Goal: Task Accomplishment & Management: Manage account settings

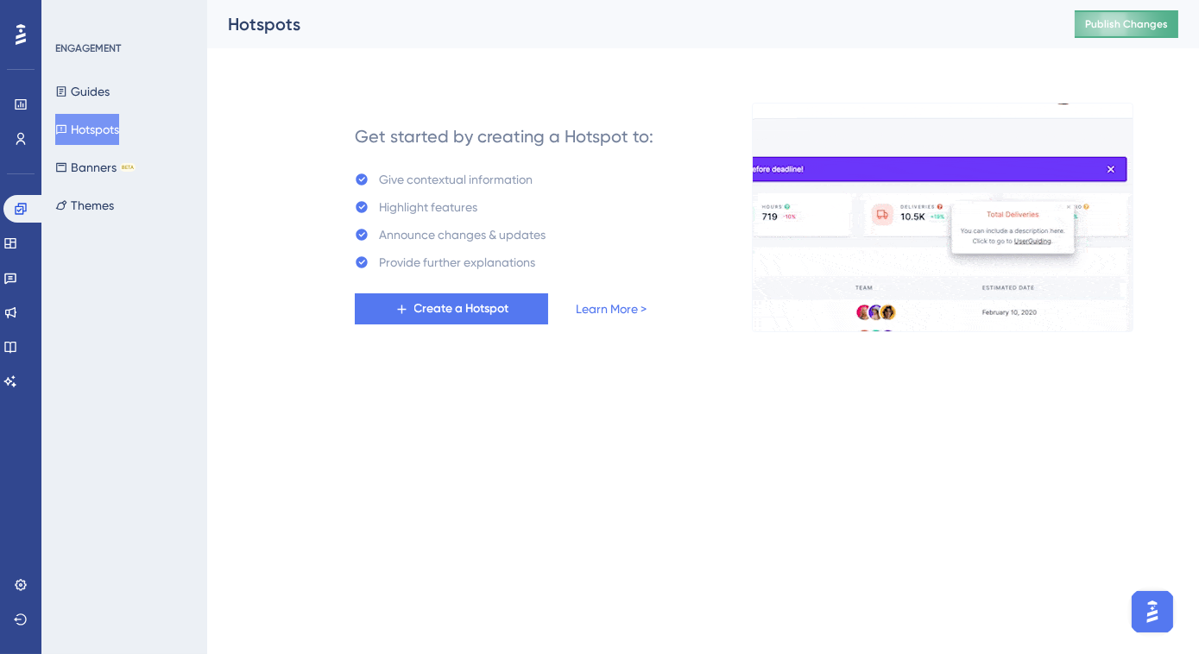
click at [1126, 27] on span "Publish Changes" at bounding box center [1126, 24] width 83 height 14
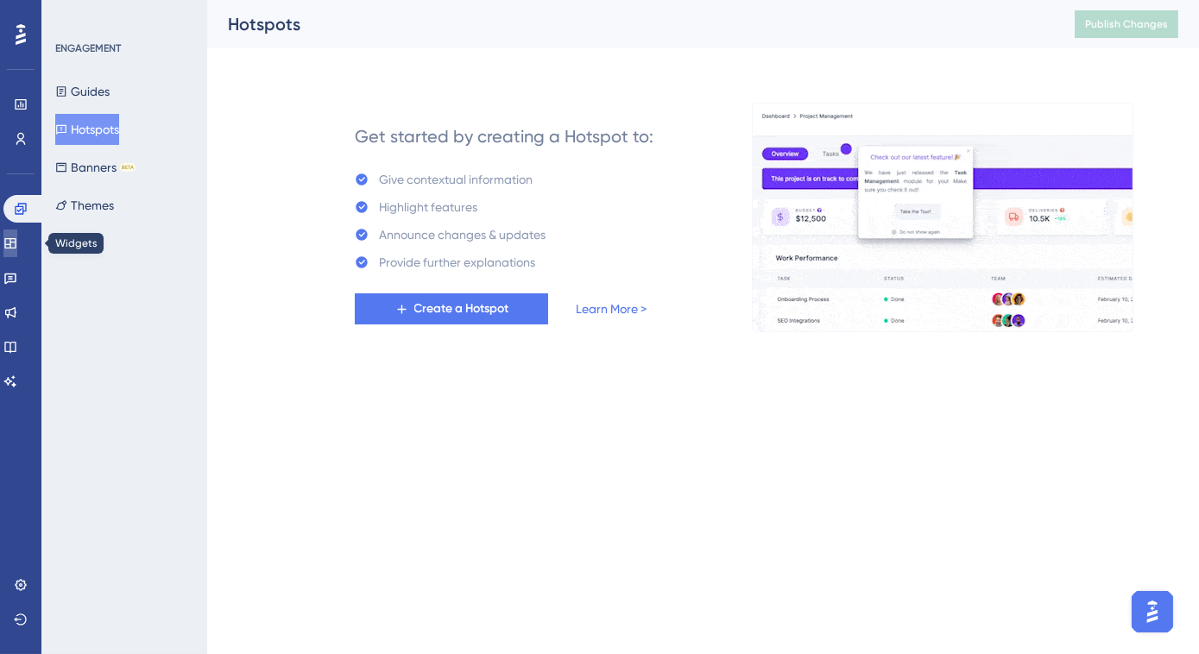
click at [17, 247] on icon at bounding box center [10, 244] width 14 height 14
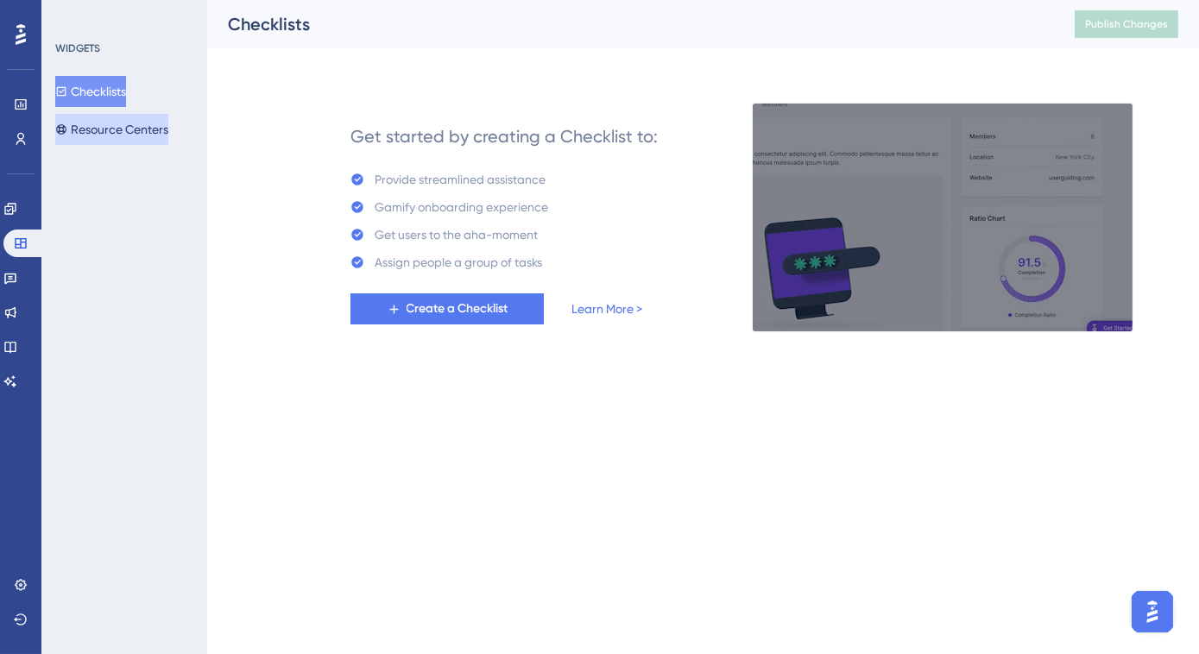
click at [90, 135] on button "Resource Centers" at bounding box center [111, 129] width 113 height 31
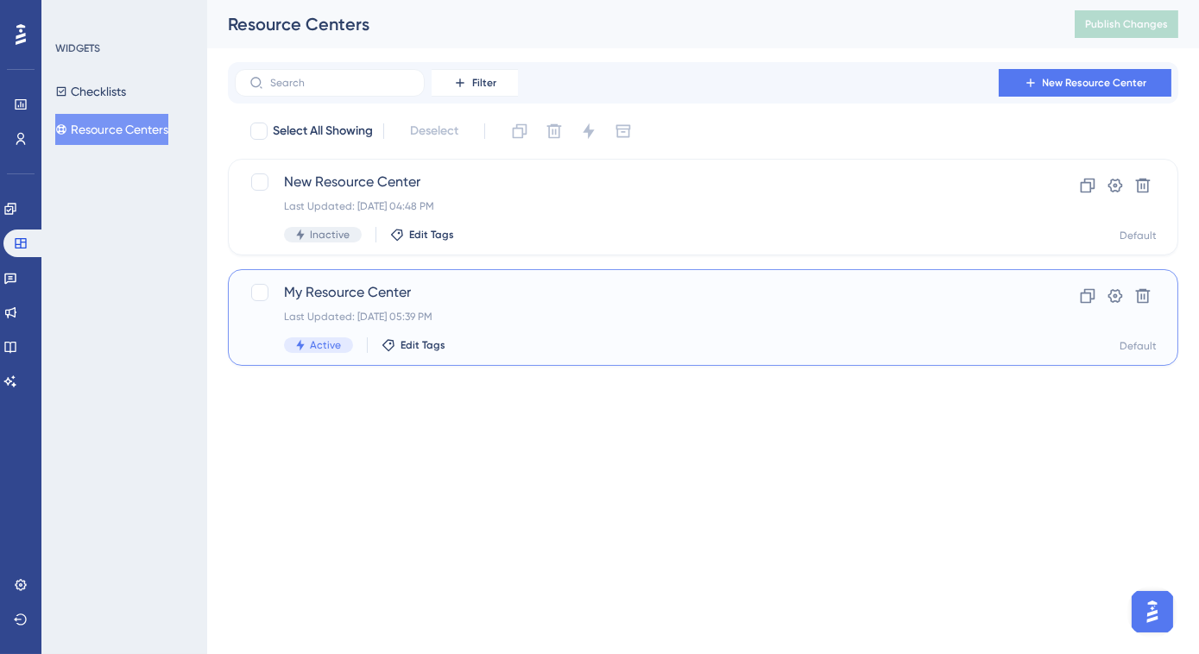
click at [505, 303] on div "My Resource Center Last Updated: Oct 11 2025, 05:39 PM Active Edit Tags" at bounding box center [634, 317] width 700 height 71
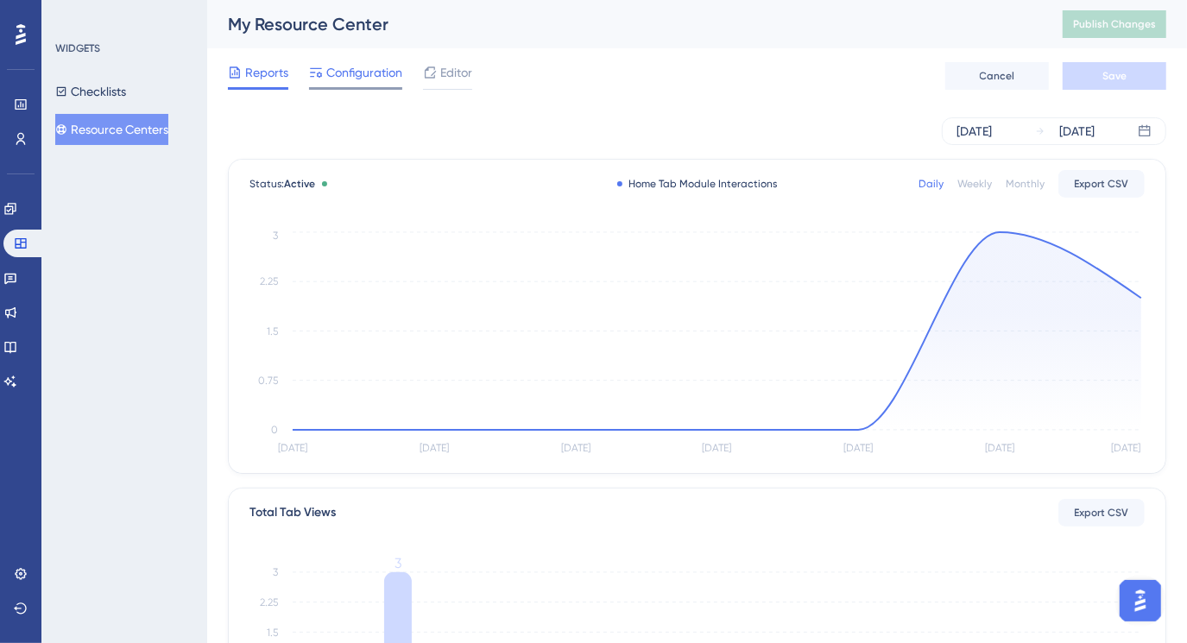
click at [351, 80] on span "Configuration" at bounding box center [364, 72] width 76 height 21
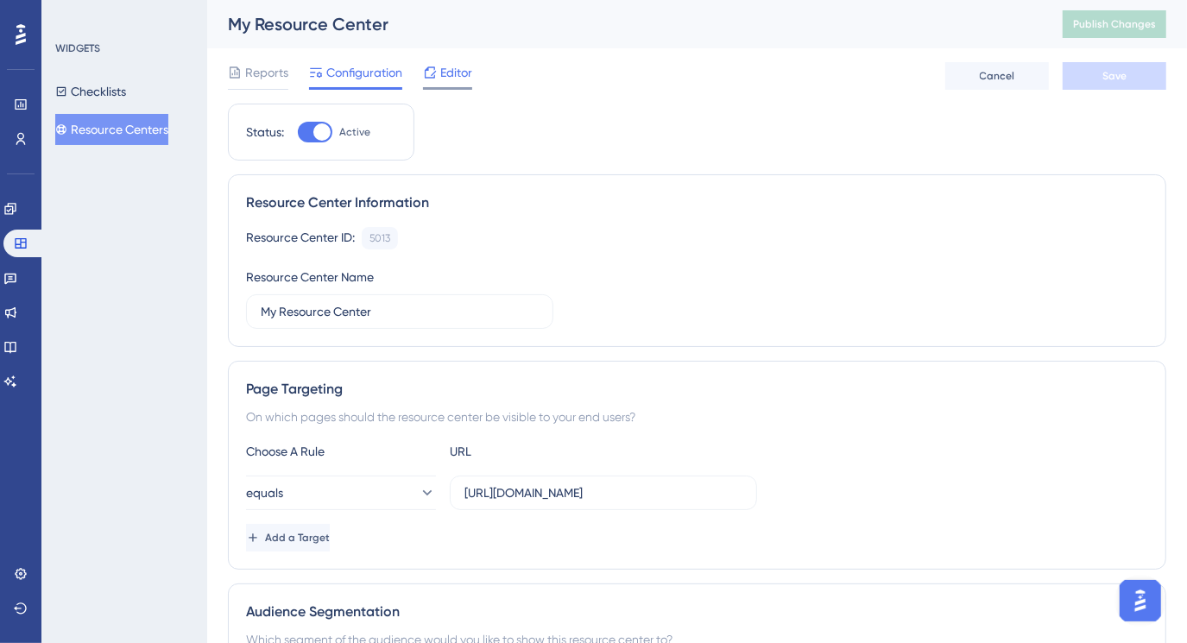
click at [452, 79] on span "Editor" at bounding box center [456, 72] width 32 height 21
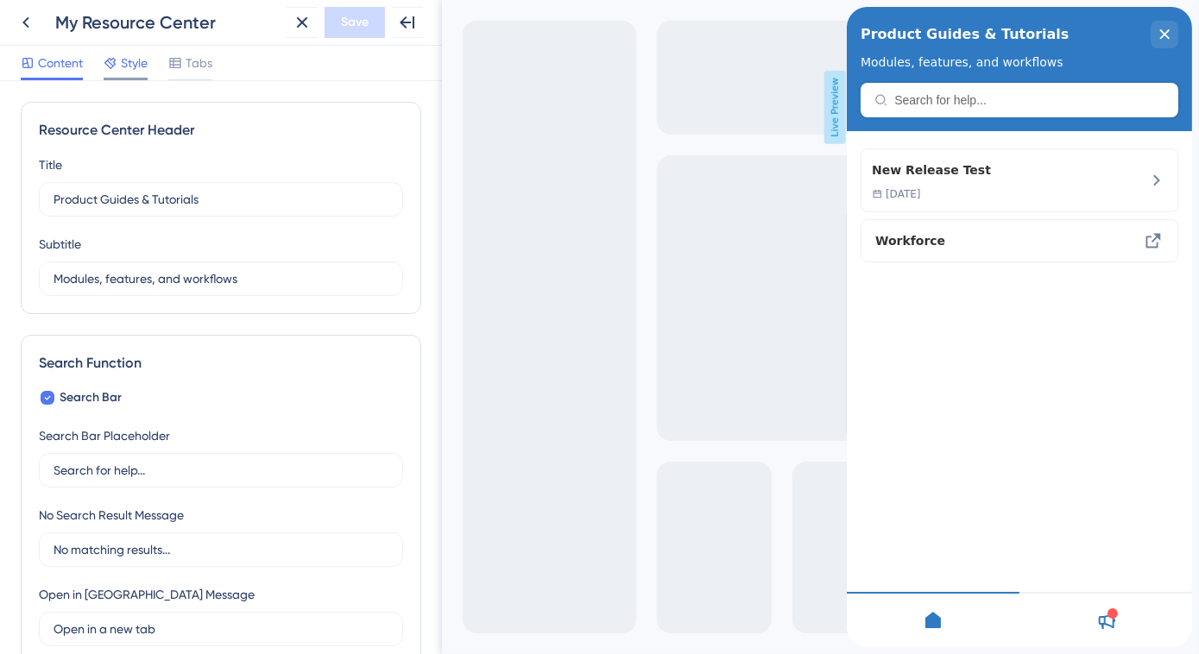
click at [117, 65] on icon at bounding box center [111, 63] width 14 height 14
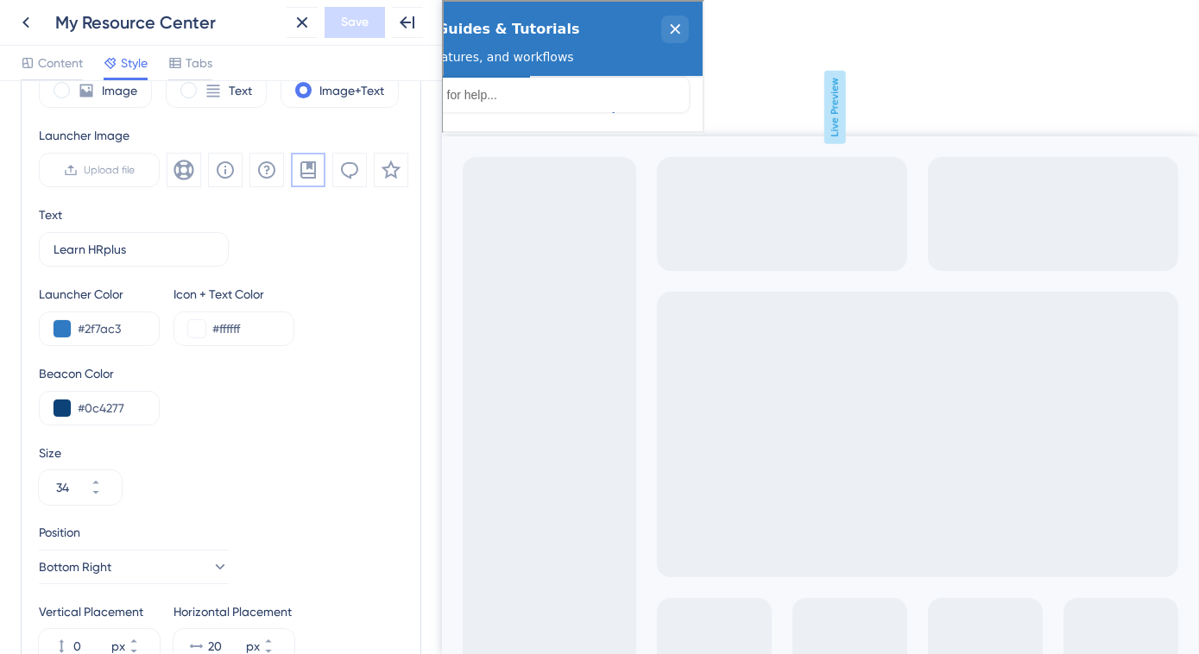
scroll to position [628, 0]
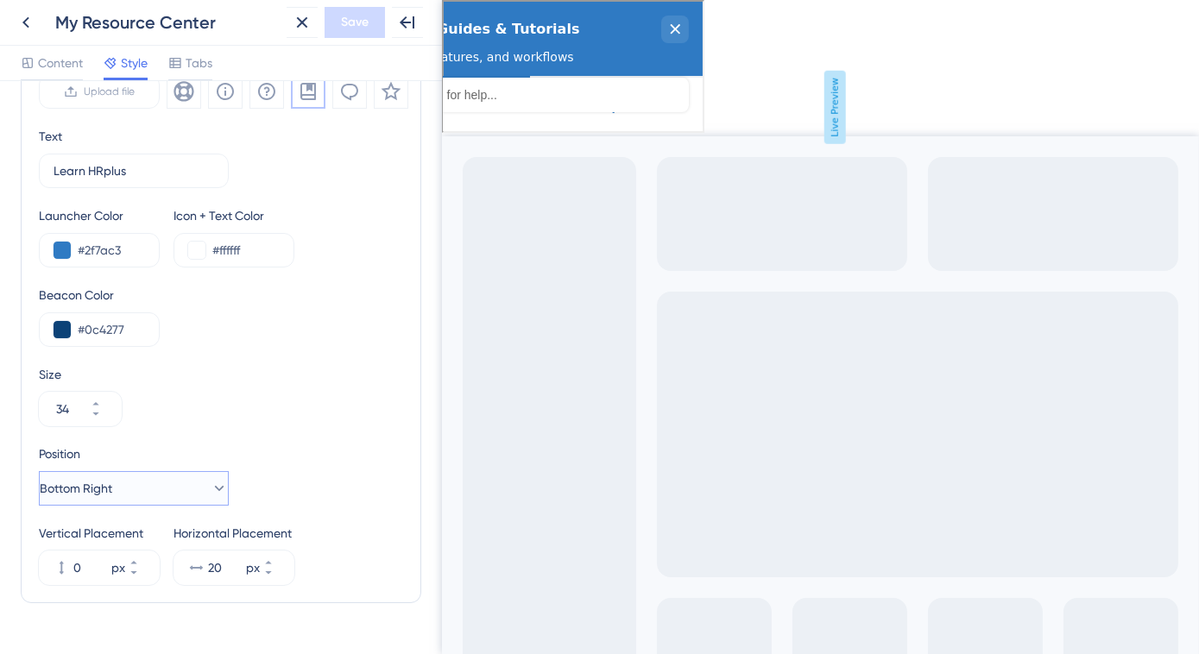
click at [211, 487] on icon at bounding box center [219, 488] width 17 height 17
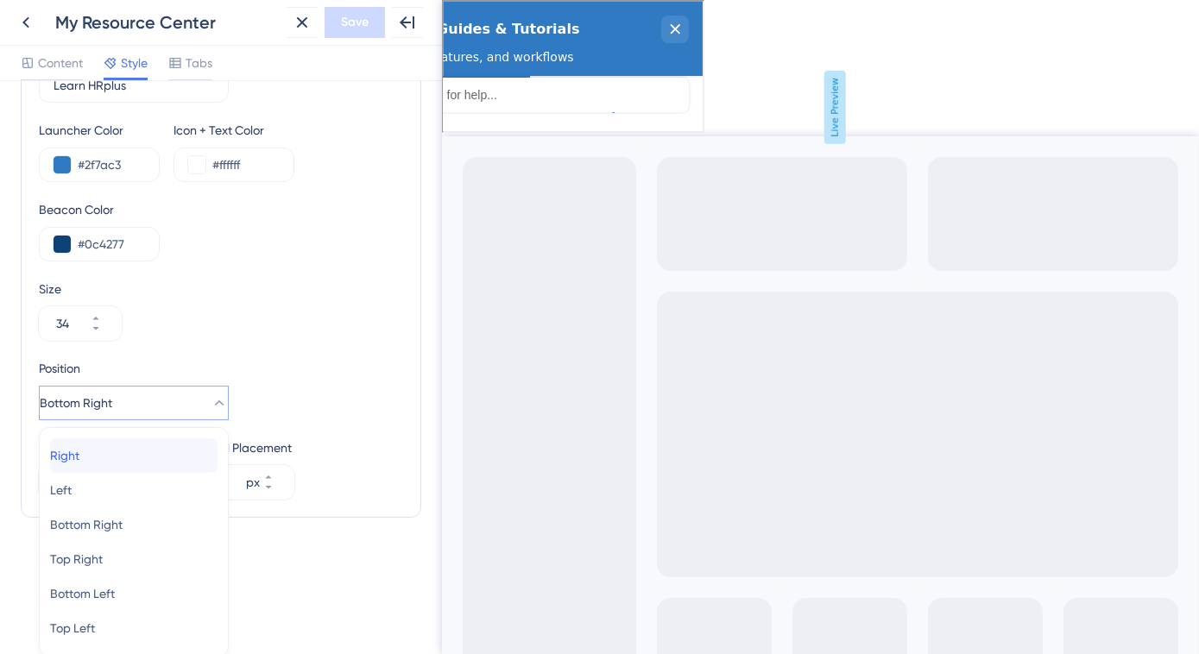
click at [179, 445] on div "Right Right" at bounding box center [133, 455] width 167 height 35
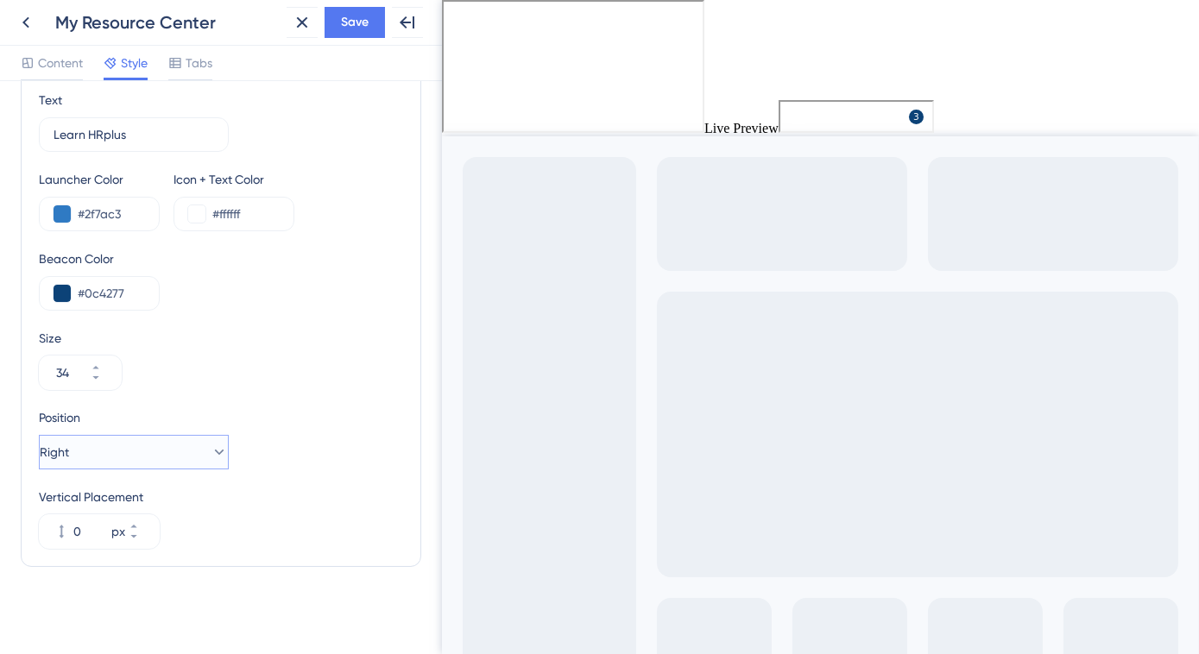
click at [179, 445] on button "Right" at bounding box center [134, 452] width 190 height 35
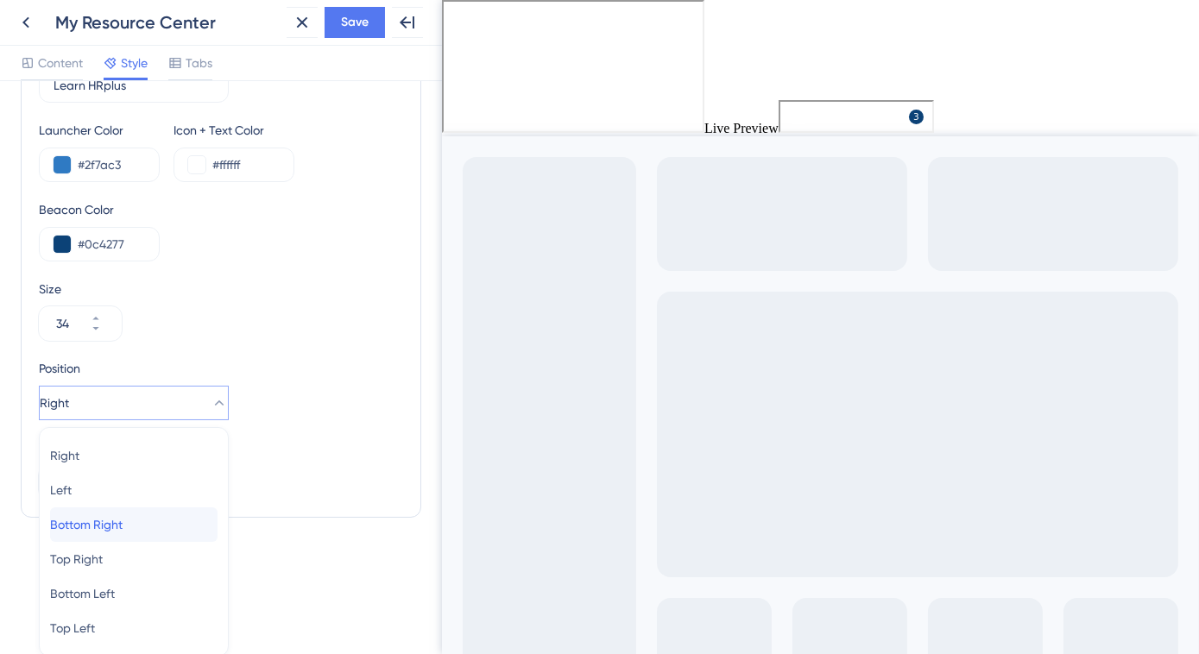
click at [152, 517] on div "Bottom Right Bottom Right" at bounding box center [133, 525] width 167 height 35
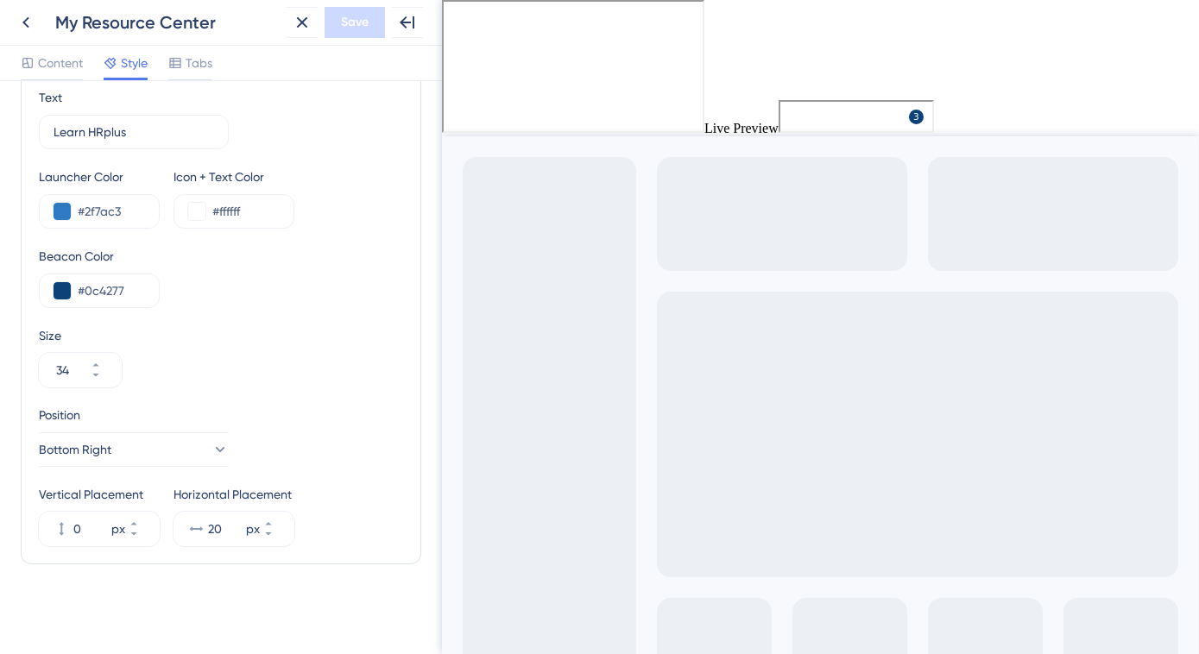
scroll to position [664, 0]
click at [192, 450] on button "Bottom Right" at bounding box center [134, 452] width 190 height 35
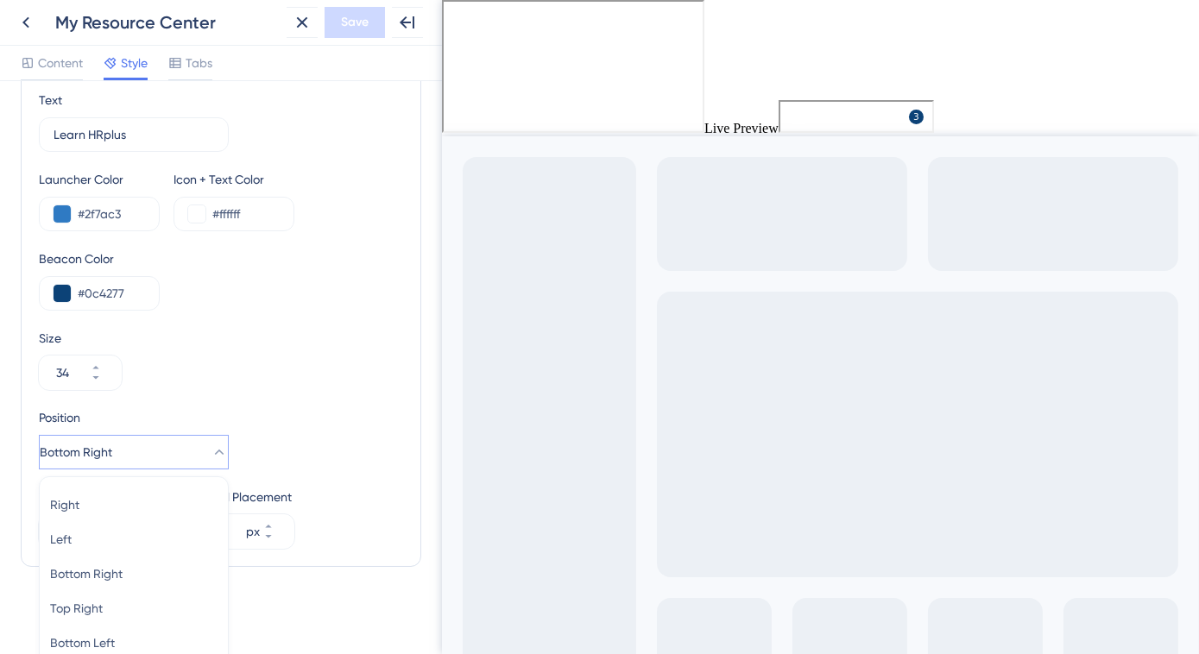
scroll to position [713, 0]
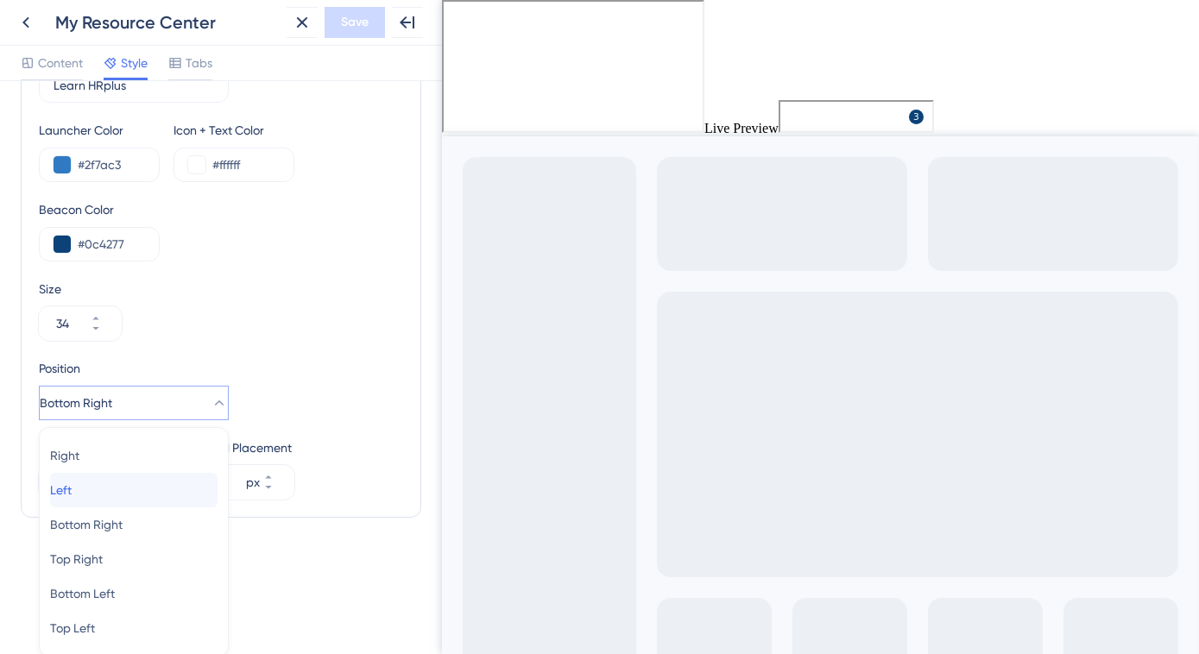
click at [174, 486] on div "Left Left" at bounding box center [133, 490] width 167 height 35
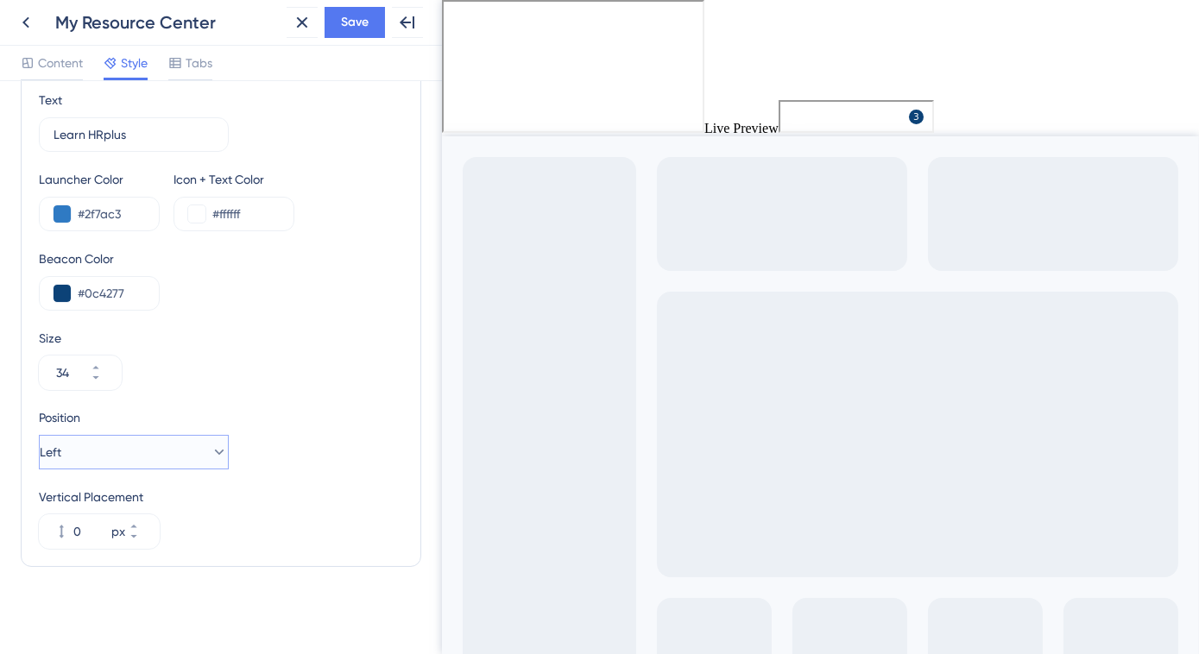
click at [215, 451] on icon at bounding box center [219, 452] width 9 height 5
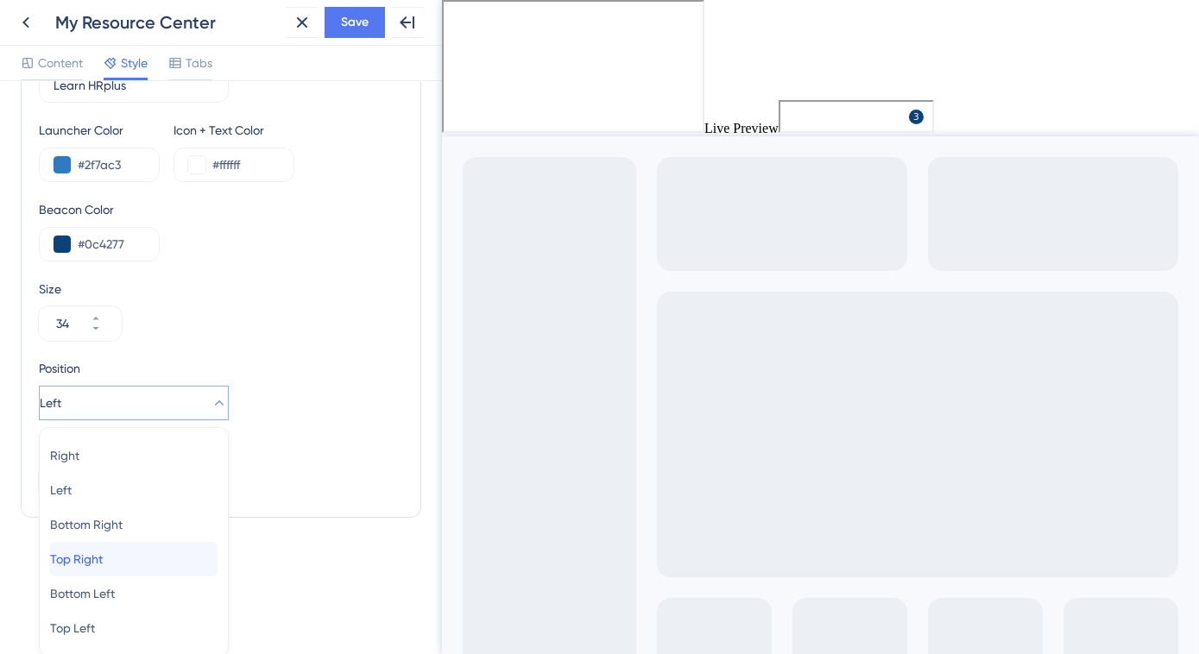
click at [173, 549] on div "Top Right Top Right" at bounding box center [133, 559] width 167 height 35
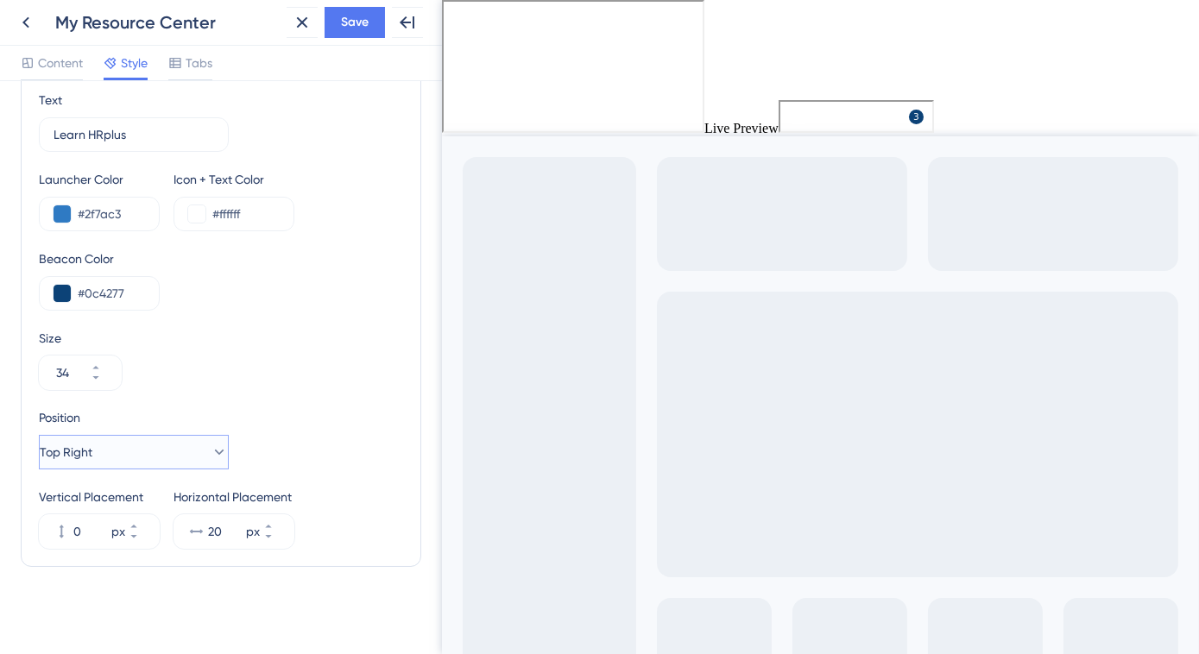
click at [211, 445] on icon at bounding box center [219, 452] width 17 height 17
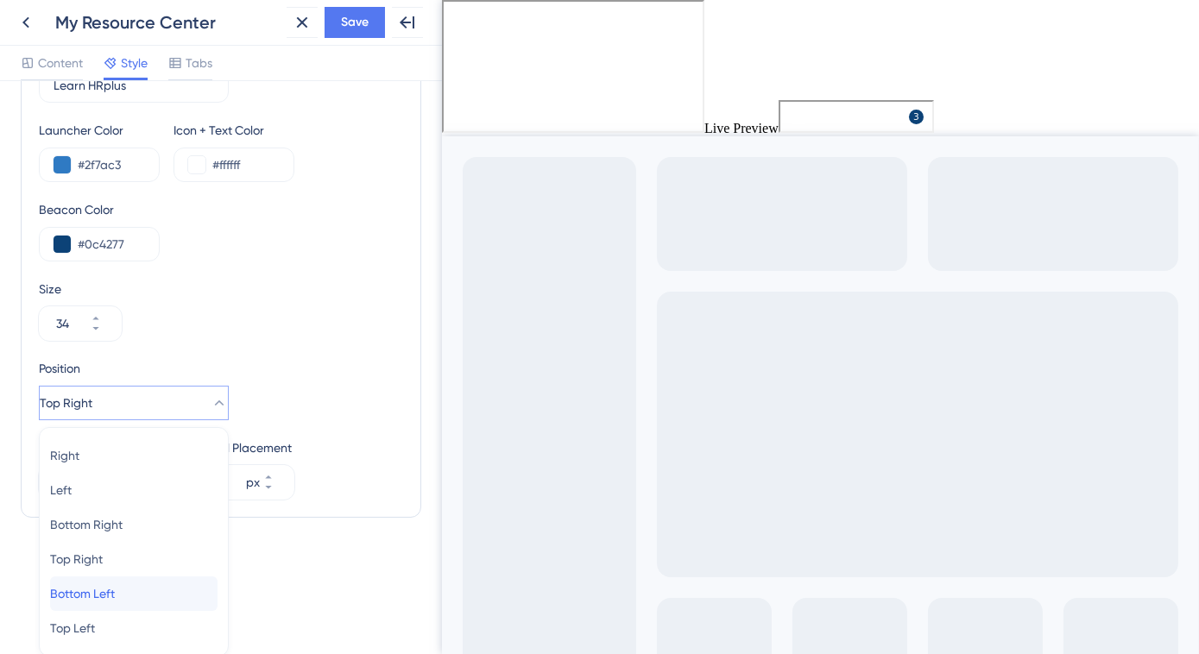
click at [153, 593] on div "Bottom Left Bottom Left" at bounding box center [133, 594] width 167 height 35
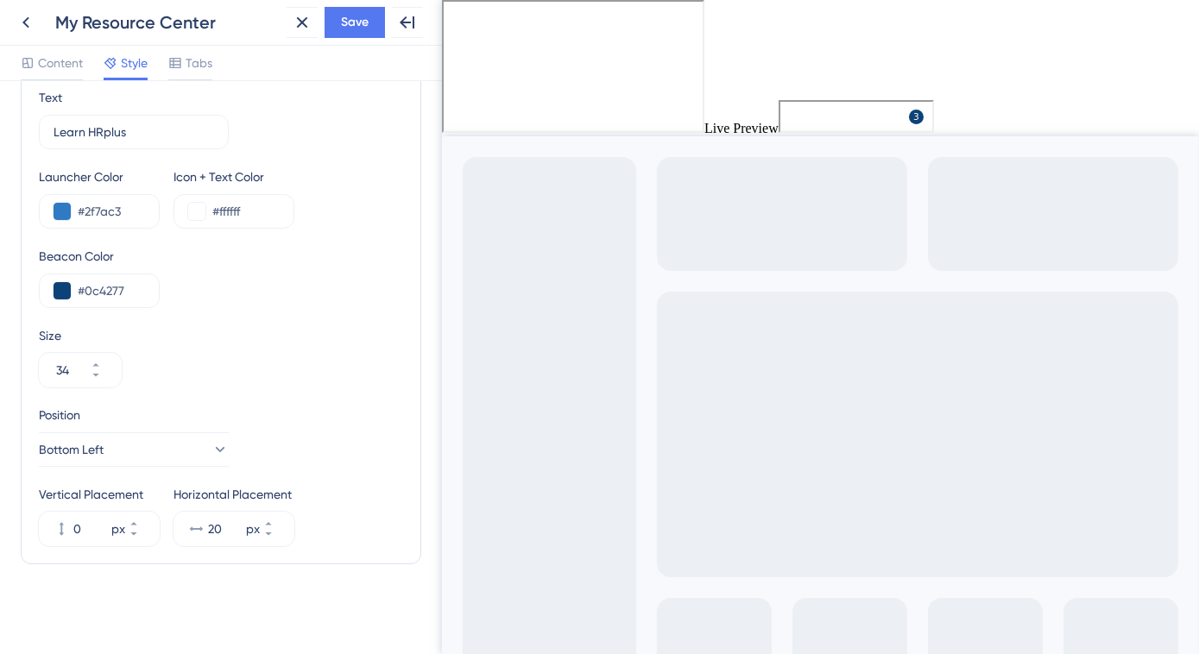
scroll to position [664, 0]
click at [212, 446] on icon at bounding box center [219, 452] width 17 height 17
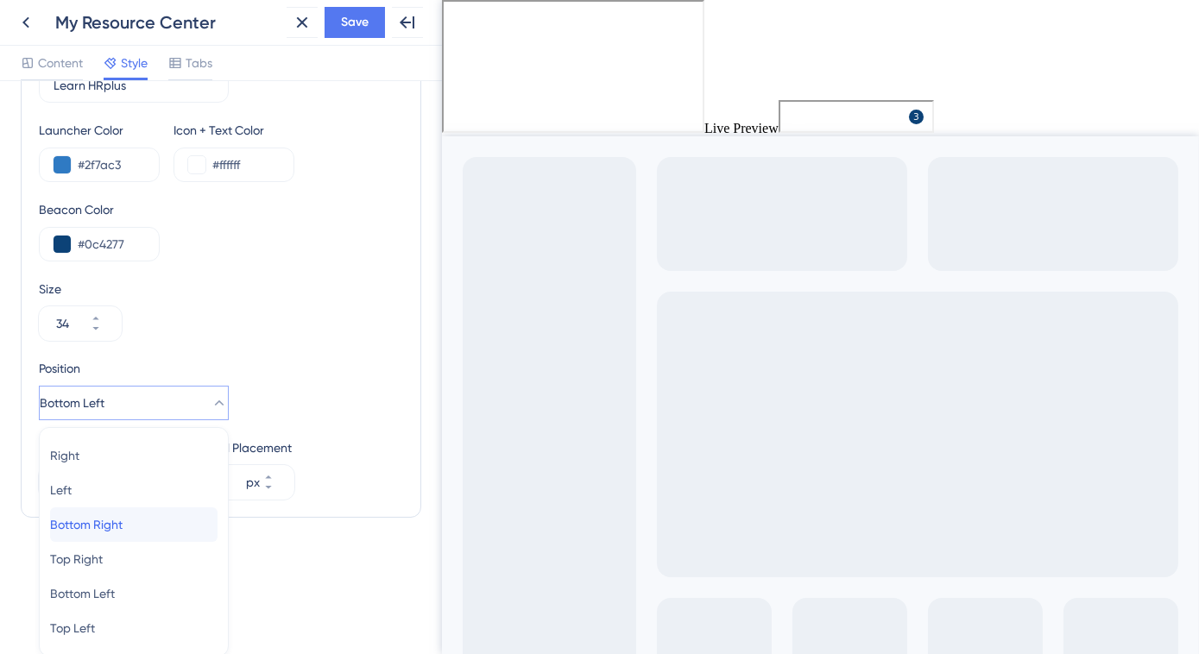
click at [182, 519] on div "Bottom Right Bottom Right" at bounding box center [133, 525] width 167 height 35
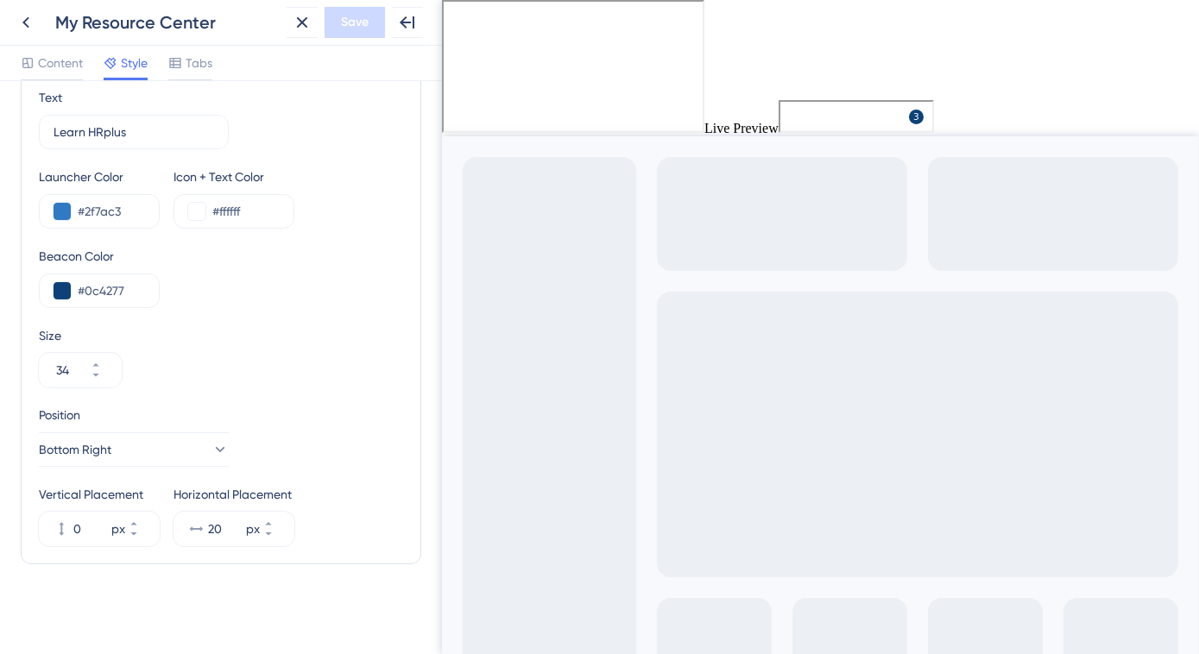
scroll to position [664, 0]
click at [211, 452] on icon at bounding box center [219, 452] width 17 height 17
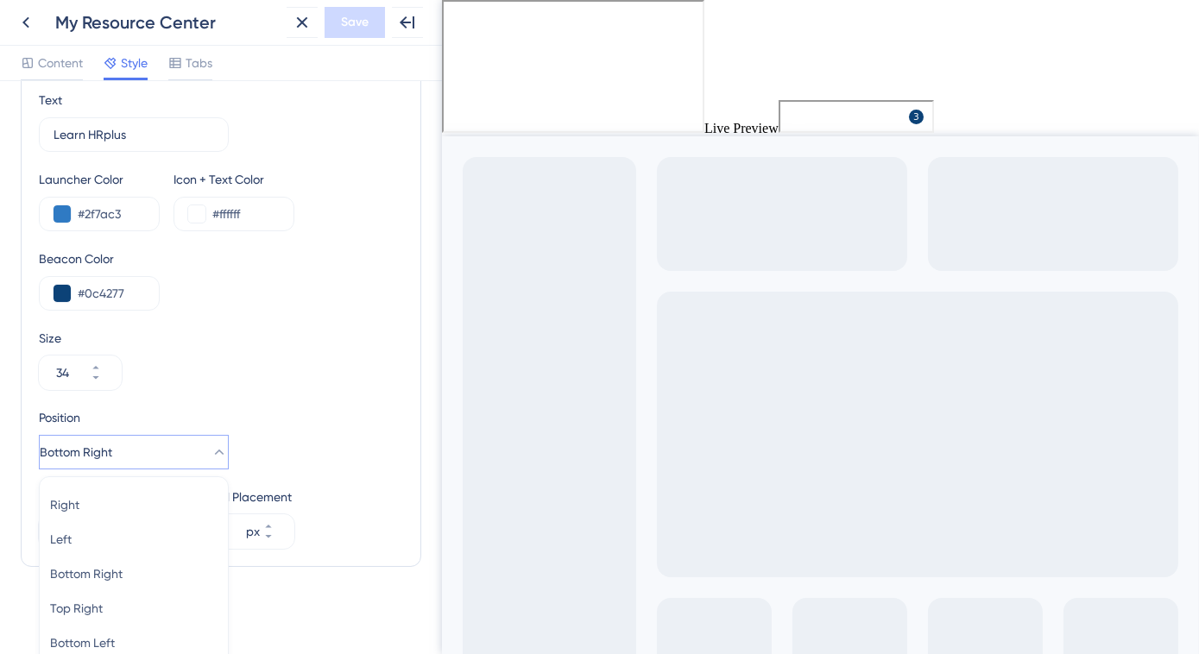
scroll to position [713, 0]
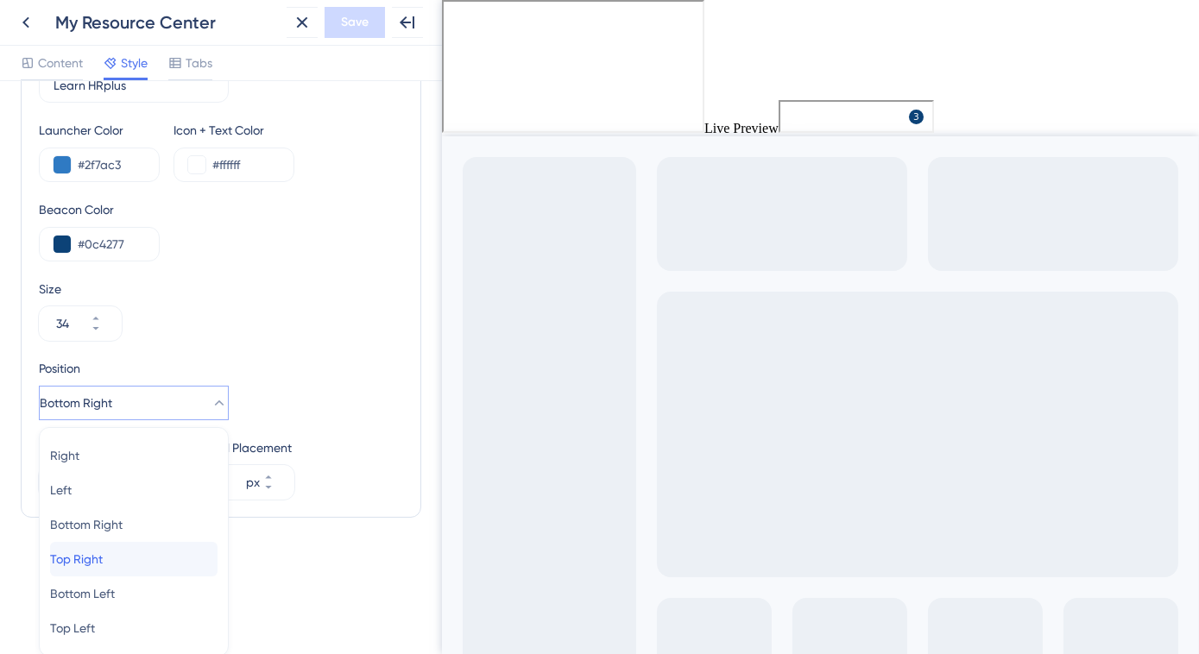
click at [169, 564] on div "Top Right Top Right" at bounding box center [133, 559] width 167 height 35
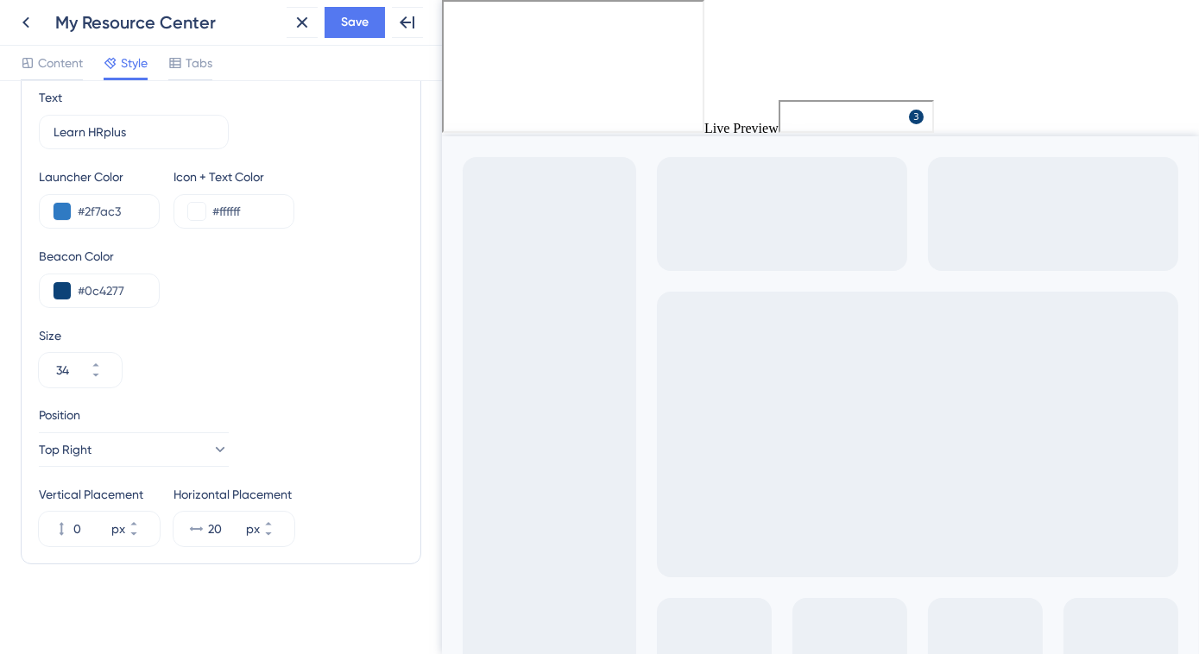
scroll to position [664, 0]
click at [211, 451] on icon at bounding box center [219, 452] width 17 height 17
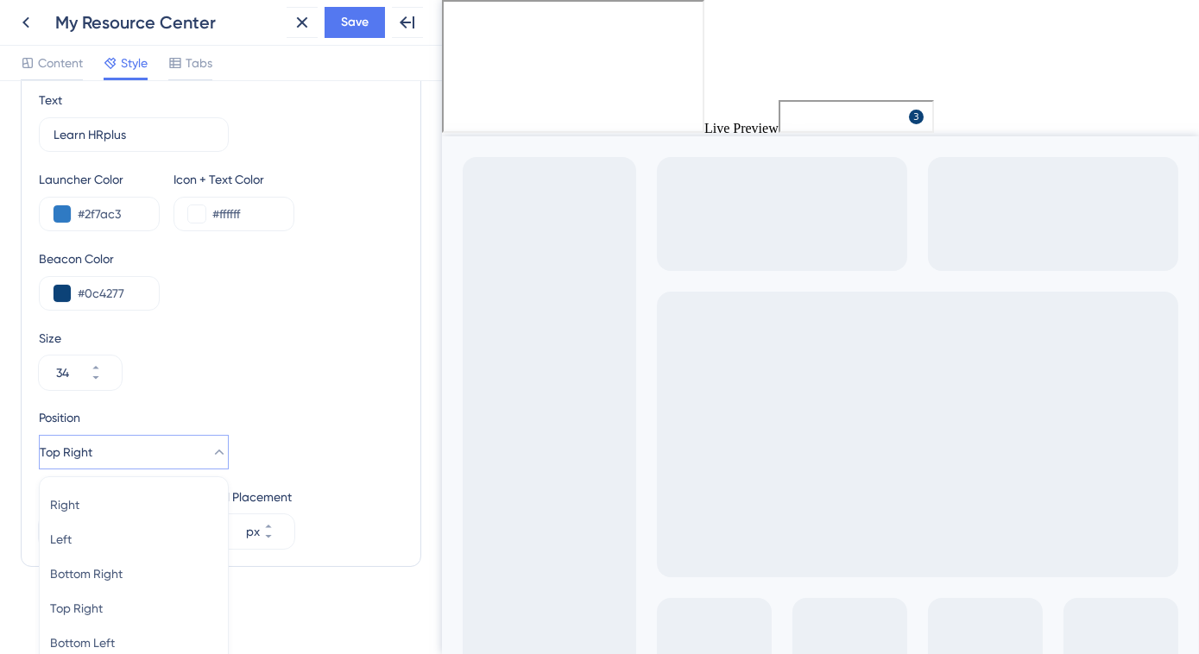
scroll to position [713, 0]
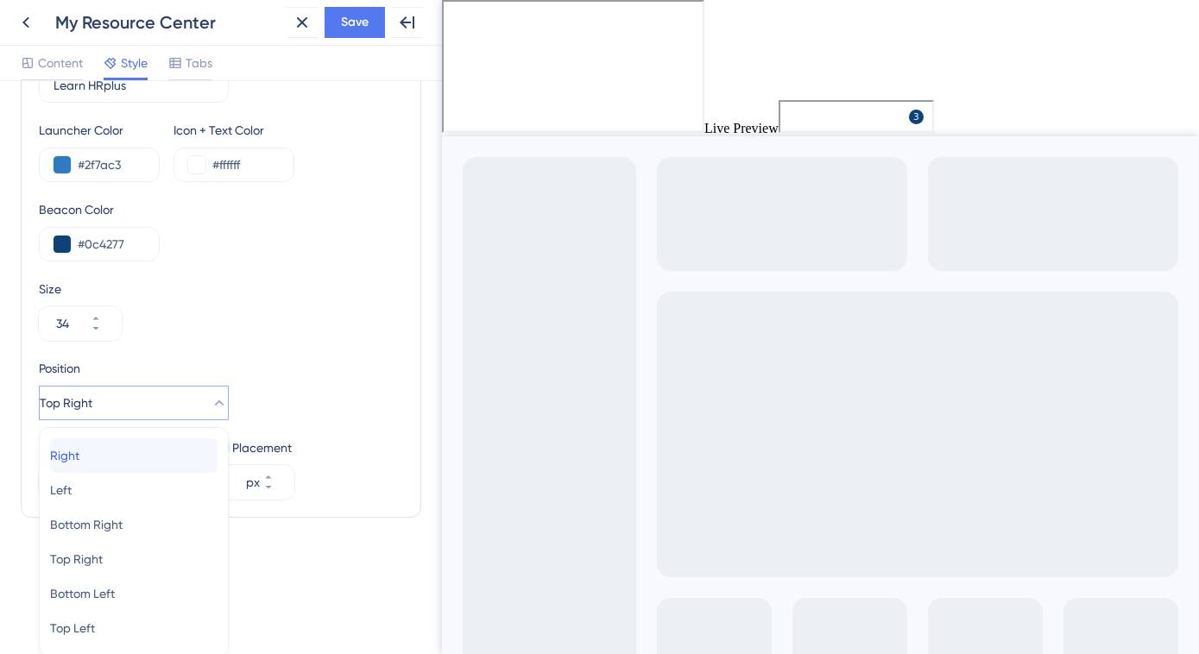
click at [162, 453] on div "Right Right" at bounding box center [133, 455] width 167 height 35
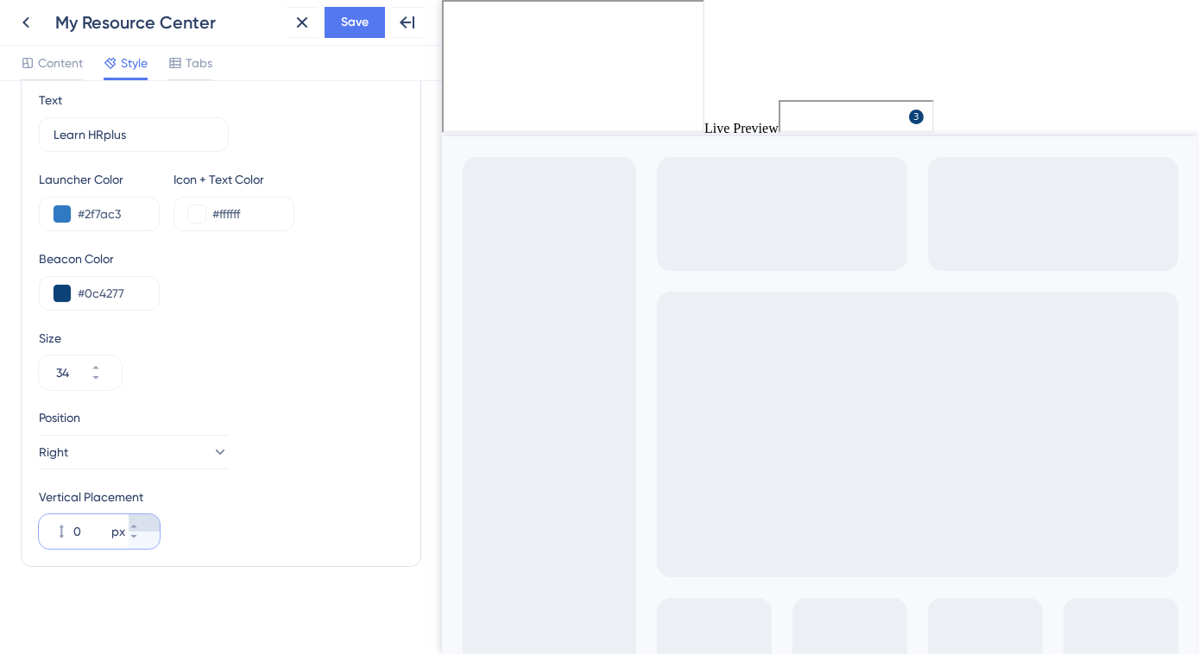
click at [136, 525] on icon at bounding box center [133, 526] width 6 height 3
click at [136, 535] on icon at bounding box center [133, 536] width 6 height 3
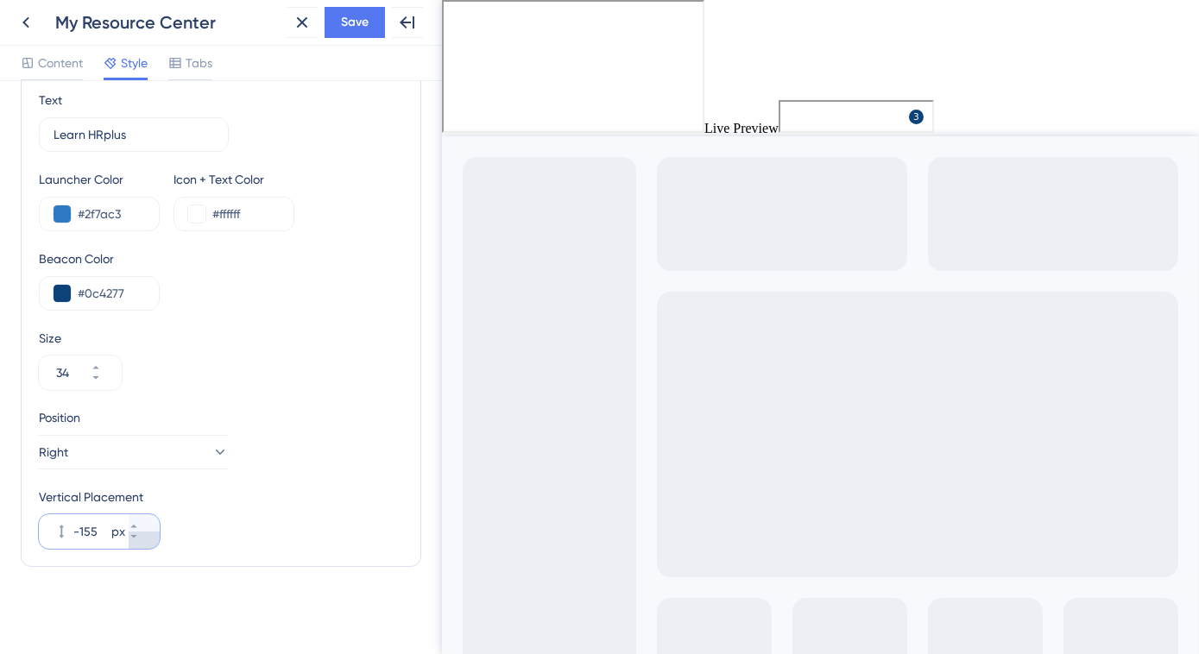
type input "-156"
click at [341, 23] on span "Save" at bounding box center [355, 22] width 28 height 21
click at [30, 23] on icon at bounding box center [26, 22] width 21 height 21
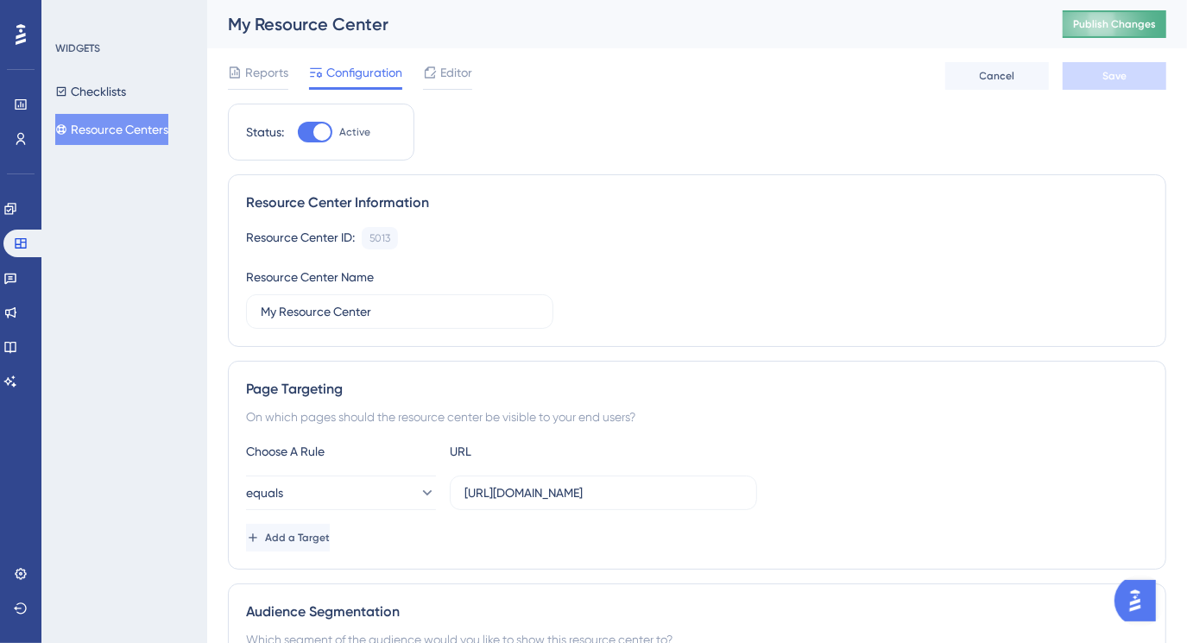
click at [1094, 29] on span "Publish Changes" at bounding box center [1114, 24] width 83 height 14
click at [445, 65] on span "Editor" at bounding box center [456, 72] width 32 height 21
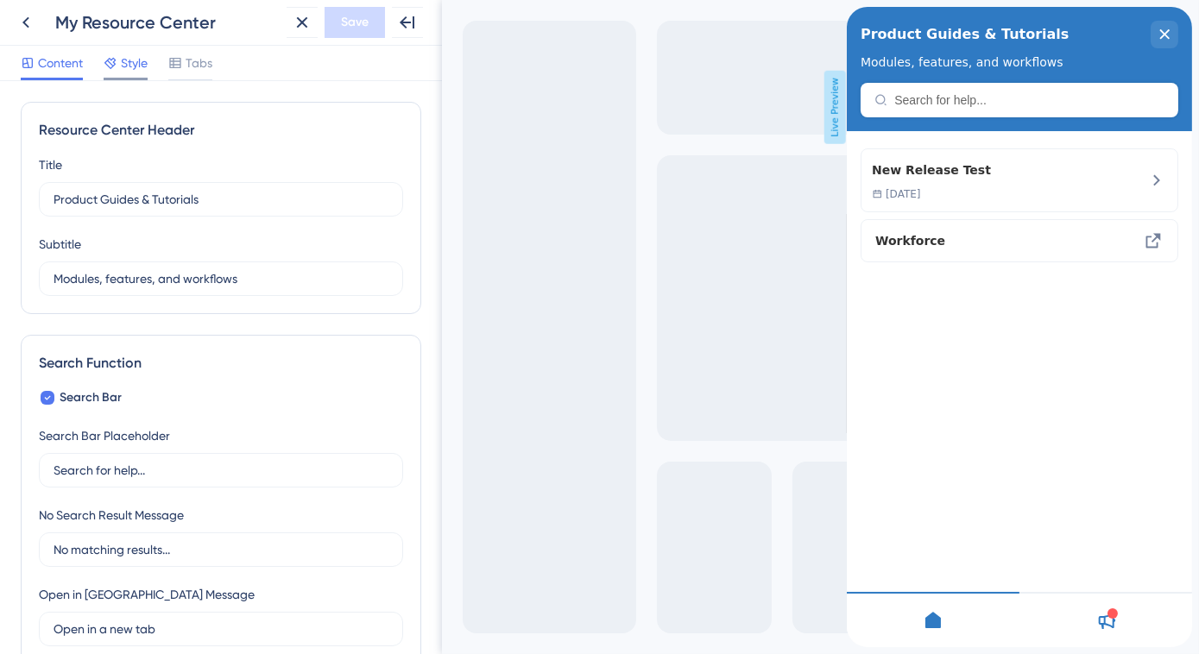
click at [122, 67] on span "Style" at bounding box center [134, 63] width 27 height 21
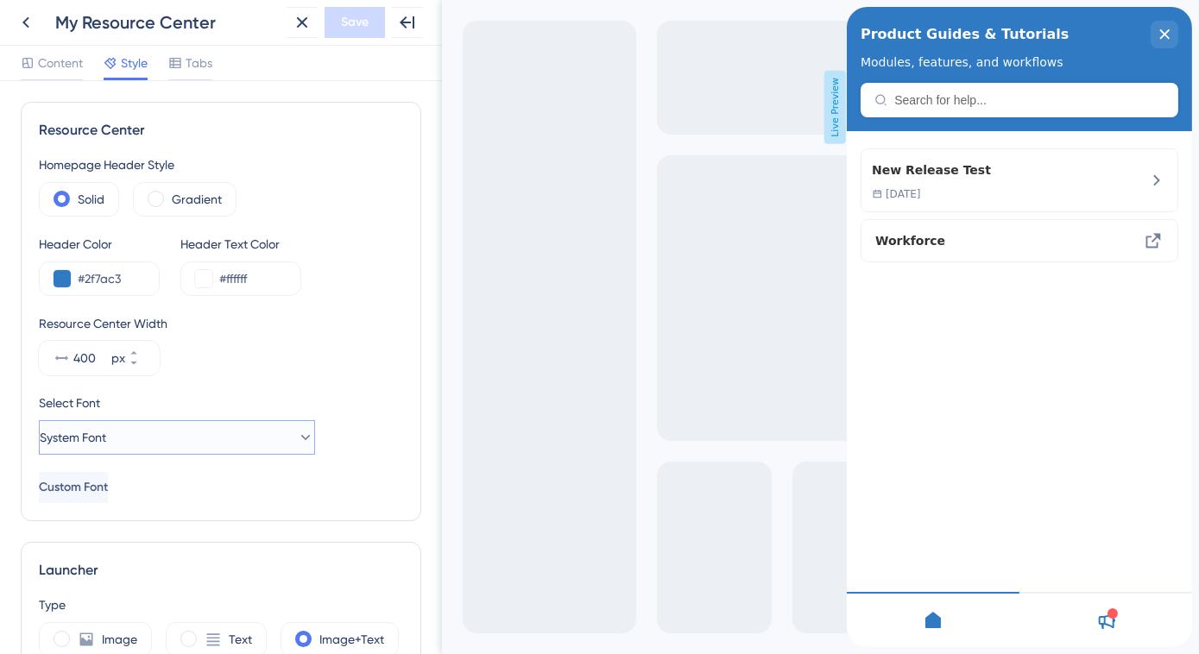
click at [297, 436] on icon at bounding box center [305, 437] width 17 height 17
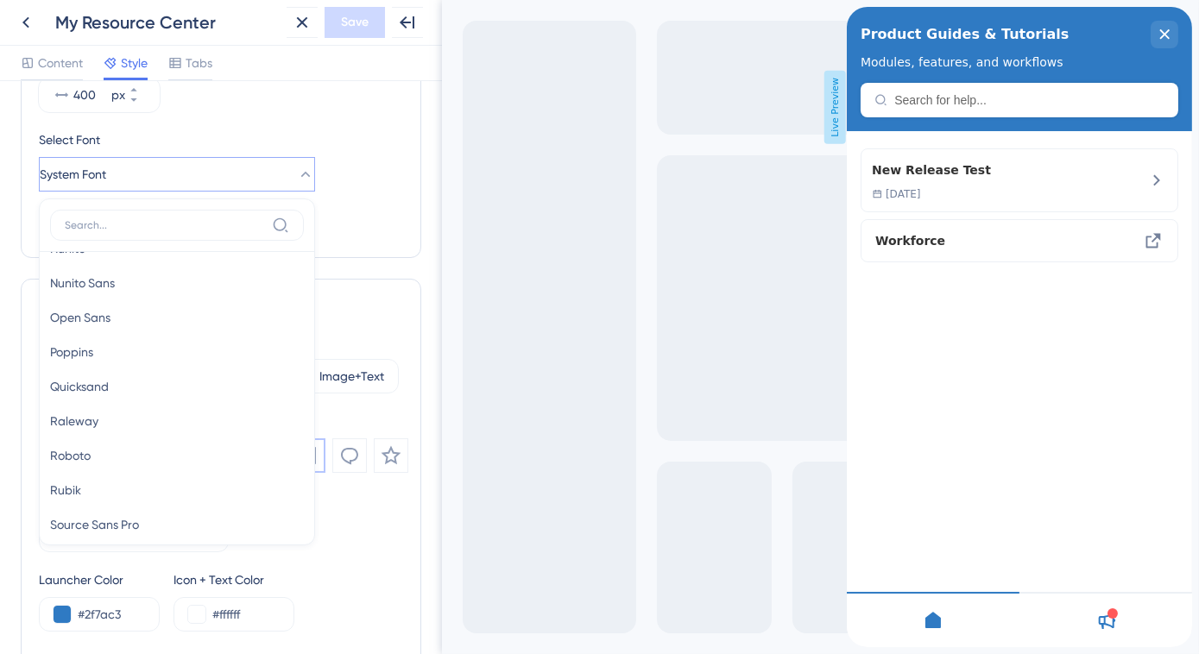
scroll to position [251, 0]
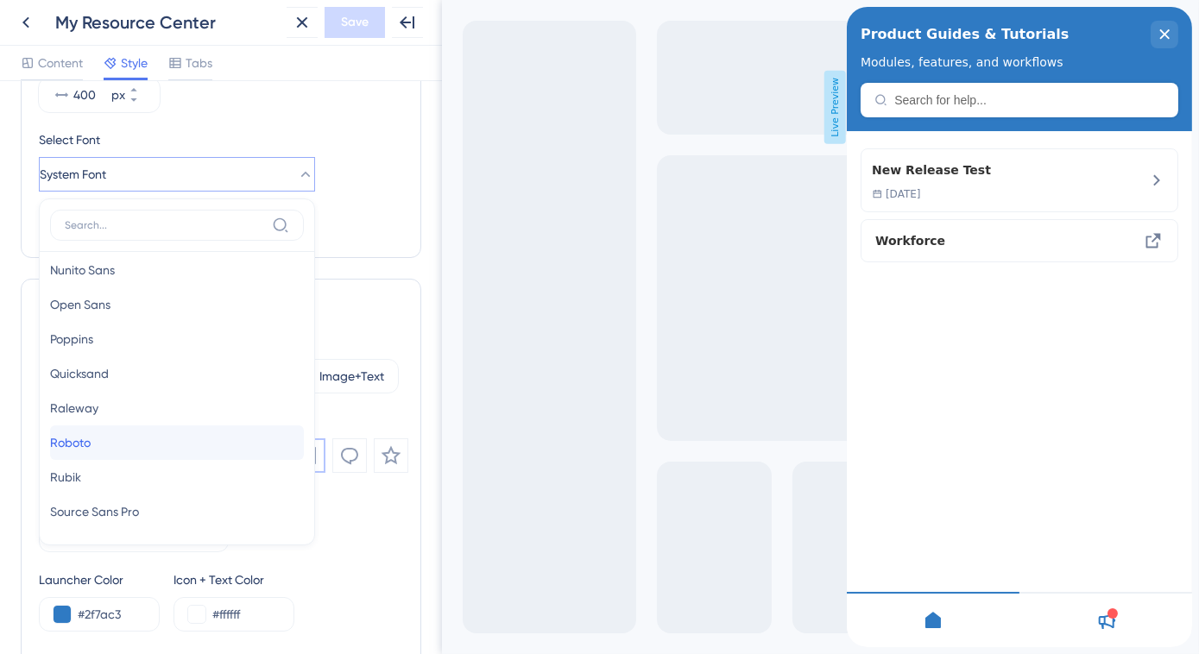
click at [221, 443] on button "Roboto Roboto" at bounding box center [177, 443] width 254 height 35
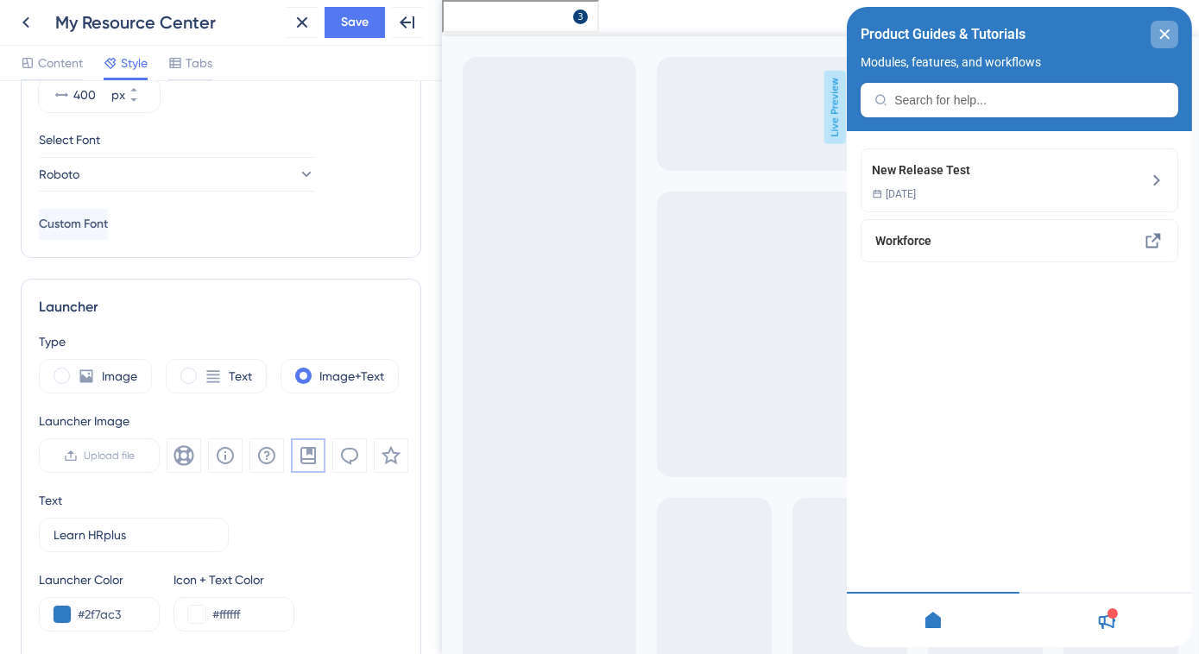
click at [1160, 39] on icon "close resource center" at bounding box center [1163, 34] width 10 height 10
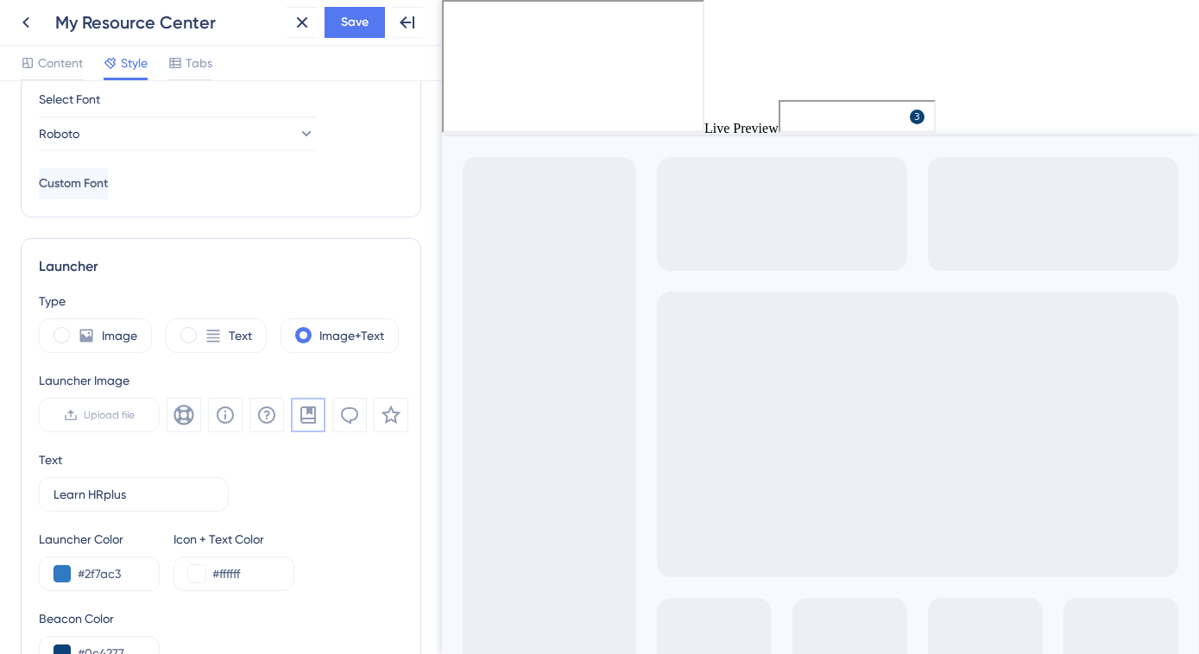
scroll to position [243, 0]
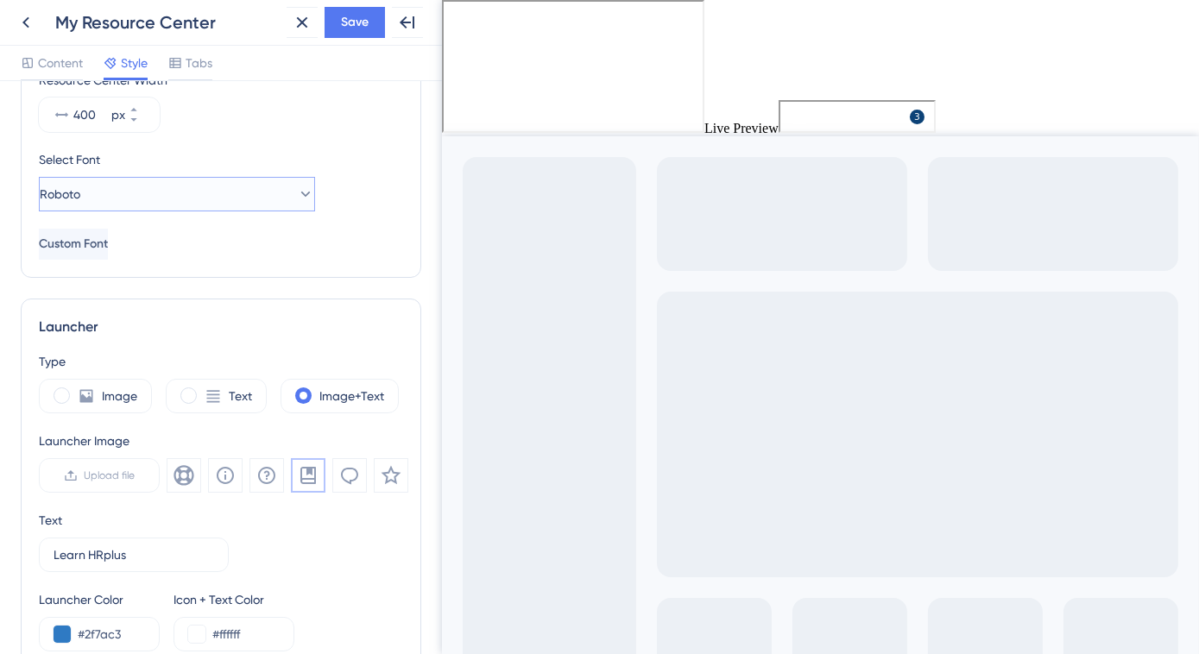
click at [297, 196] on icon at bounding box center [305, 194] width 17 height 17
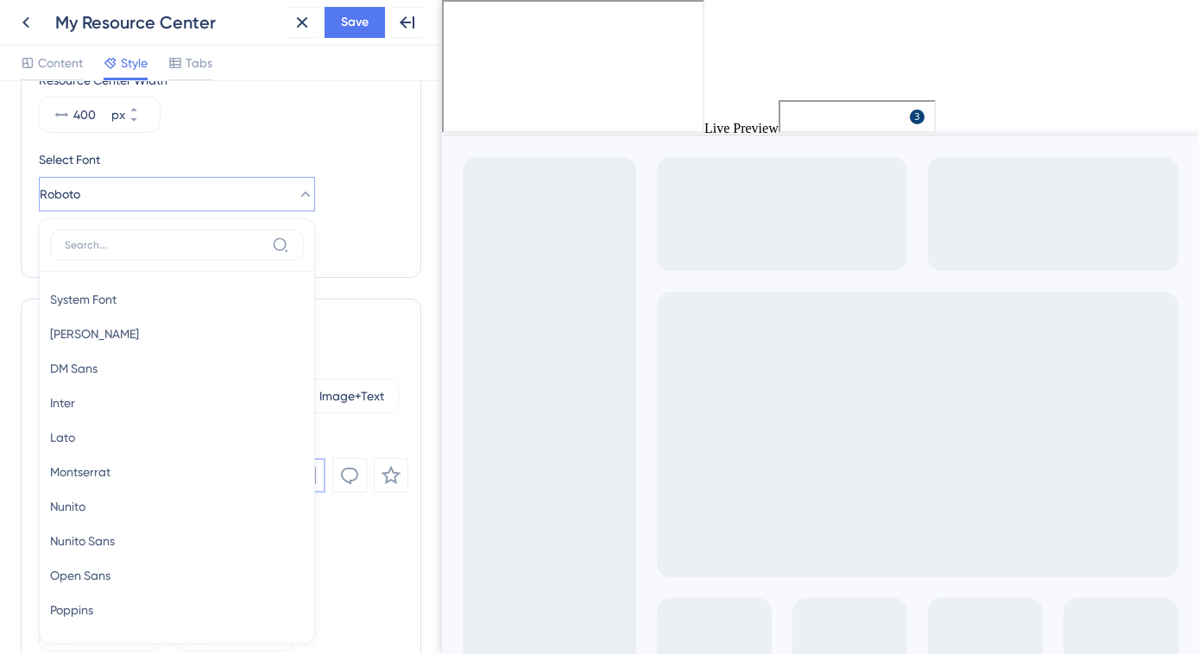
scroll to position [306, 0]
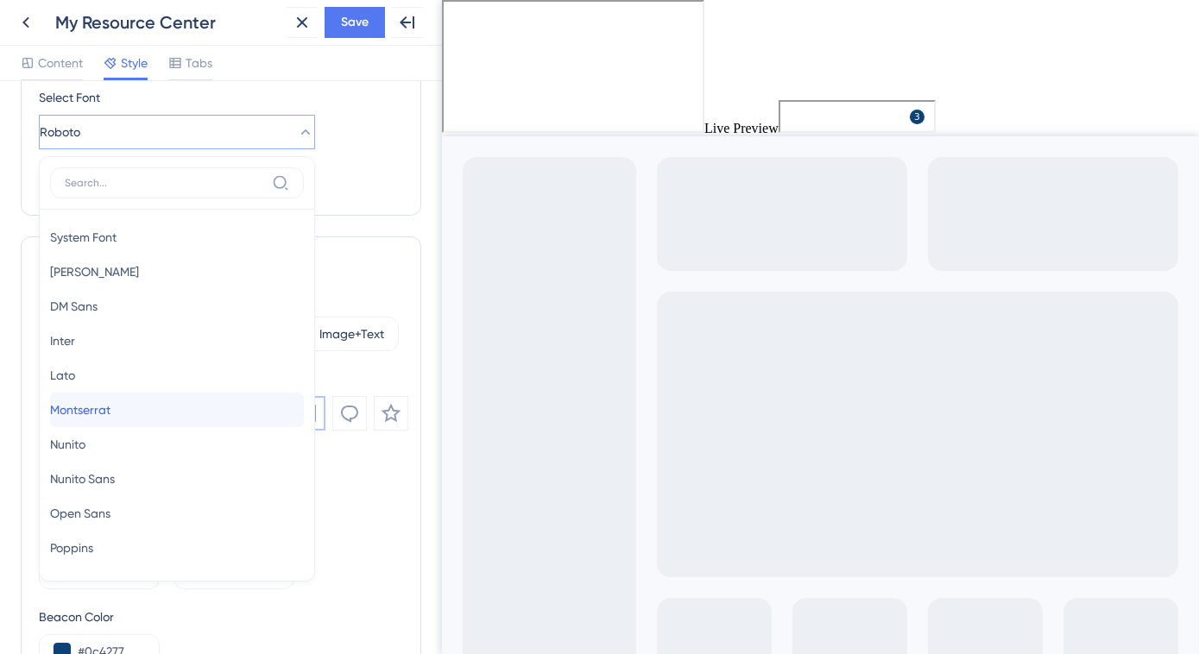
click at [178, 413] on button "Montserrat Montserrat" at bounding box center [177, 410] width 254 height 35
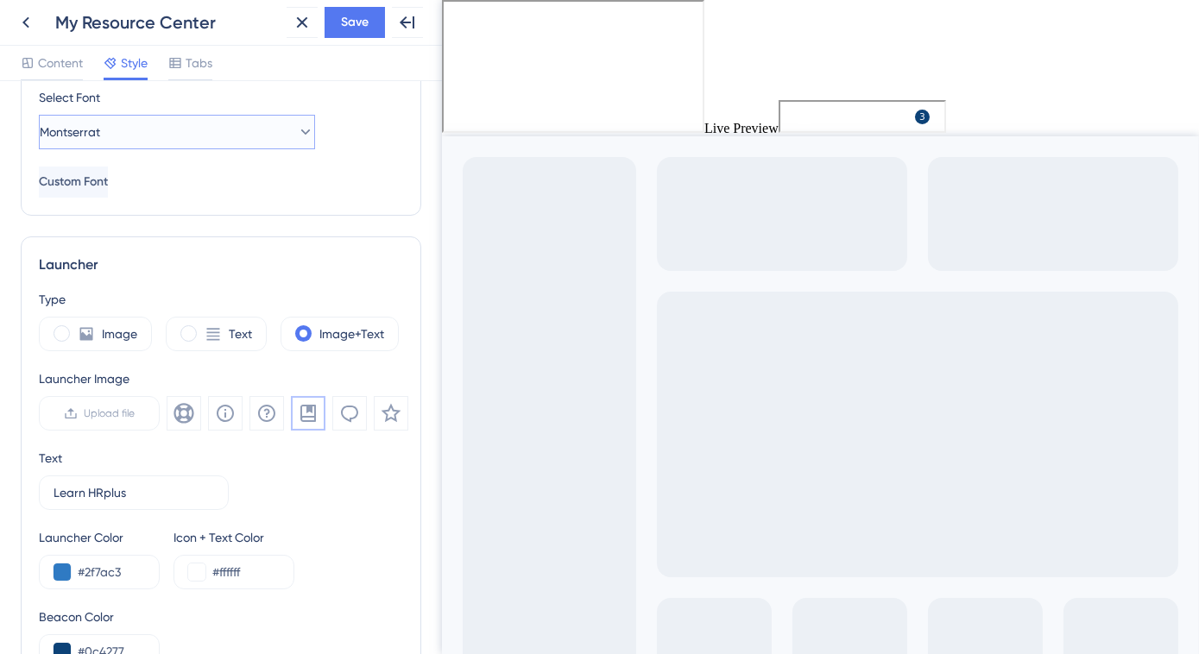
click at [297, 131] on icon at bounding box center [305, 131] width 17 height 17
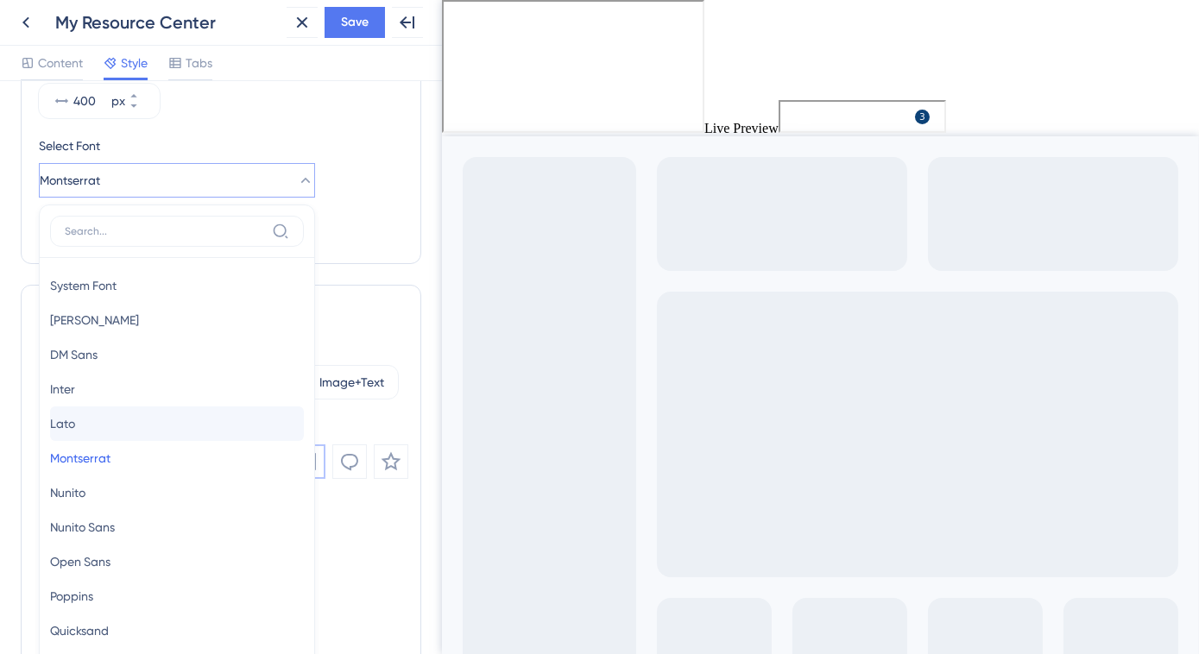
scroll to position [180, 0]
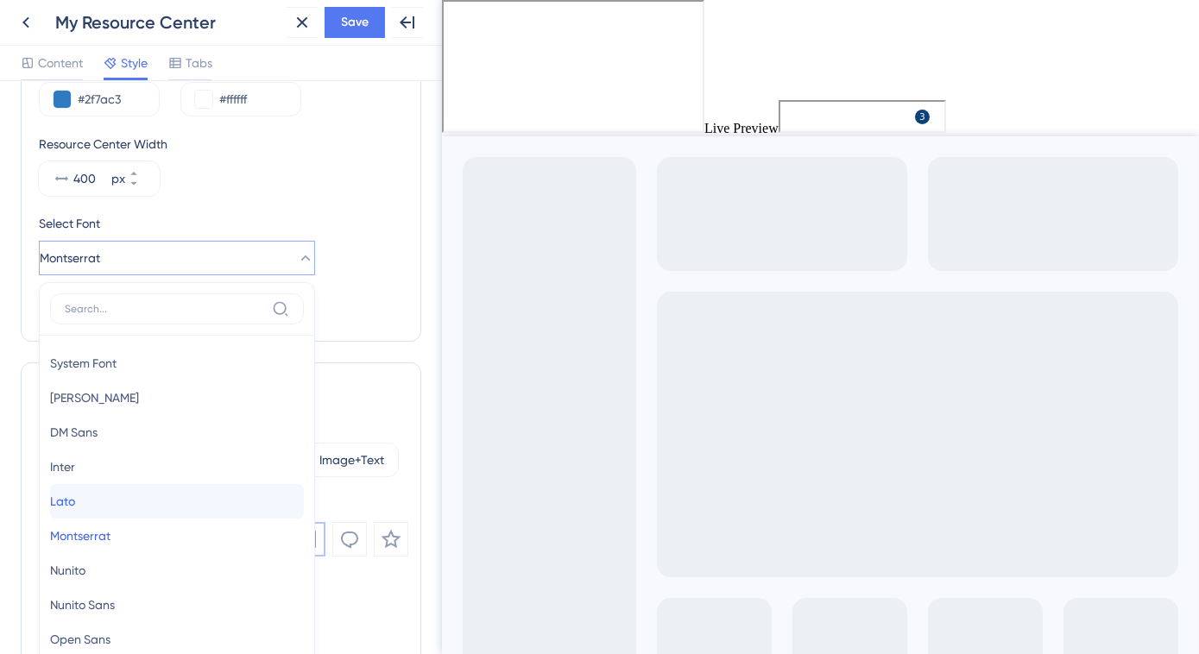
click at [131, 489] on button "Lato Lato" at bounding box center [177, 501] width 254 height 35
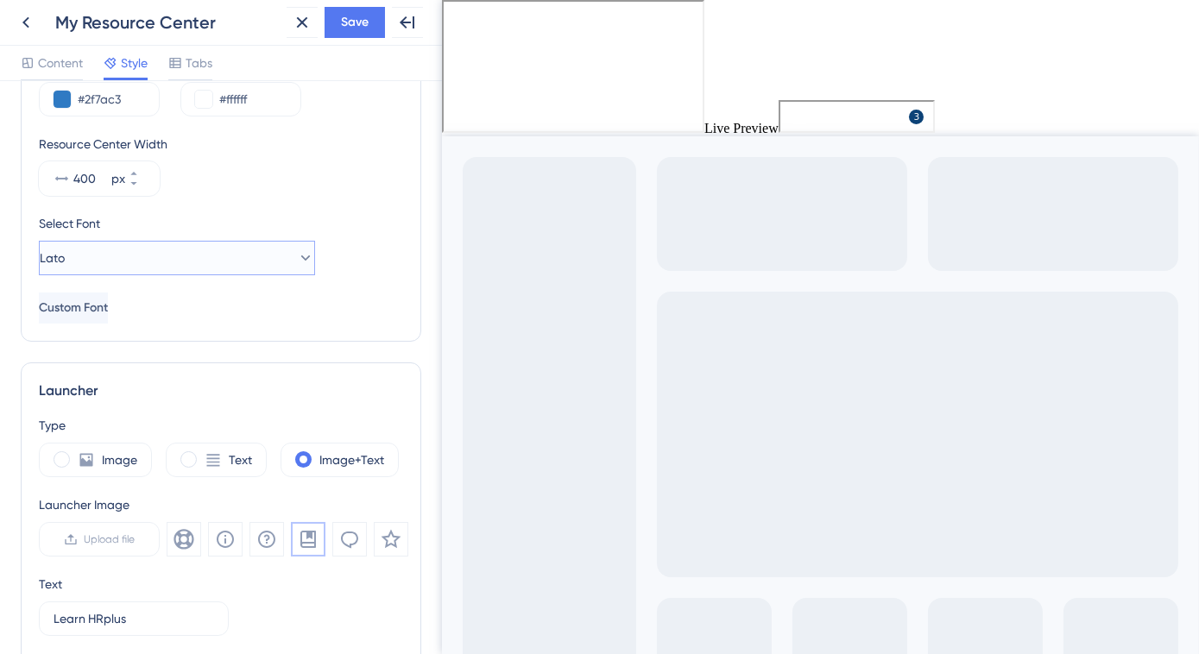
click at [297, 259] on icon at bounding box center [305, 257] width 17 height 17
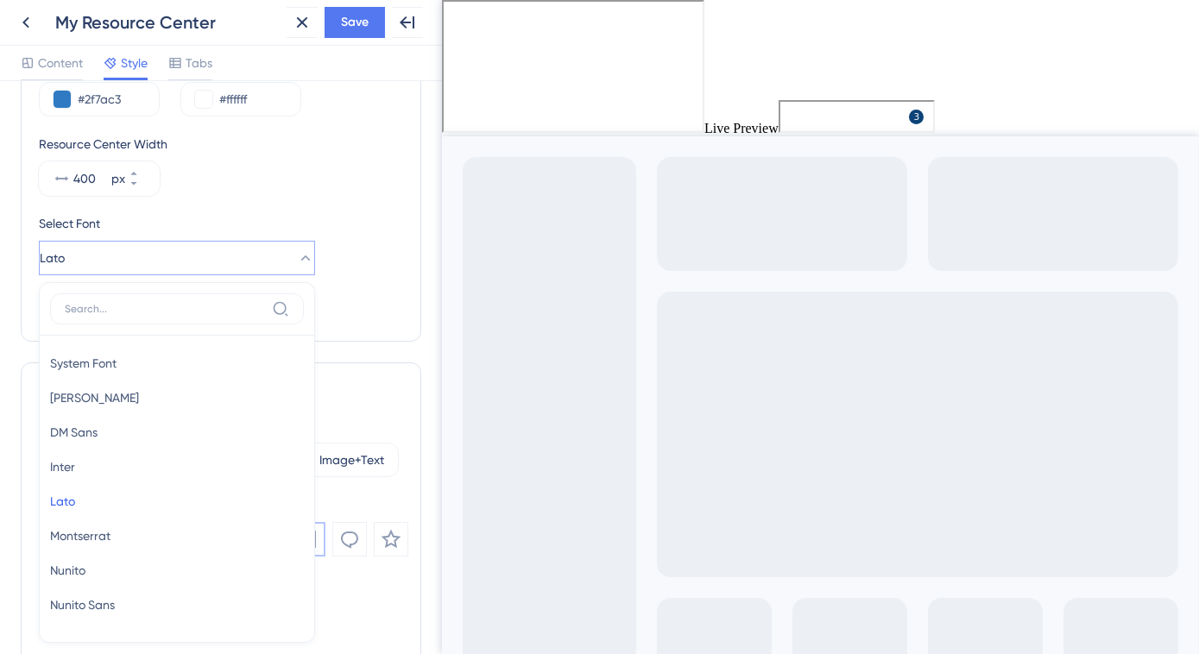
scroll to position [274, 0]
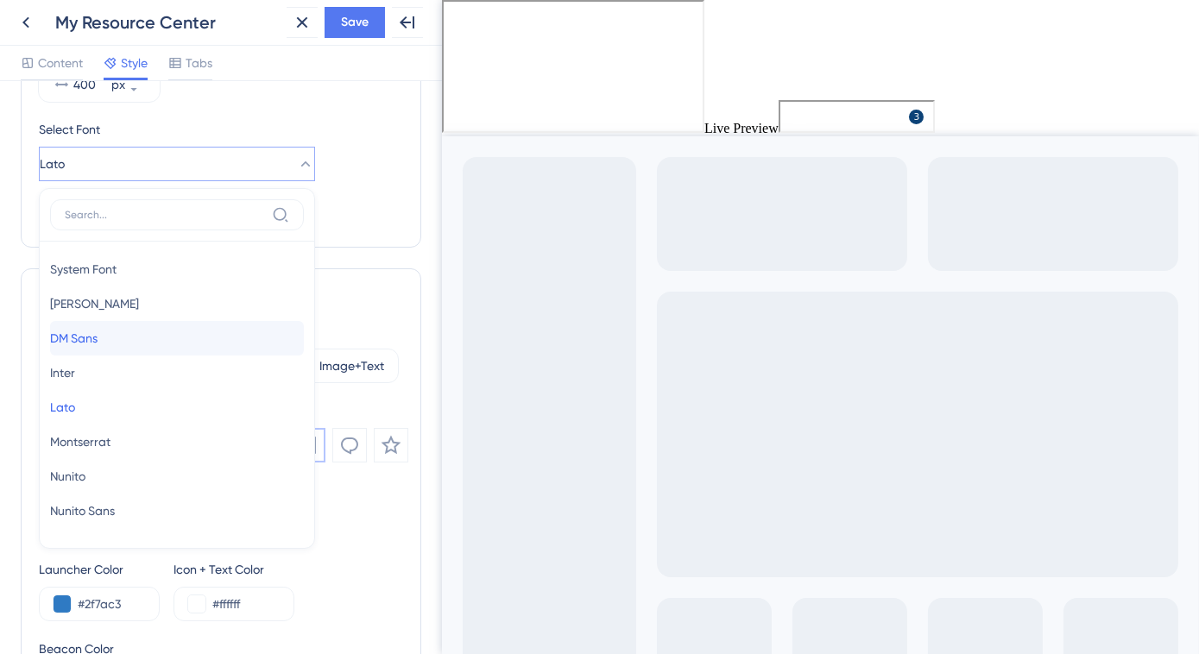
click at [161, 336] on button "DM Sans DM Sans" at bounding box center [177, 338] width 254 height 35
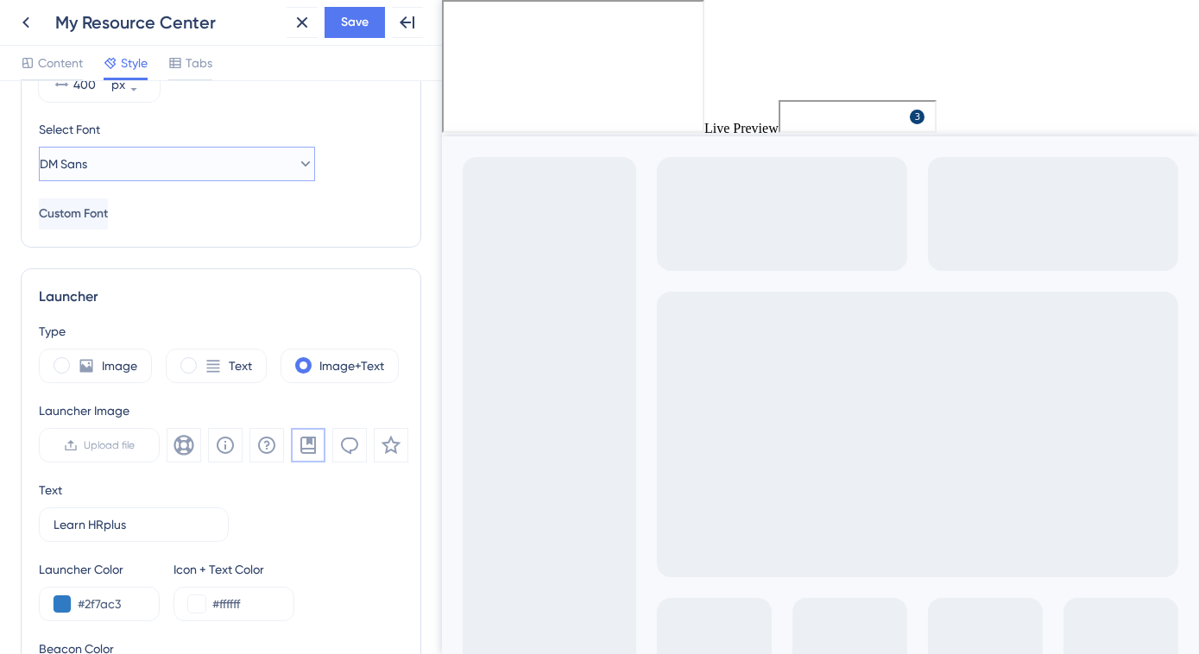
click at [297, 162] on icon at bounding box center [305, 163] width 17 height 17
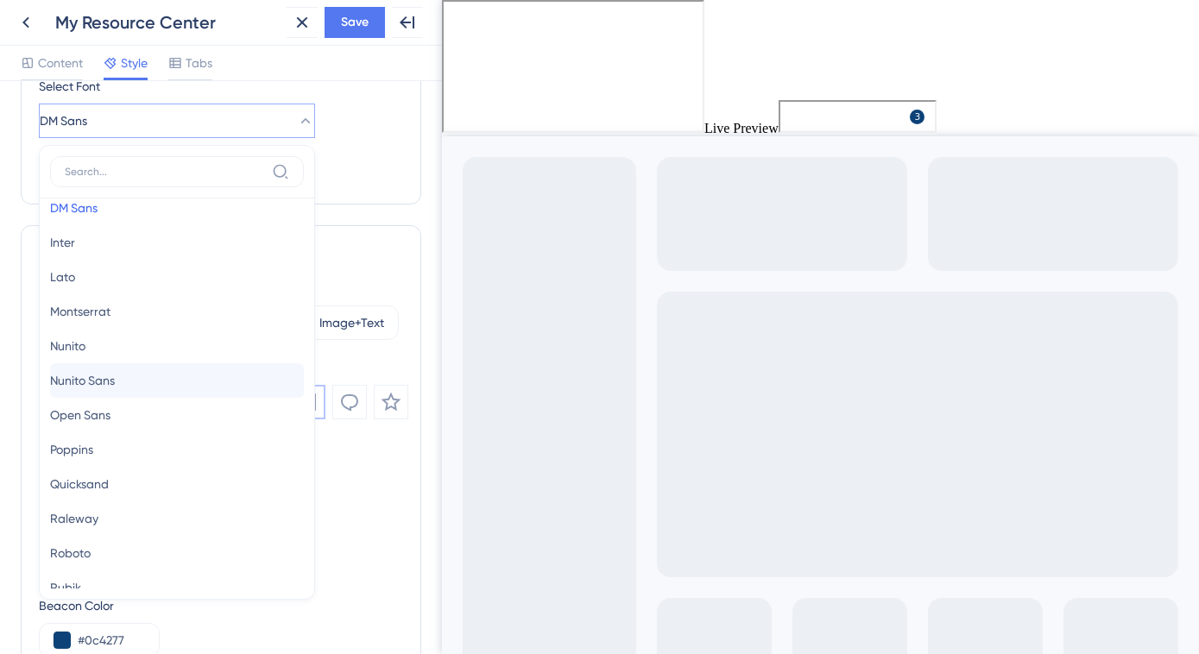
scroll to position [147, 0]
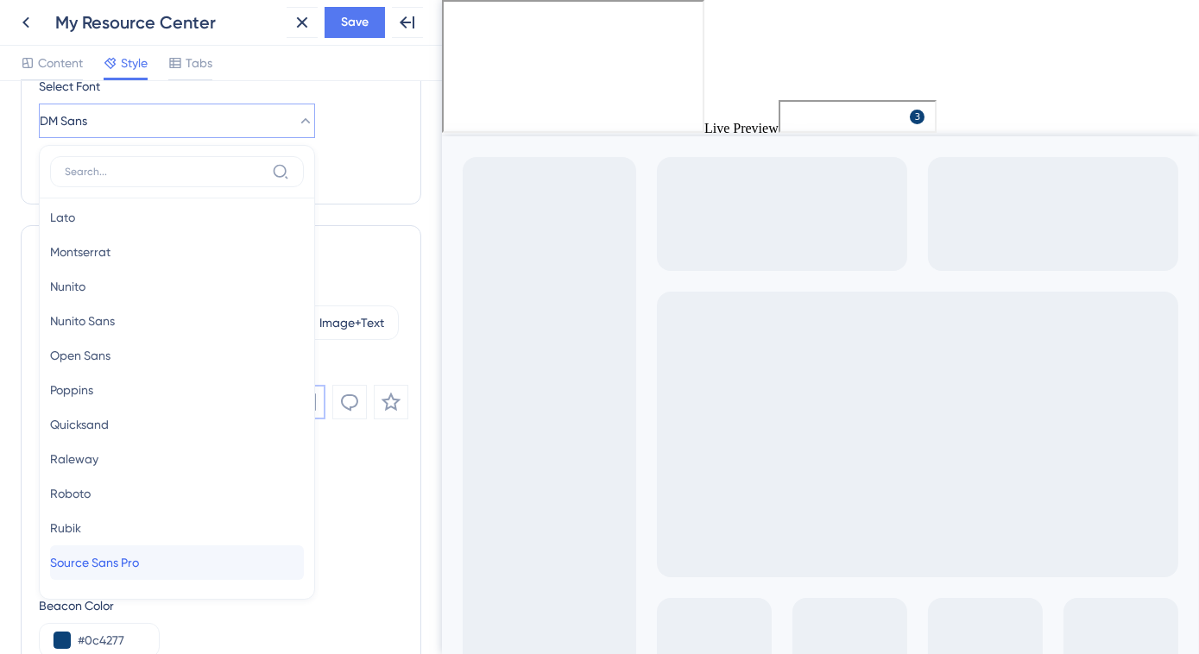
click at [188, 562] on button "Source Sans Pro Source Sans Pro" at bounding box center [177, 563] width 254 height 35
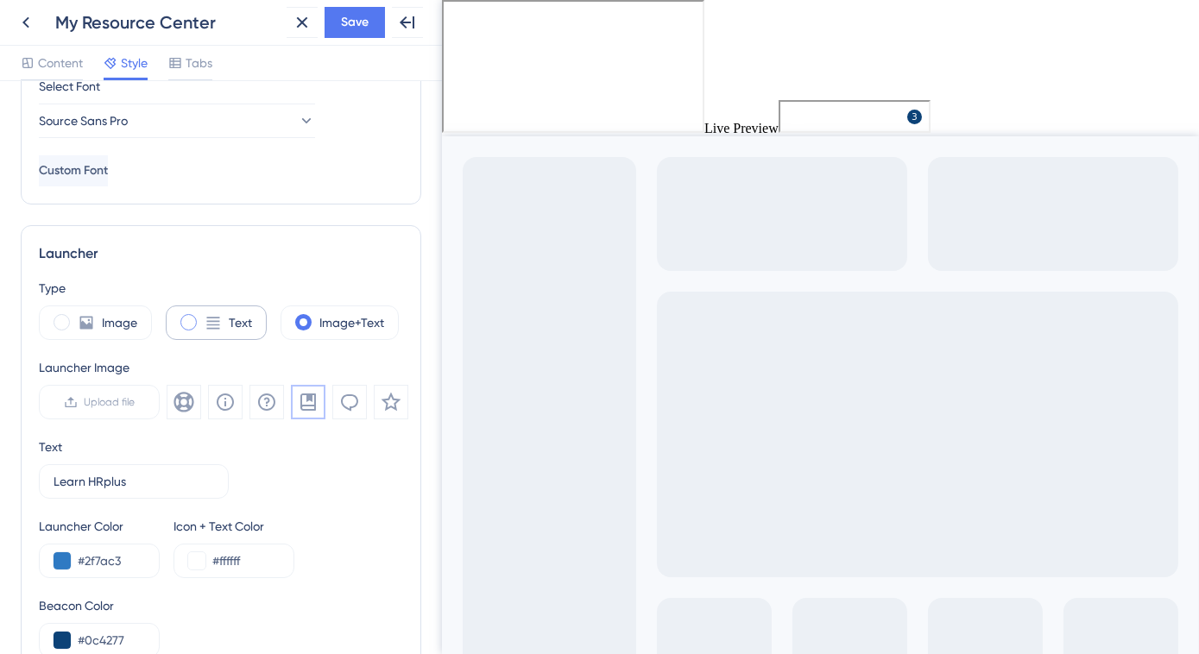
click at [180, 323] on span at bounding box center [188, 322] width 16 height 16
click at [202, 317] on input "radio" at bounding box center [202, 317] width 0 height 0
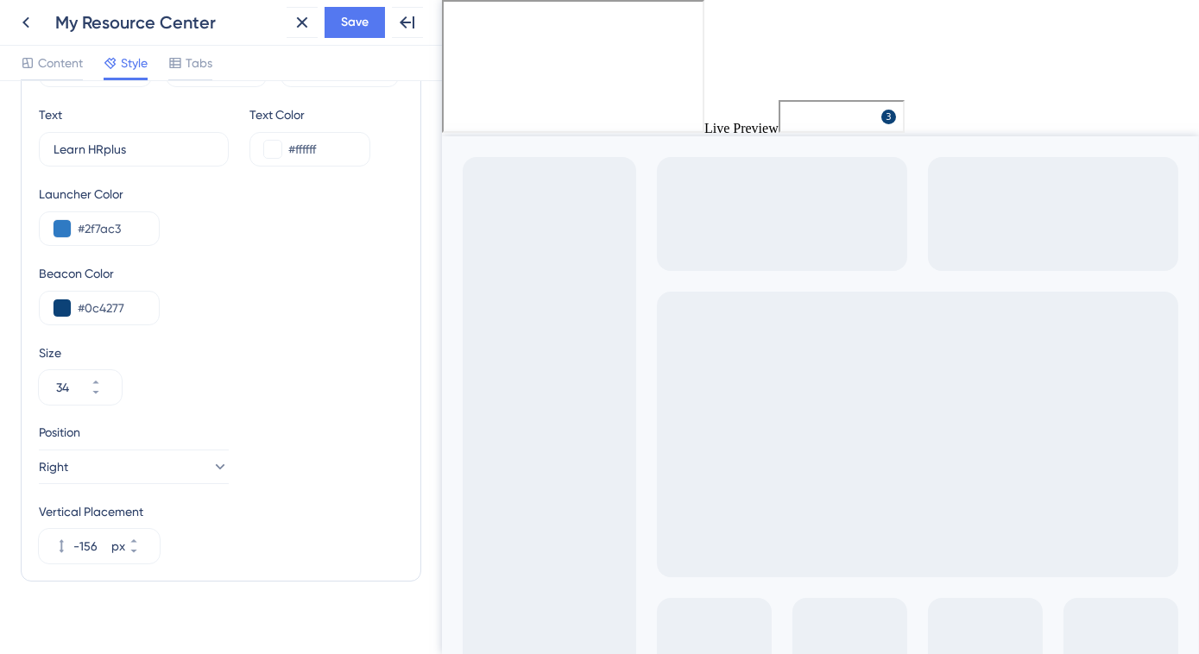
scroll to position [584, 0]
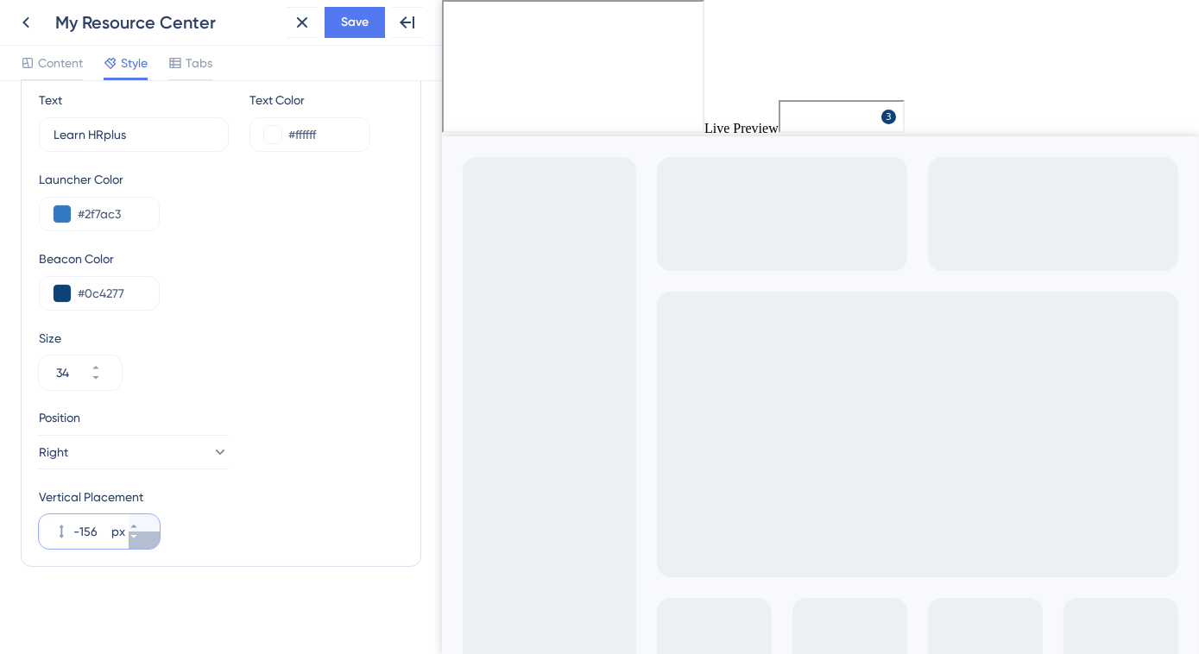
click at [139, 535] on icon at bounding box center [134, 537] width 10 height 10
click at [139, 524] on icon at bounding box center [134, 526] width 10 height 10
type input "-143"
click at [180, 66] on icon at bounding box center [175, 63] width 14 height 14
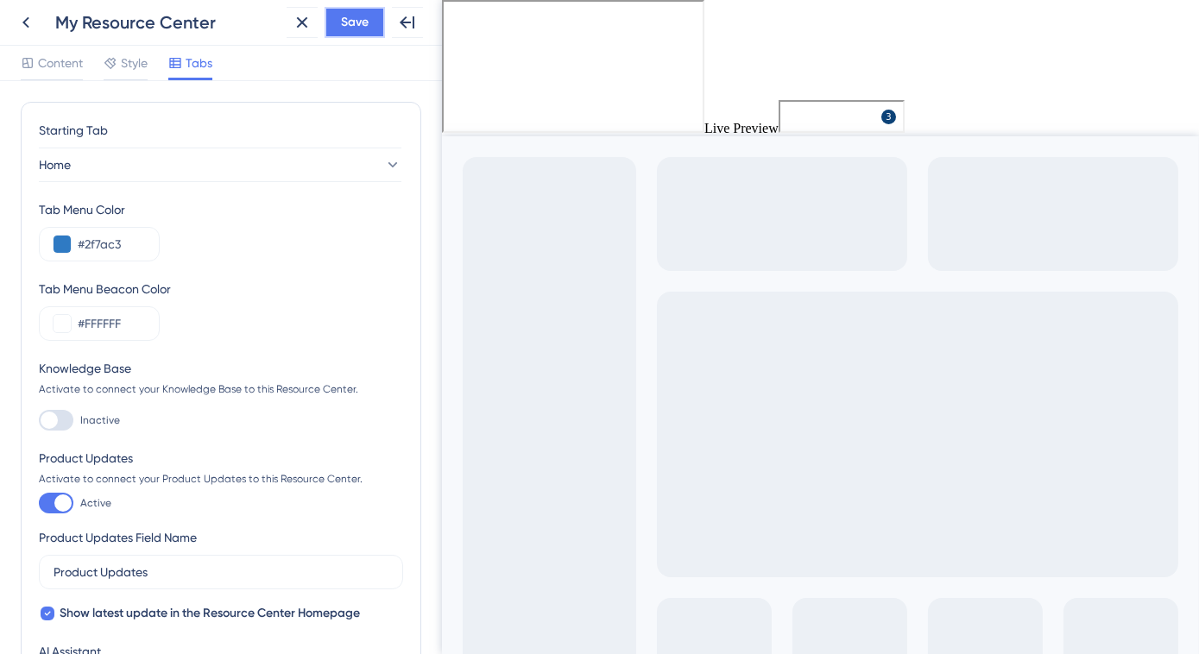
click at [355, 28] on span "Save" at bounding box center [355, 22] width 28 height 21
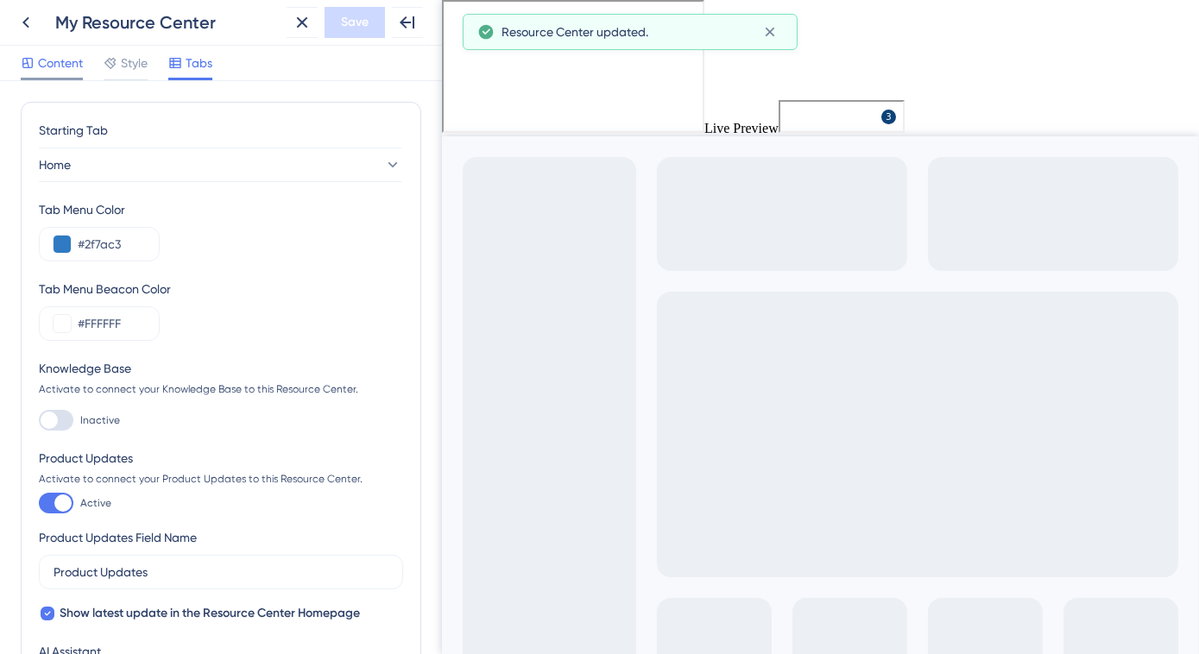
click at [62, 67] on span "Content" at bounding box center [60, 63] width 45 height 21
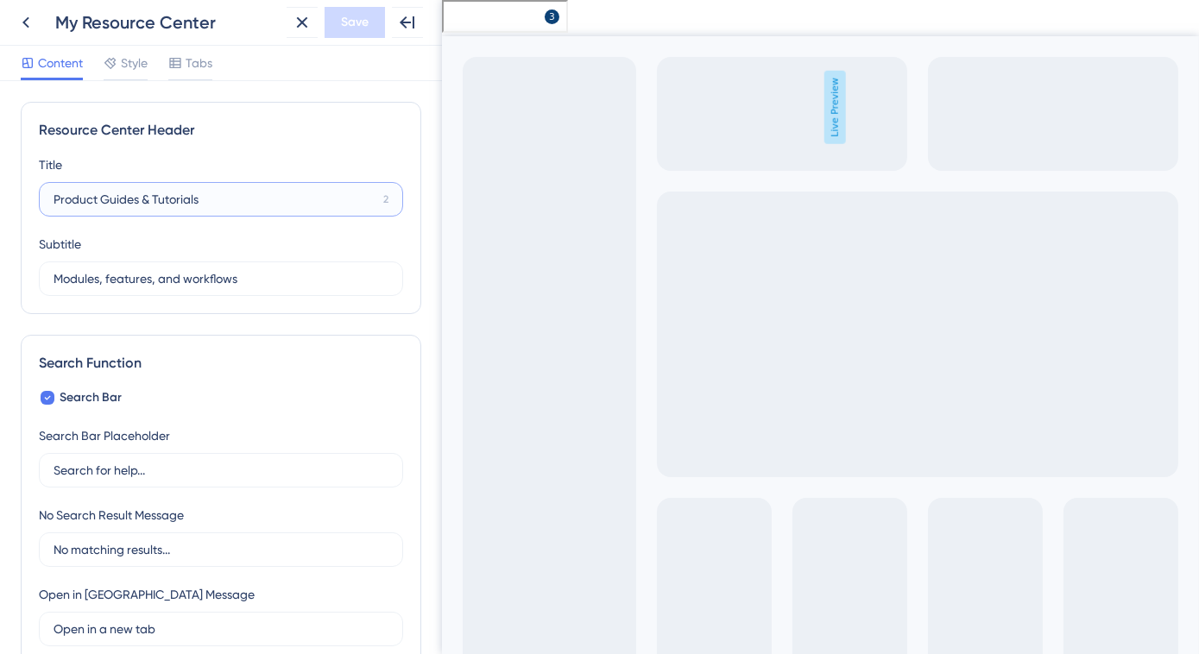
click at [151, 201] on input "Product Guides & Tutorials" at bounding box center [215, 199] width 323 height 19
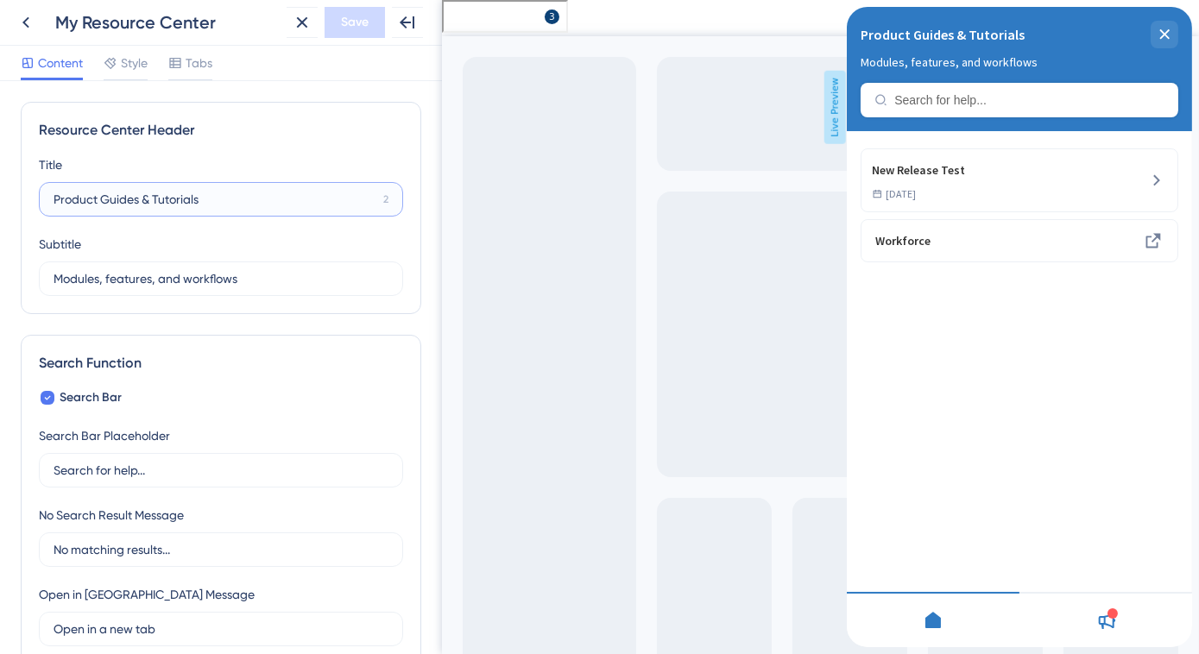
drag, startPoint x: 215, startPoint y: 197, endPoint x: 53, endPoint y: 212, distance: 163.0
click at [53, 212] on label "Product Guides & Tutorials 2" at bounding box center [221, 199] width 364 height 35
click at [141, 205] on input "Product Guides & Tutorials" at bounding box center [215, 199] width 323 height 19
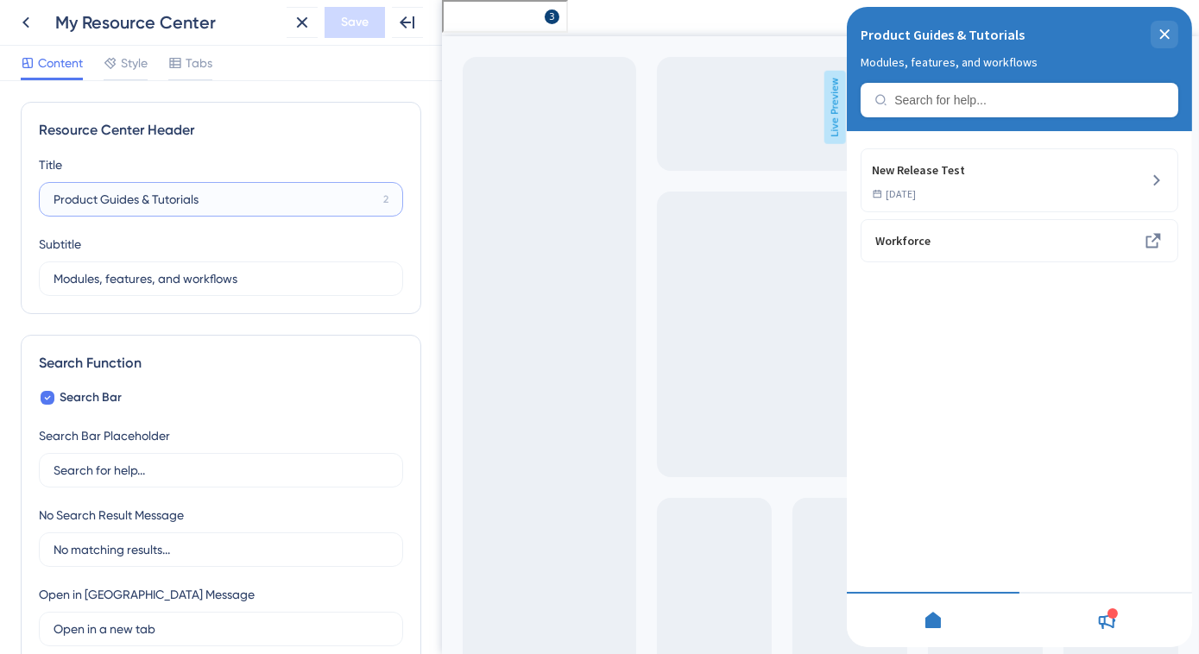
click at [141, 205] on input "Product Guides & Tutorials" at bounding box center [215, 199] width 323 height 19
type input "Learn HRplus"
click at [249, 276] on input "Modules, features, and workflows" at bounding box center [215, 278] width 322 height 19
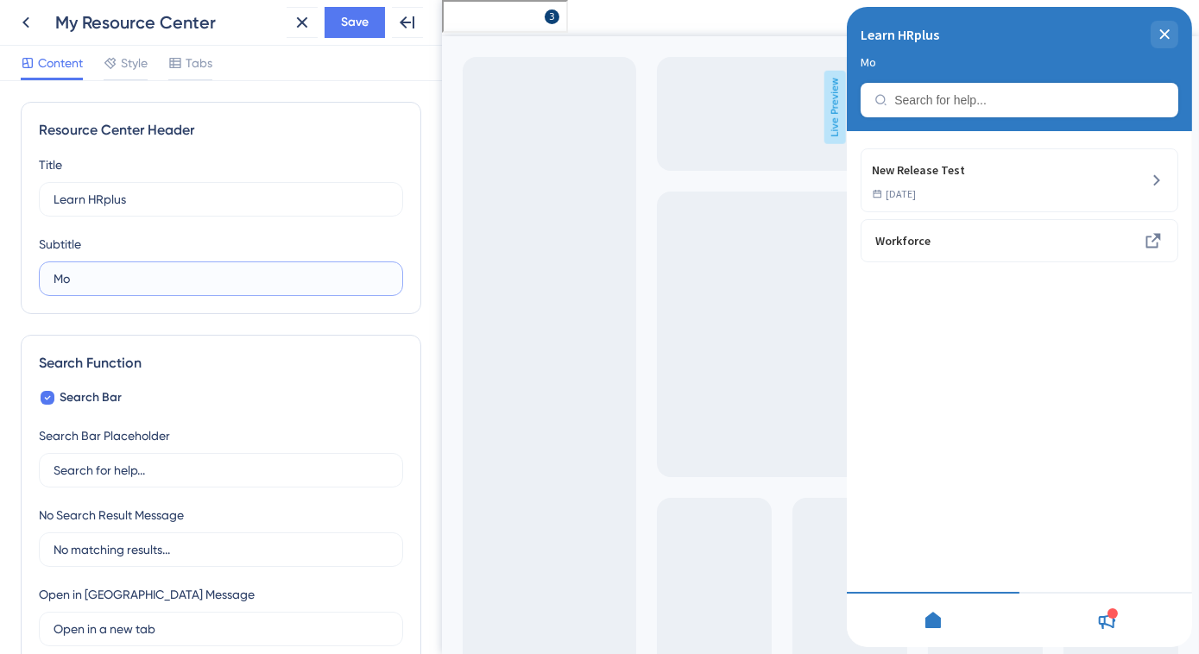
type input "M"
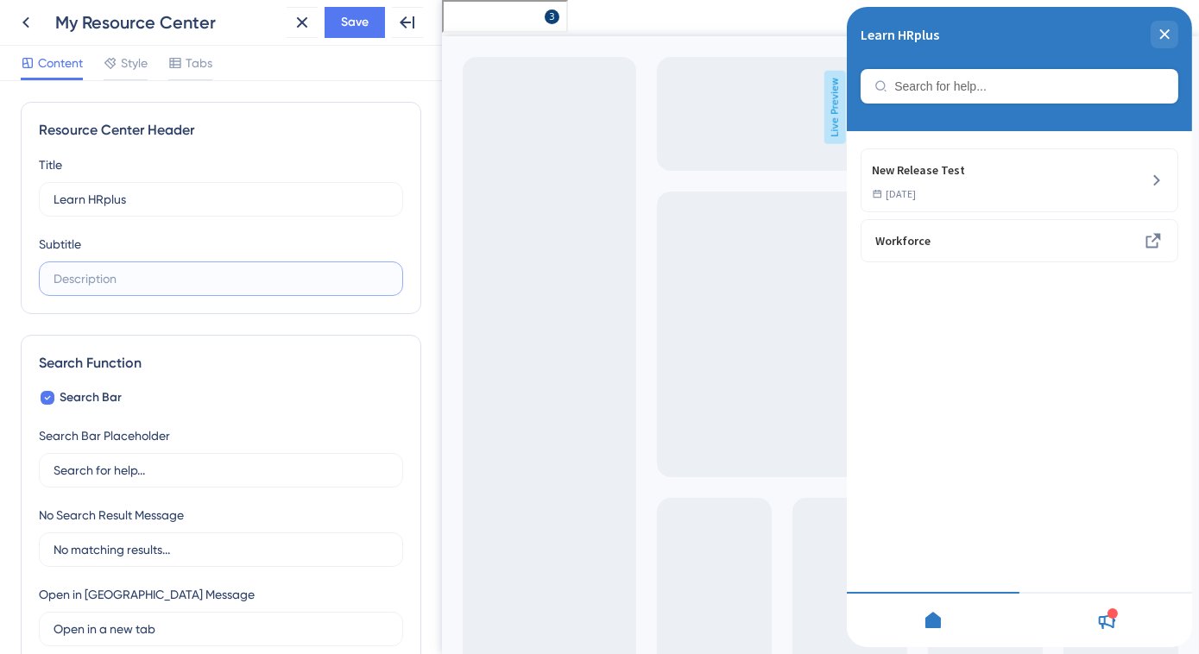
paste input "Guides, training, and user help"
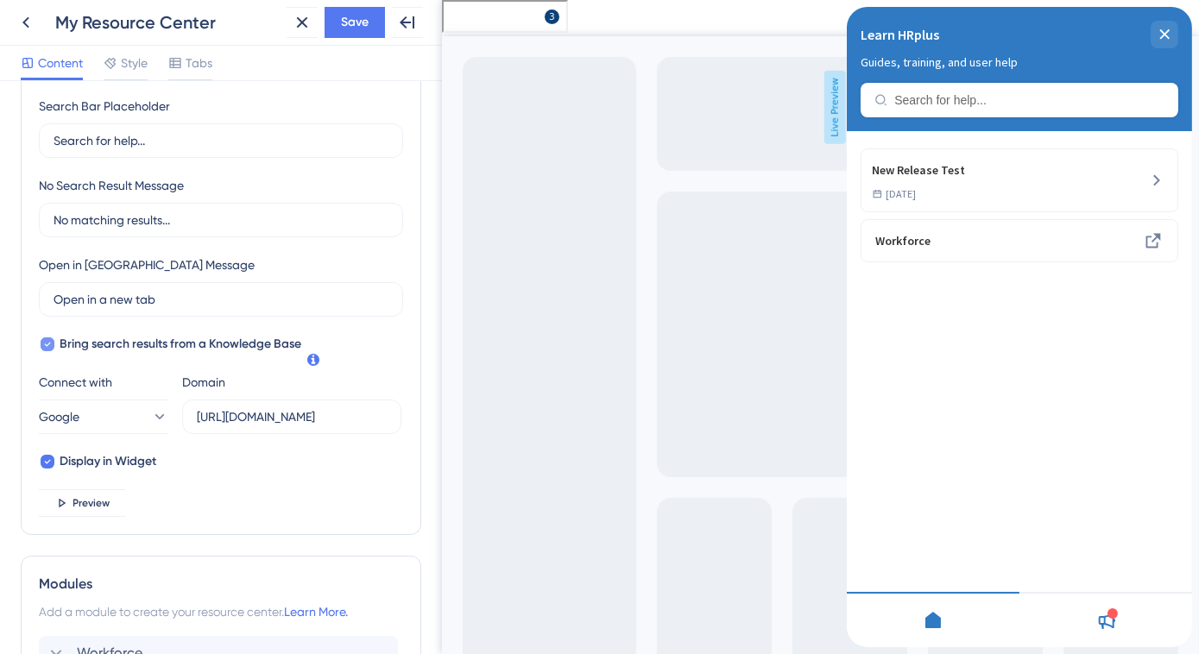
scroll to position [392, 0]
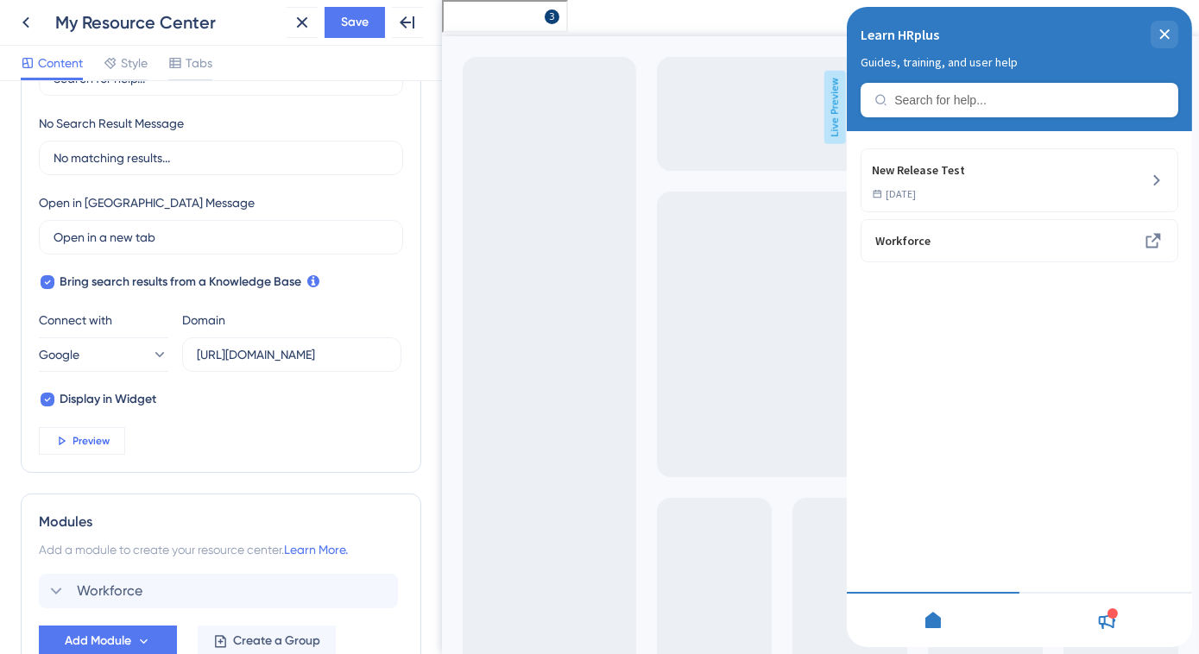
type input "Guides, training, and user help"
click at [117, 441] on button "Preview" at bounding box center [82, 441] width 86 height 28
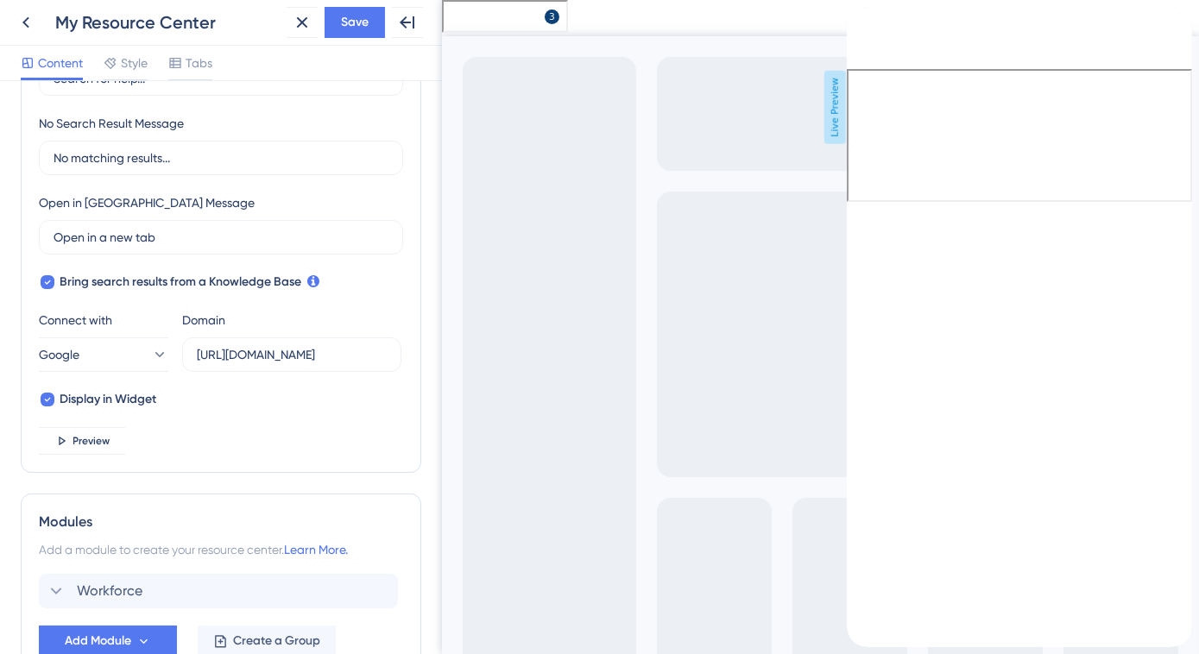
click at [874, 24] on div "back to header" at bounding box center [860, 15] width 28 height 17
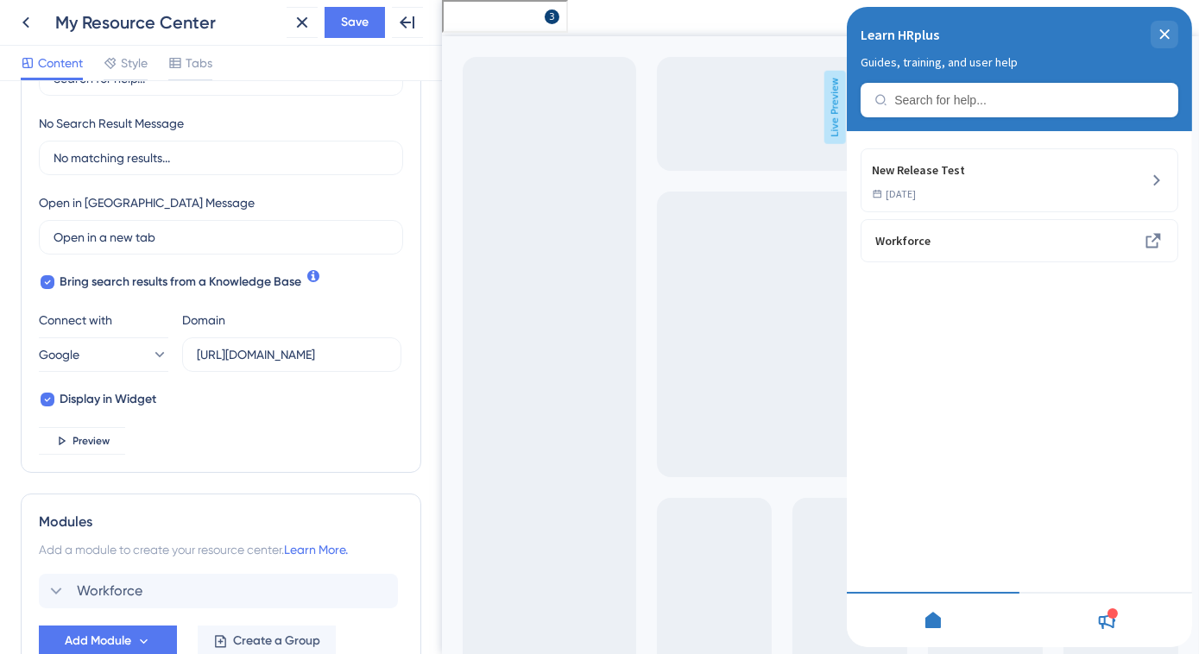
scroll to position [470, 0]
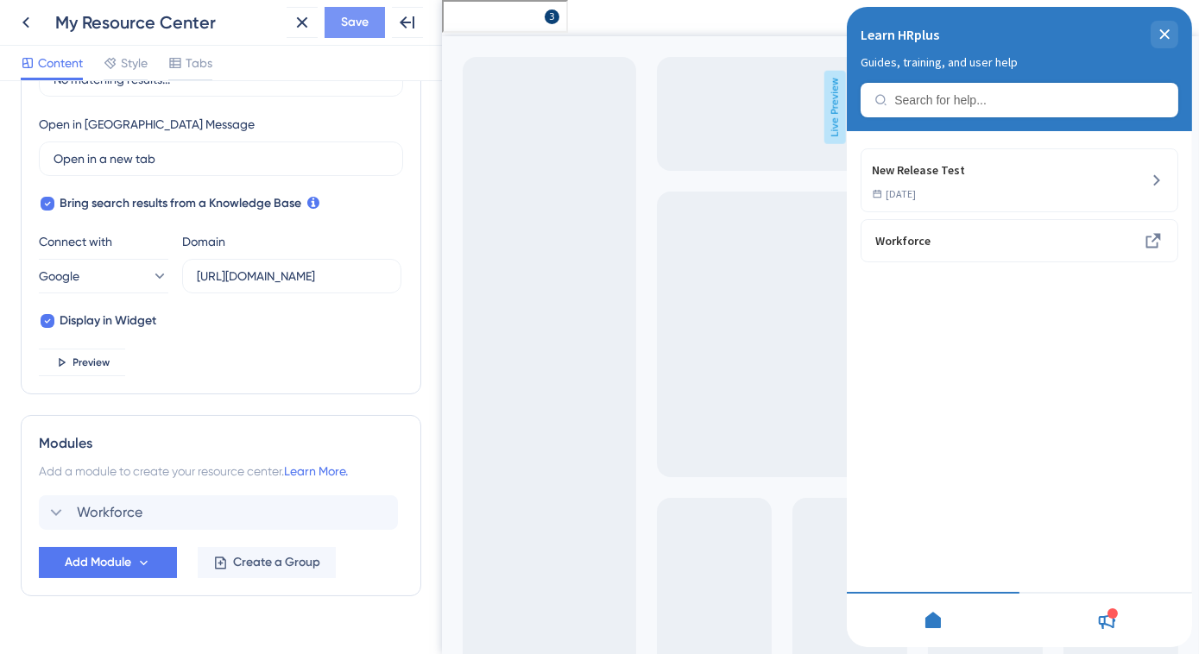
click at [344, 28] on span "Save" at bounding box center [355, 22] width 28 height 21
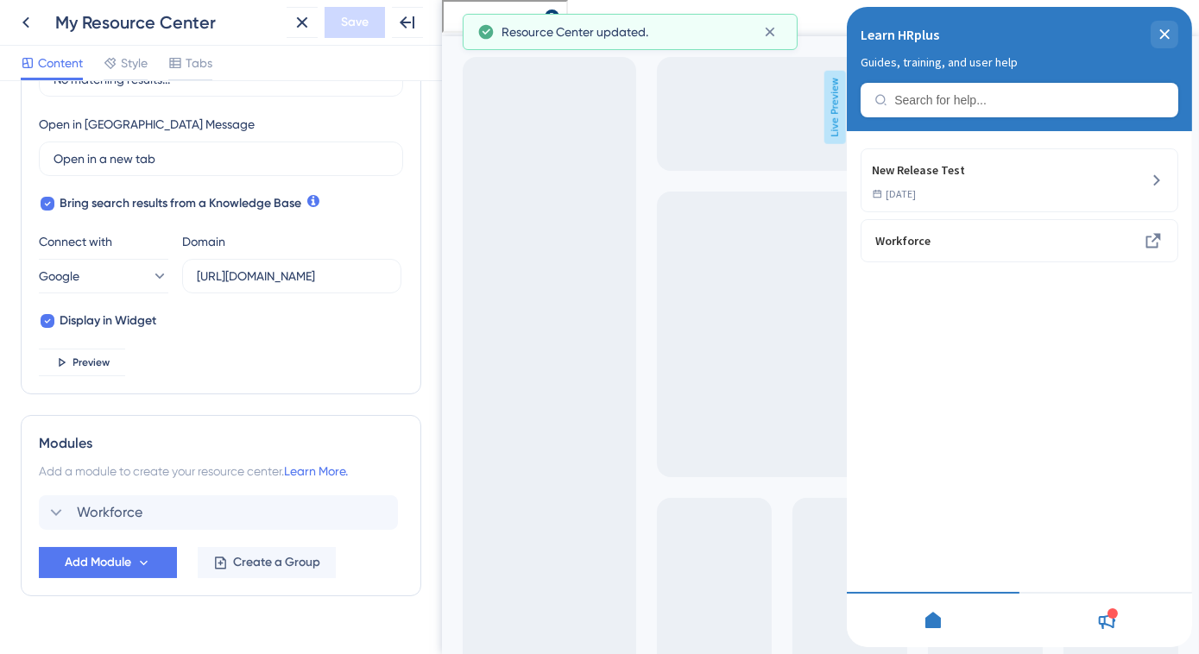
scroll to position [500, 0]
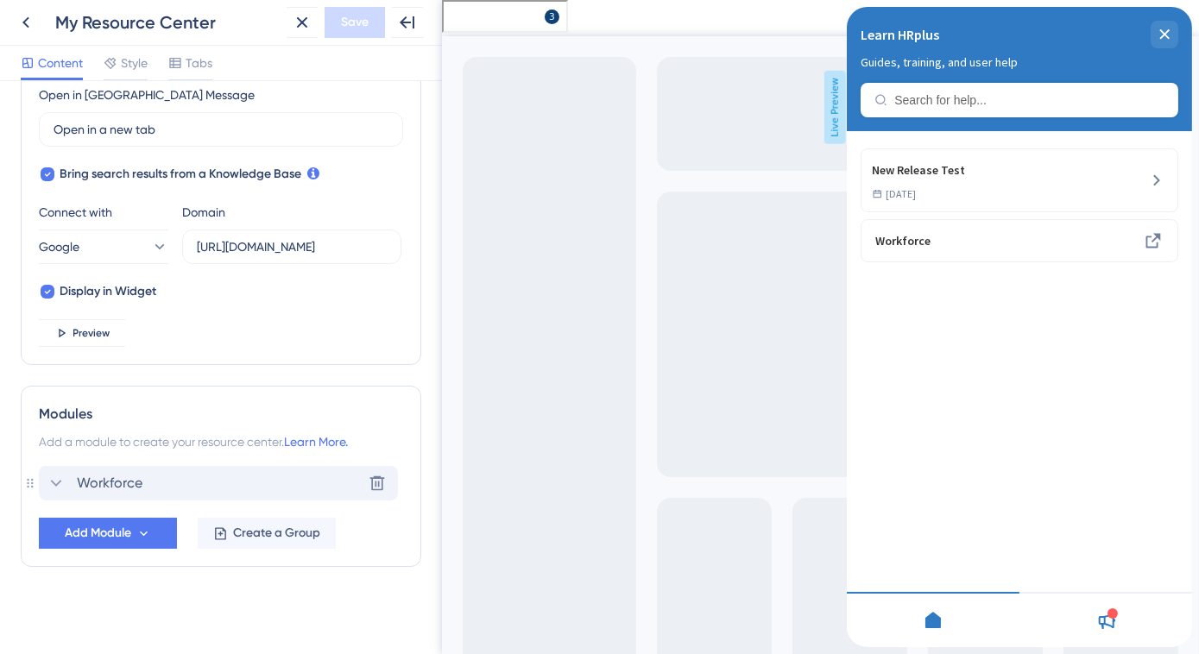
click at [56, 477] on icon at bounding box center [56, 483] width 21 height 21
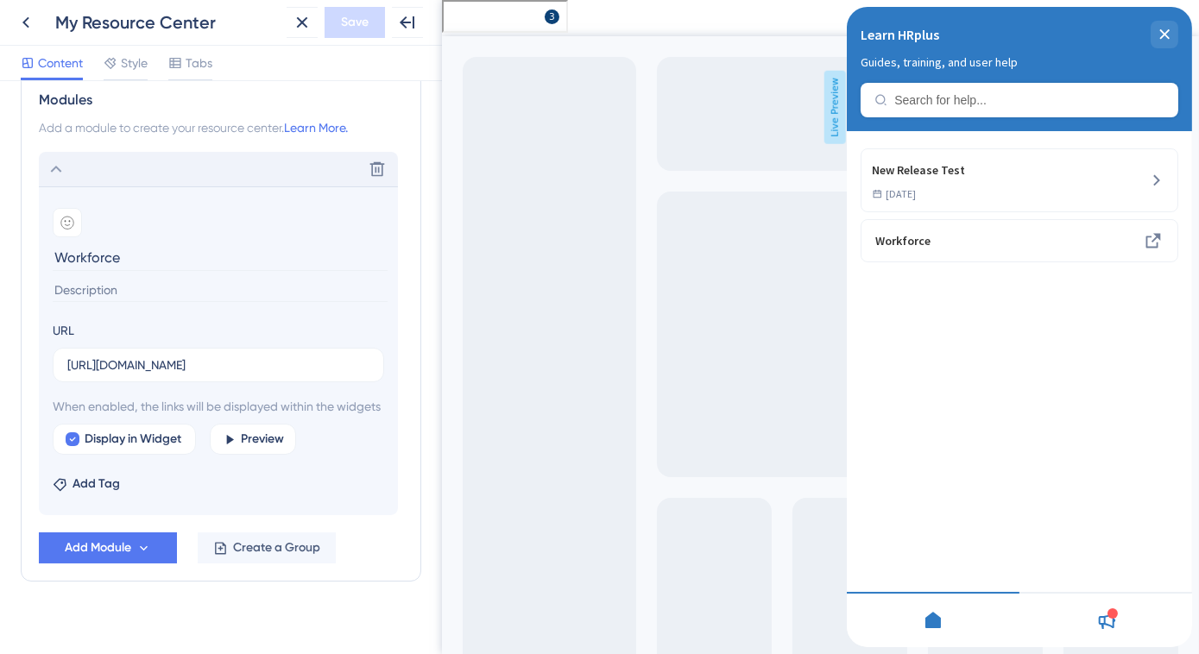
scroll to position [849, 0]
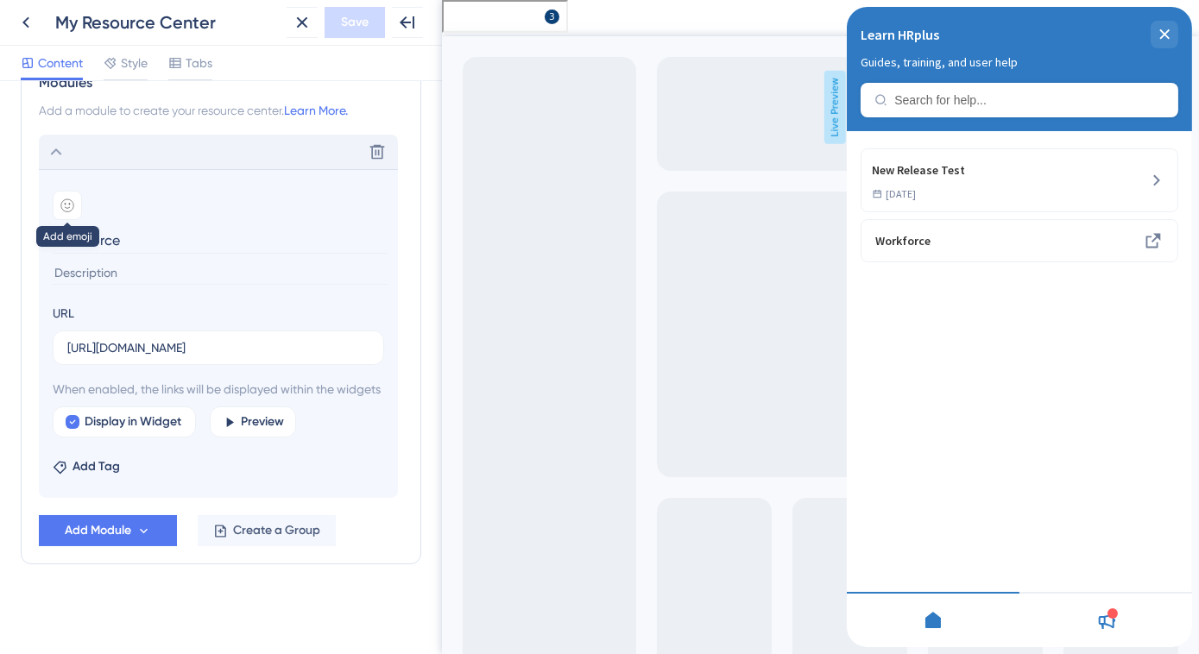
click at [61, 199] on icon at bounding box center [67, 206] width 14 height 14
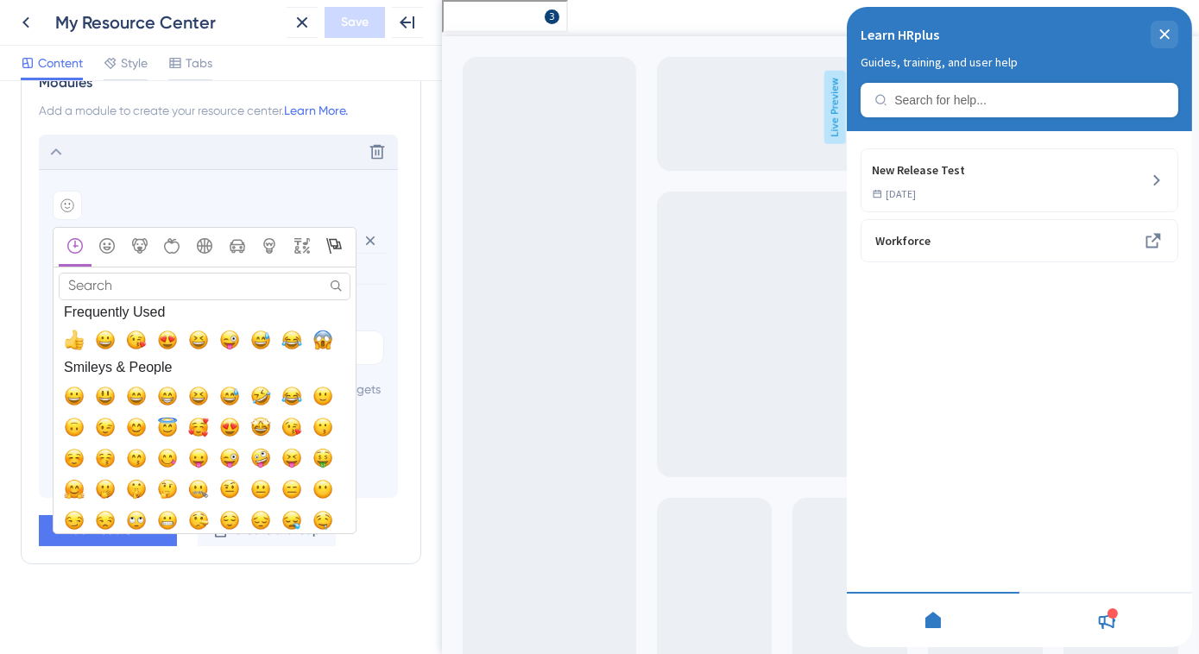
click at [333, 238] on icon "Flags" at bounding box center [334, 246] width 16 height 16
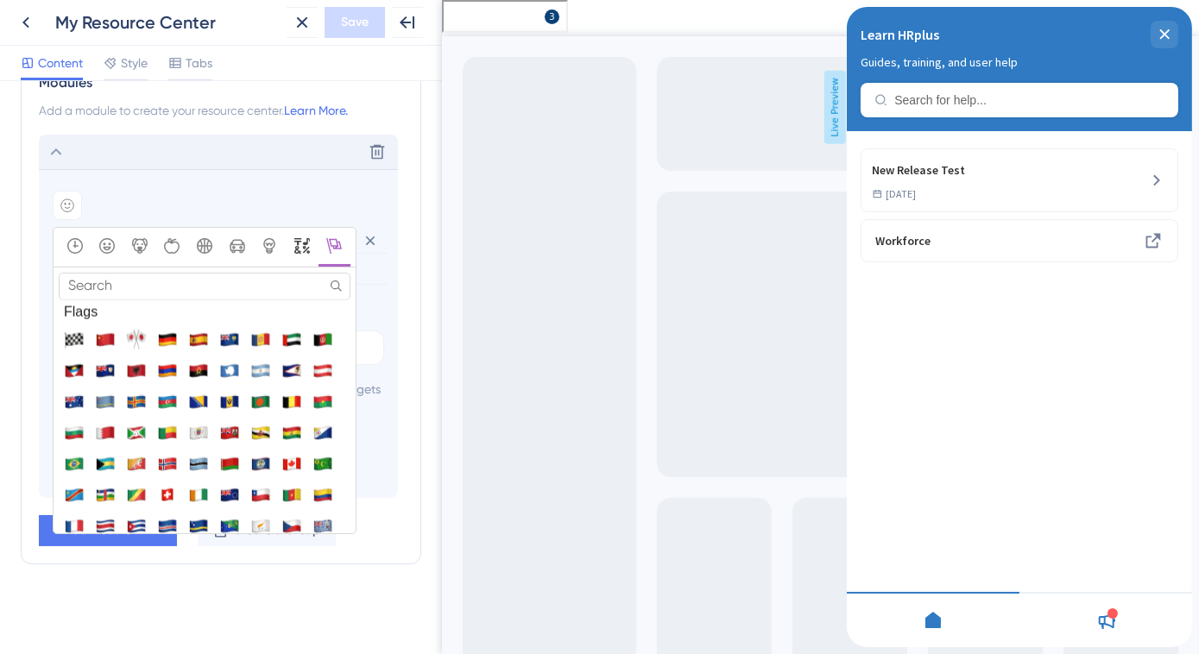
click at [305, 238] on icon "Symbols" at bounding box center [302, 246] width 16 height 16
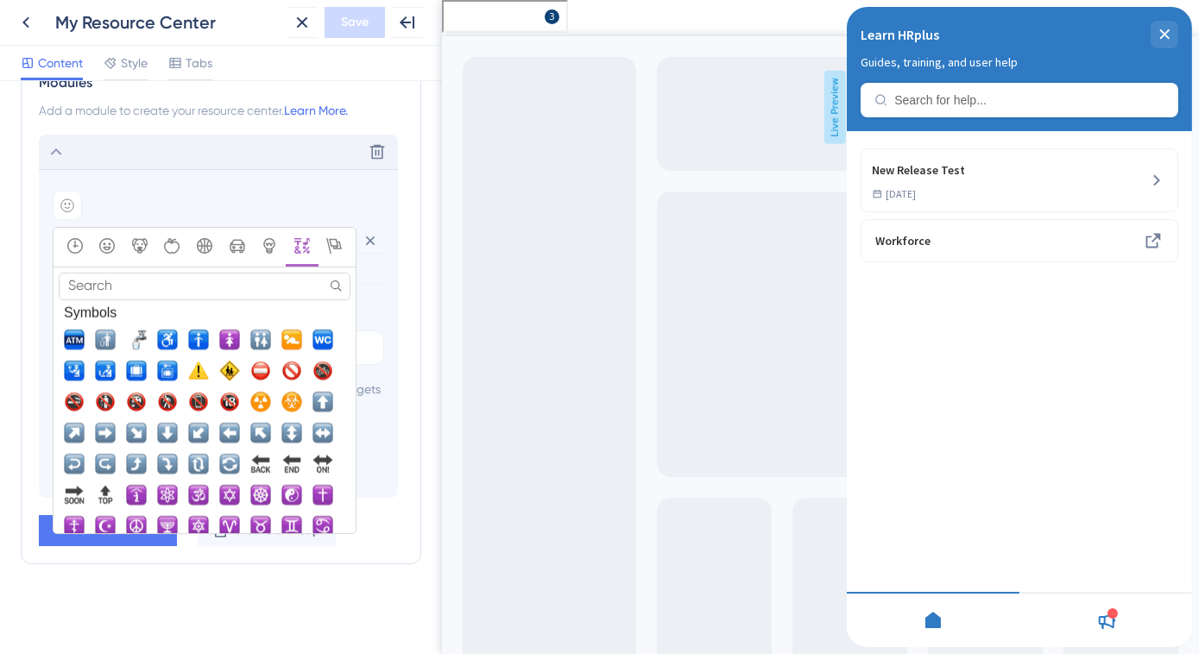
click at [119, 273] on input "Search" at bounding box center [205, 286] width 292 height 27
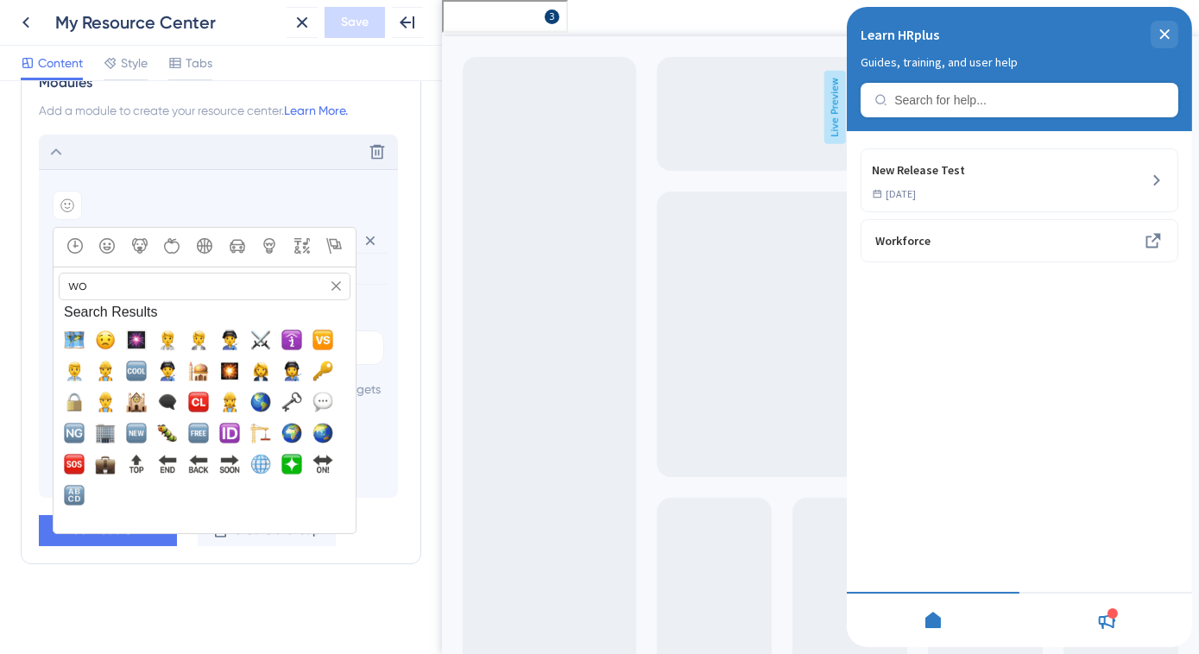
type input "w"
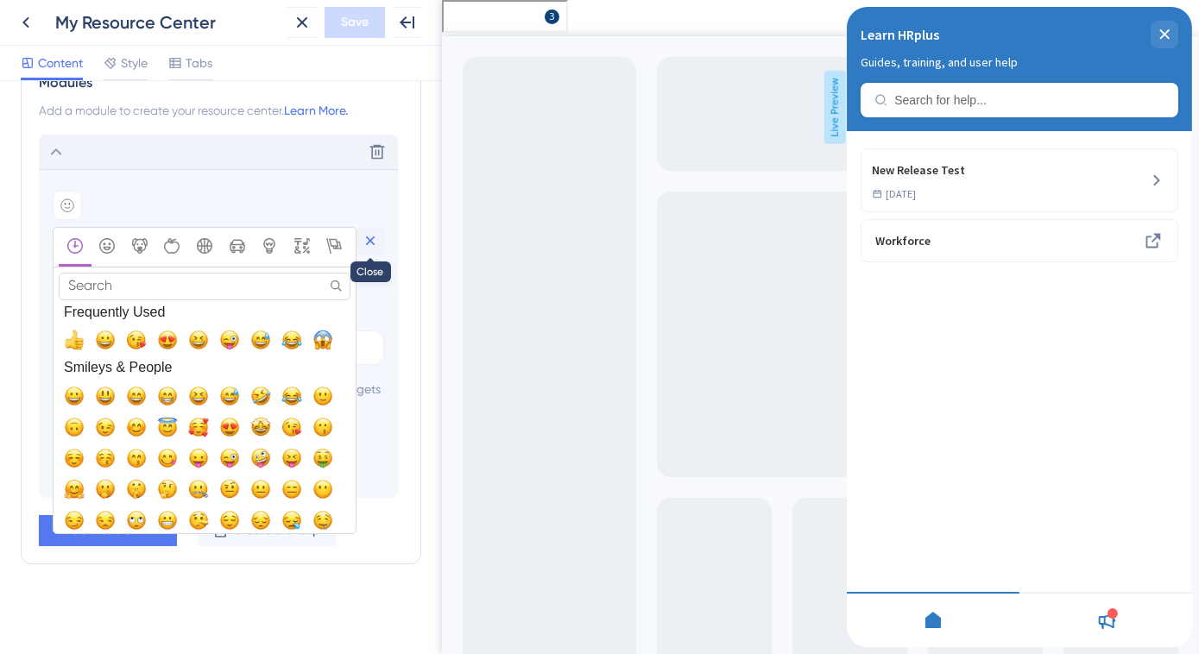
click at [370, 237] on icon at bounding box center [370, 241] width 9 height 9
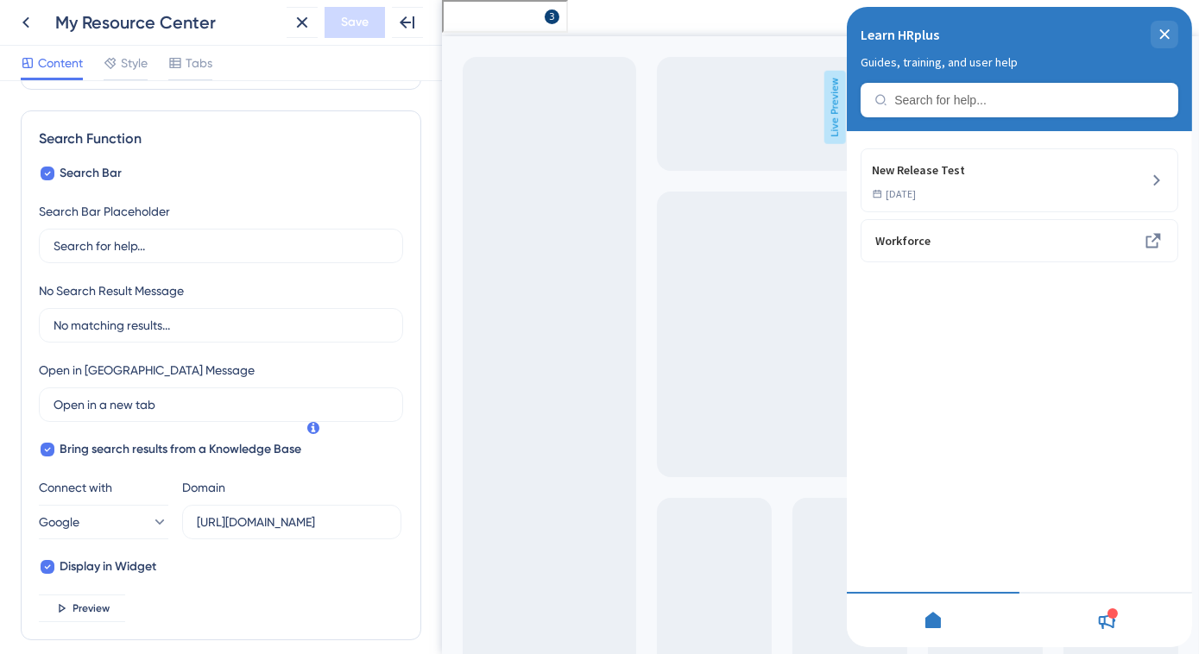
scroll to position [221, 0]
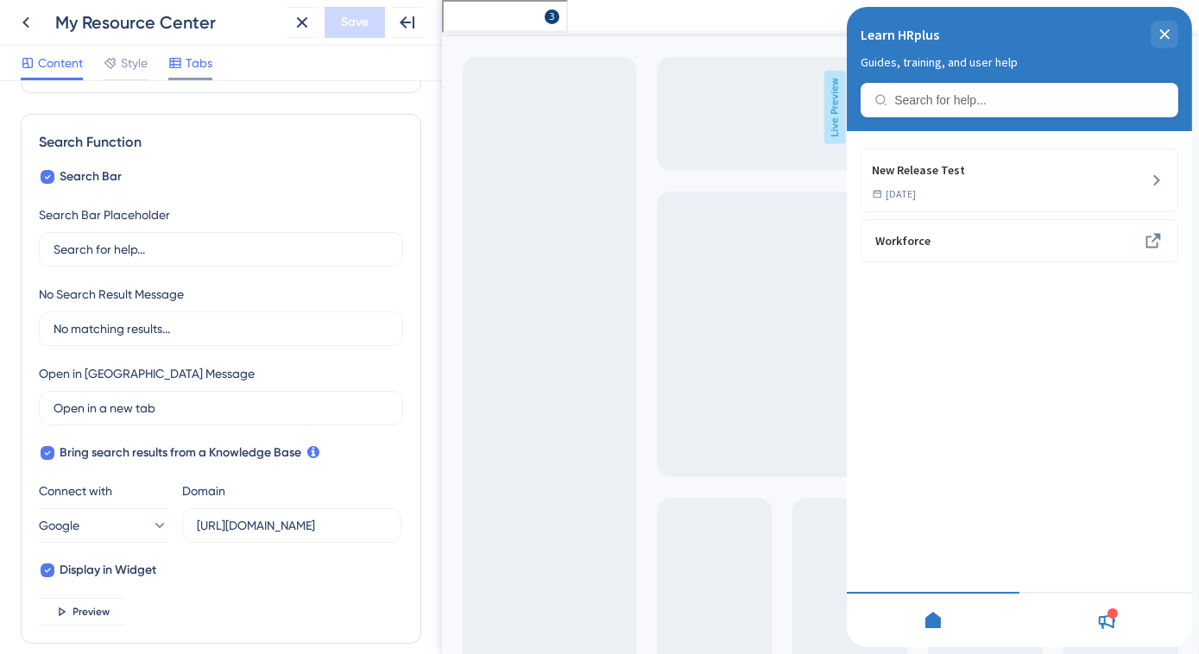
click at [206, 64] on span "Tabs" at bounding box center [199, 63] width 27 height 21
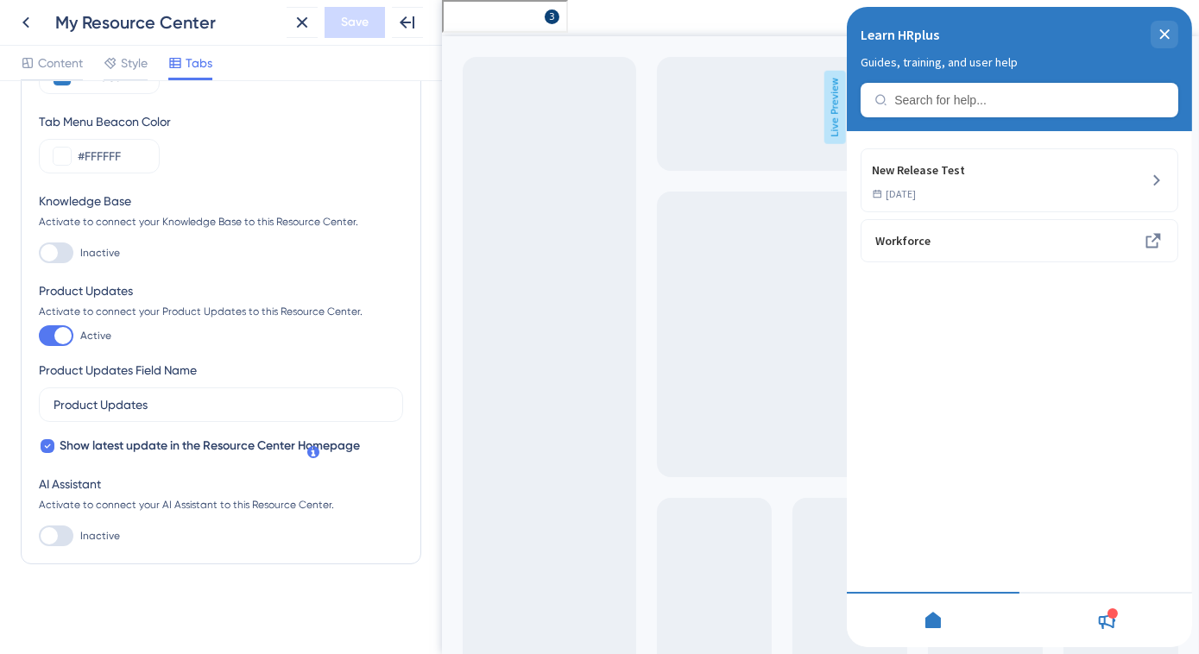
scroll to position [166, 0]
click at [198, 63] on span "Tabs" at bounding box center [199, 63] width 27 height 21
click at [60, 533] on div at bounding box center [56, 537] width 35 height 21
click at [39, 538] on input "Inactive" at bounding box center [38, 538] width 1 height 1
checkbox input "true"
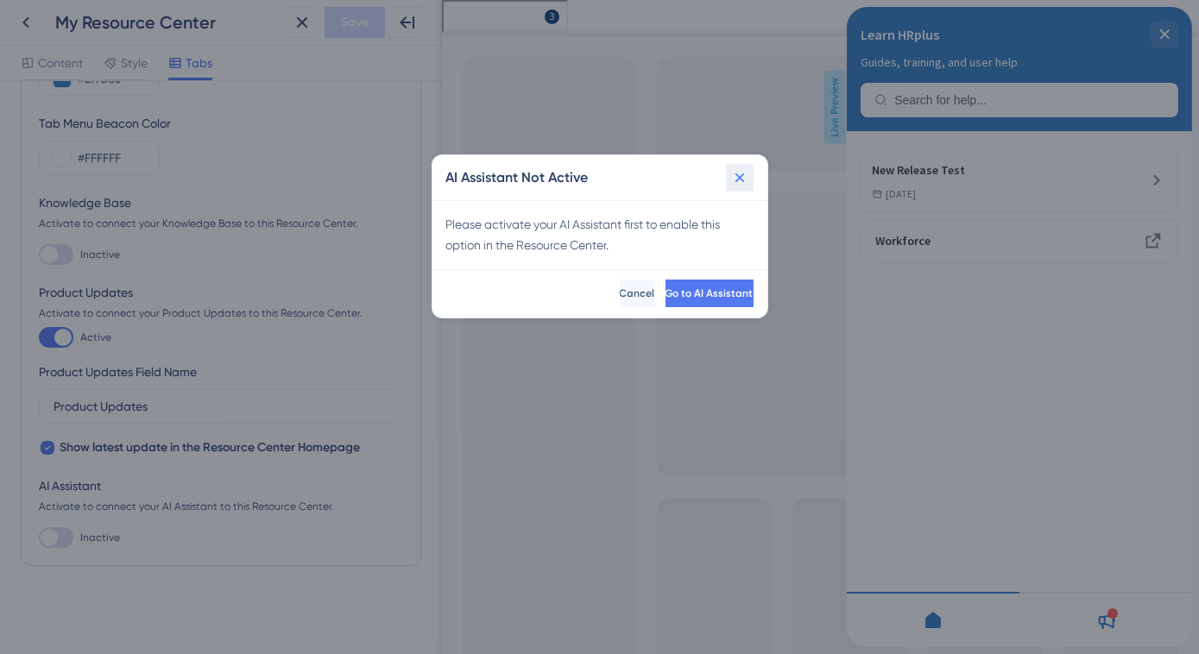
click at [736, 178] on icon at bounding box center [739, 177] width 17 height 17
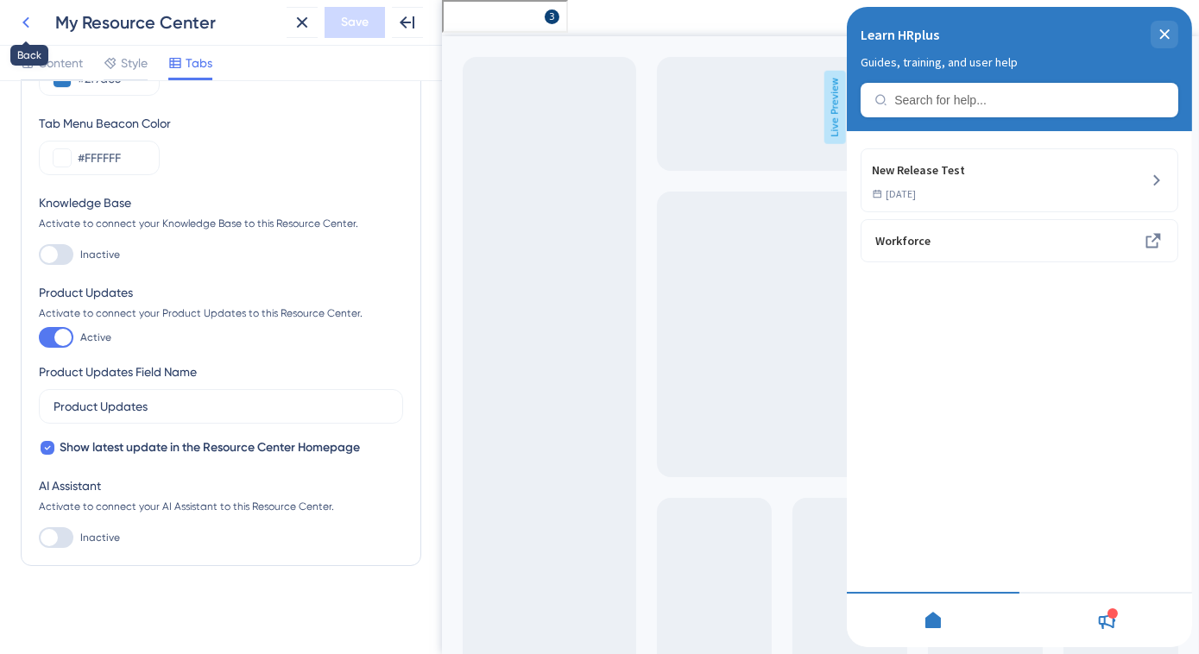
click at [31, 27] on icon at bounding box center [26, 22] width 21 height 21
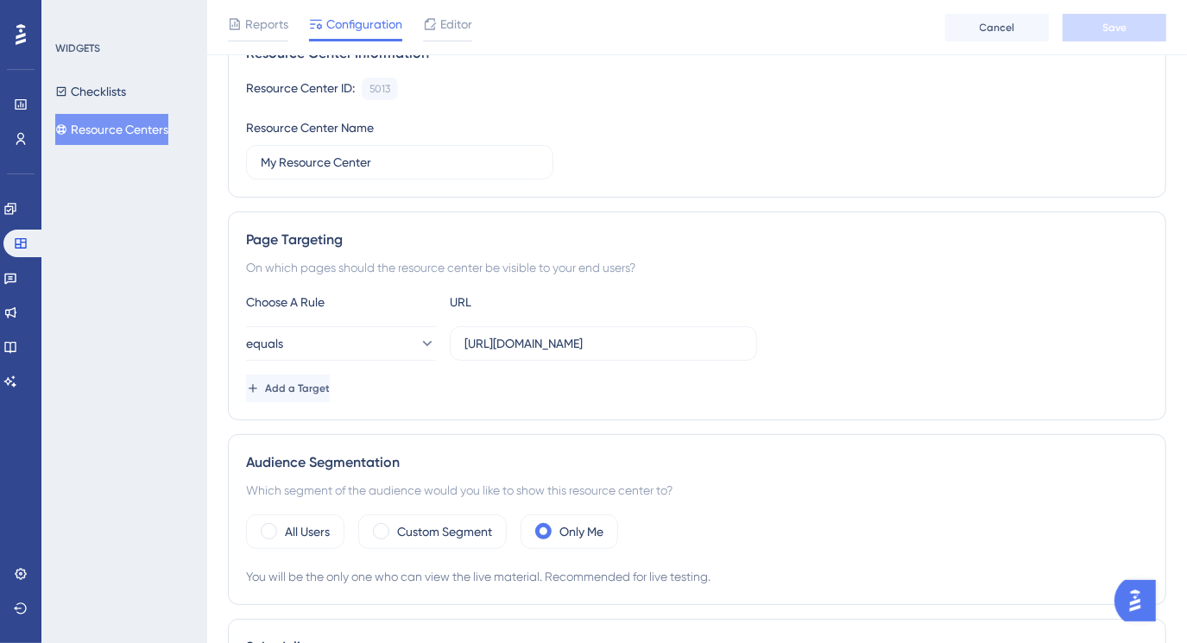
scroll to position [235, 0]
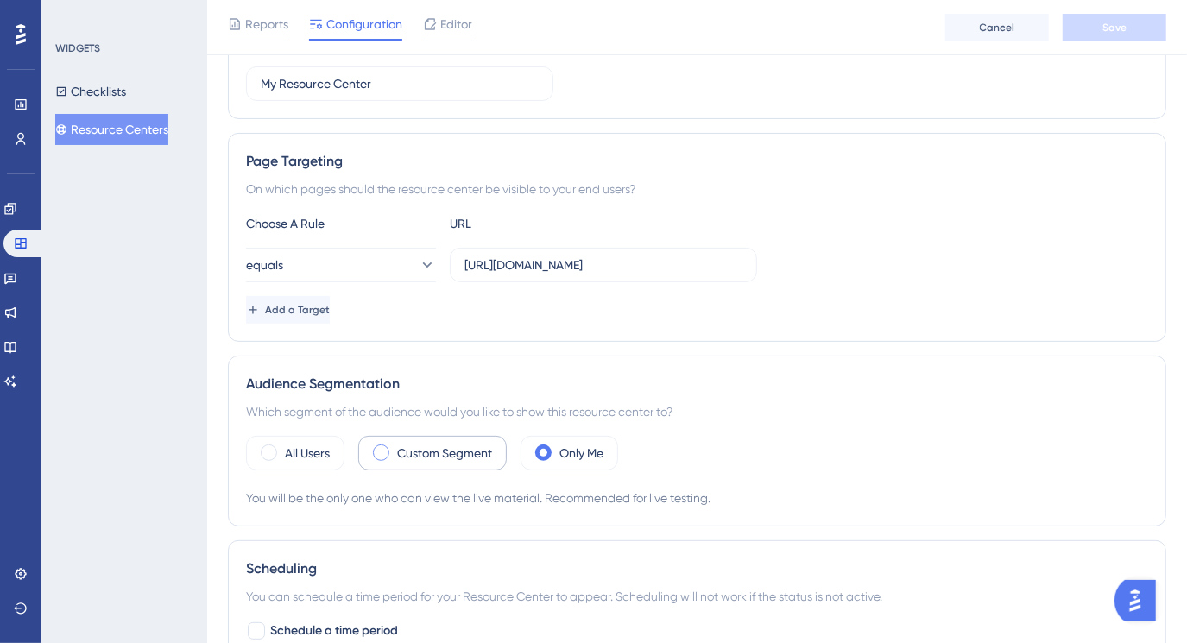
click at [382, 457] on span at bounding box center [381, 453] width 16 height 16
click at [394, 447] on input "radio" at bounding box center [394, 447] width 0 height 0
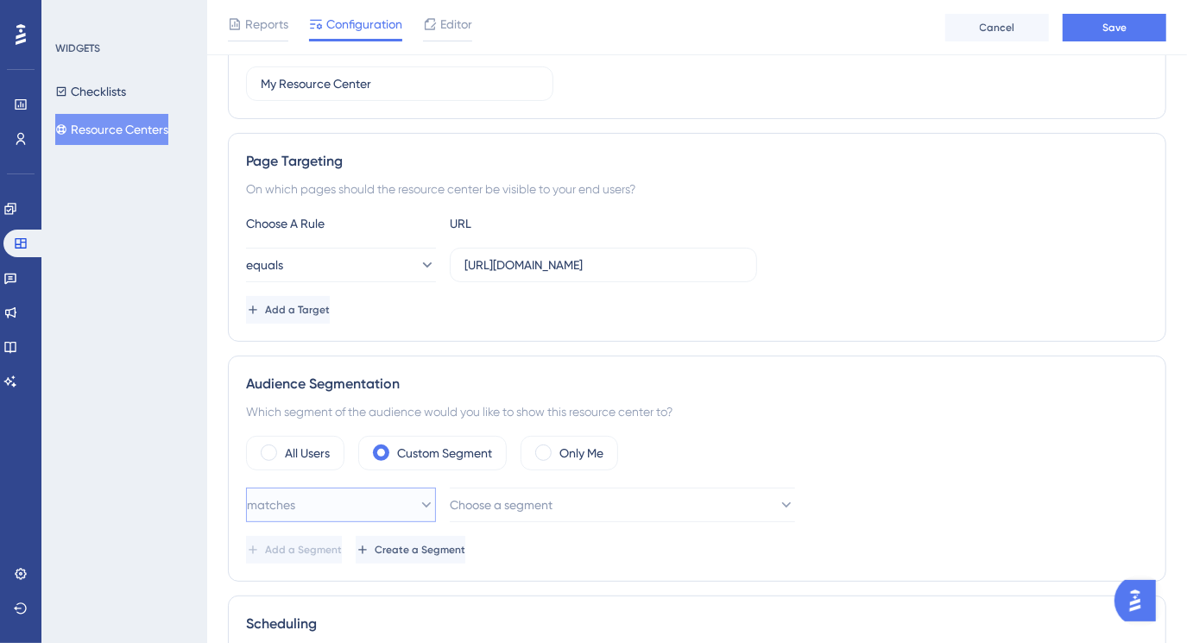
click at [418, 501] on icon at bounding box center [426, 504] width 17 height 17
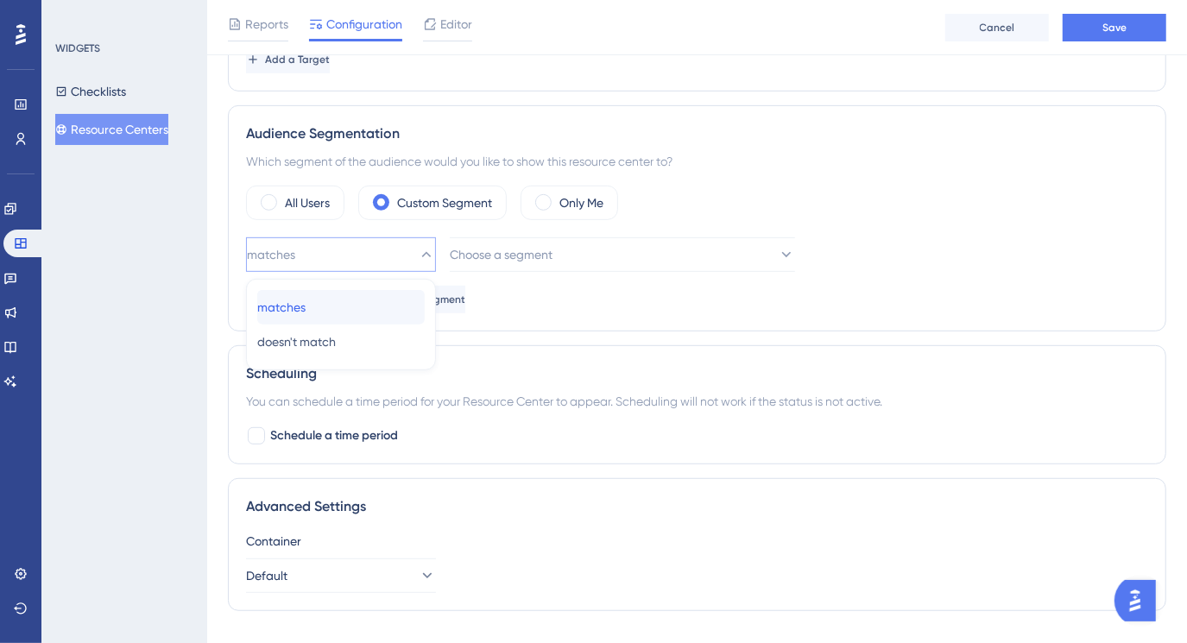
click at [360, 305] on div "matches matches" at bounding box center [340, 307] width 167 height 35
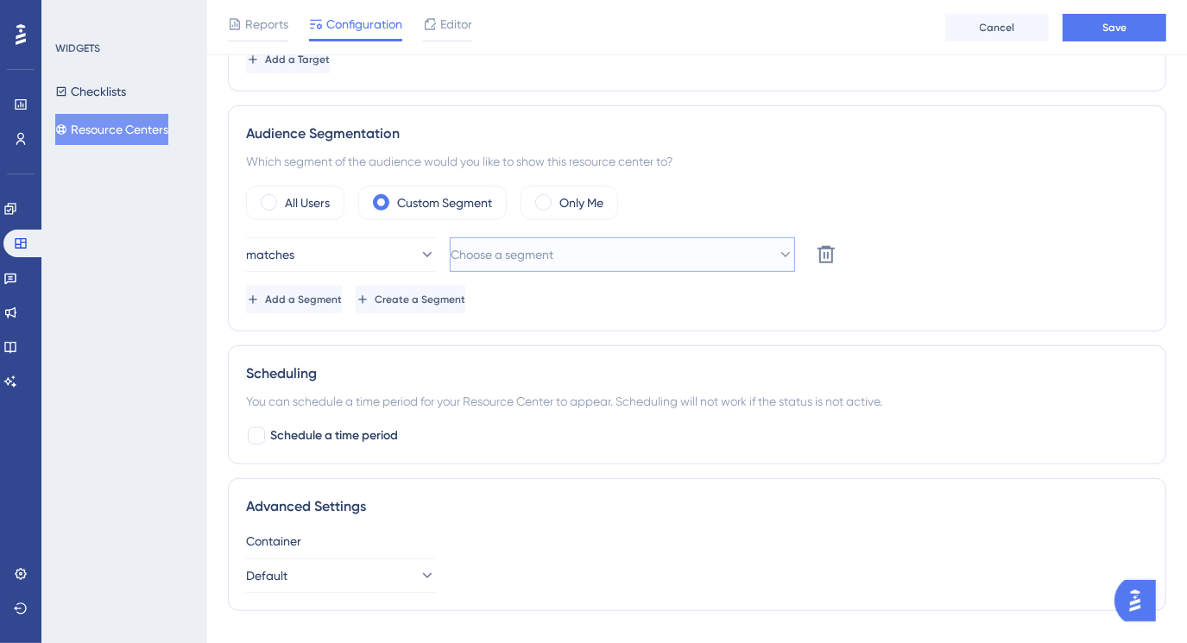
click at [625, 263] on button "Choose a segment" at bounding box center [622, 254] width 345 height 35
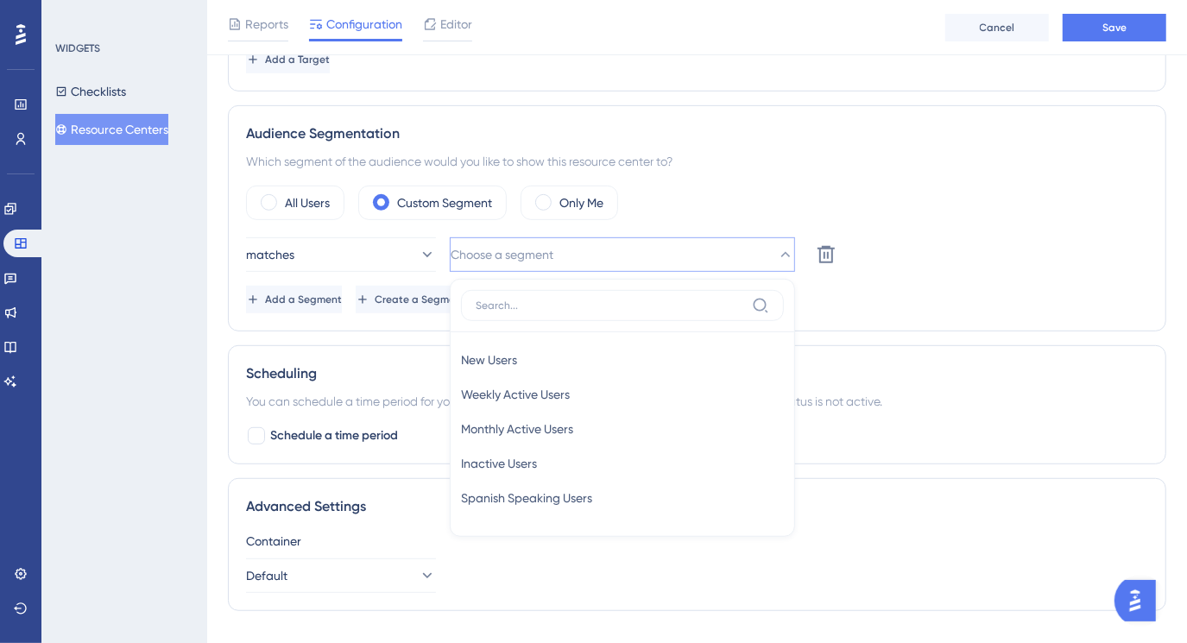
scroll to position [552, 0]
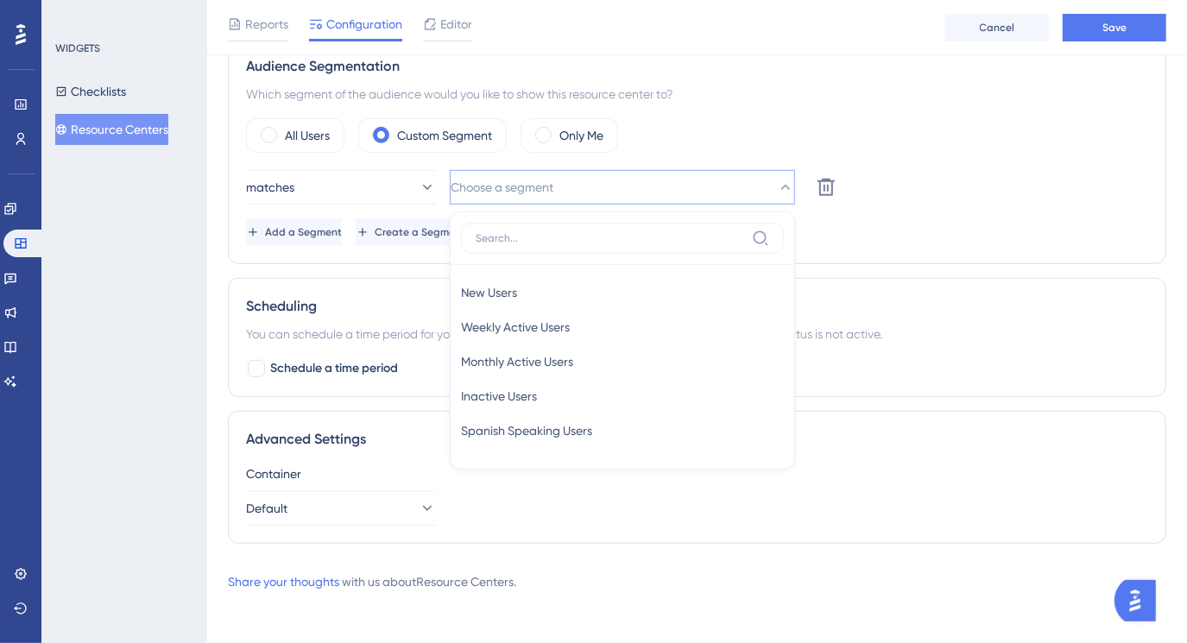
click at [981, 214] on div "matches Choose a segment New Users New Users Weekly Active Users Weekly Active …" at bounding box center [697, 208] width 902 height 76
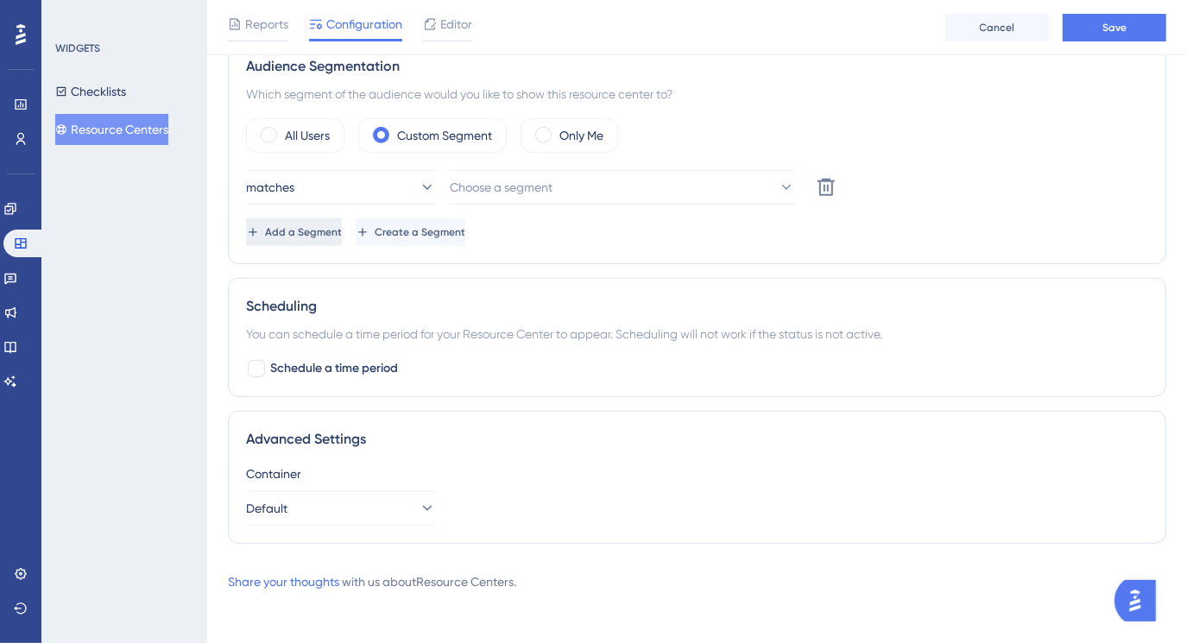
click at [260, 232] on icon at bounding box center [253, 232] width 14 height 14
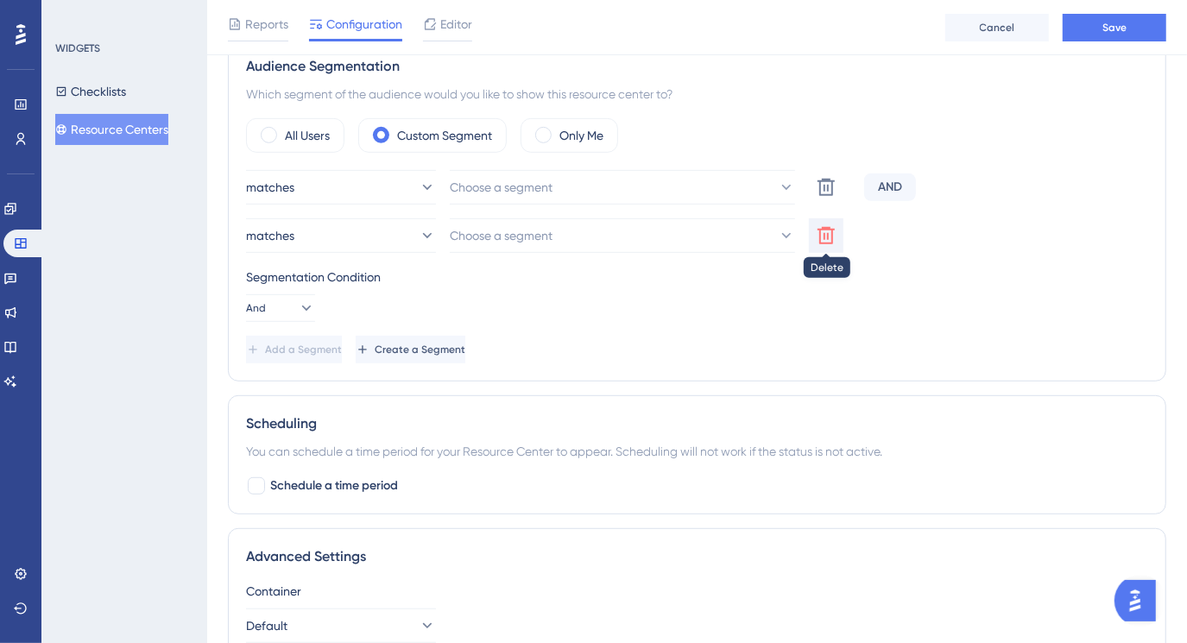
click at [822, 231] on icon at bounding box center [826, 235] width 21 height 21
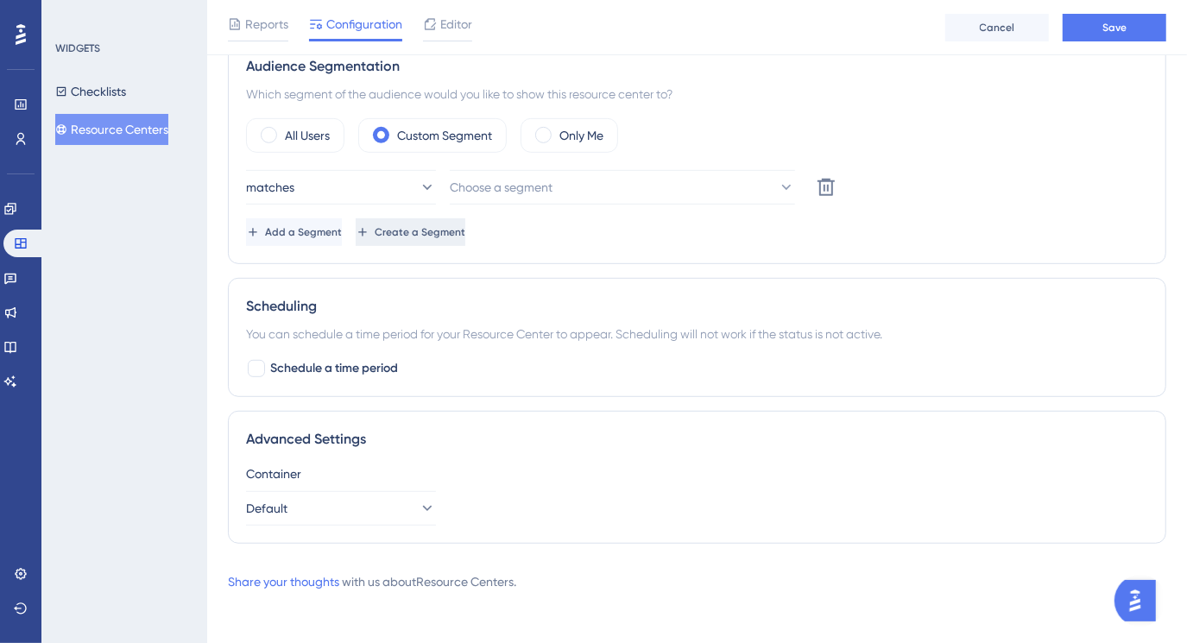
click at [366, 229] on icon at bounding box center [362, 232] width 8 height 8
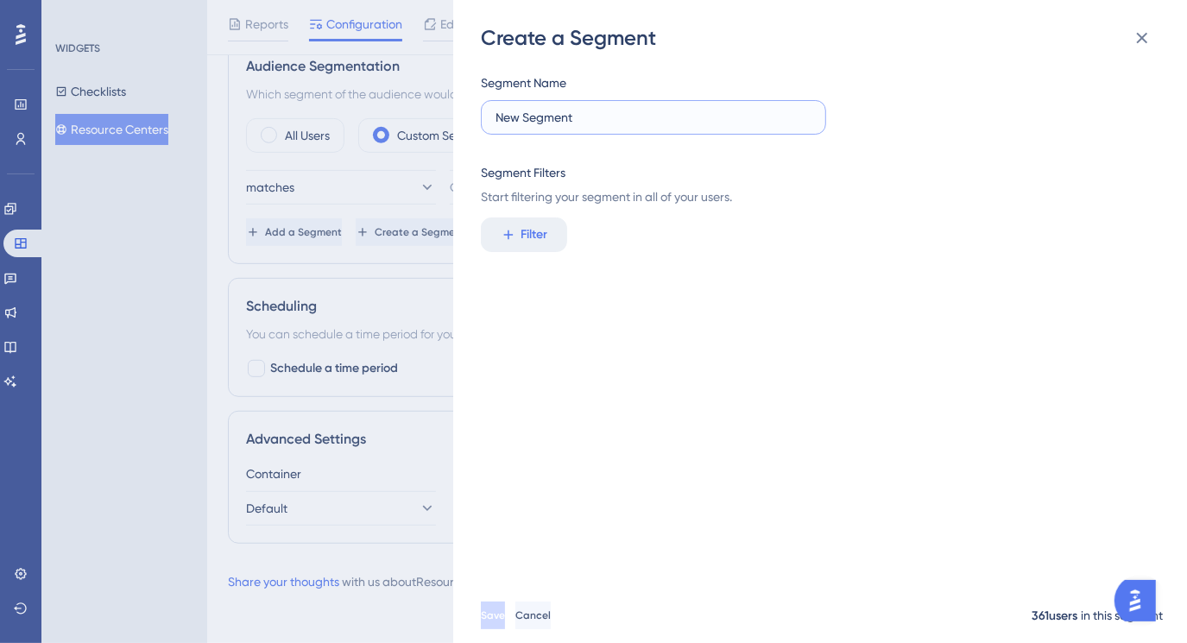
click at [518, 118] on input "New Segment" at bounding box center [653, 117] width 316 height 19
type input "A"
drag, startPoint x: 558, startPoint y: 120, endPoint x: 480, endPoint y: 125, distance: 77.9
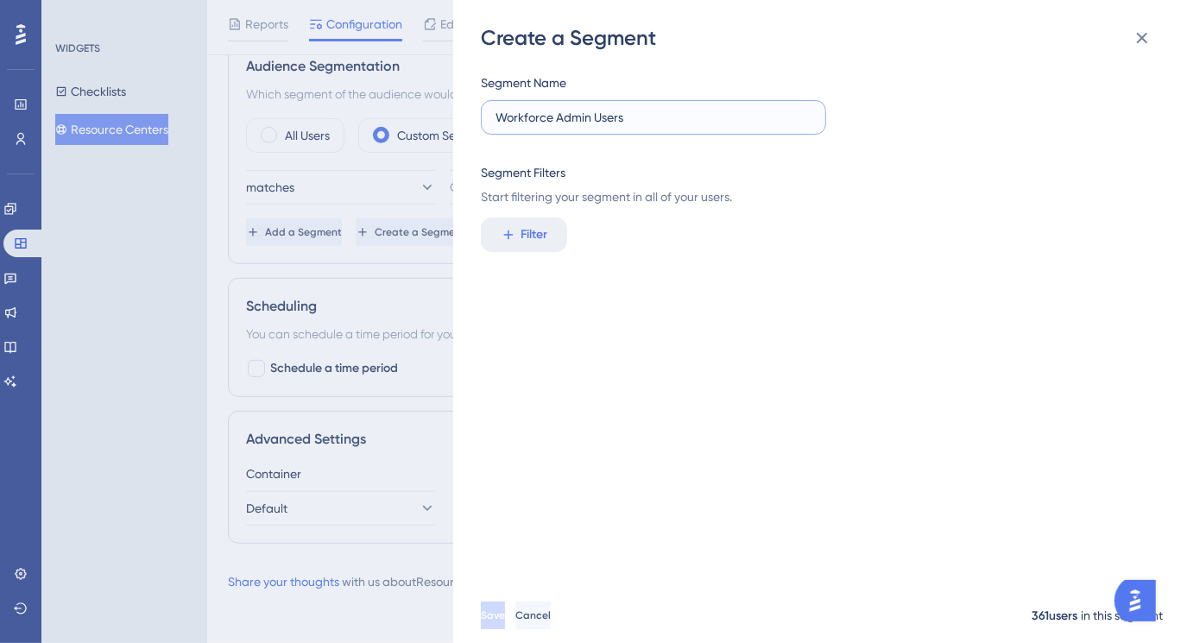
click at [480, 125] on div "Create a Segment Segment Name Workforce Admin Users Segment Filters Start filte…" at bounding box center [820, 321] width 734 height 643
type input "Admin Users"
click at [508, 233] on icon at bounding box center [507, 234] width 9 height 9
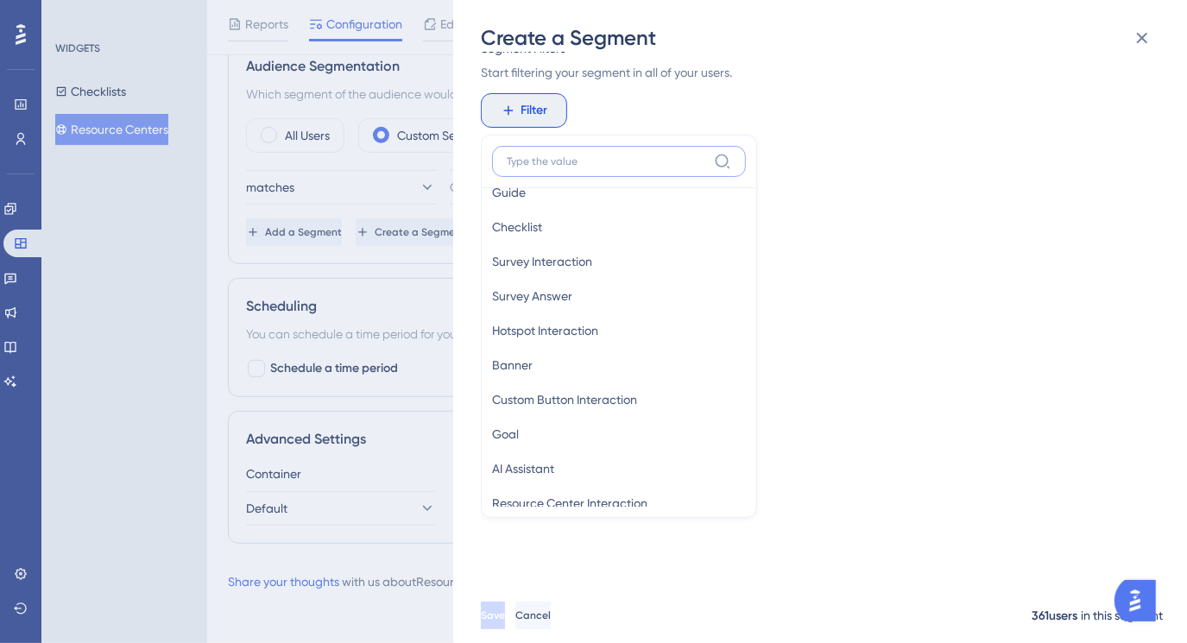
scroll to position [549, 0]
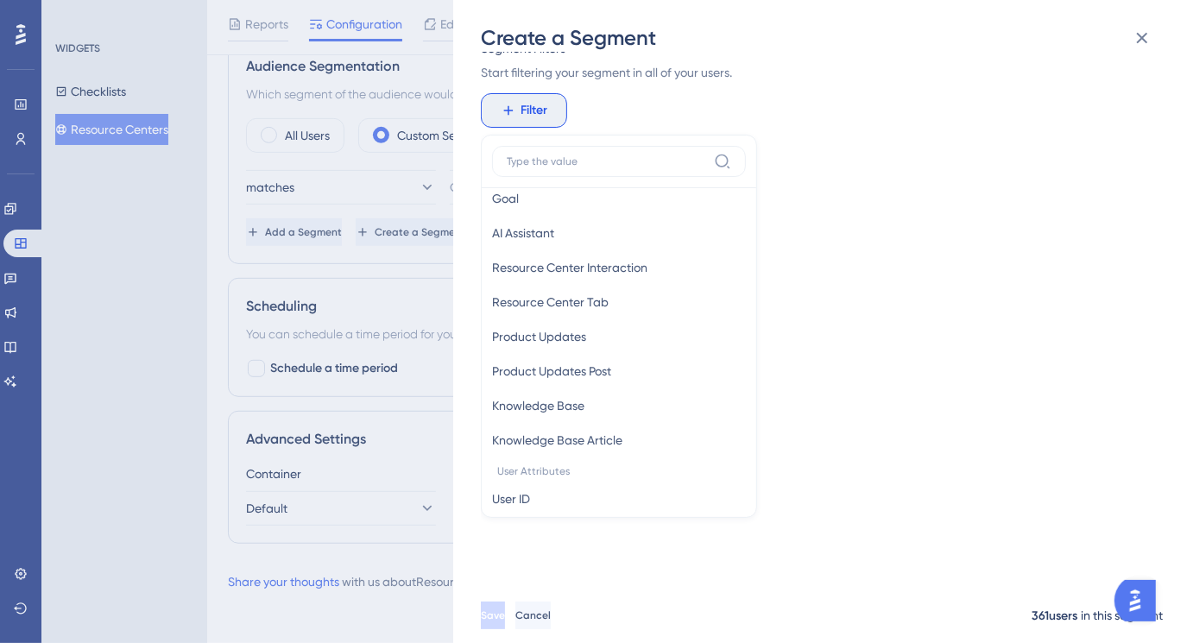
click at [826, 281] on div "Segment Name Admin Users Segment Filters Start filtering your segment in all of…" at bounding box center [829, 320] width 696 height 536
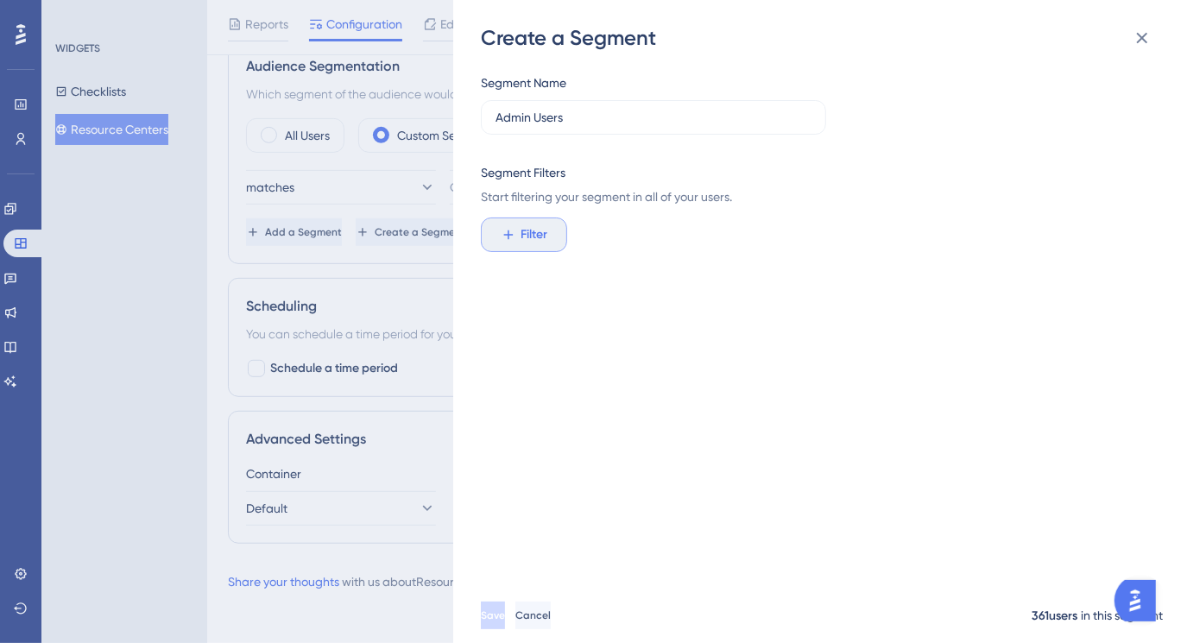
click at [501, 233] on icon at bounding box center [509, 235] width 16 height 16
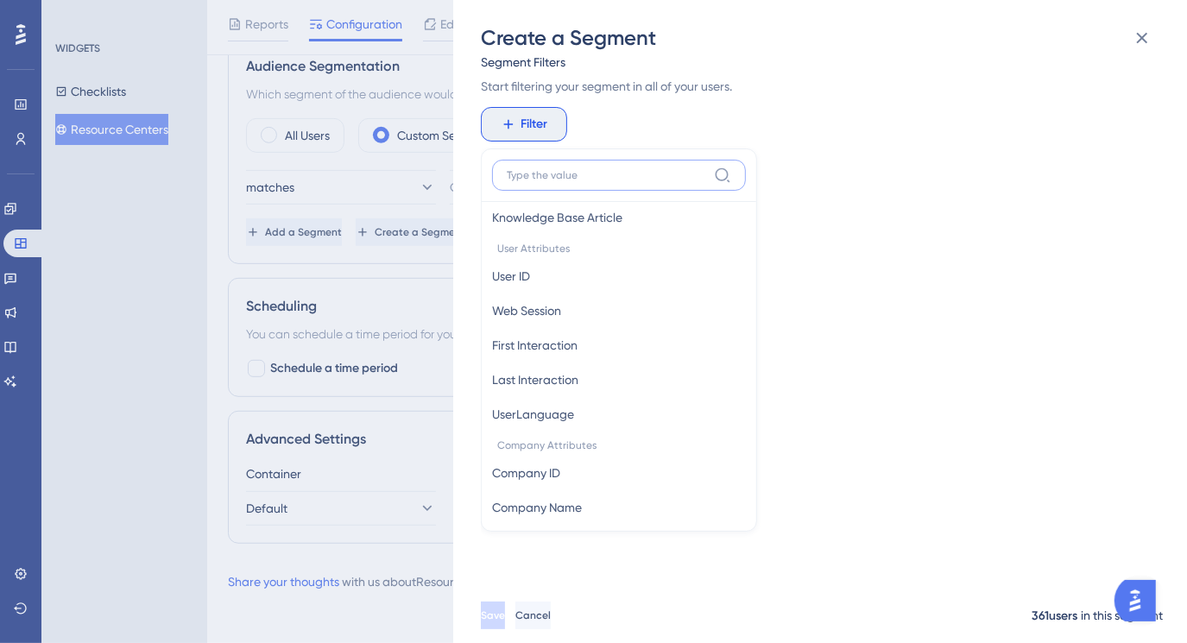
scroll to position [766, 0]
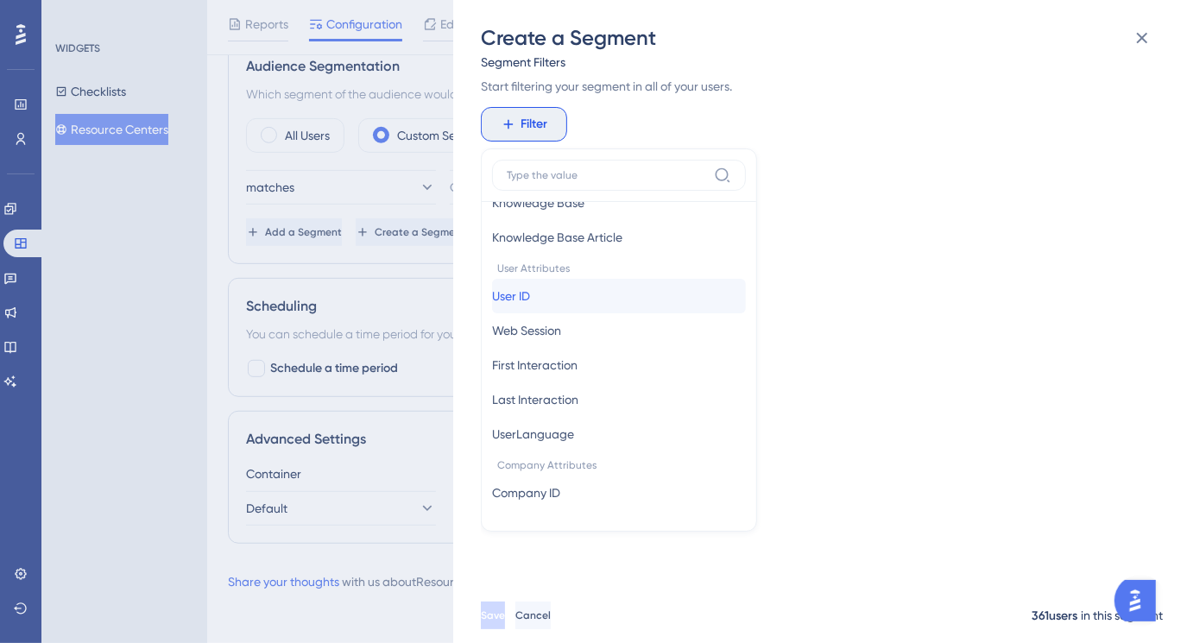
click at [550, 288] on button "User ID User ID" at bounding box center [619, 296] width 254 height 35
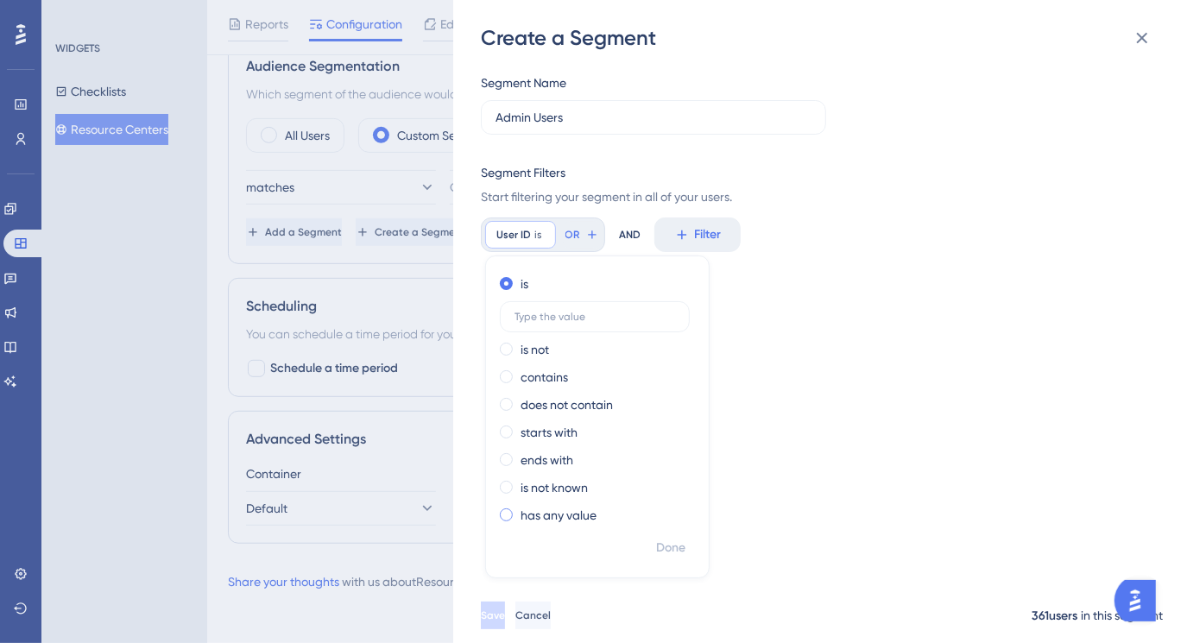
click at [505, 516] on span at bounding box center [506, 514] width 13 height 13
click at [518, 511] on input "radio" at bounding box center [518, 511] width 0 height 0
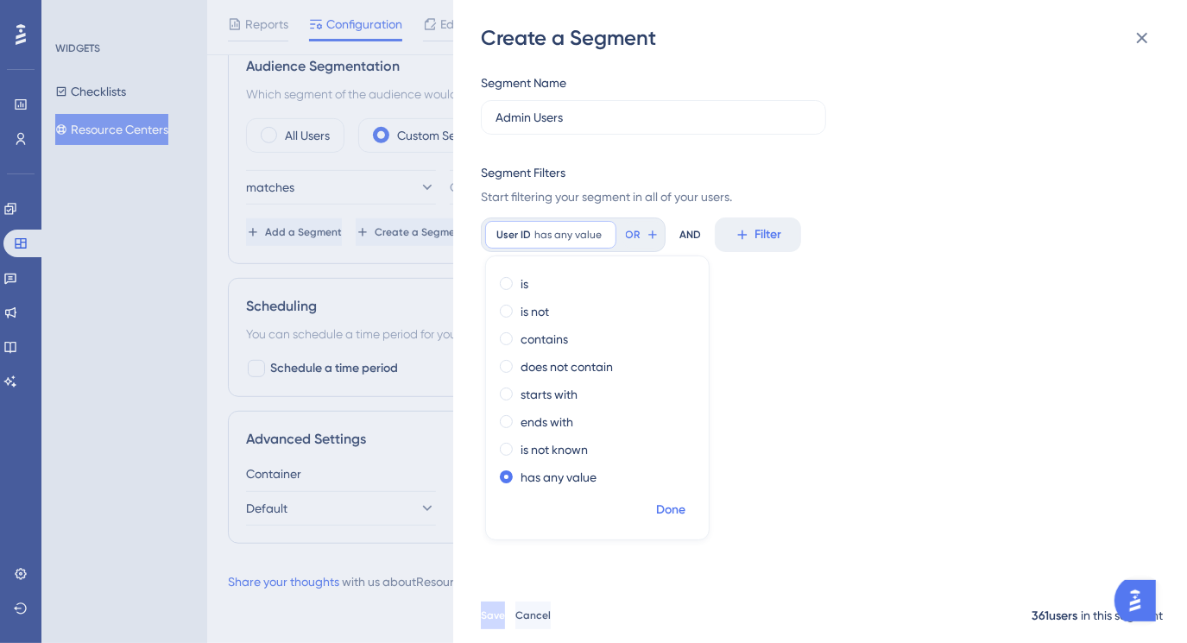
click at [674, 508] on span "Done" at bounding box center [670, 510] width 29 height 21
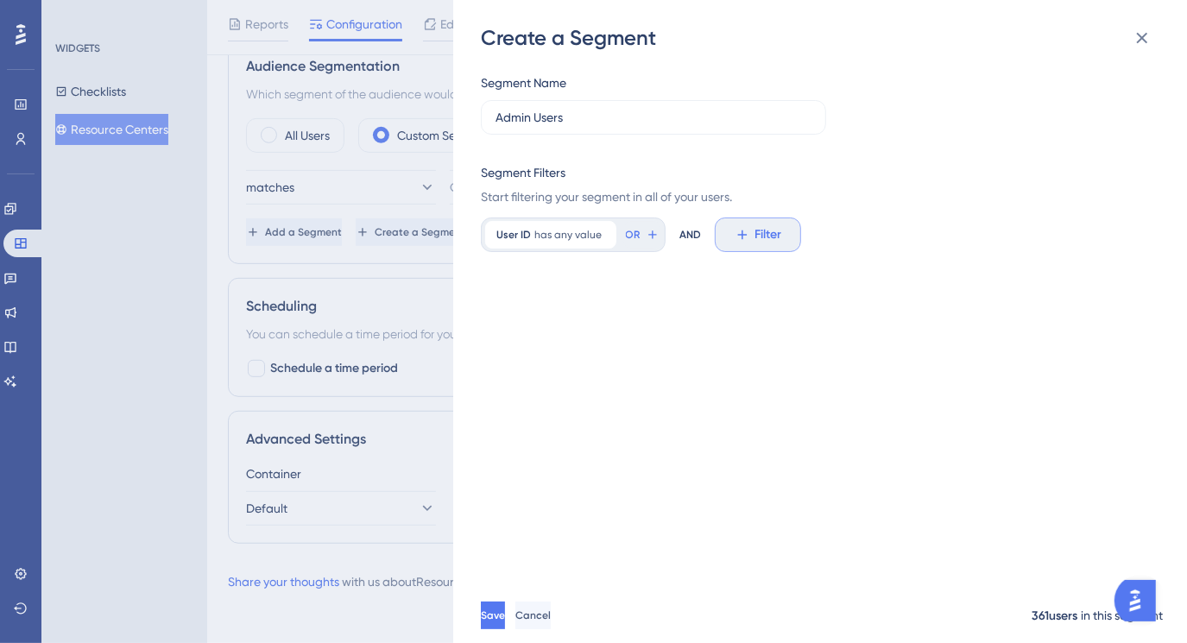
click at [741, 233] on icon at bounding box center [743, 235] width 16 height 16
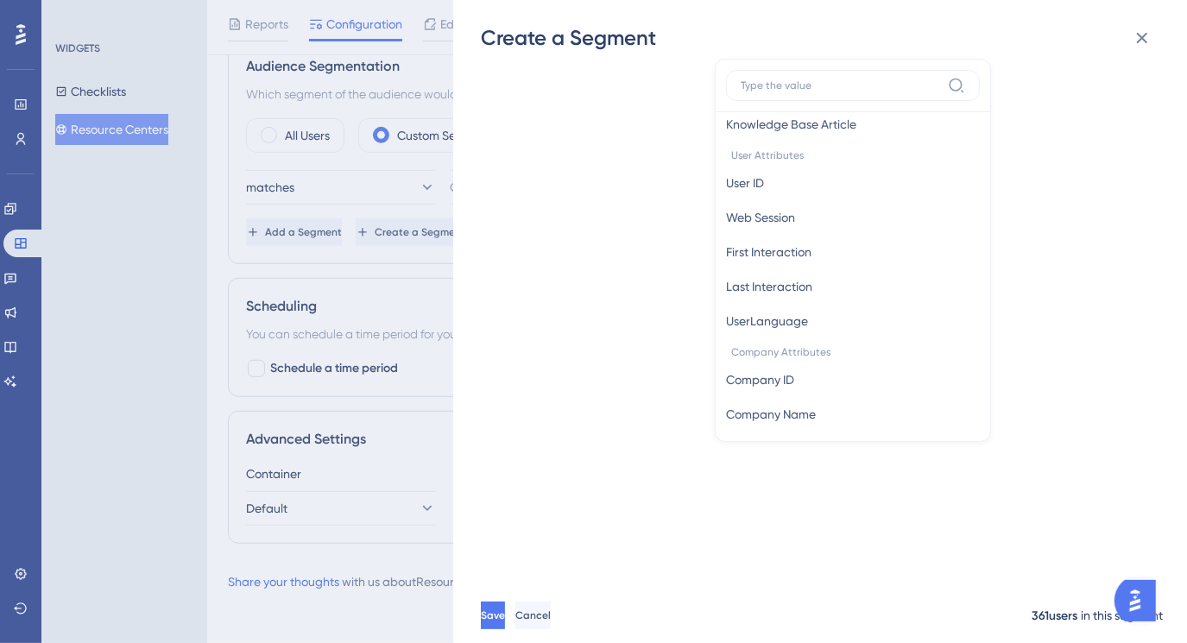
scroll to position [711, 0]
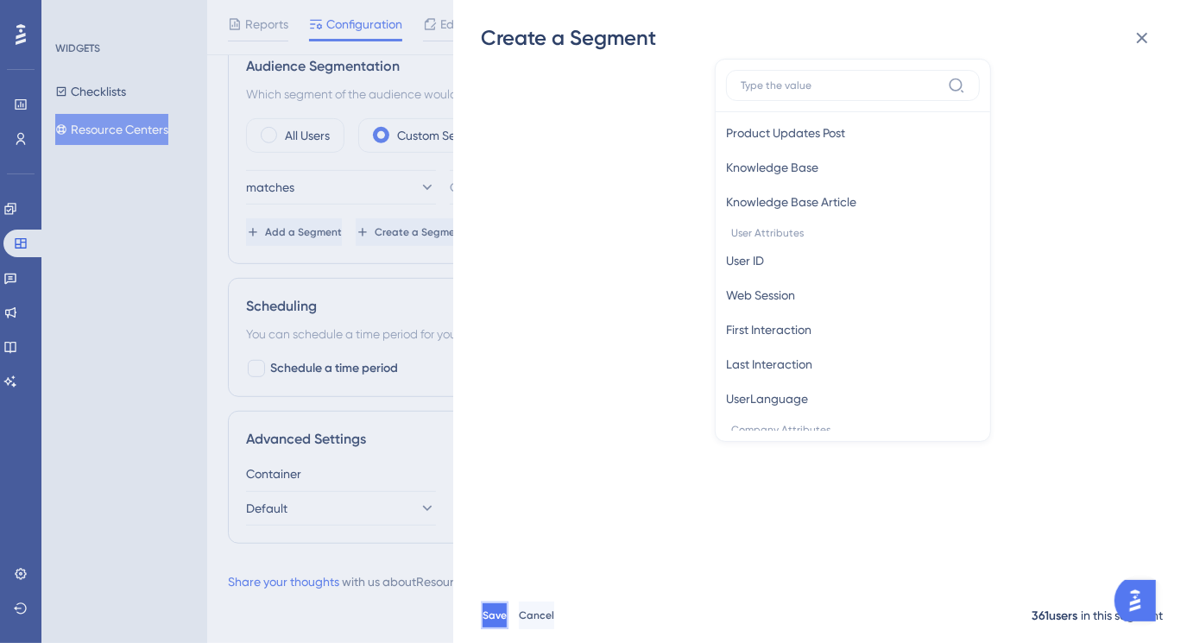
click at [507, 627] on button "Save" at bounding box center [495, 616] width 28 height 28
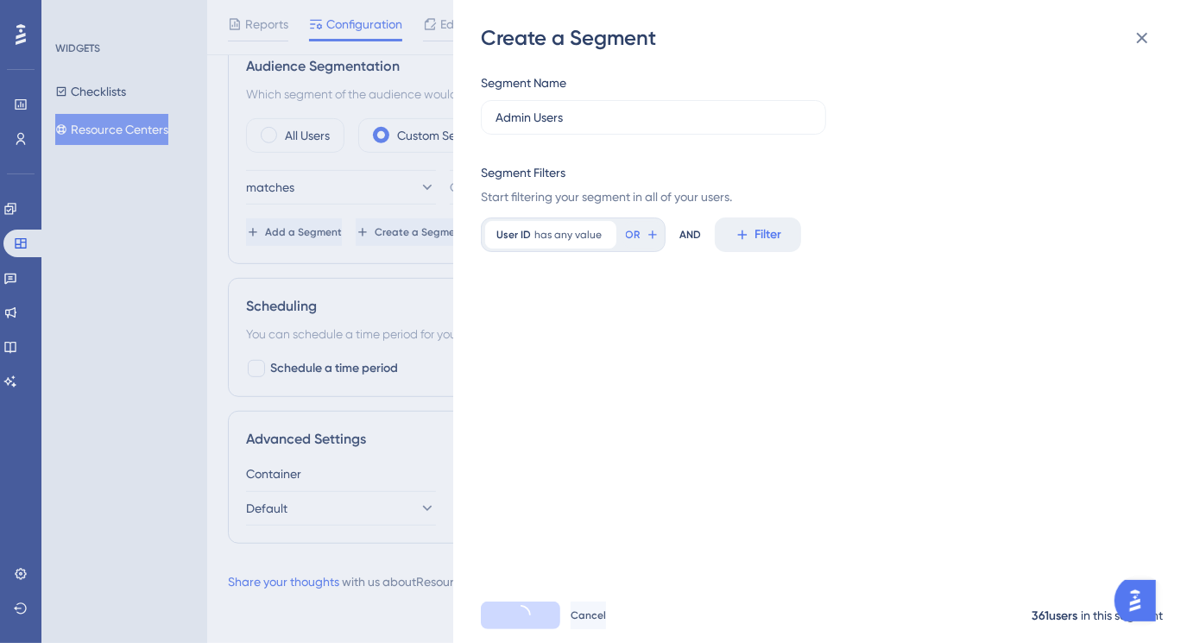
scroll to position [0, 0]
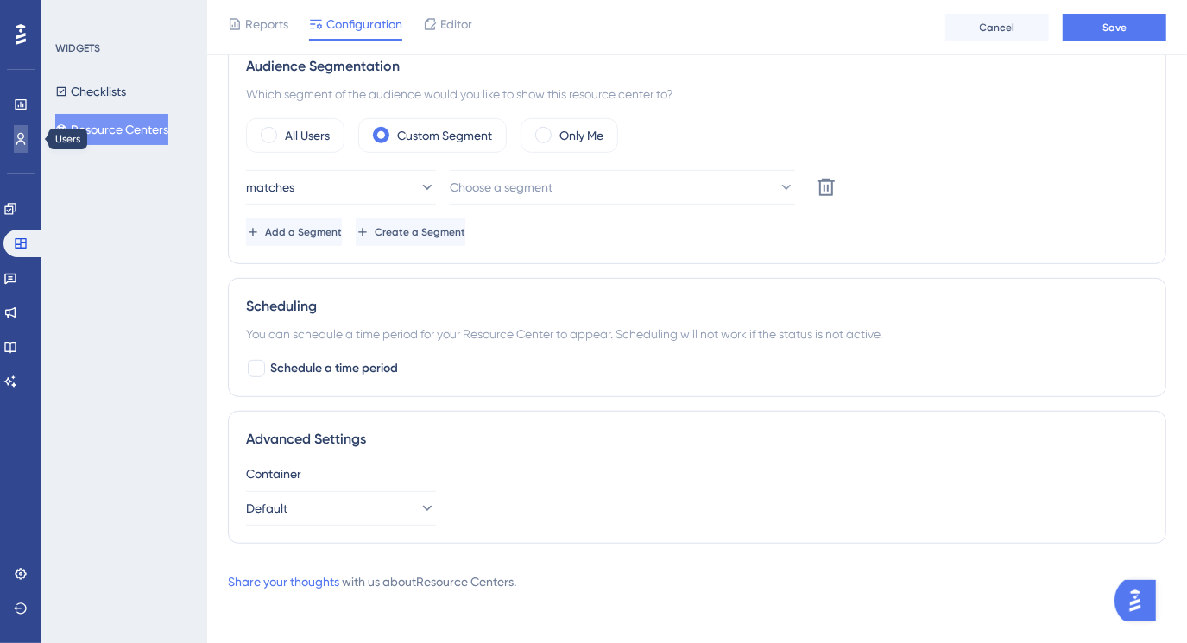
click at [15, 146] on link at bounding box center [21, 139] width 14 height 28
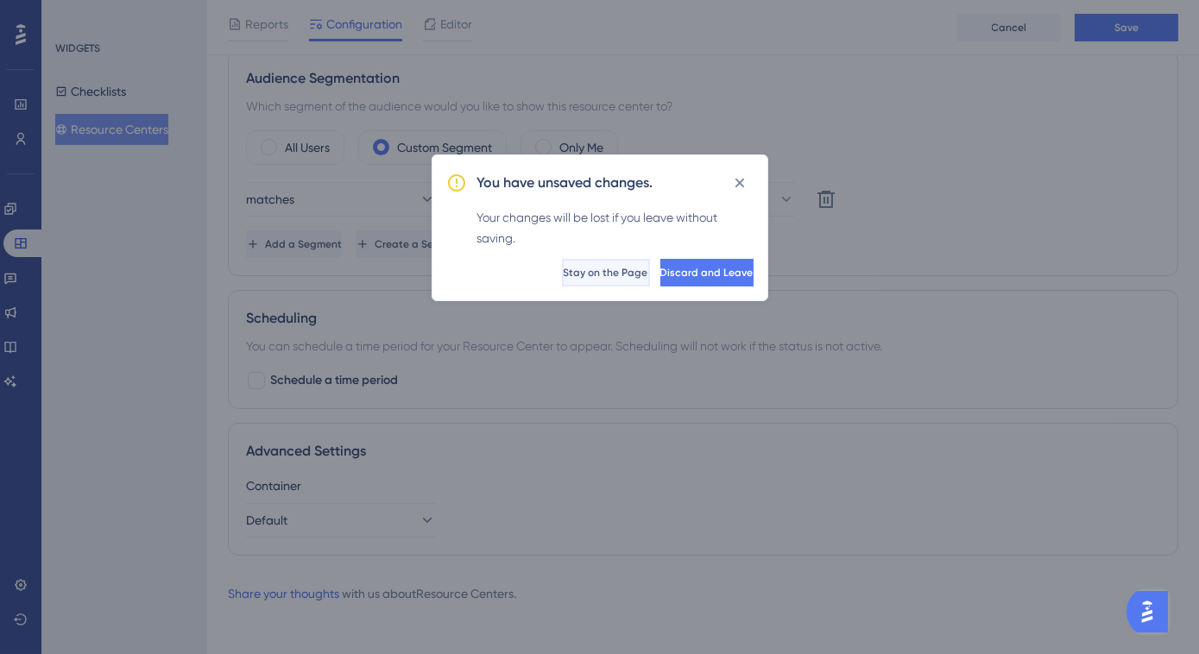
click at [564, 267] on span "Stay on the Page" at bounding box center [606, 273] width 85 height 14
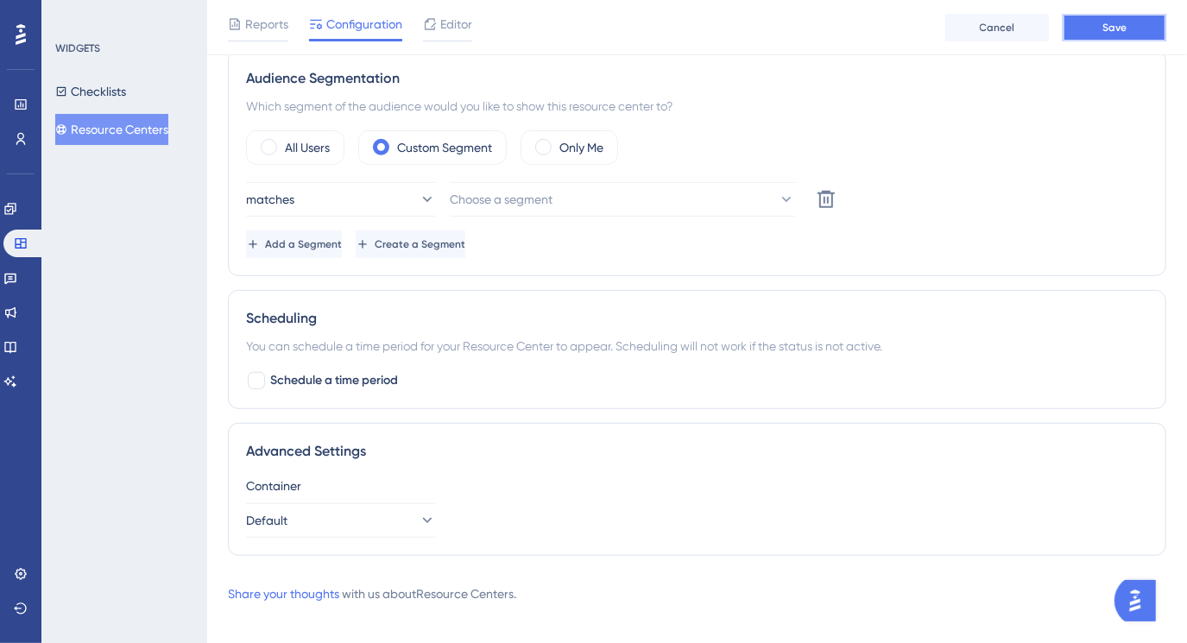
click at [1107, 31] on span "Save" at bounding box center [1114, 28] width 24 height 14
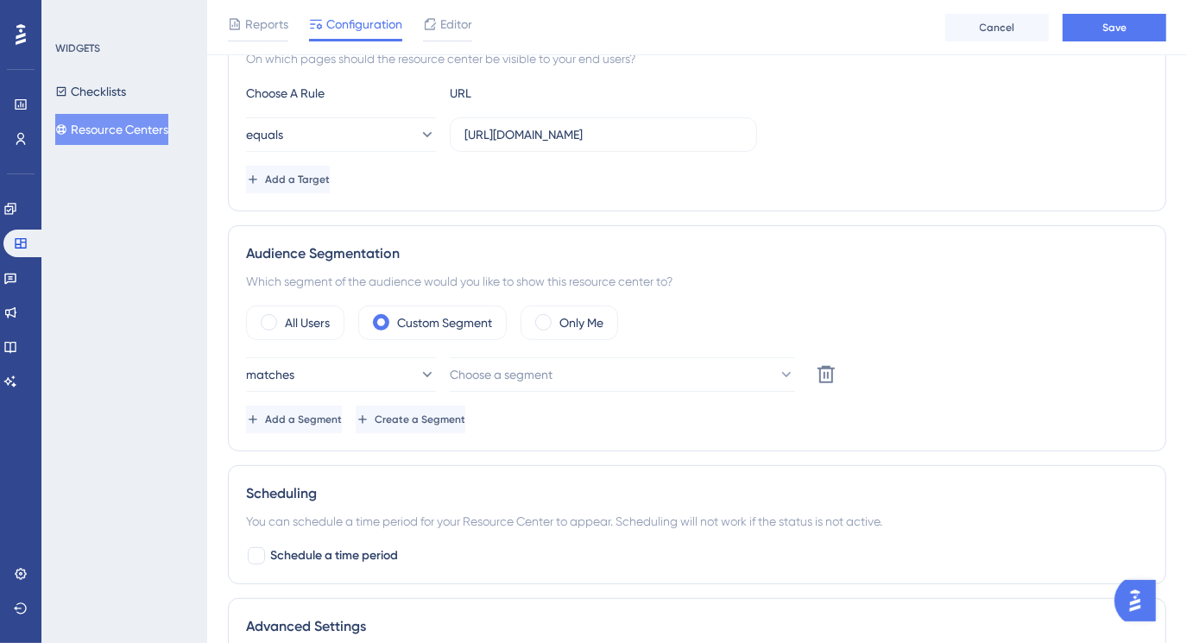
scroll to position [392, 0]
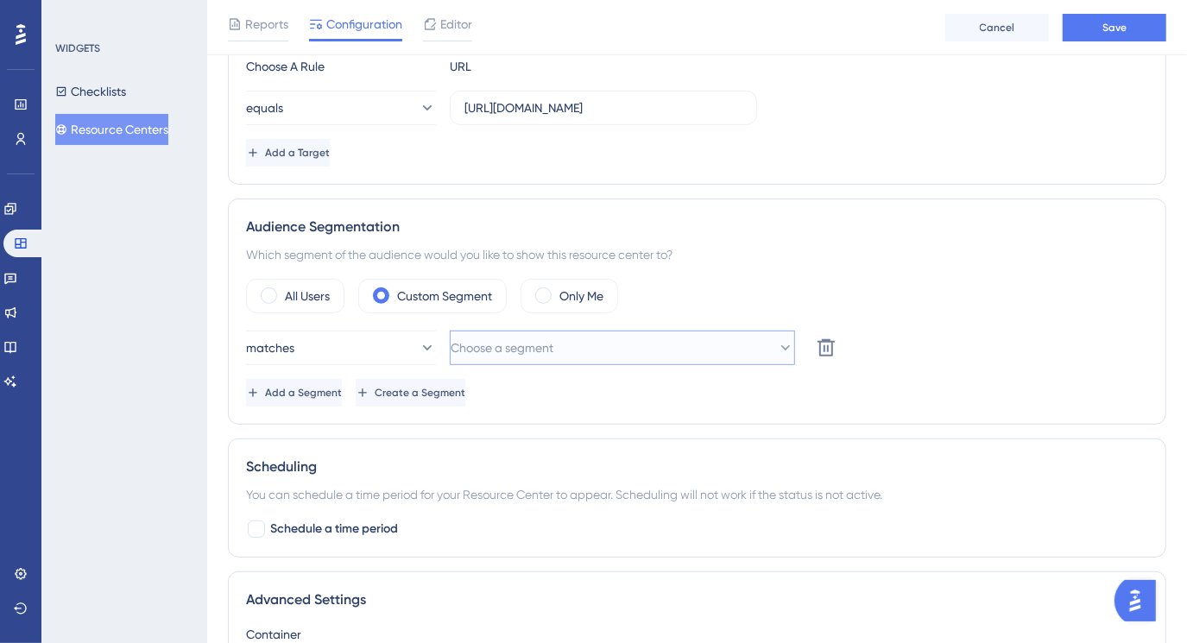
click at [781, 344] on button "Choose a segment" at bounding box center [622, 348] width 345 height 35
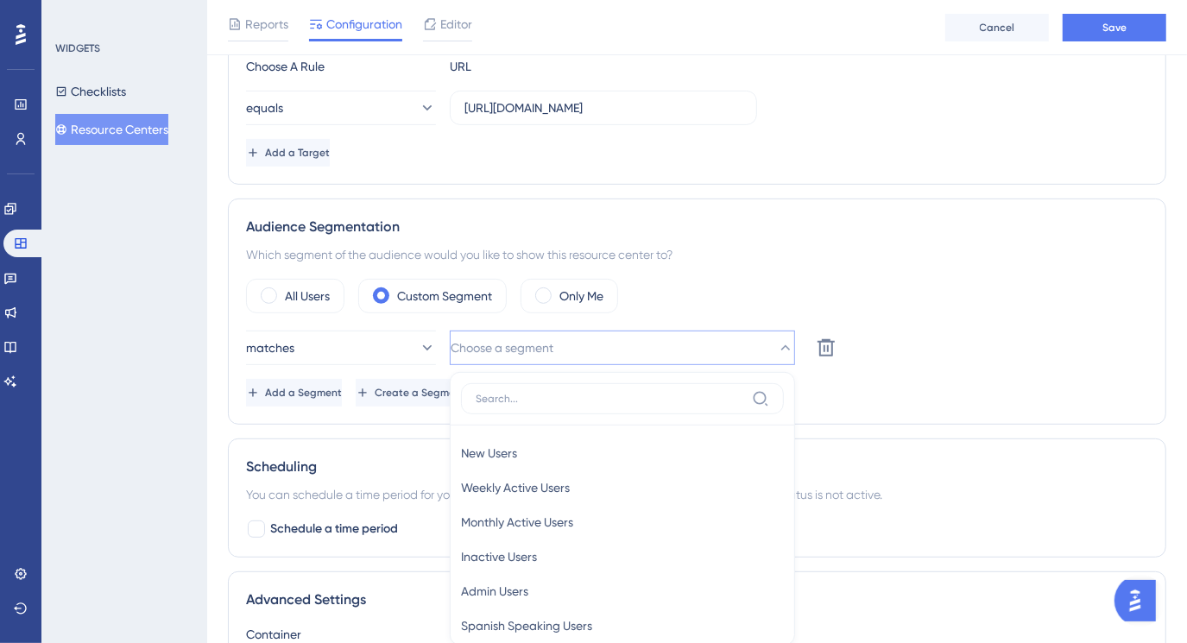
scroll to position [552, 0]
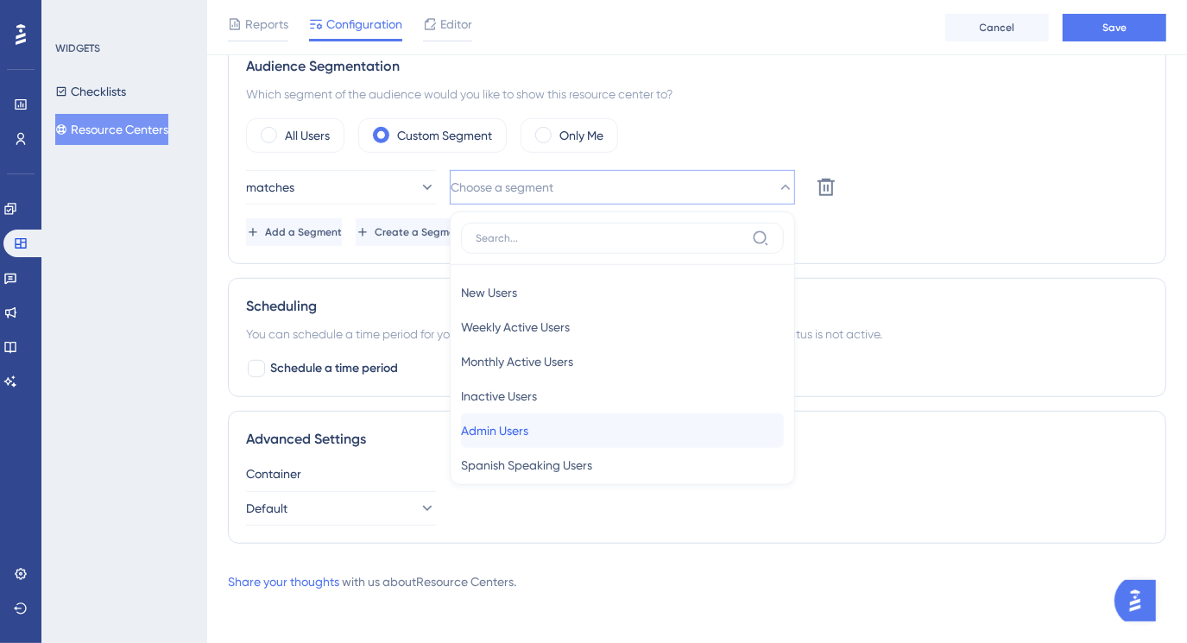
click at [652, 422] on div "Admin Users Admin Users" at bounding box center [622, 430] width 323 height 35
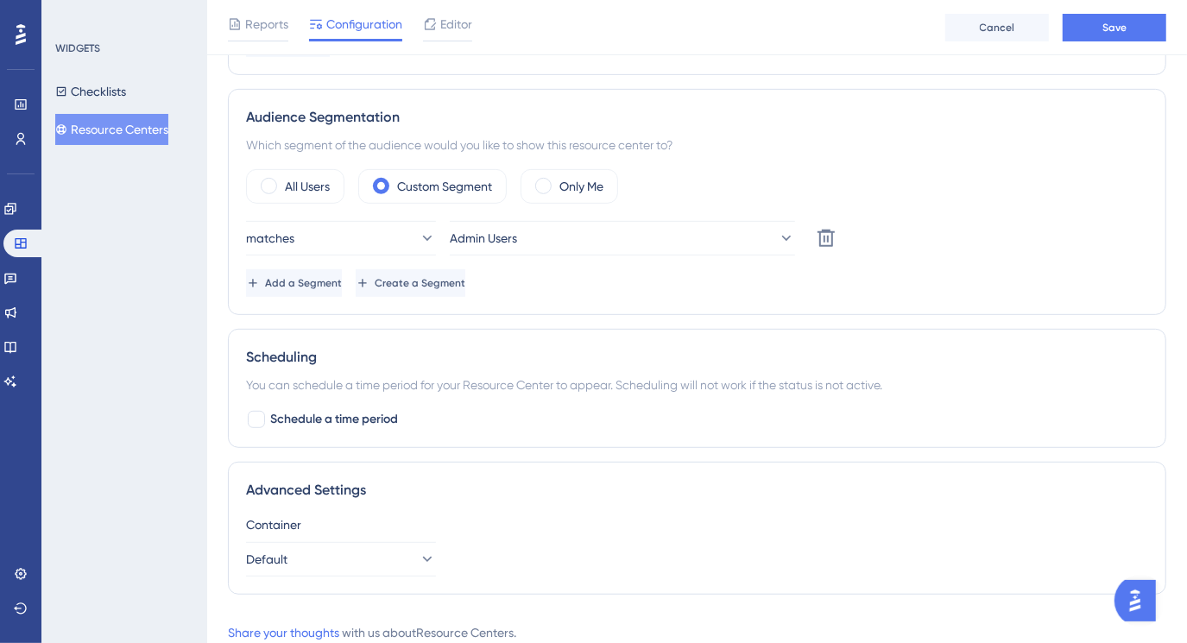
scroll to position [474, 0]
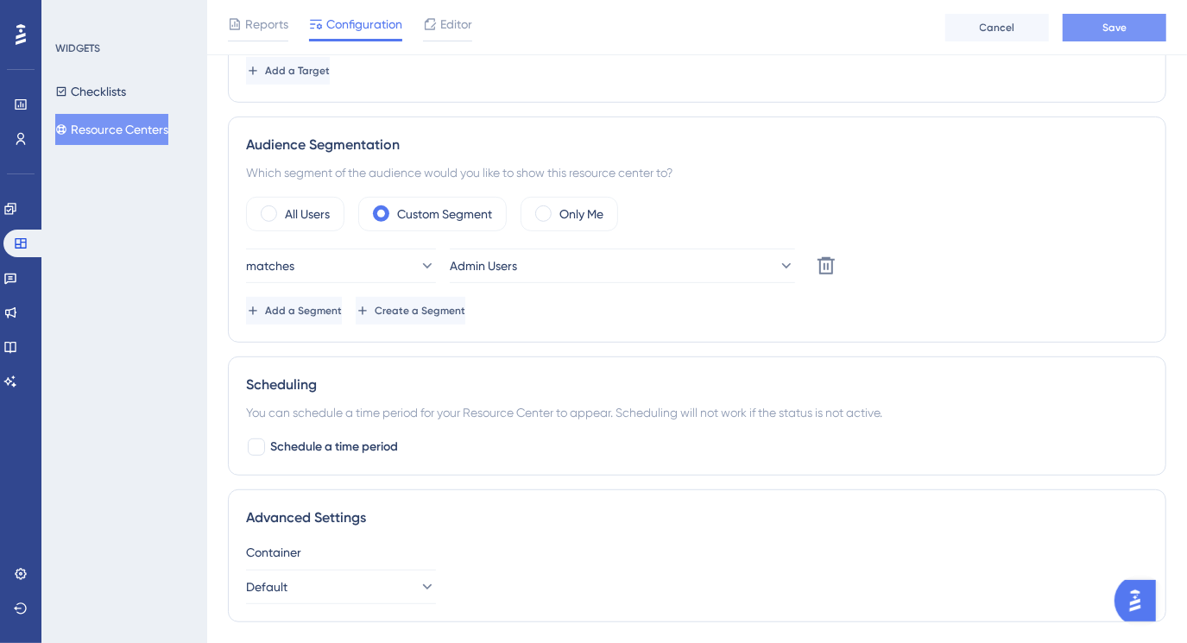
click at [1090, 35] on button "Save" at bounding box center [1115, 28] width 104 height 28
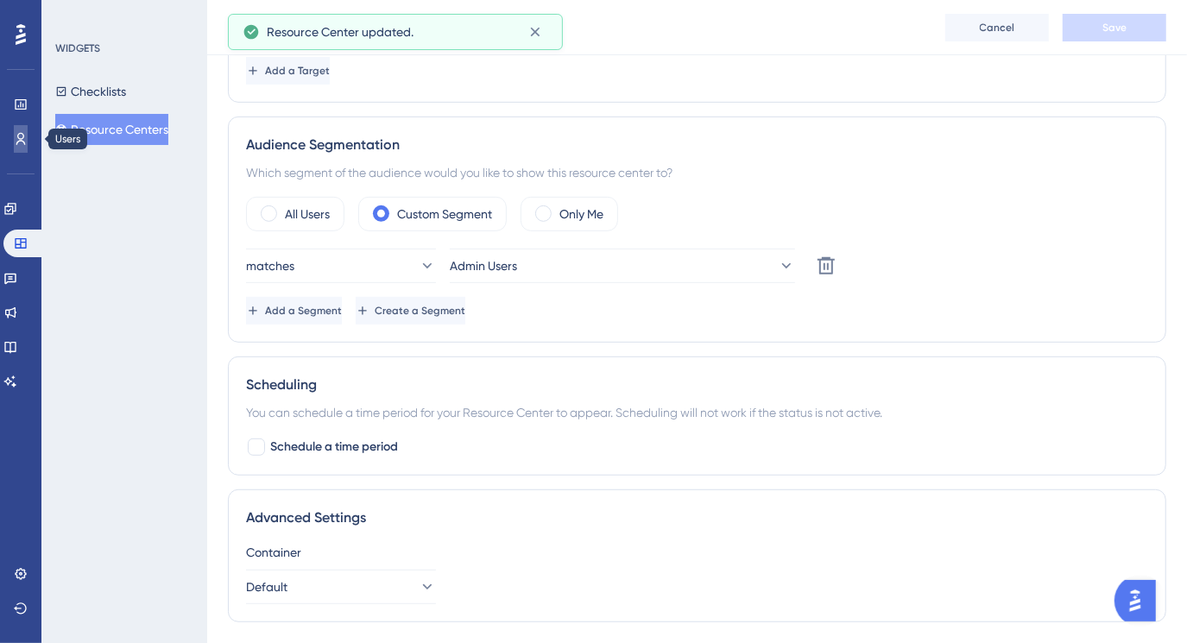
click at [14, 144] on link at bounding box center [21, 139] width 14 height 28
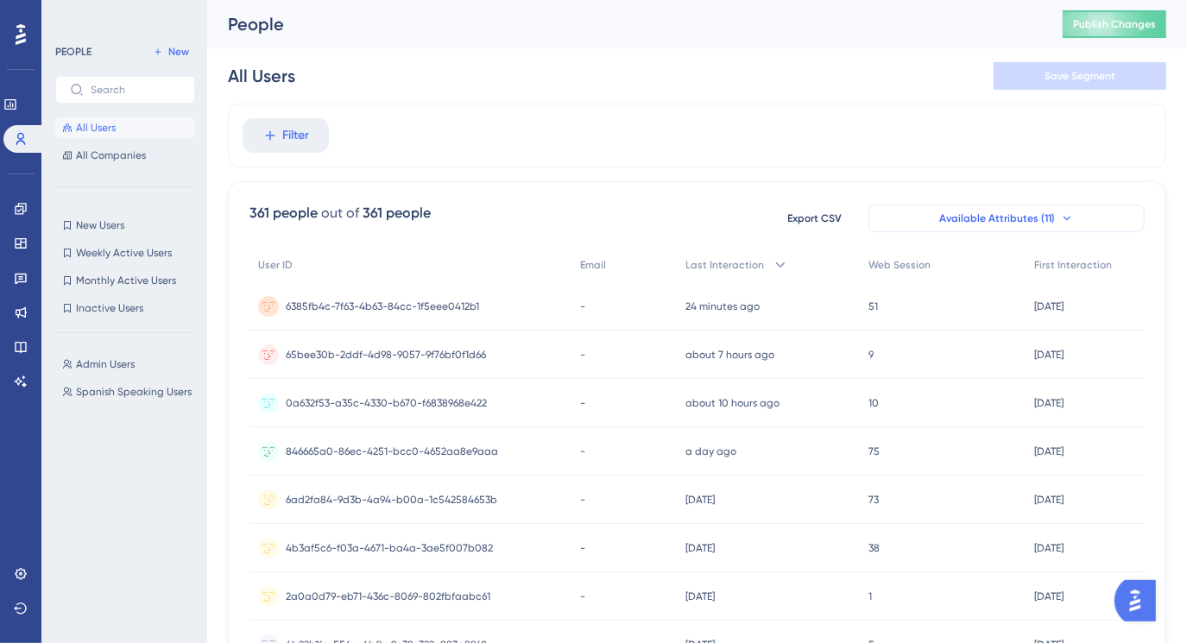
click at [1065, 218] on icon at bounding box center [1066, 218] width 7 height 4
click at [1063, 212] on icon at bounding box center [1067, 218] width 14 height 14
click at [268, 143] on button "Filter" at bounding box center [286, 135] width 86 height 35
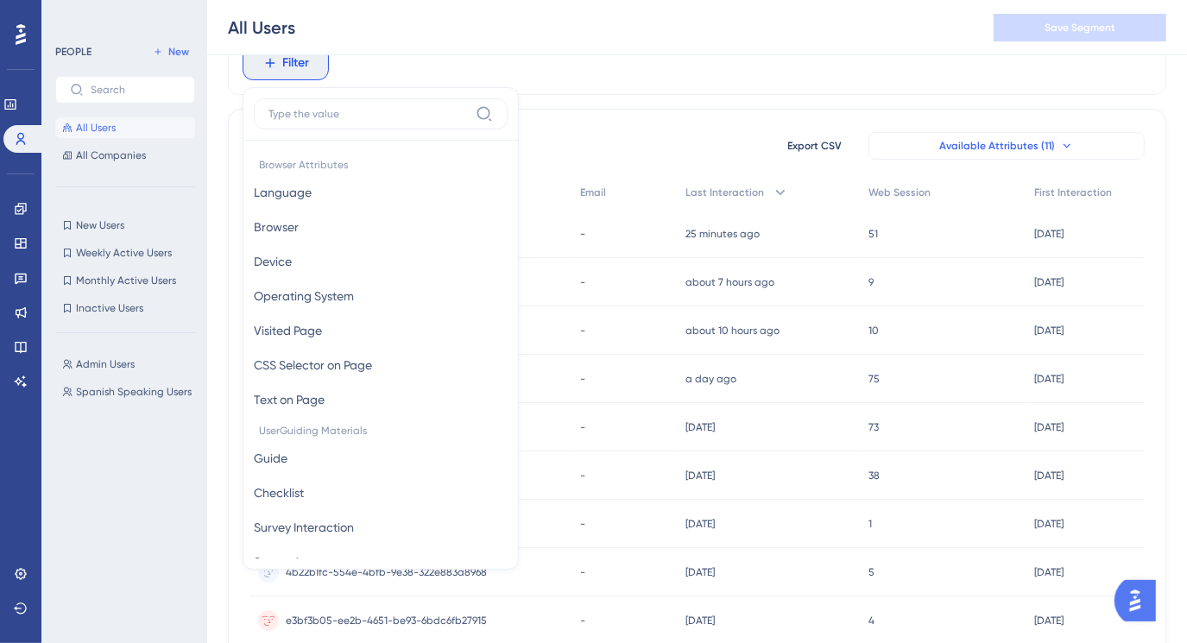
click at [642, 99] on div "Filter Browser Attributes Language Language Browser Browser Device Device Opera…" at bounding box center [697, 642] width 938 height 1222
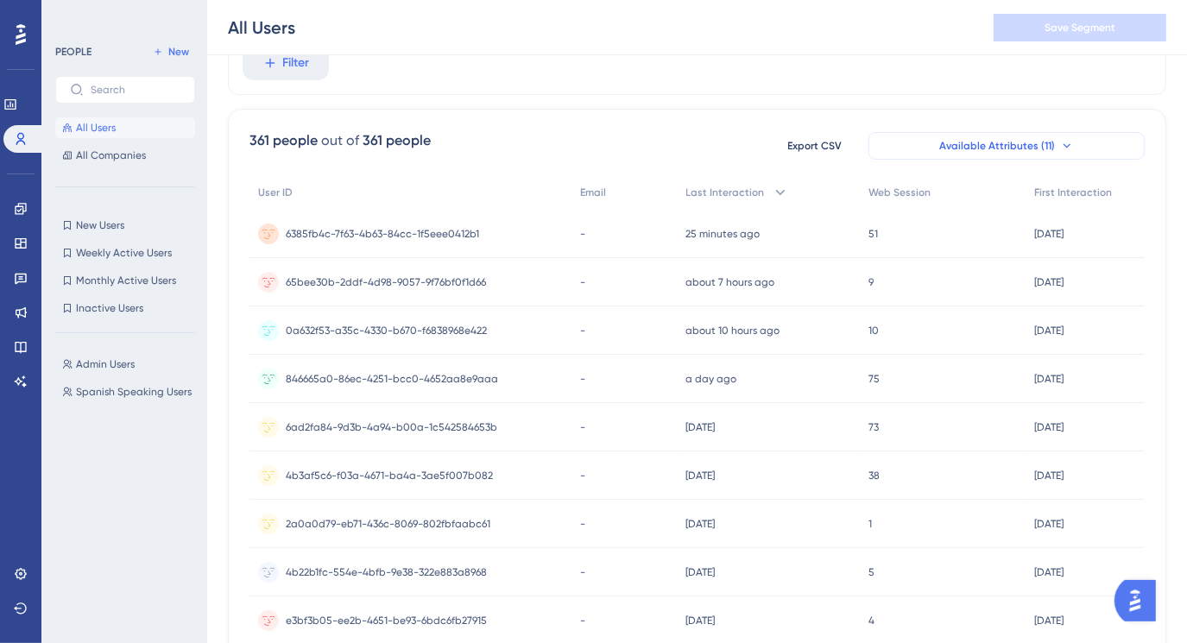
click at [1062, 147] on icon at bounding box center [1067, 146] width 14 height 14
click at [999, 136] on button "Available Attributes (11)" at bounding box center [1006, 146] width 276 height 28
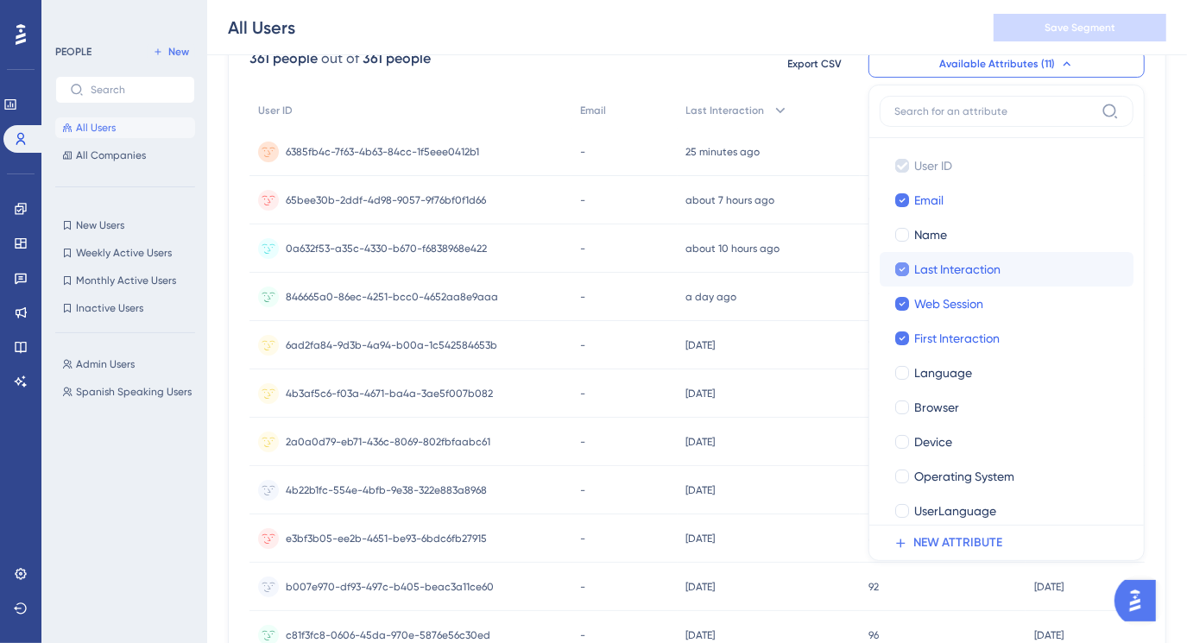
scroll to position [12, 0]
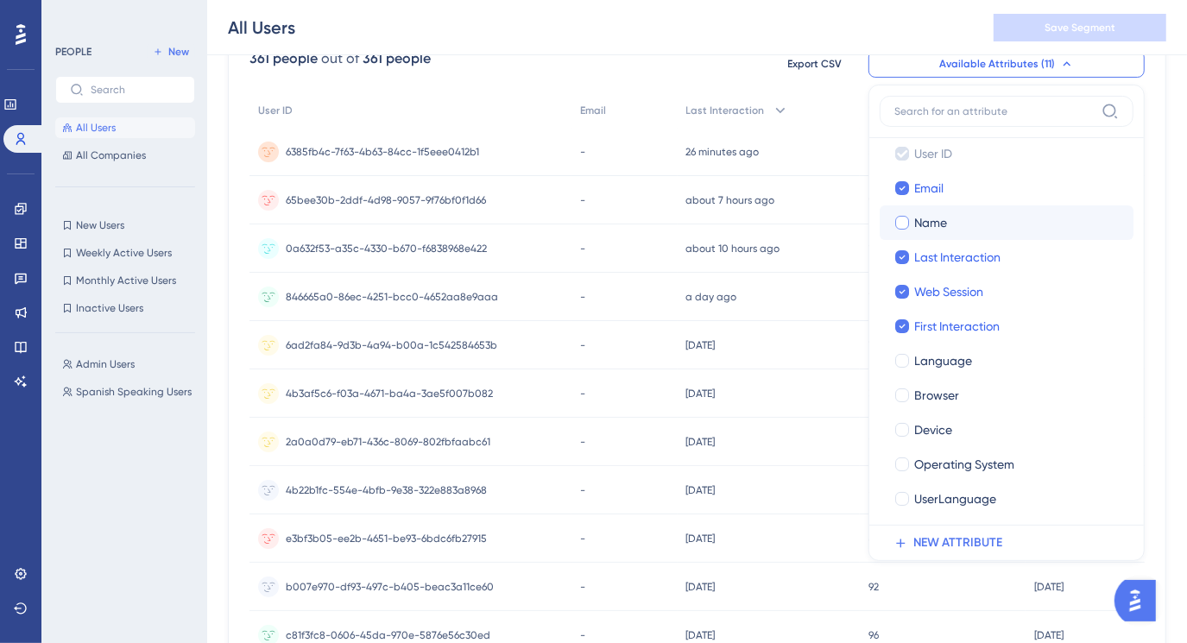
click at [905, 220] on div at bounding box center [902, 223] width 14 height 14
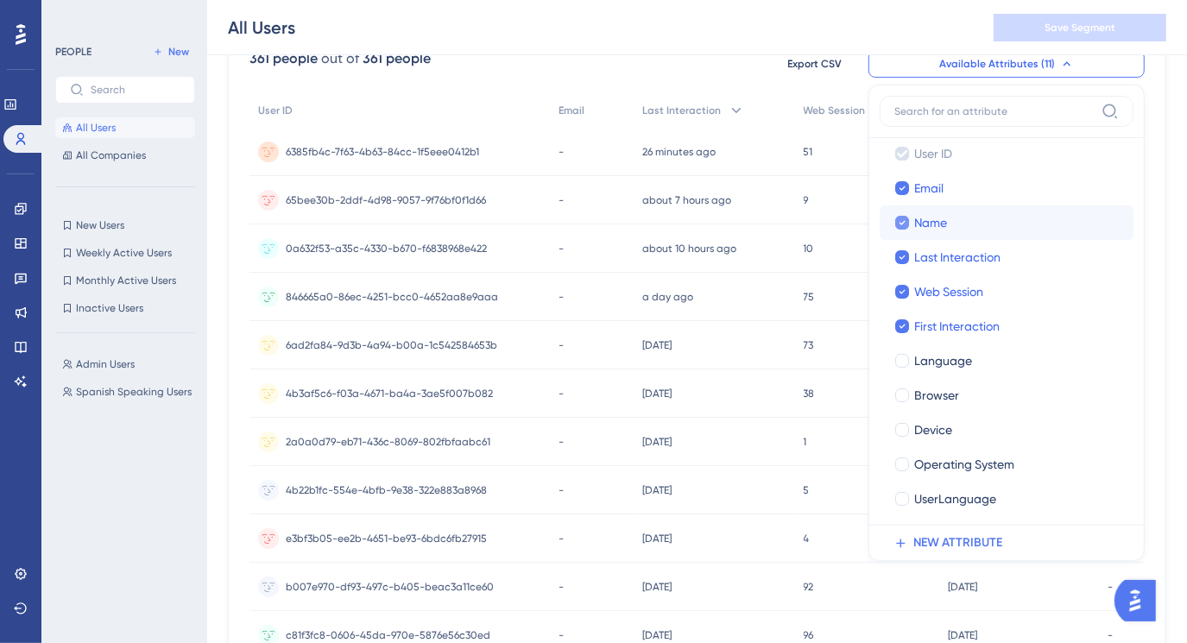
click at [905, 220] on icon at bounding box center [902, 223] width 7 height 12
checkbox input "false"
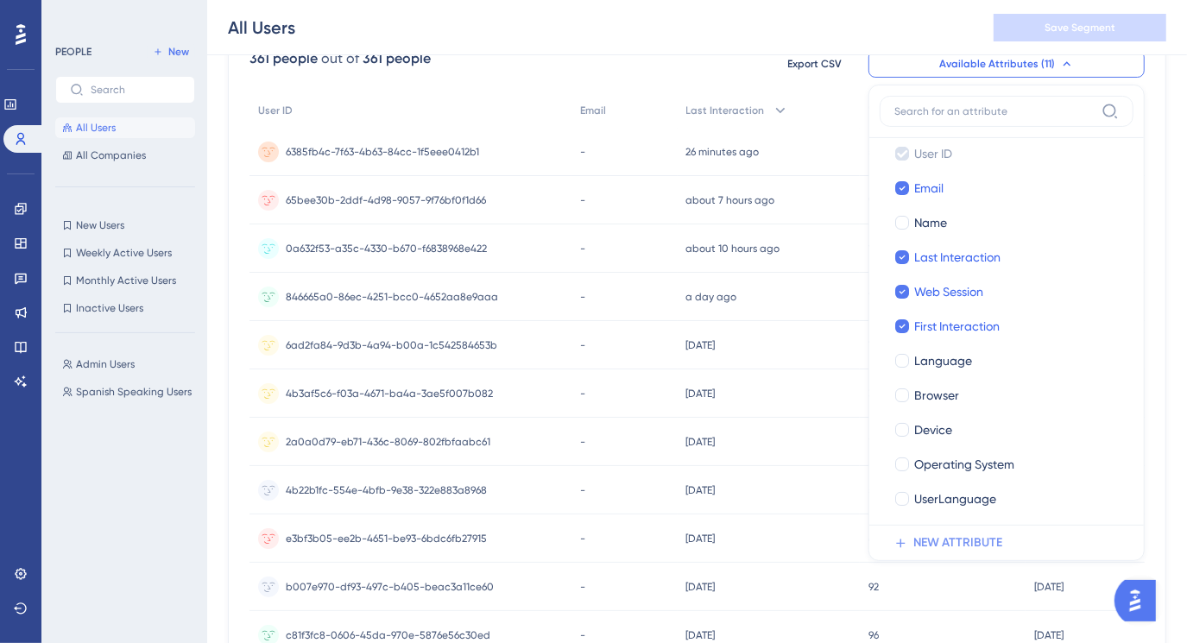
click at [901, 542] on icon at bounding box center [901, 543] width 9 height 9
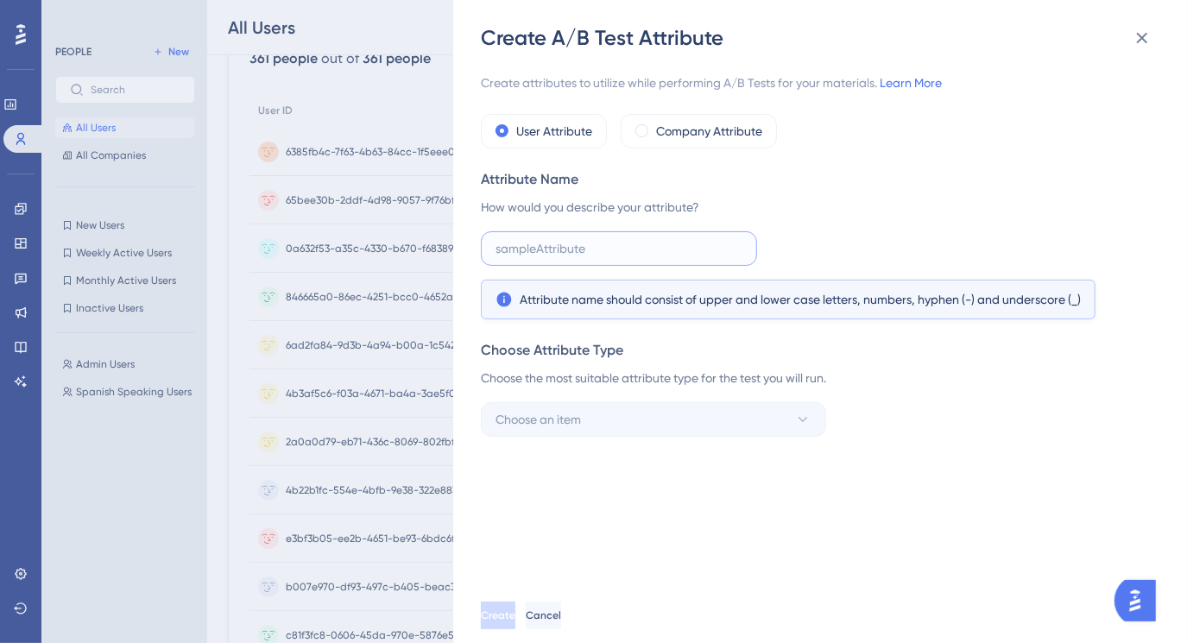
click at [532, 251] on input "text" at bounding box center [618, 248] width 247 height 19
type input "User_Role"
click at [688, 420] on button "Choose an item" at bounding box center [653, 419] width 345 height 35
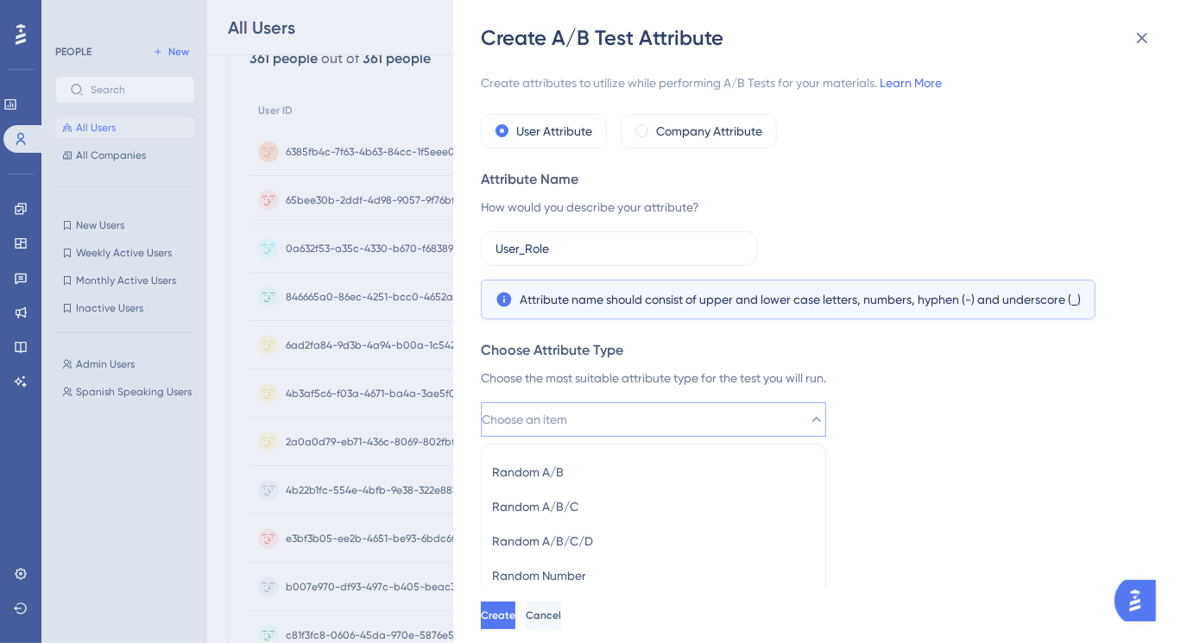
scroll to position [3, 0]
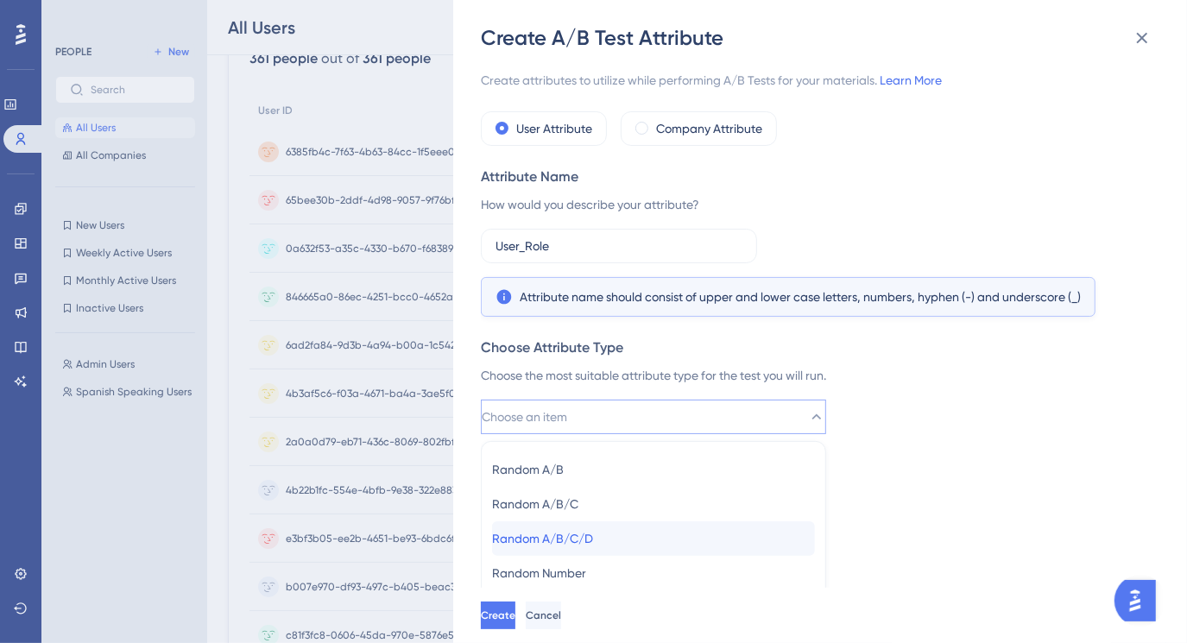
click at [640, 535] on div "Random A/B/C/D Random A/B/C/D" at bounding box center [653, 538] width 323 height 35
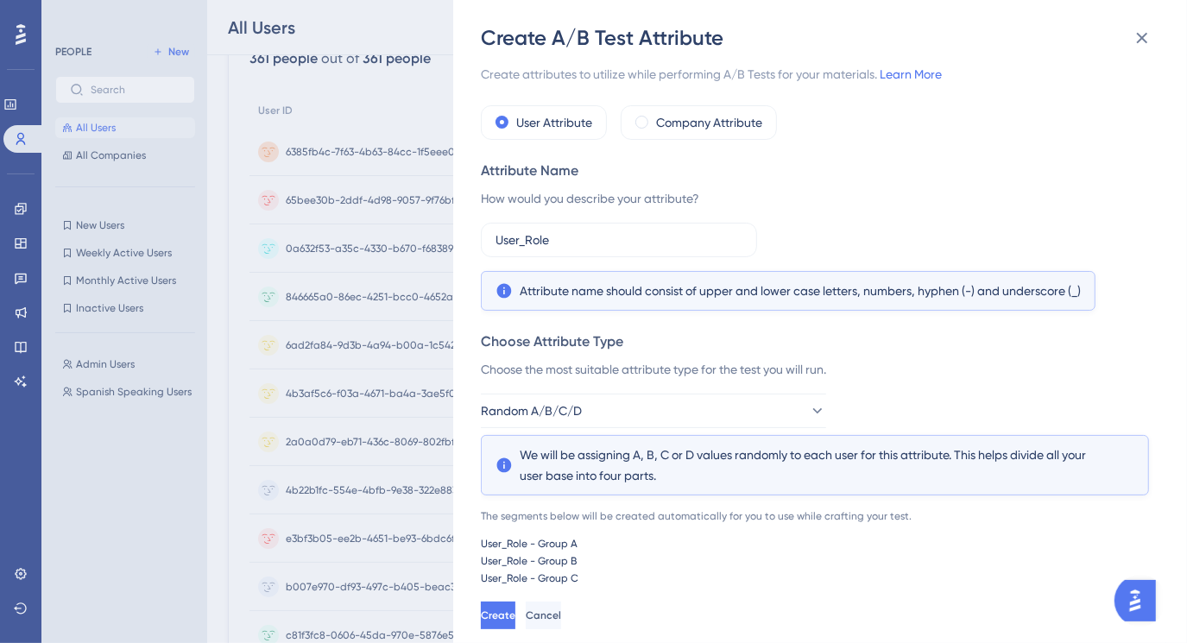
scroll to position [9, 0]
click at [515, 618] on button "Create" at bounding box center [498, 616] width 35 height 28
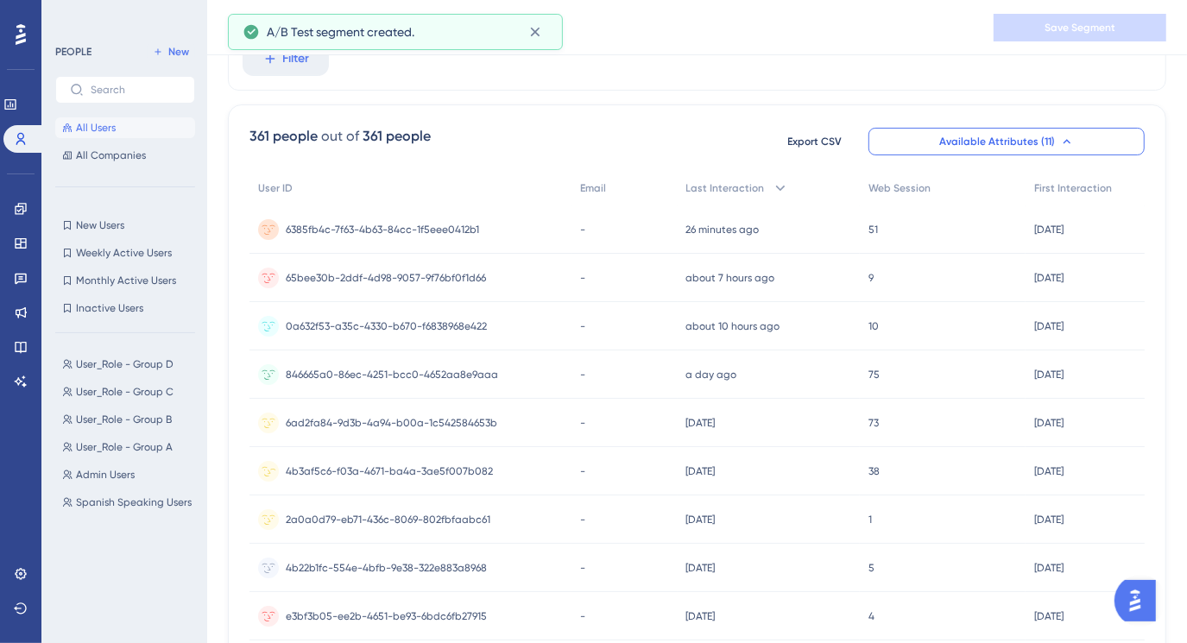
scroll to position [83, 0]
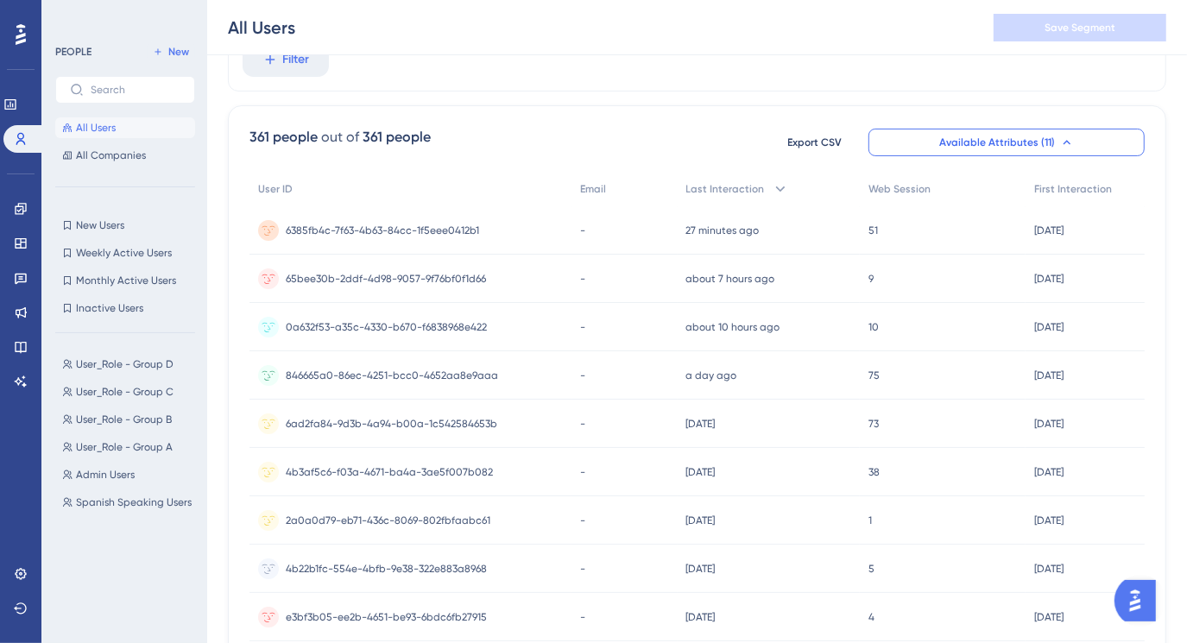
click at [1063, 143] on icon at bounding box center [1067, 143] width 14 height 14
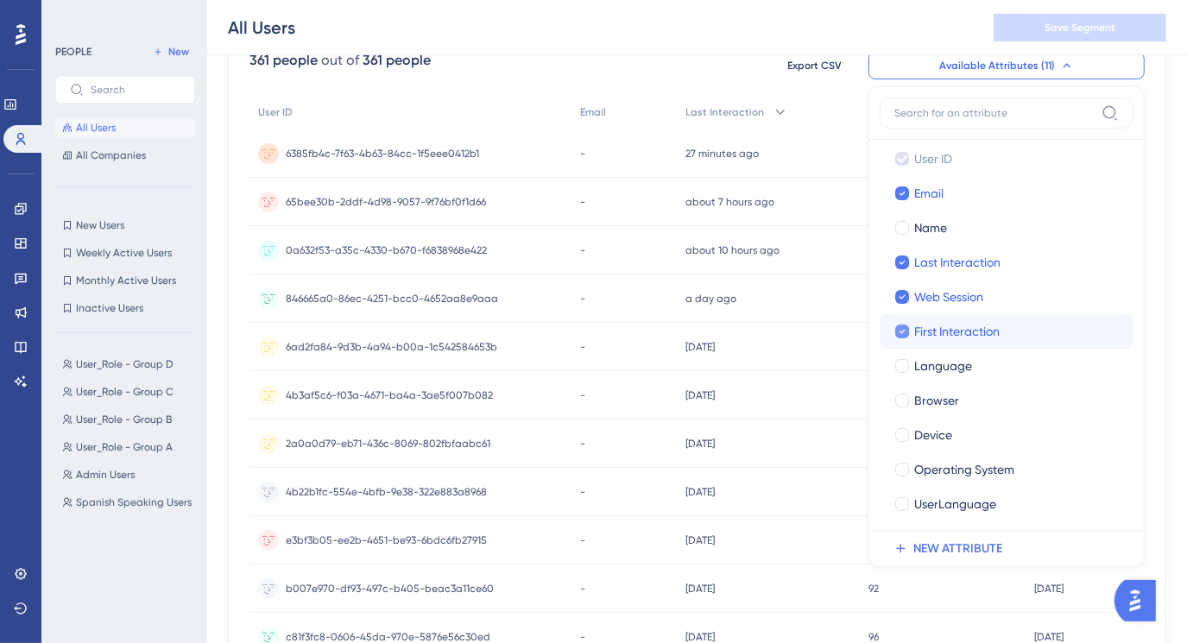
scroll to position [0, 0]
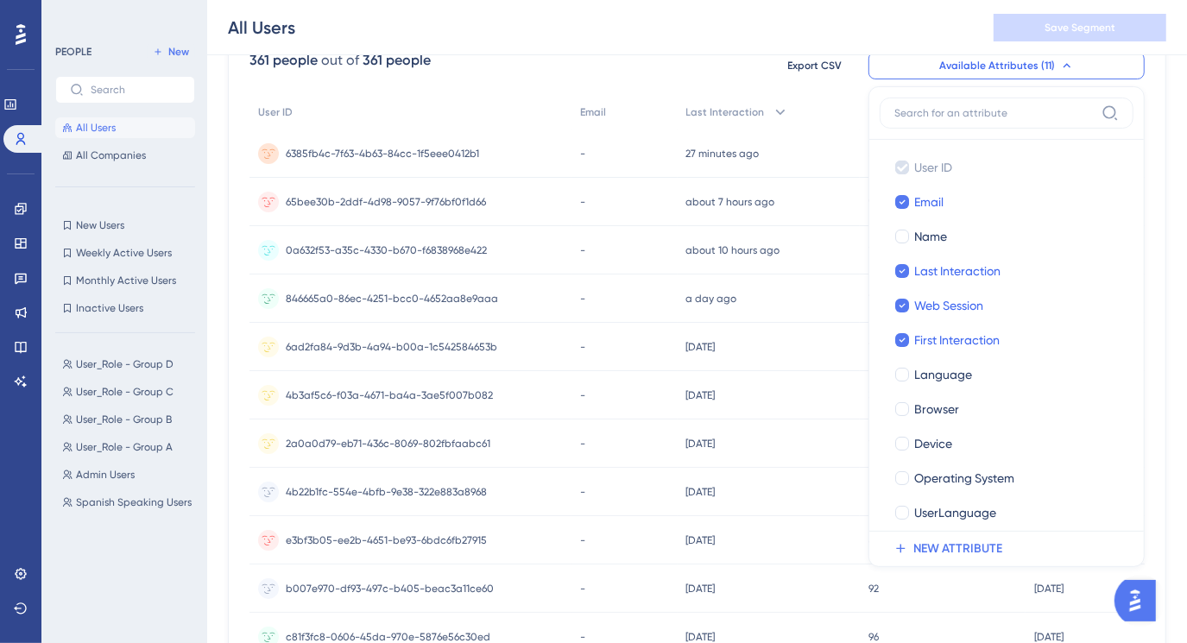
click at [525, 76] on div "361 people out of 361 people Export CSV Available Attributes (11) User ID User …" at bounding box center [696, 65] width 895 height 31
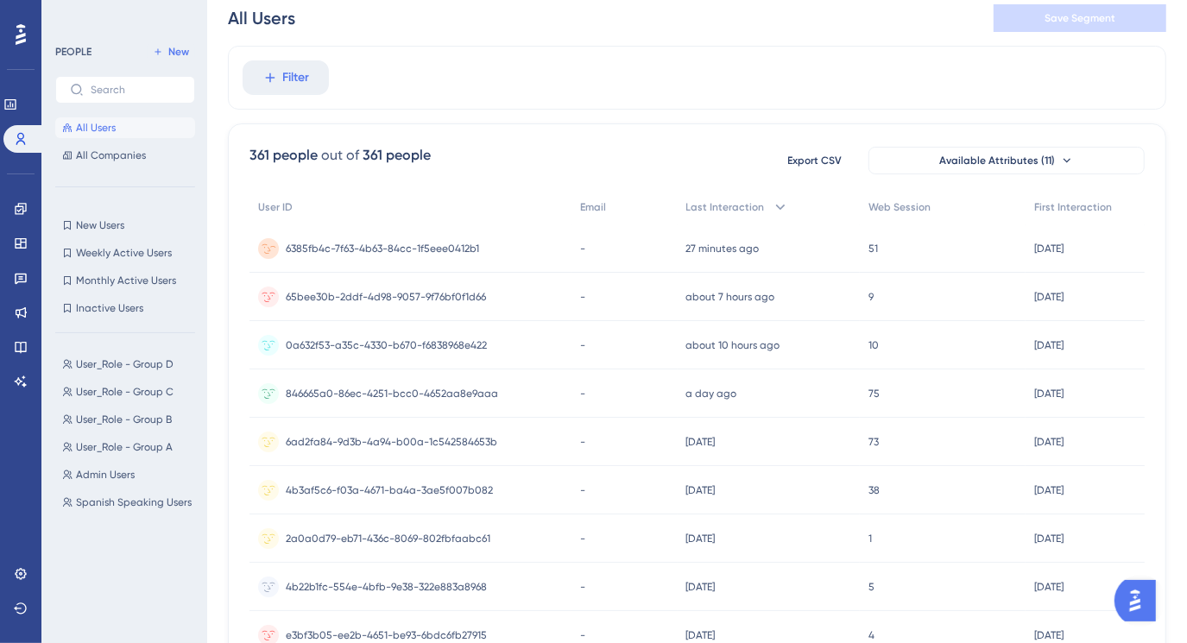
scroll to position [3, 0]
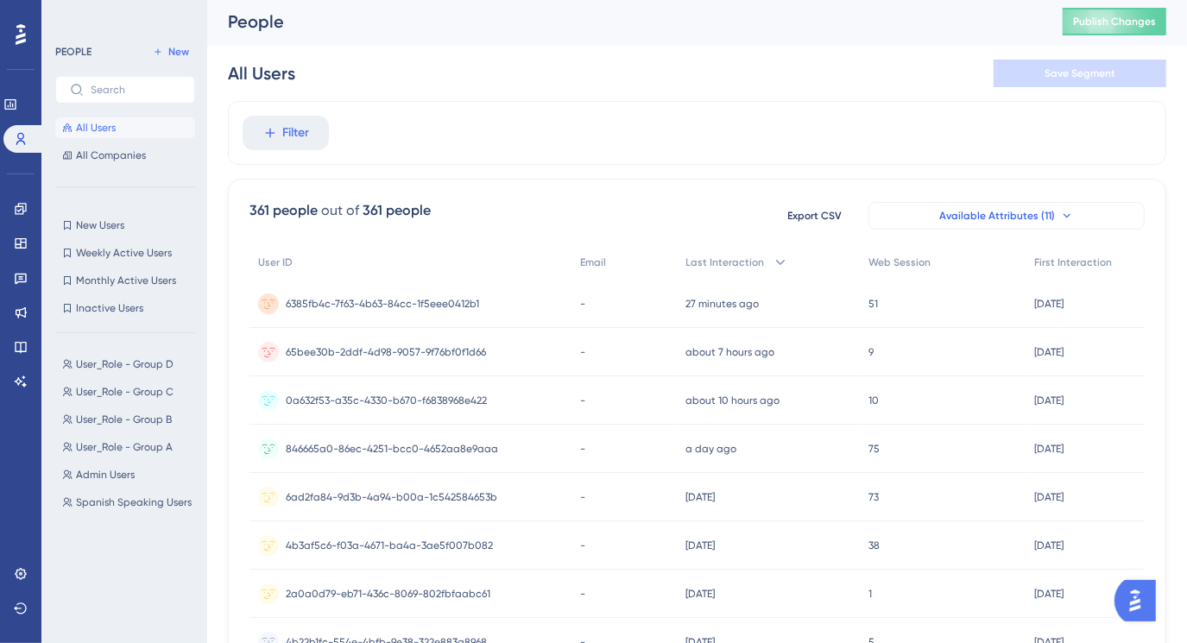
click at [1056, 210] on button "Available Attributes (11)" at bounding box center [1006, 216] width 276 height 28
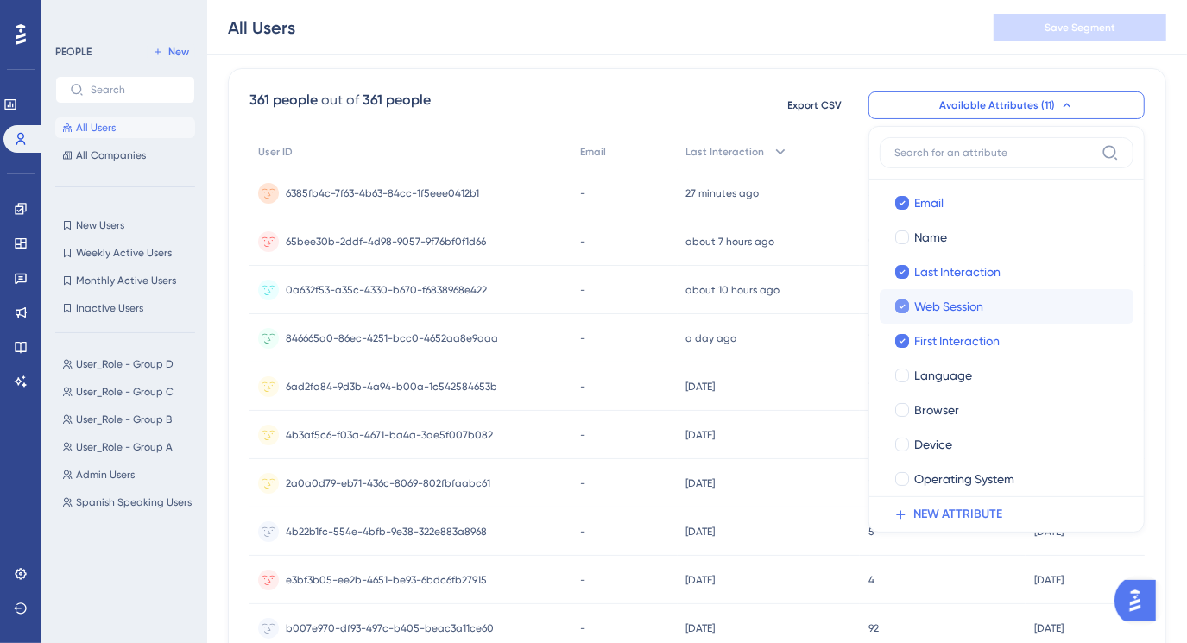
scroll to position [0, 0]
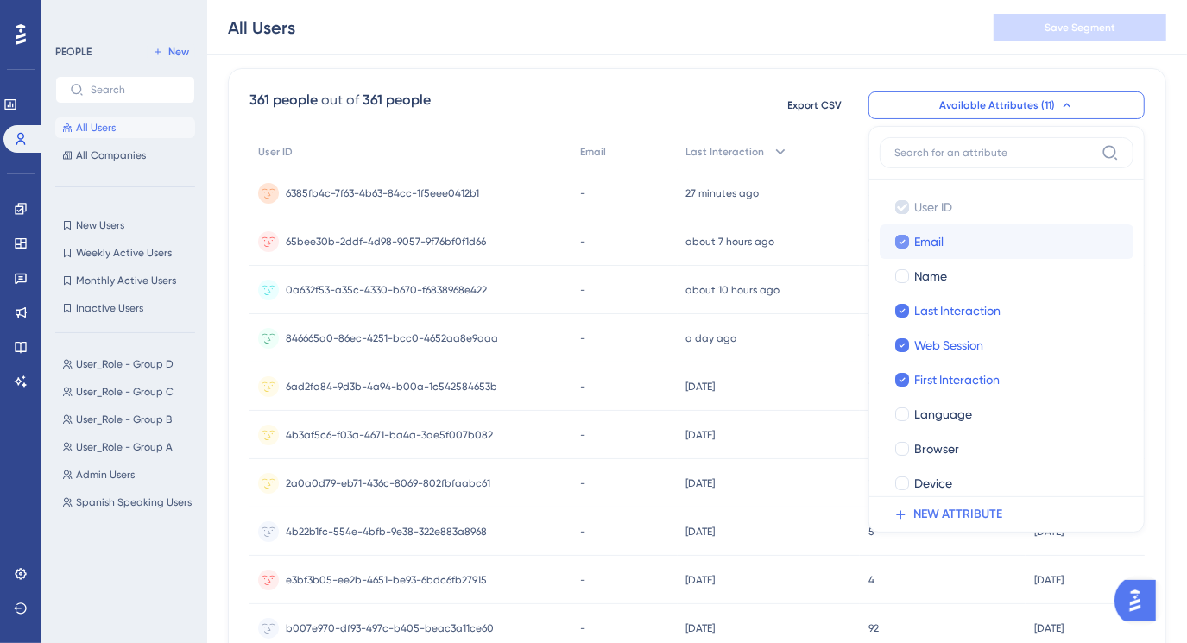
click at [901, 243] on icon at bounding box center [902, 242] width 7 height 12
checkbox input "false"
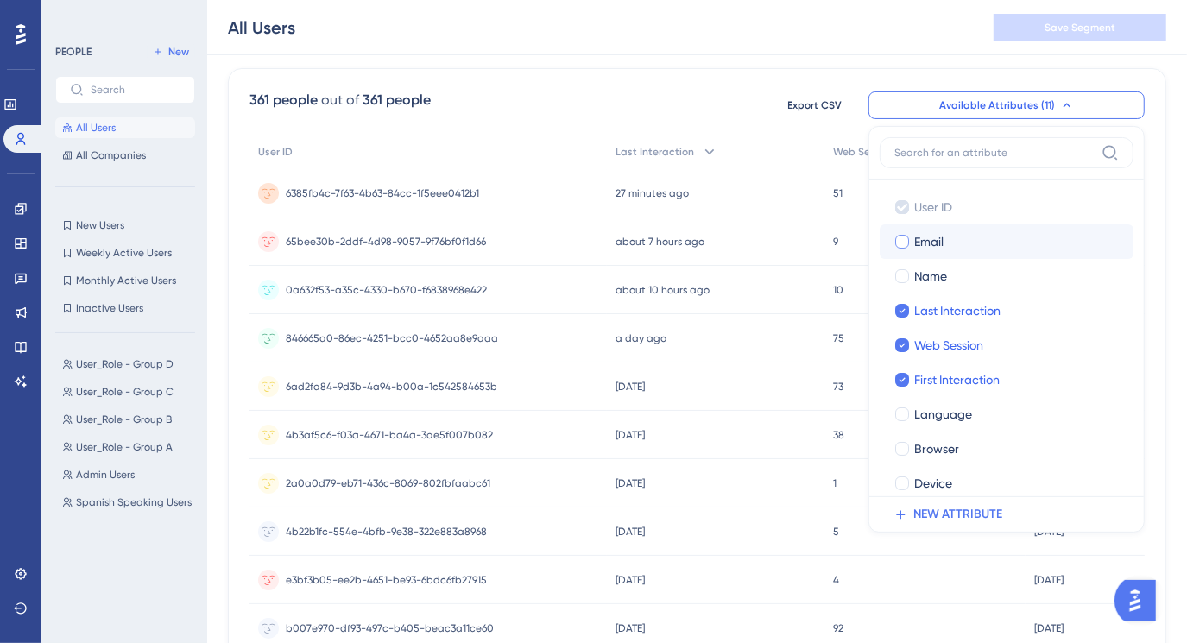
click at [637, 123] on div "361 people out of 361 people Export CSV Available Attributes (11) User ID User …" at bounding box center [697, 640] width 938 height 1145
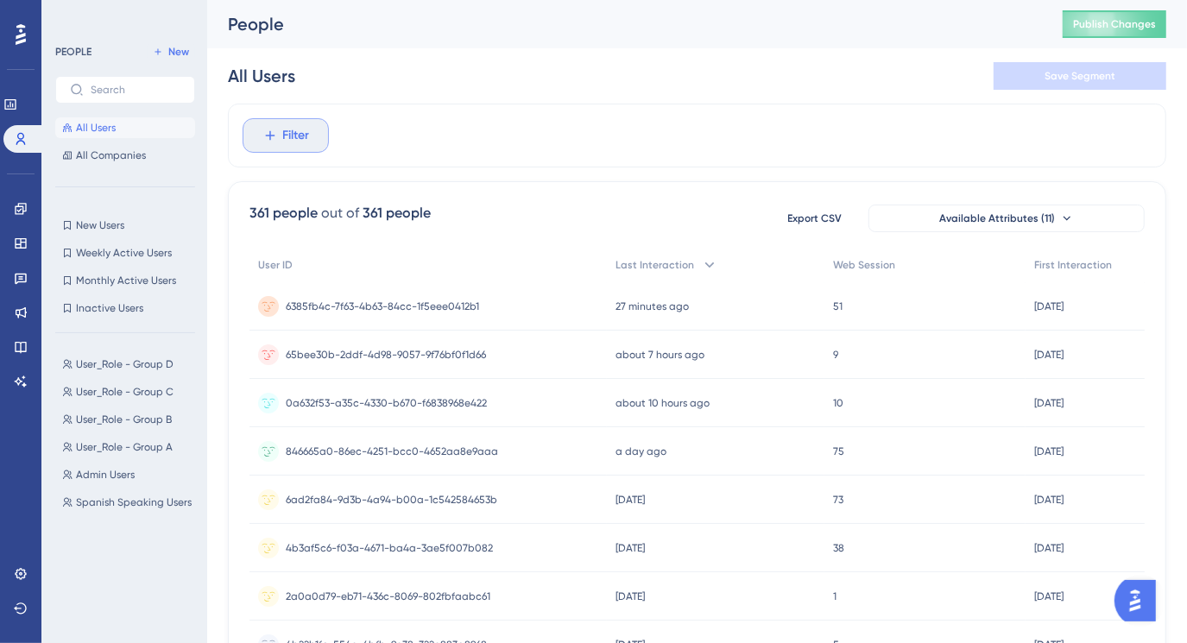
click at [257, 139] on button "Filter" at bounding box center [286, 135] width 86 height 35
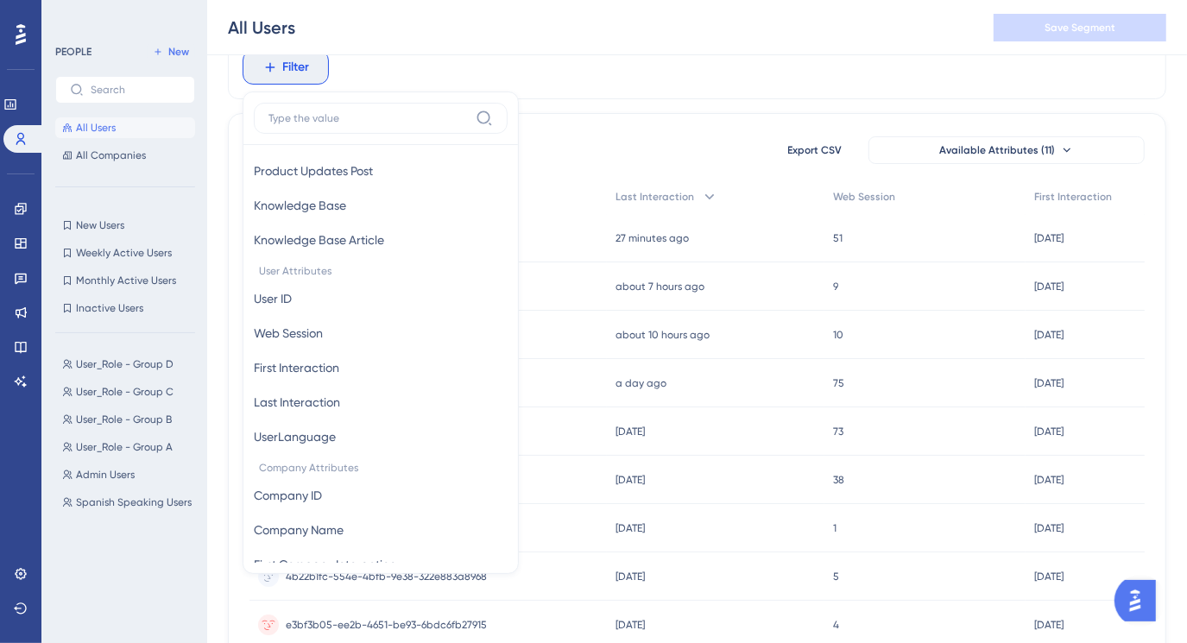
scroll to position [549, 0]
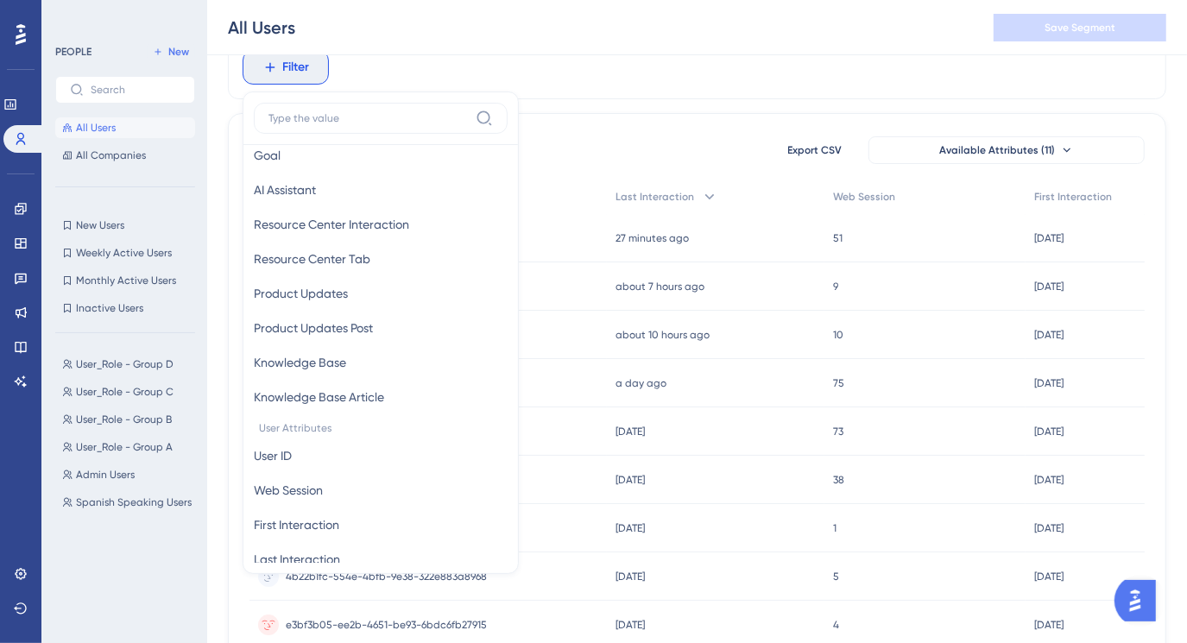
click at [595, 58] on div "Filter Browser Attributes Language Language Browser Browser Device Device Opera…" at bounding box center [697, 67] width 938 height 64
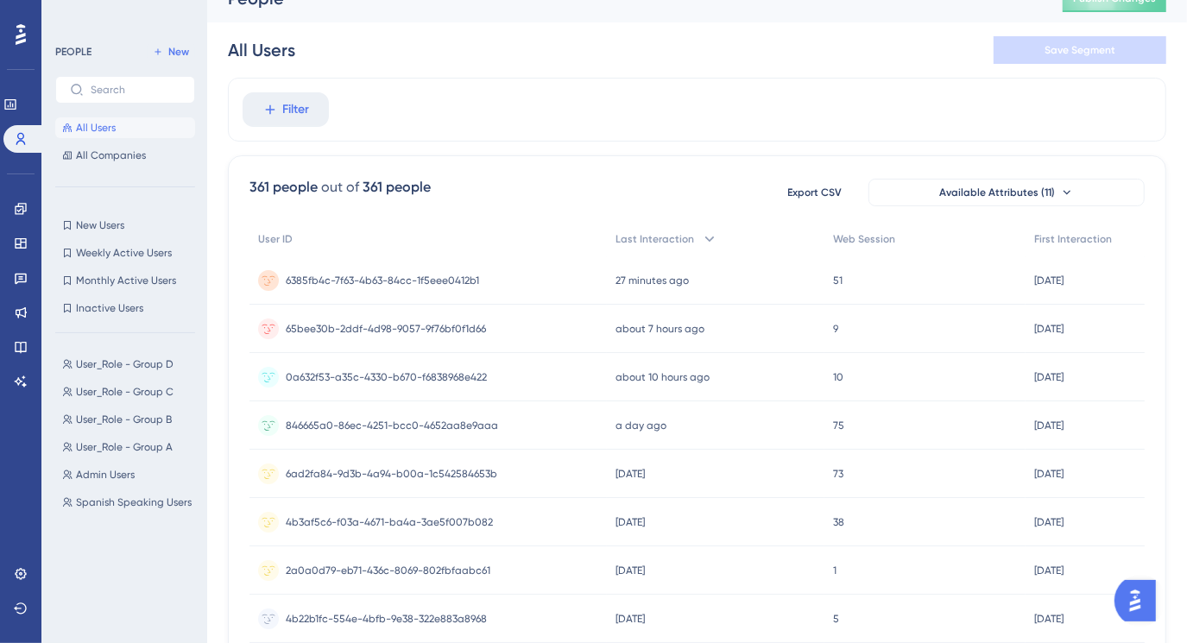
scroll to position [0, 0]
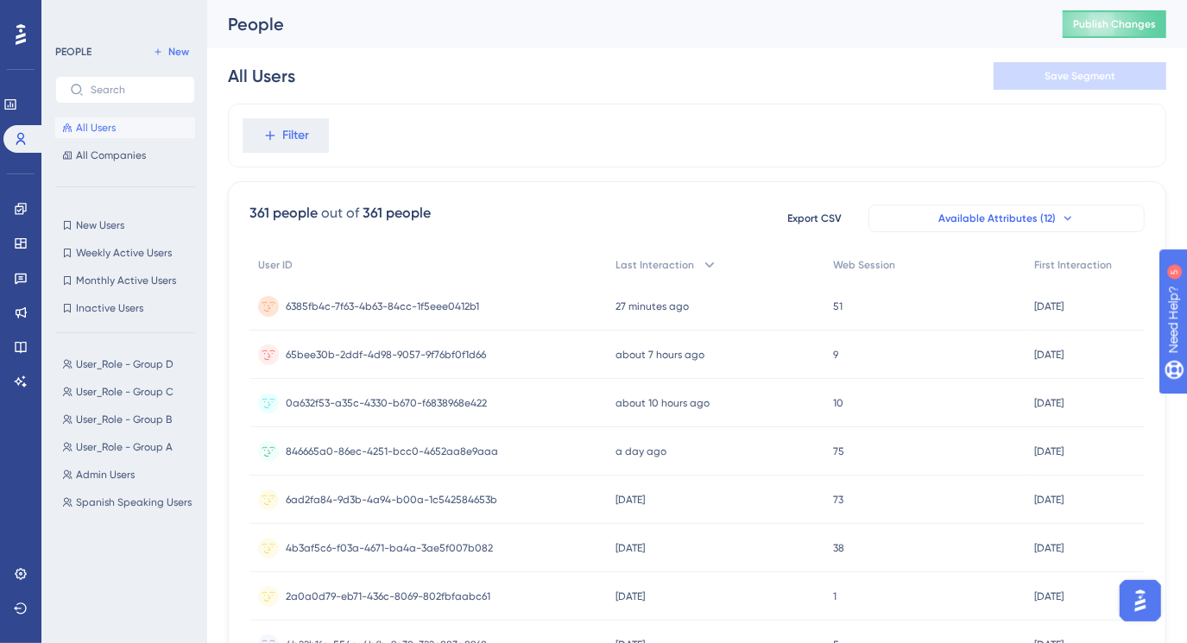
click at [1069, 213] on icon at bounding box center [1068, 218] width 14 height 14
click at [1063, 214] on icon at bounding box center [1068, 218] width 14 height 14
click at [1031, 216] on span "Available Attributes (12)" at bounding box center [996, 218] width 117 height 14
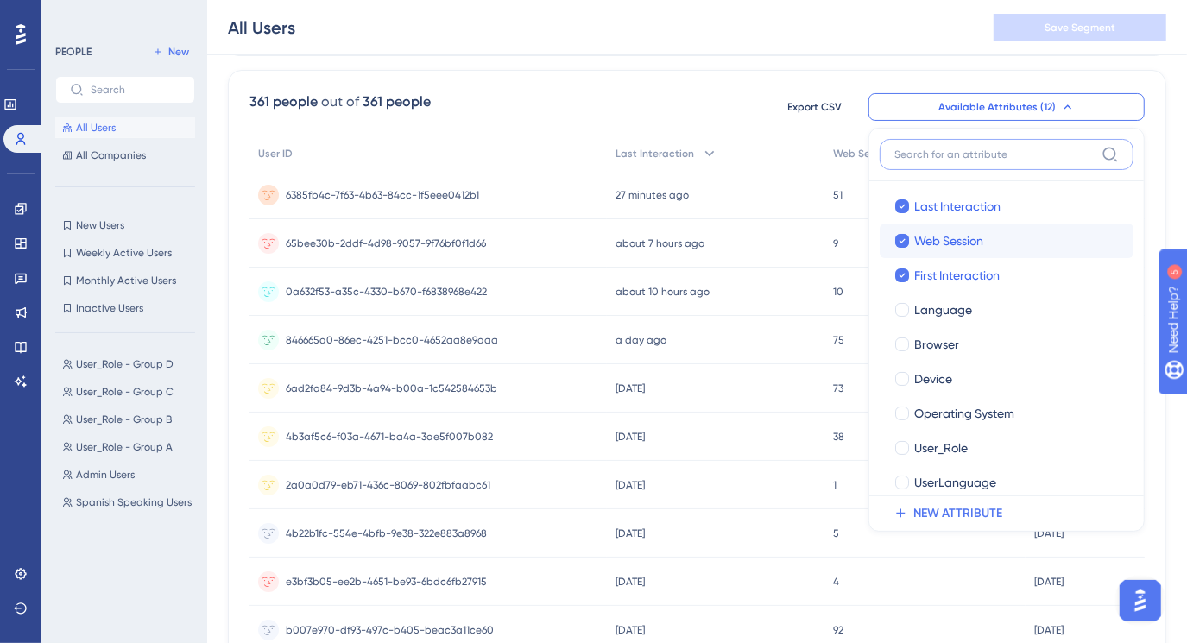
scroll to position [119, 0]
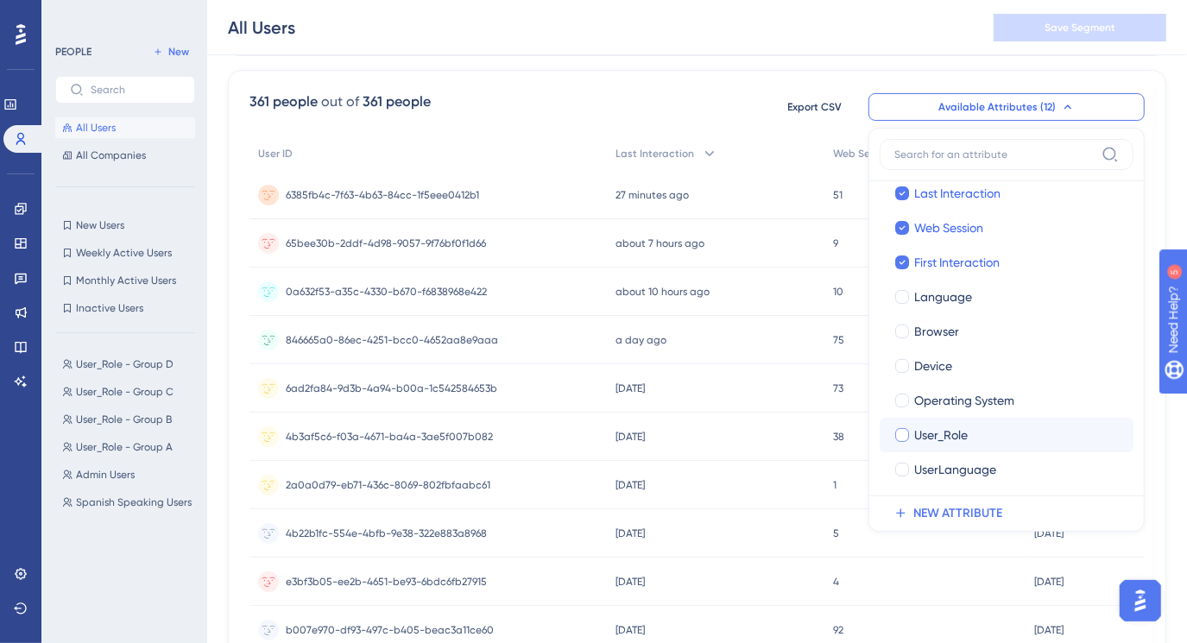
click at [898, 432] on div at bounding box center [902, 435] width 14 height 14
checkbox input "true"
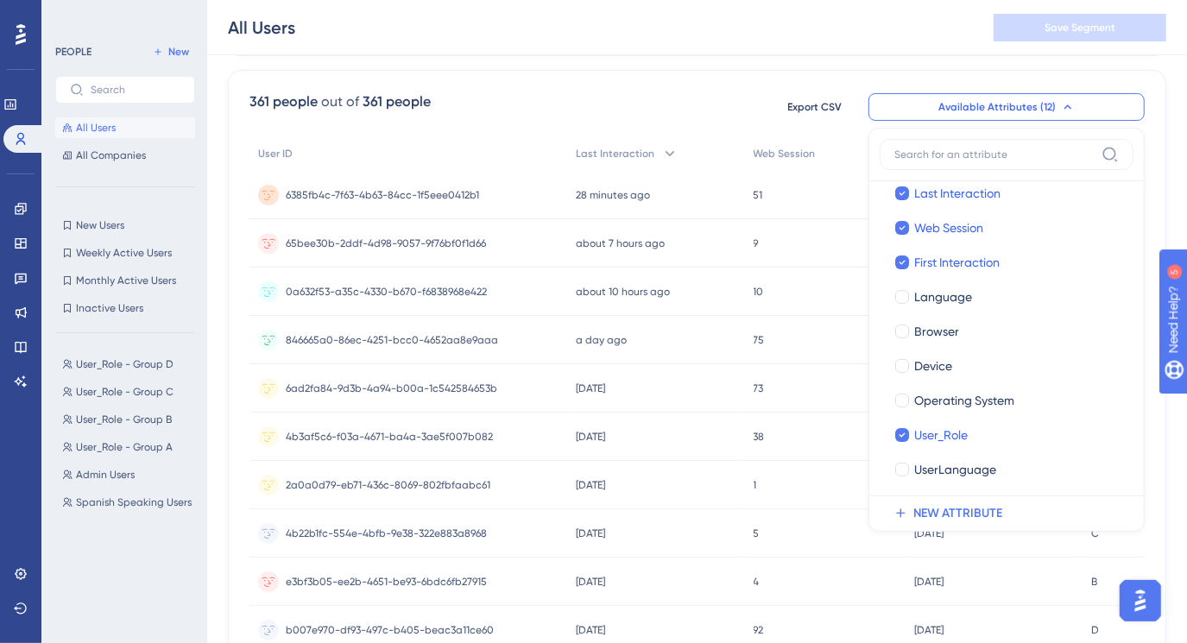
click at [678, 107] on div "361 people out of 361 people Export CSV Available Attributes (12) User ID User …" at bounding box center [696, 106] width 895 height 31
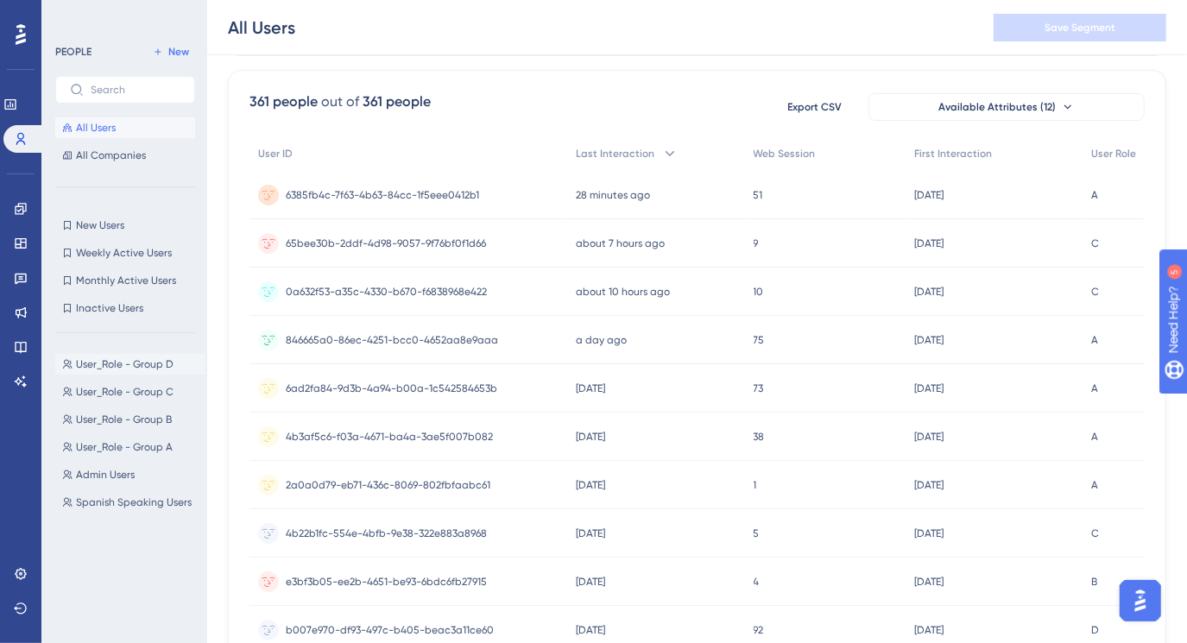
click at [166, 361] on span "User_Role - Group D" at bounding box center [125, 364] width 98 height 14
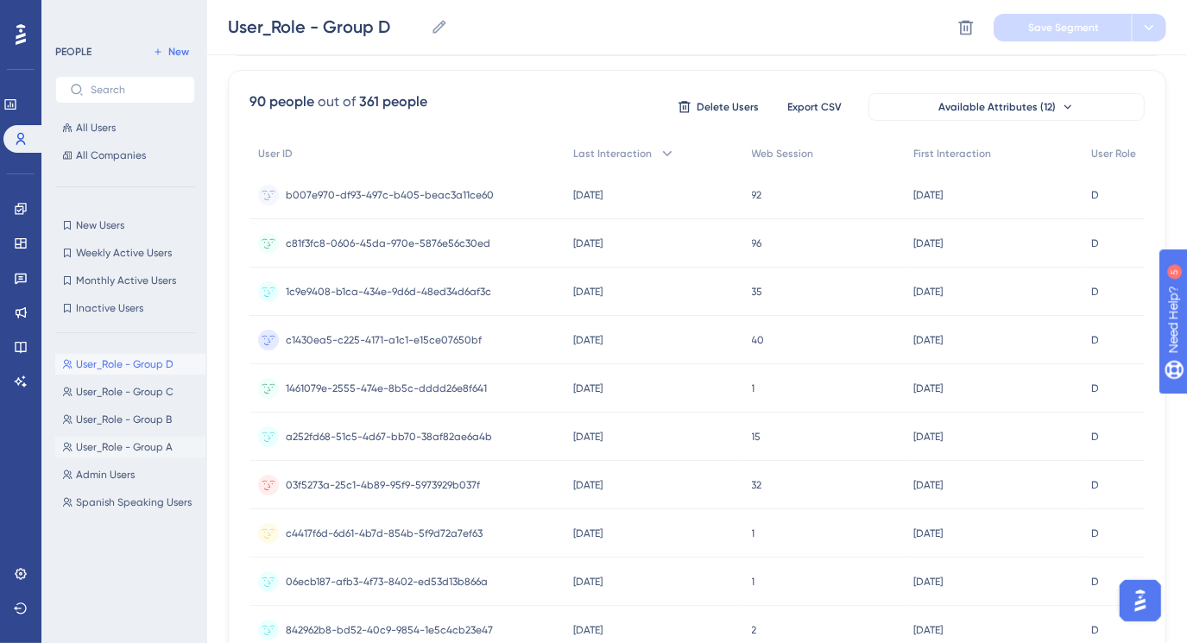
click at [133, 440] on span "User_Role - Group A" at bounding box center [124, 447] width 97 height 14
type input "User_Role - Group A"
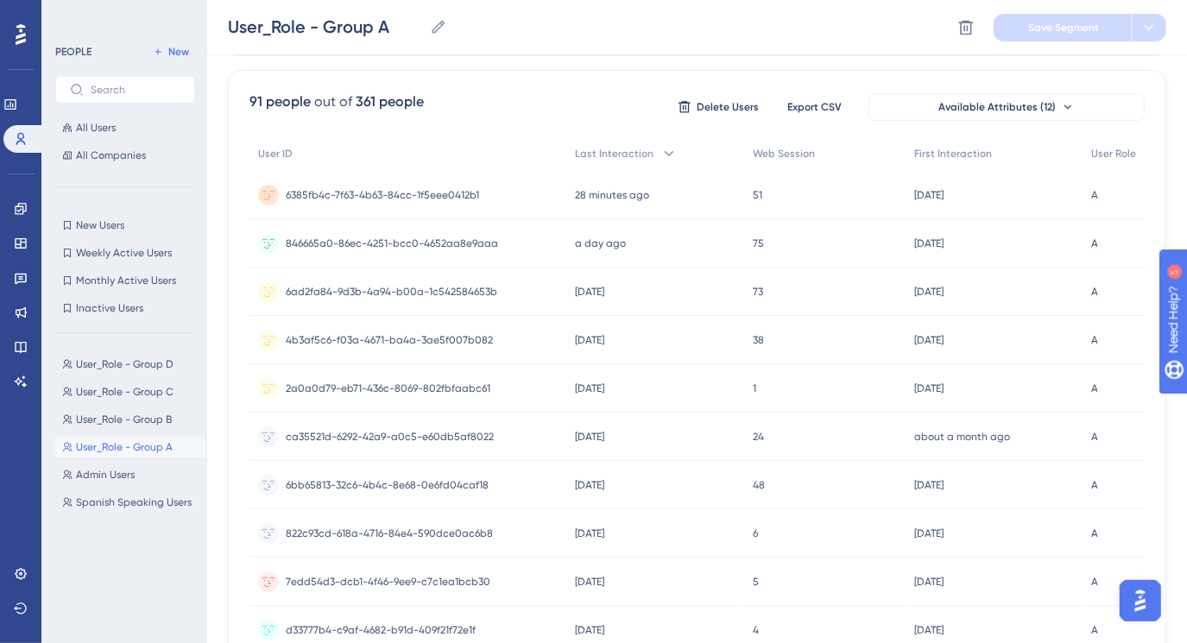
click at [123, 449] on span "User_Role - Group A" at bounding box center [124, 447] width 97 height 14
click at [1006, 104] on span "Available Attributes (12)" at bounding box center [996, 107] width 117 height 14
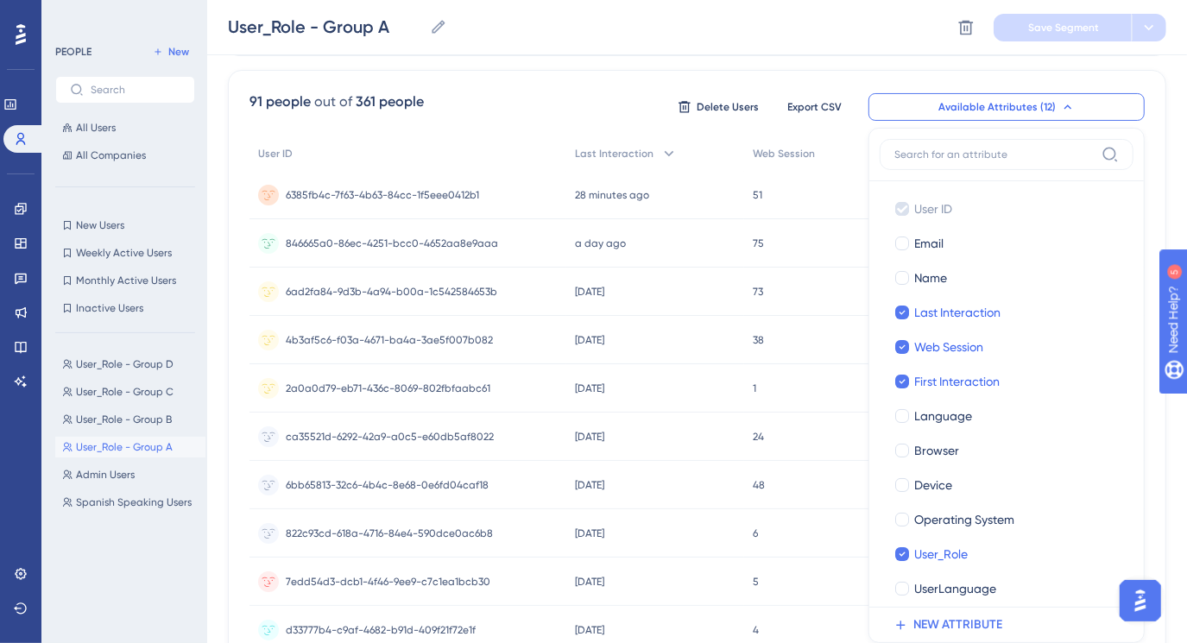
scroll to position [181, 0]
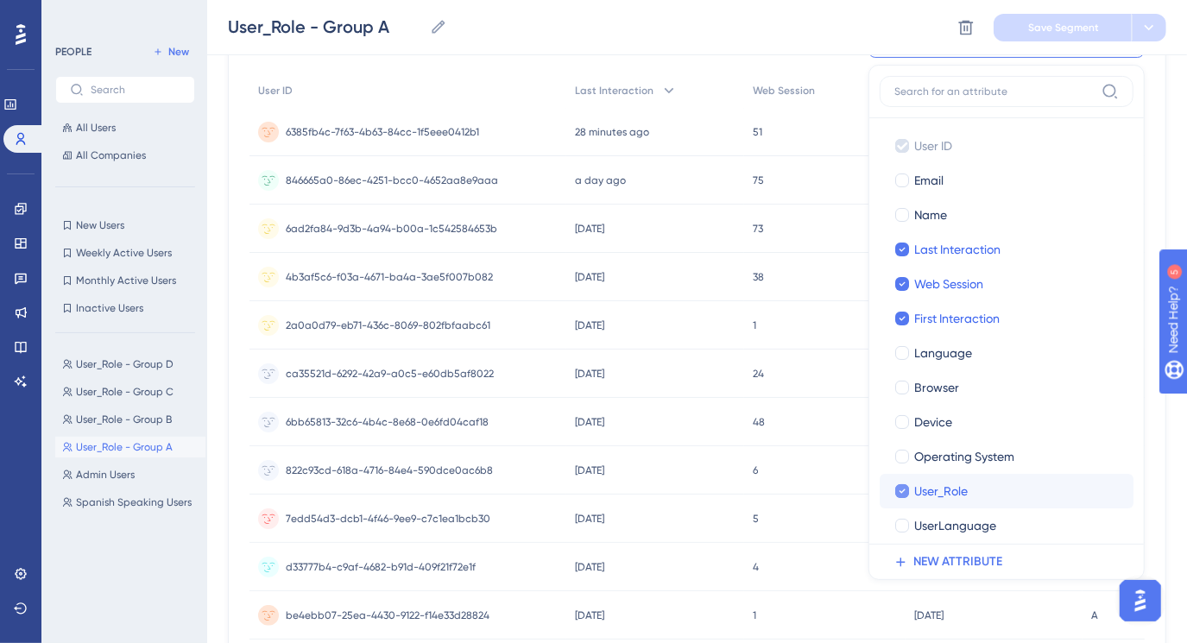
click at [952, 491] on span "User_Role" at bounding box center [941, 491] width 54 height 21
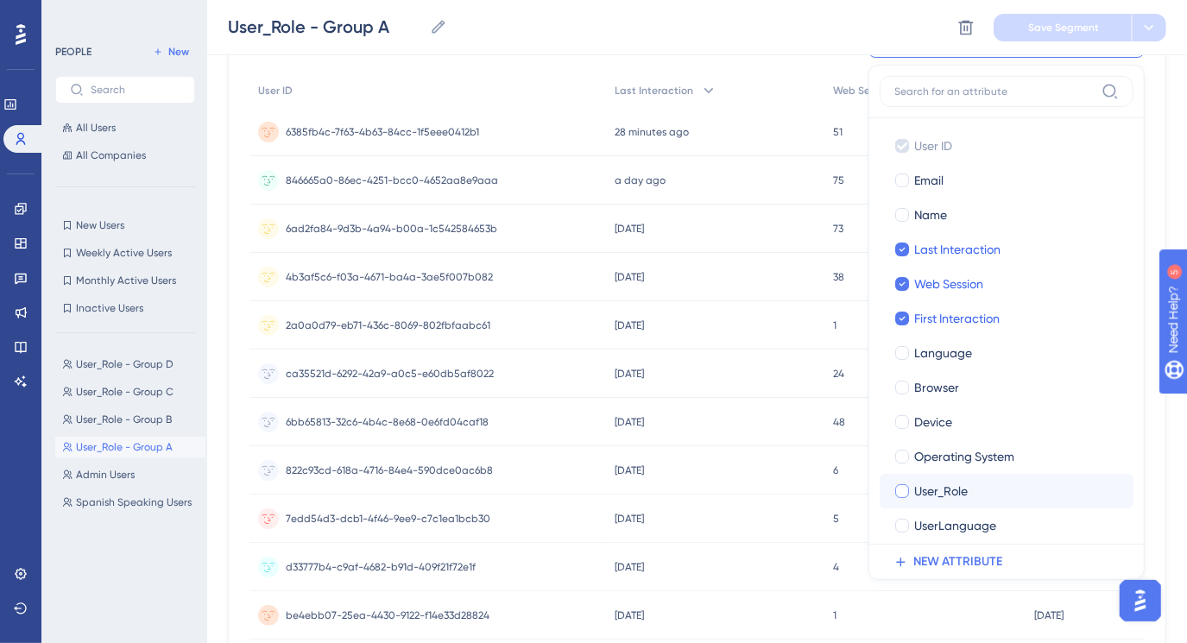
click at [952, 491] on span "User_Role" at bounding box center [941, 491] width 54 height 21
checkbox input "true"
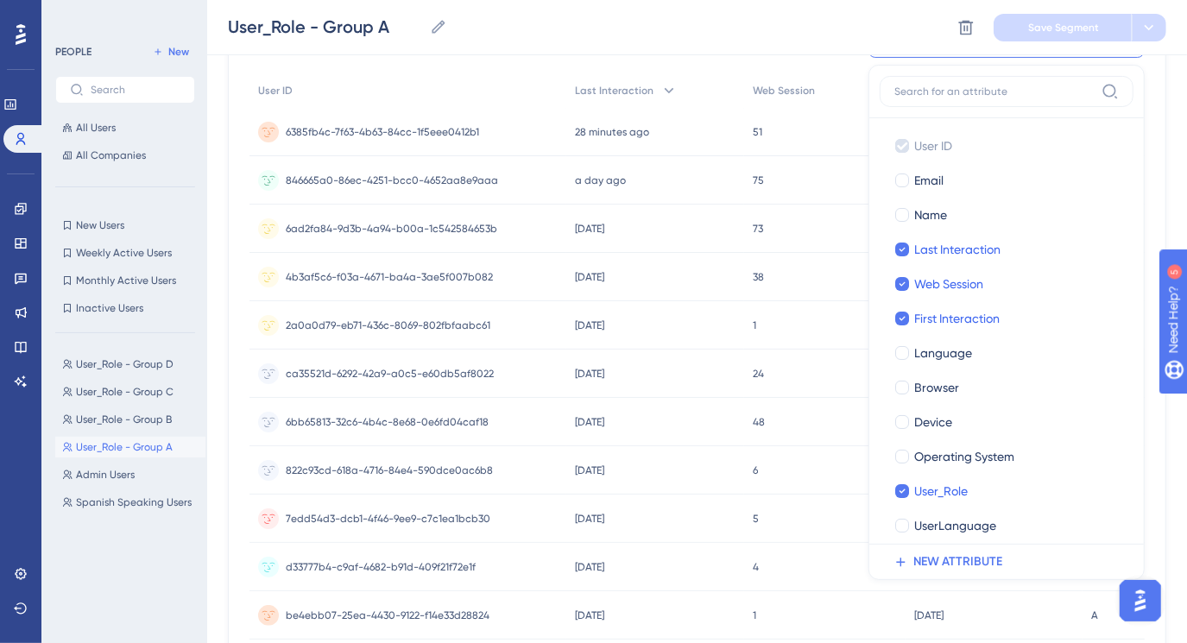
drag, startPoint x: 952, startPoint y: 491, endPoint x: 793, endPoint y: 28, distance: 489.1
click at [793, 28] on div "User_Role - Group A User_Role - Group A Delete Segment Save Segment" at bounding box center [697, 27] width 980 height 55
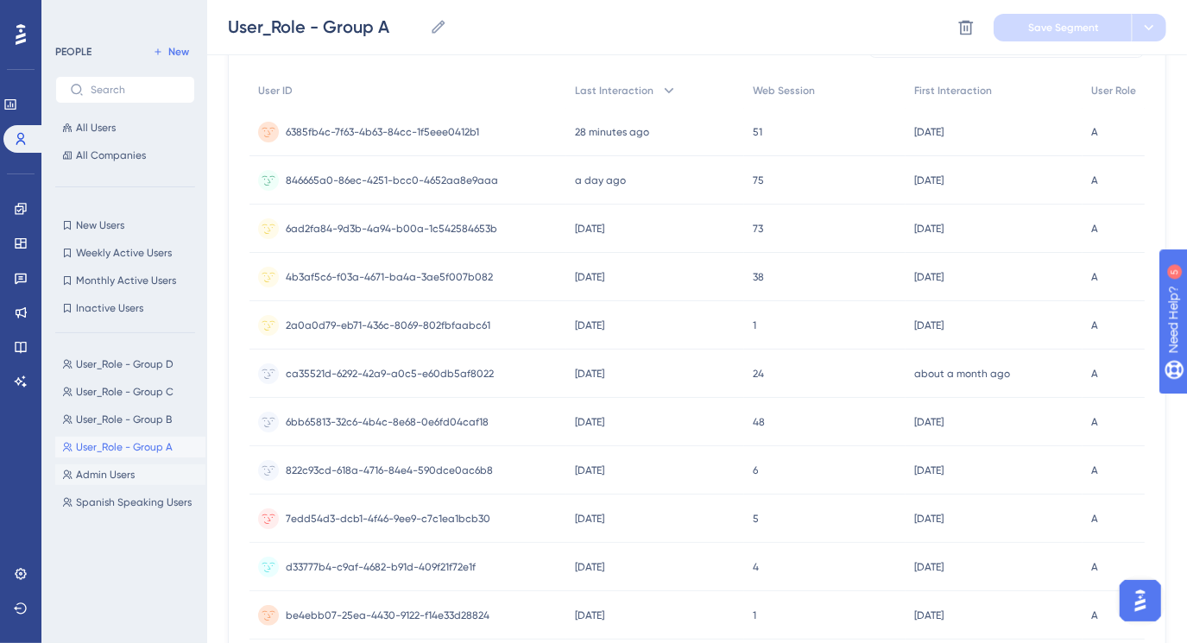
click at [132, 473] on span "Admin Users" at bounding box center [105, 475] width 59 height 14
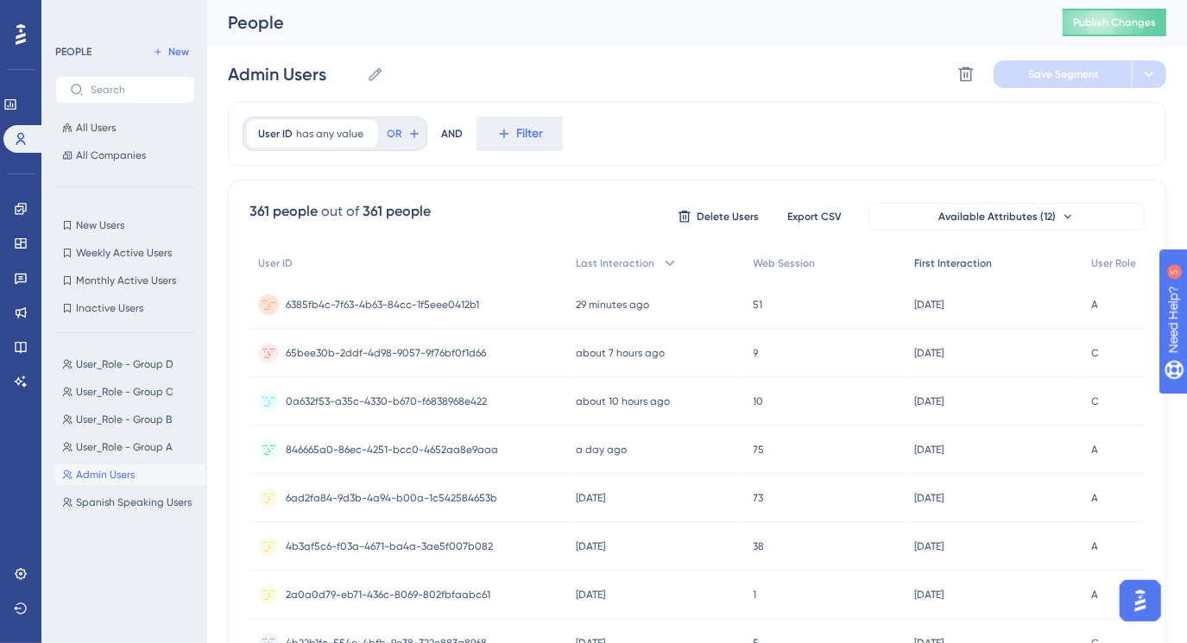
scroll to position [0, 0]
click at [1025, 218] on span "Available Attributes (12)" at bounding box center [996, 218] width 117 height 14
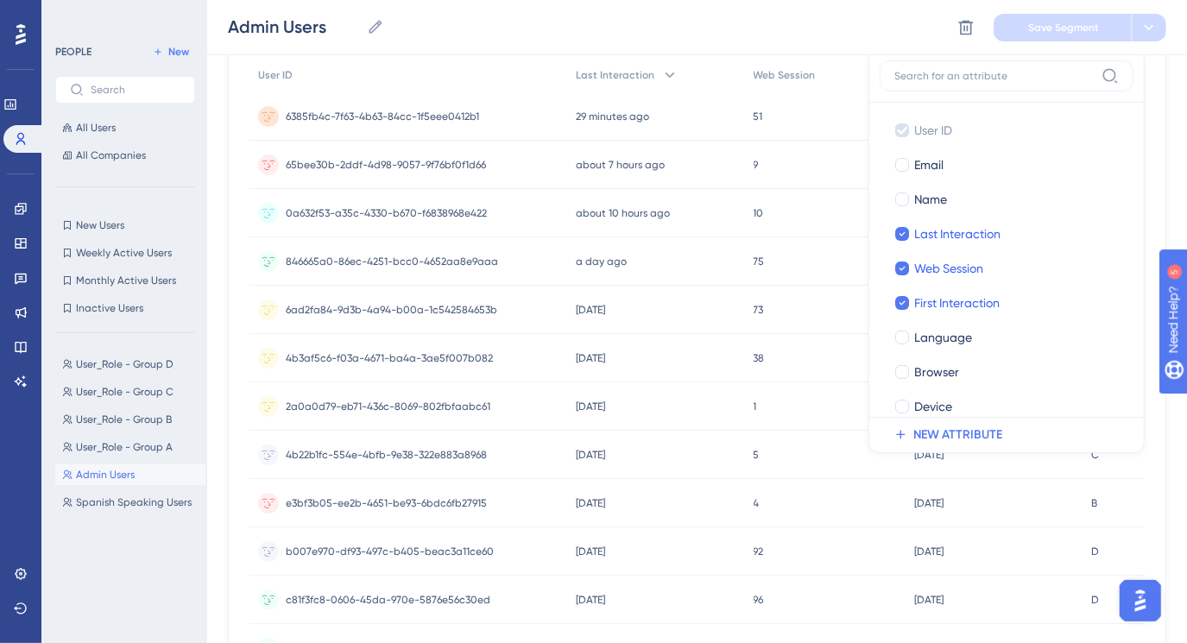
scroll to position [118, 0]
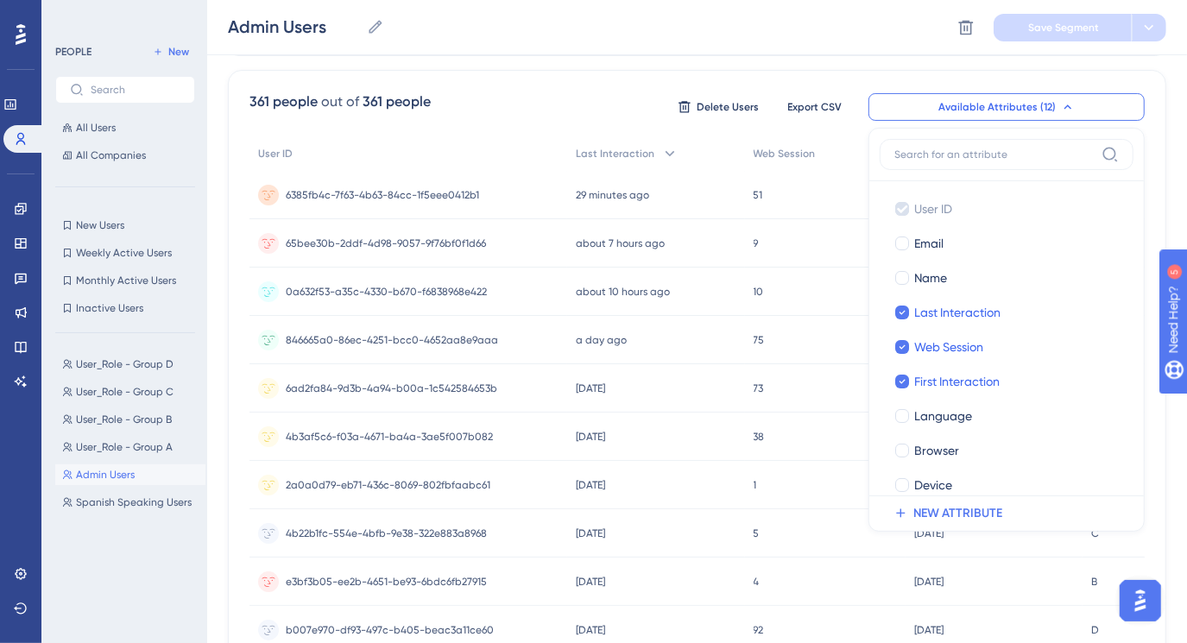
click at [829, 47] on div "Admin Users Admin Users Delete Segment Save Segment" at bounding box center [697, 27] width 980 height 55
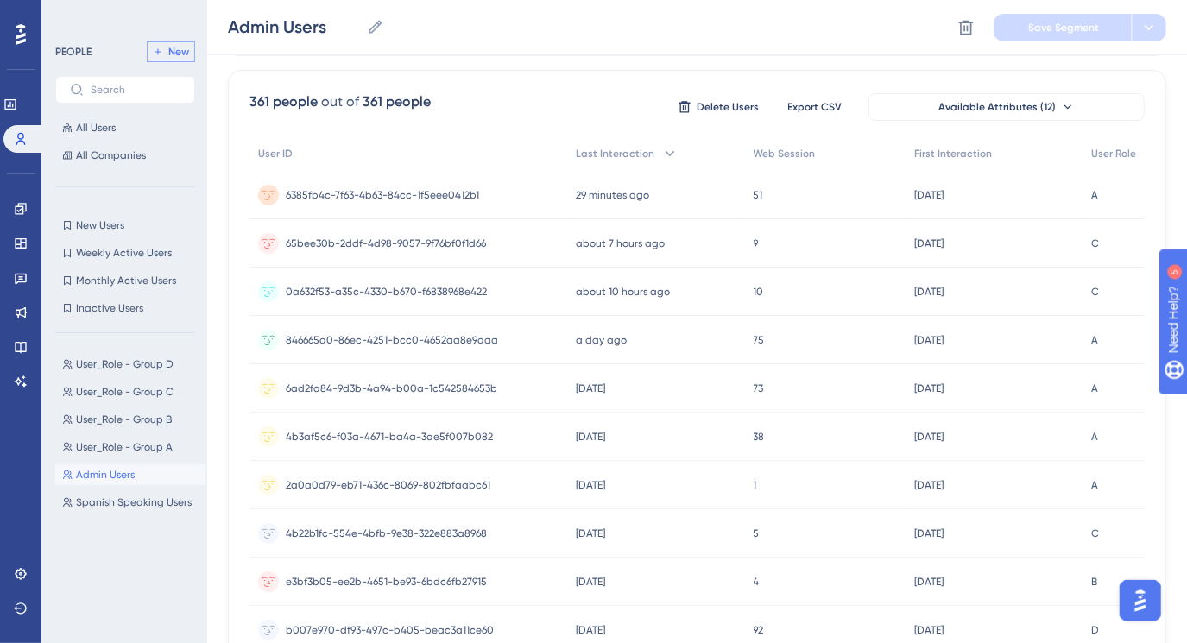
click at [156, 47] on icon at bounding box center [158, 52] width 10 height 10
type input "New Segment"
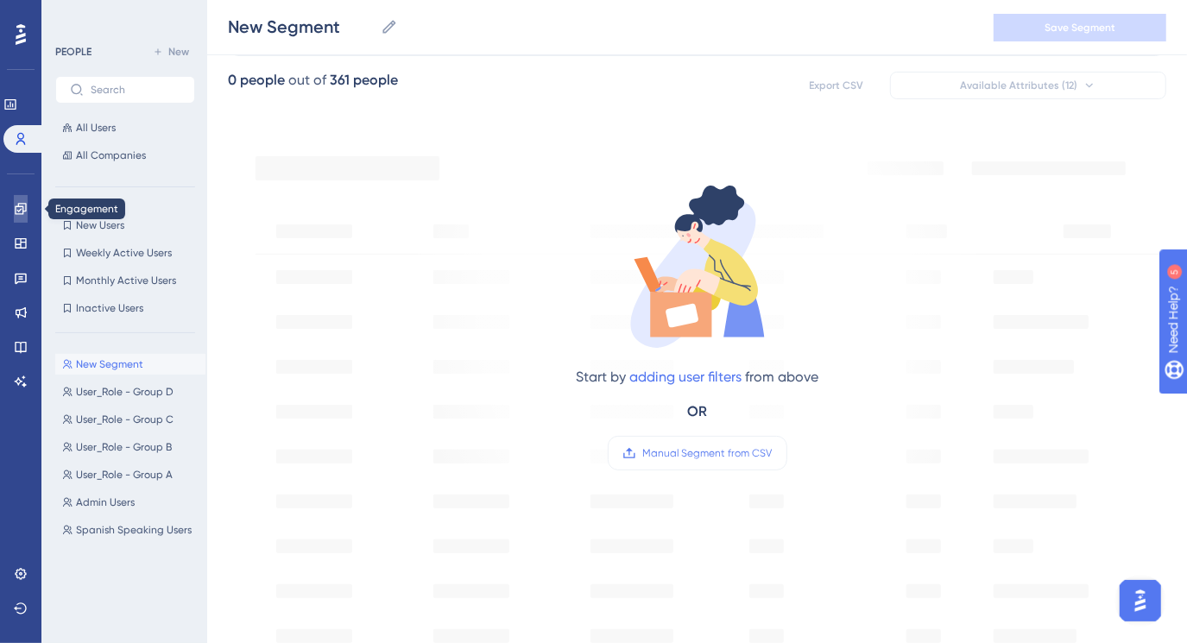
click at [21, 208] on icon at bounding box center [20, 208] width 11 height 11
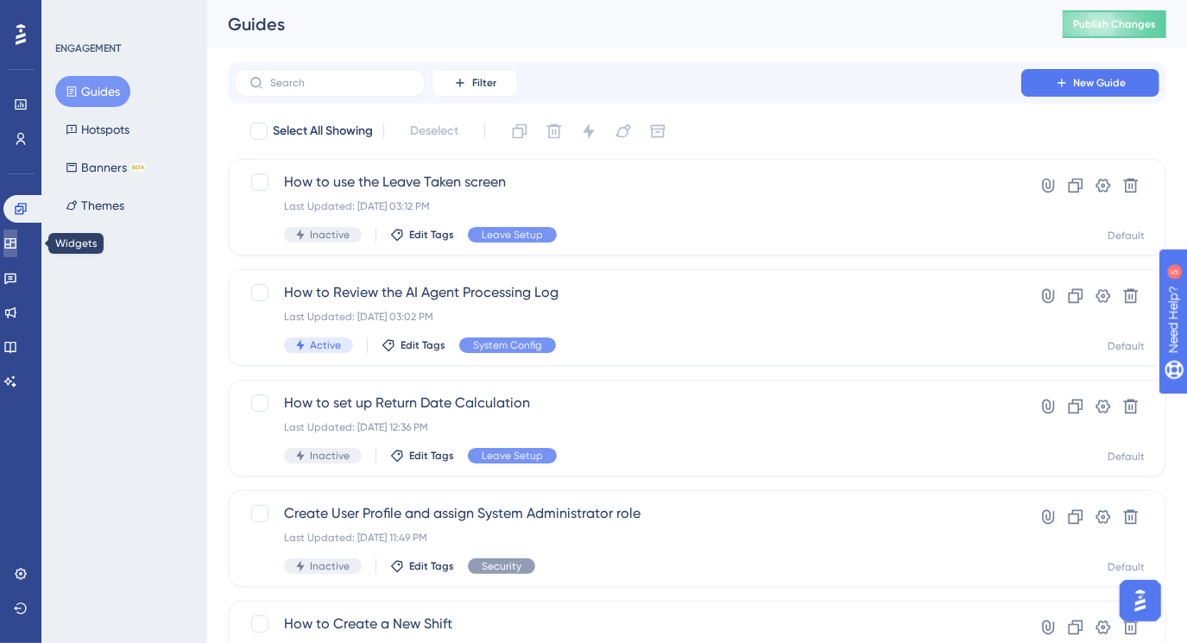
click at [17, 250] on link at bounding box center [10, 244] width 14 height 28
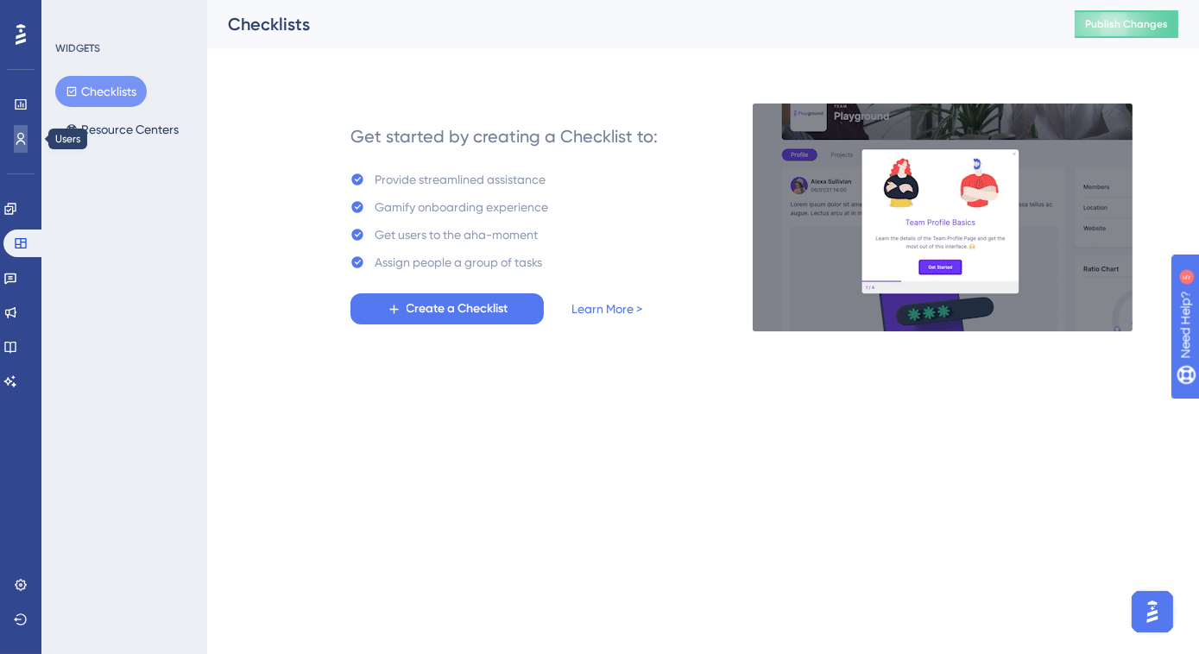
click at [25, 142] on icon at bounding box center [21, 139] width 14 height 14
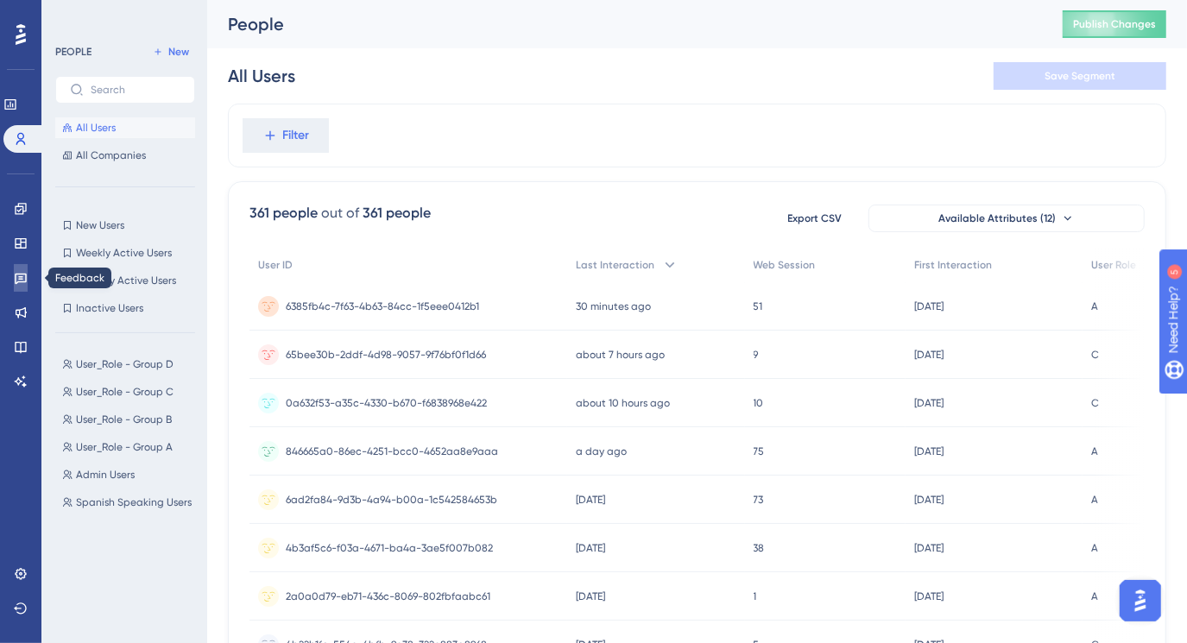
click at [14, 268] on link at bounding box center [21, 278] width 14 height 28
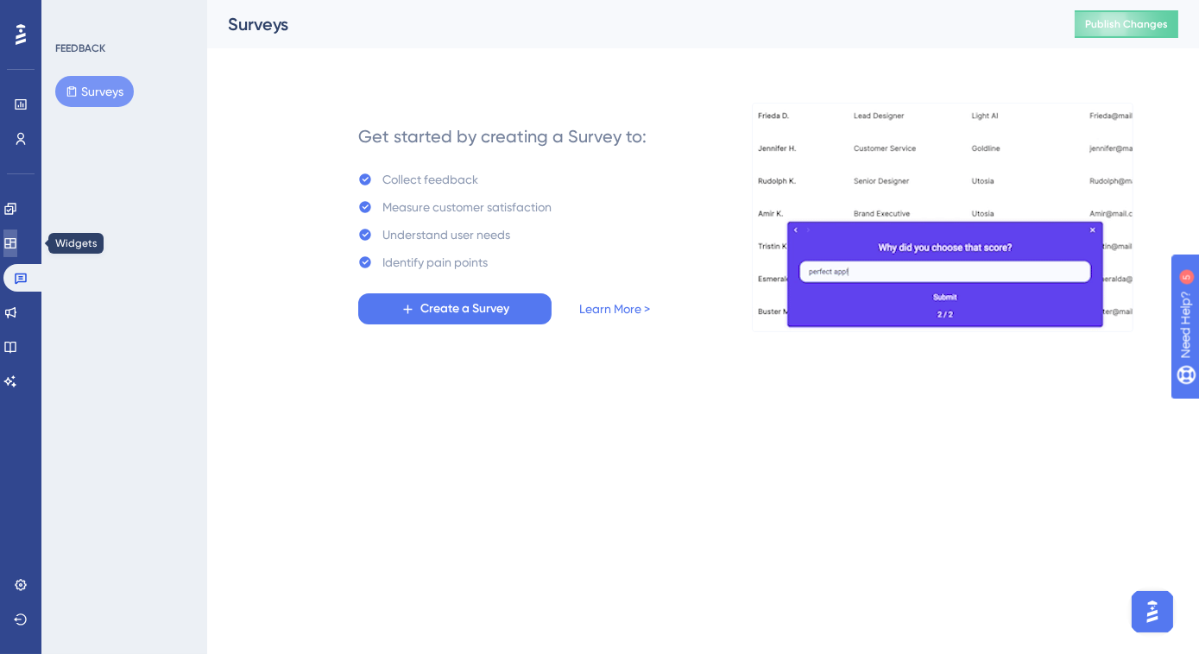
click at [17, 231] on link at bounding box center [10, 244] width 14 height 28
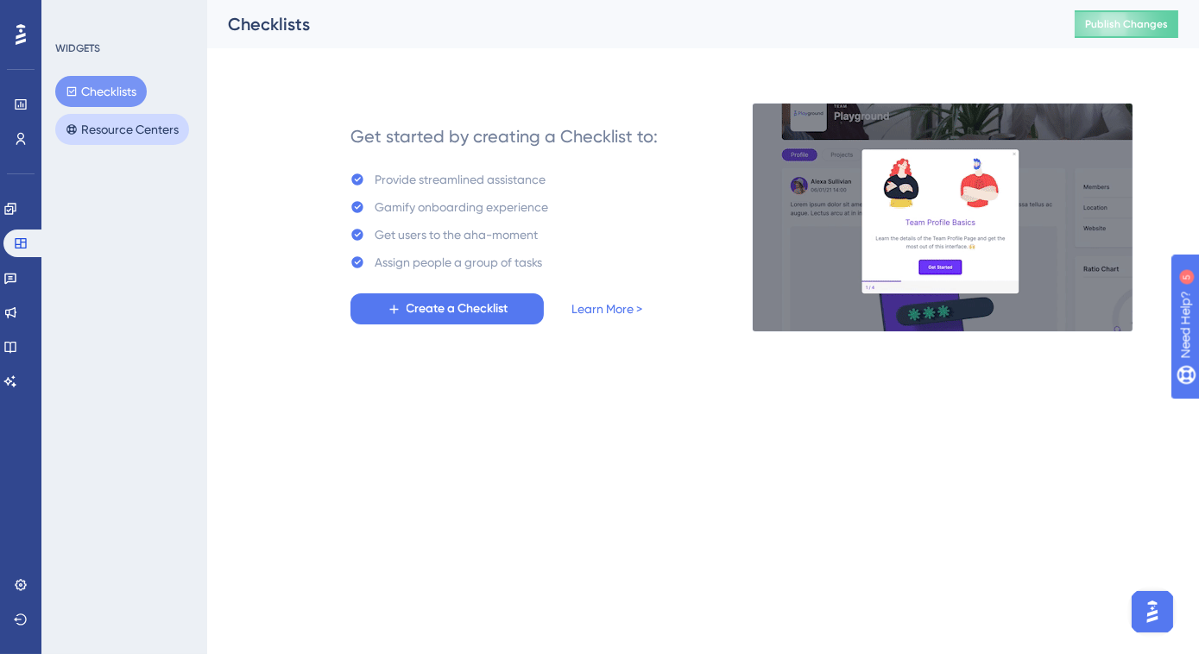
click at [84, 125] on button "Resource Centers" at bounding box center [122, 129] width 134 height 31
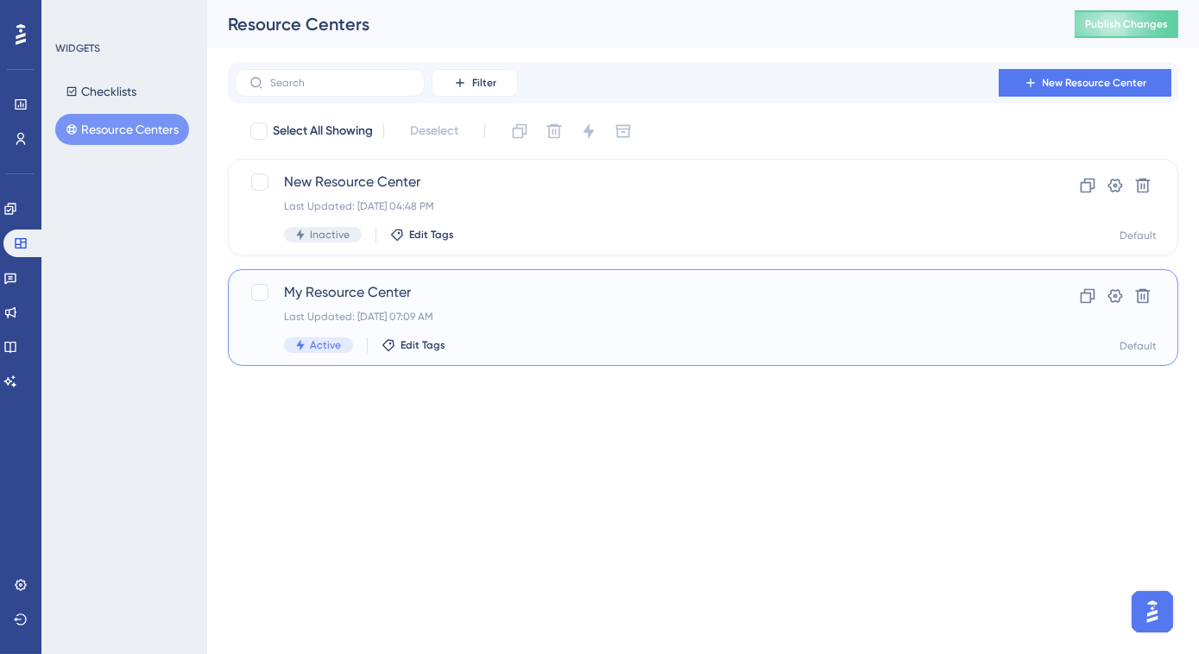
click at [533, 305] on div "My Resource Center Last Updated: [DATE] 07:09 AM Active Edit Tags" at bounding box center [634, 317] width 700 height 71
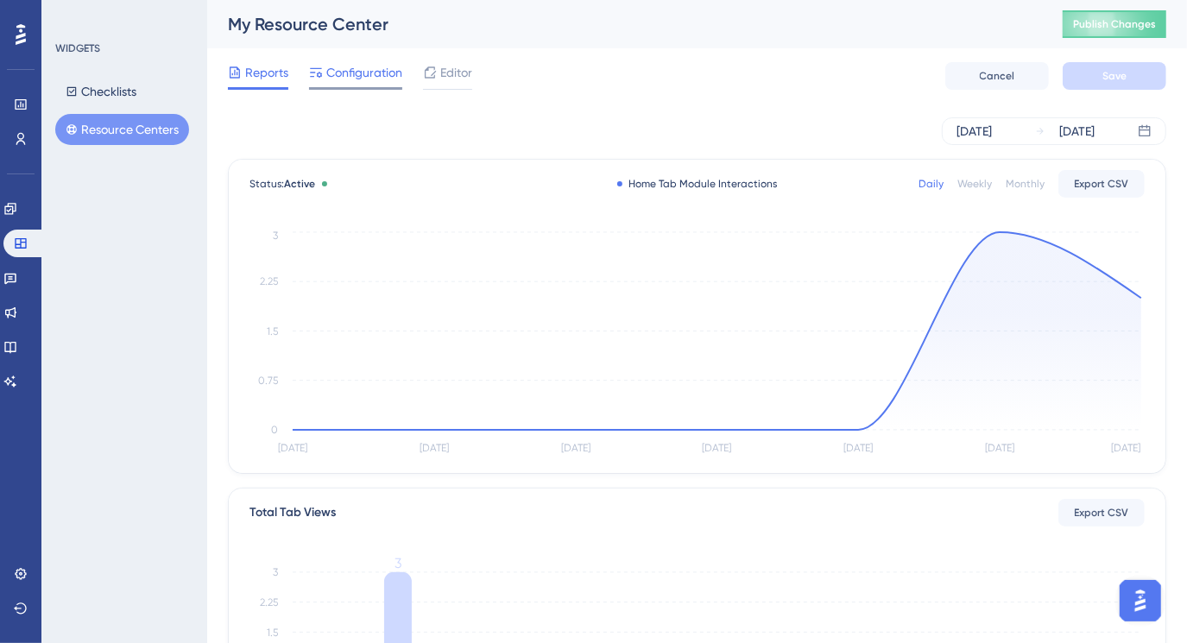
click at [375, 77] on span "Configuration" at bounding box center [364, 72] width 76 height 21
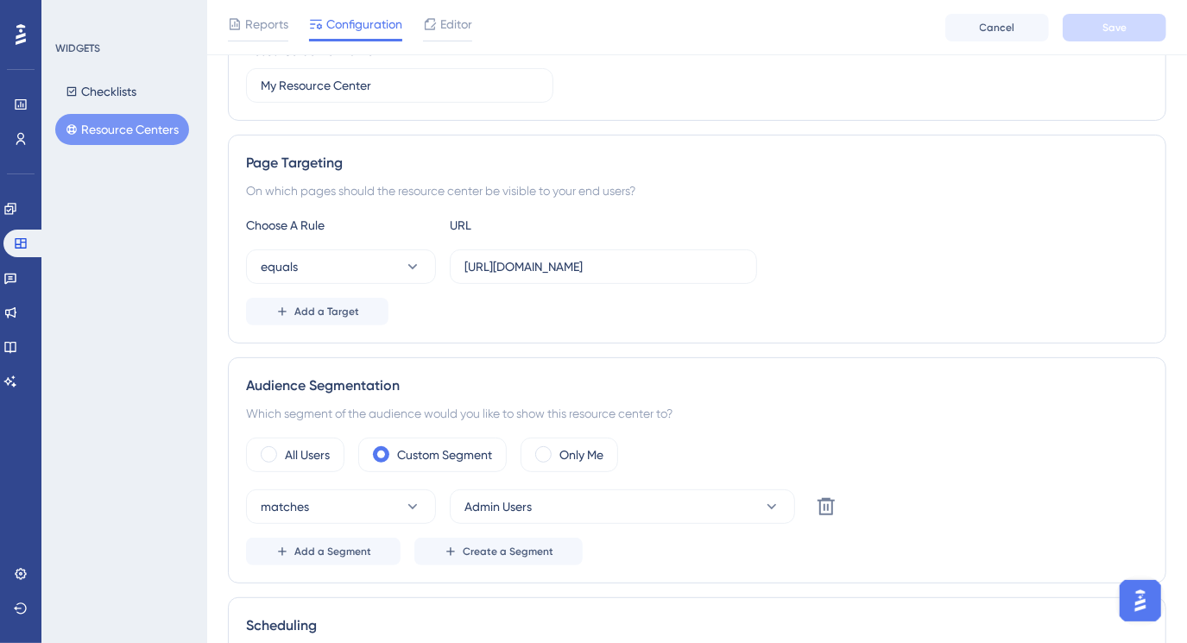
scroll to position [235, 0]
click at [770, 502] on icon at bounding box center [771, 504] width 9 height 5
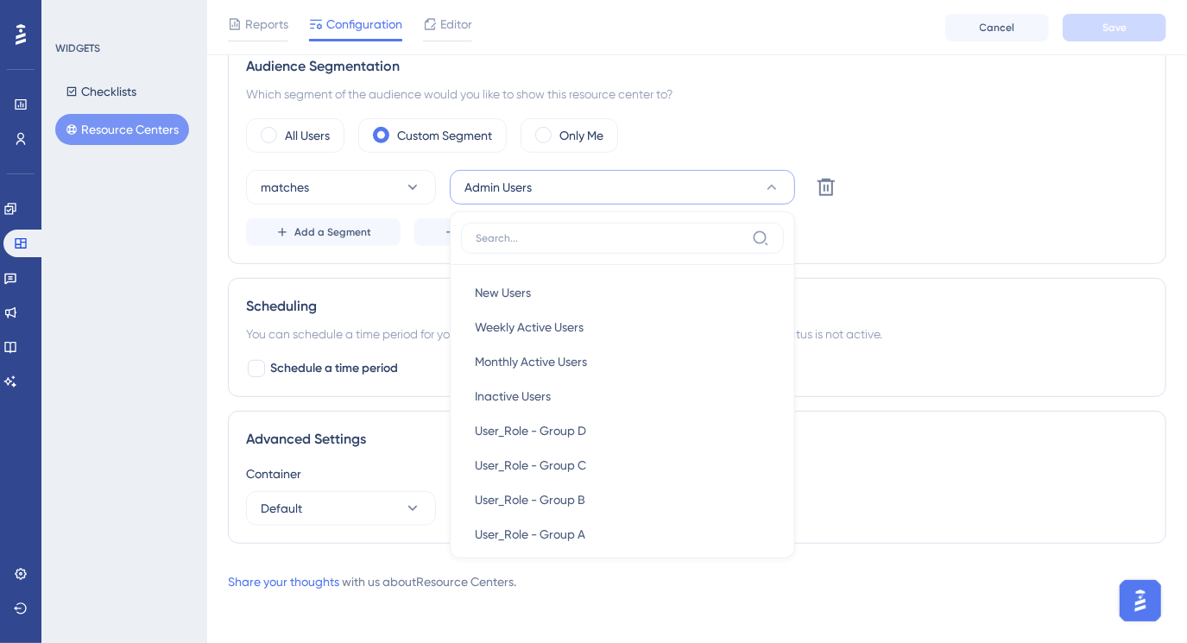
click at [950, 199] on div "matches Admin Users New Users New Users Weekly Active Users Weekly Active Users…" at bounding box center [697, 187] width 902 height 35
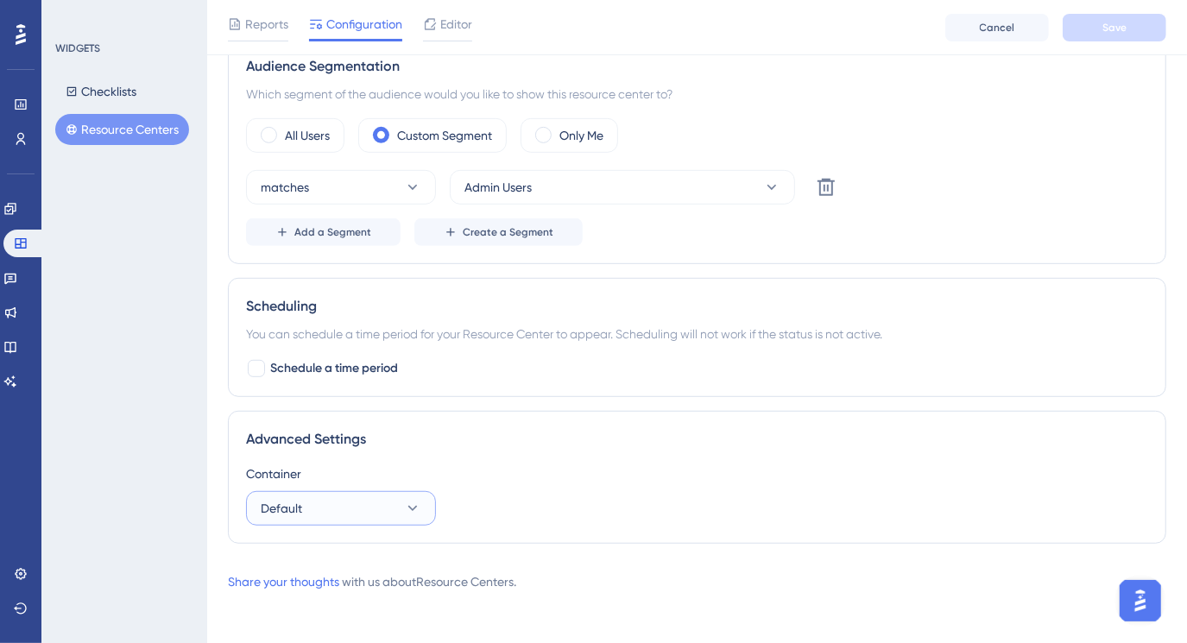
click at [419, 500] on icon at bounding box center [412, 508] width 17 height 17
click at [674, 484] on div "Container Default Default Default" at bounding box center [697, 495] width 902 height 62
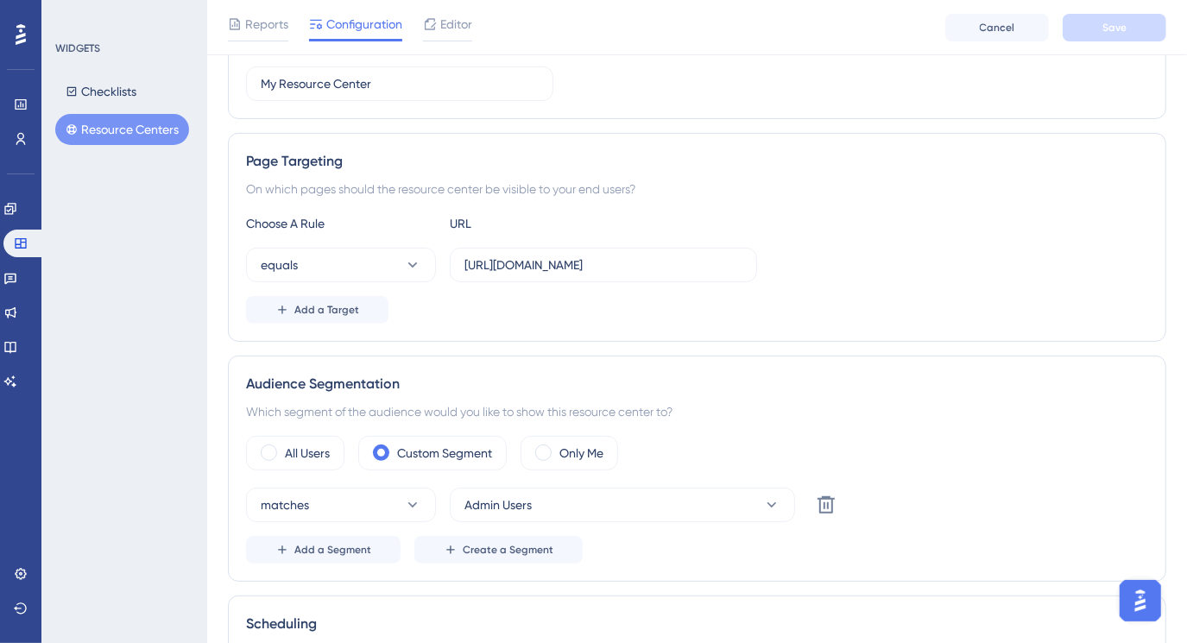
scroll to position [235, 0]
click at [447, 544] on icon at bounding box center [451, 550] width 14 height 14
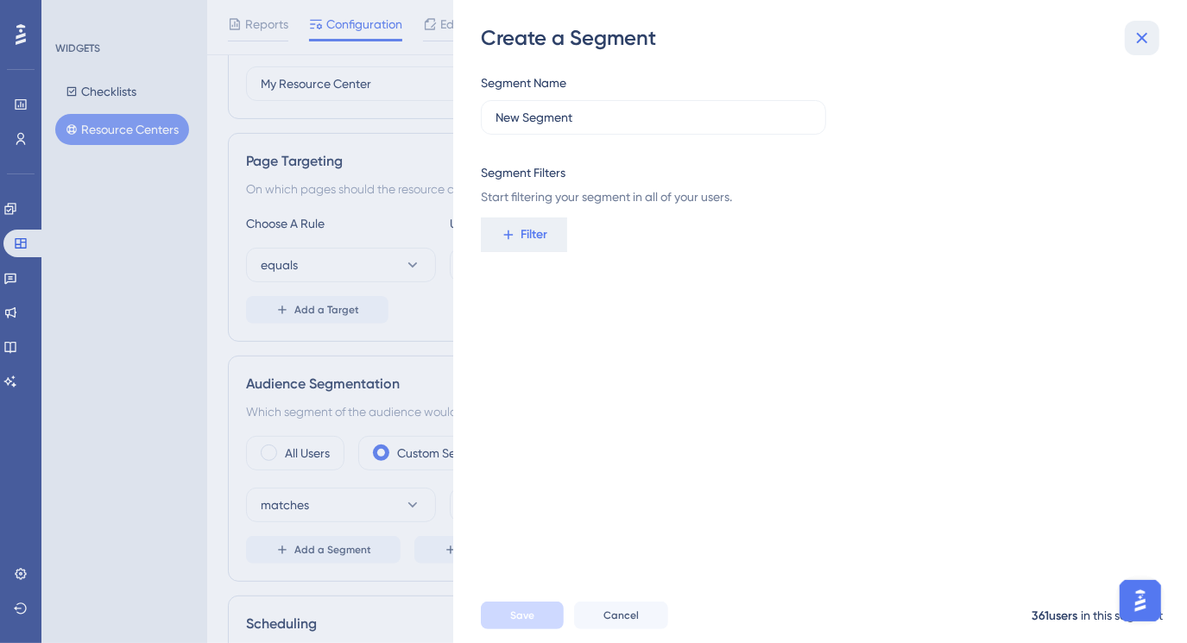
click at [1145, 36] on icon at bounding box center [1142, 38] width 21 height 21
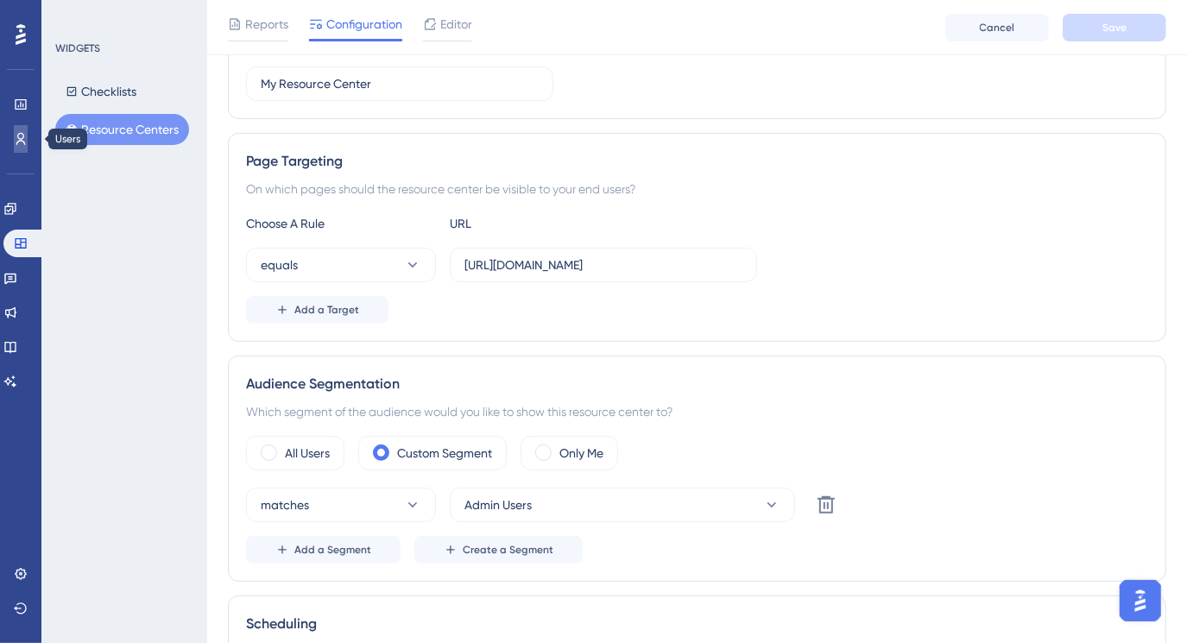
click at [21, 135] on icon at bounding box center [21, 139] width 14 height 14
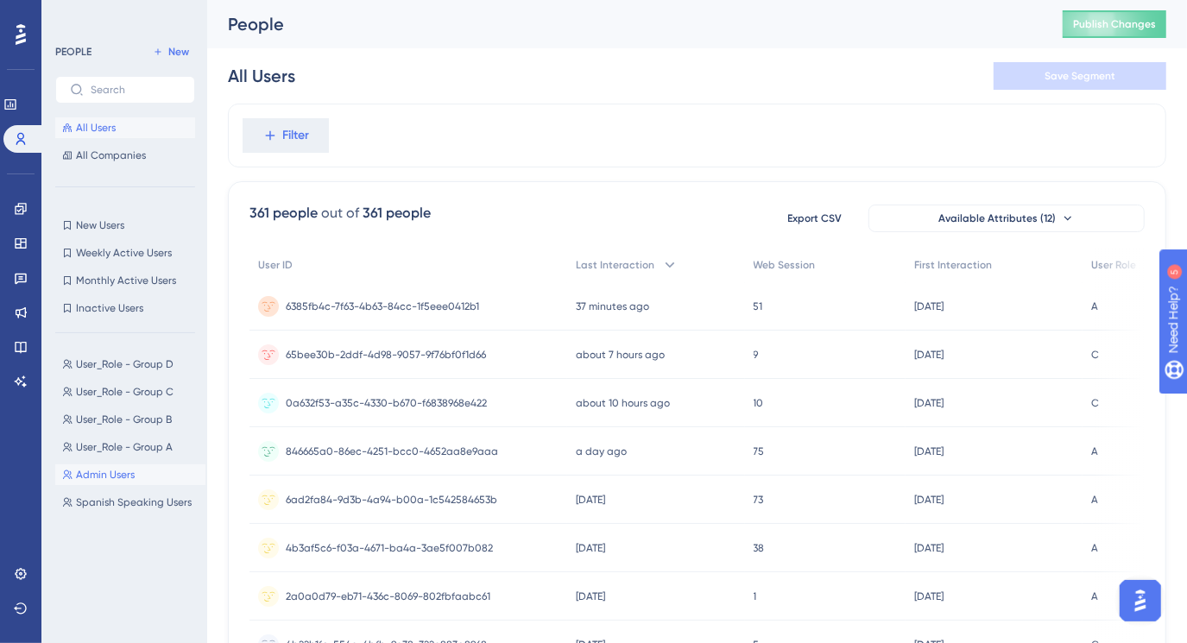
click at [120, 477] on span "Admin Users" at bounding box center [105, 475] width 59 height 14
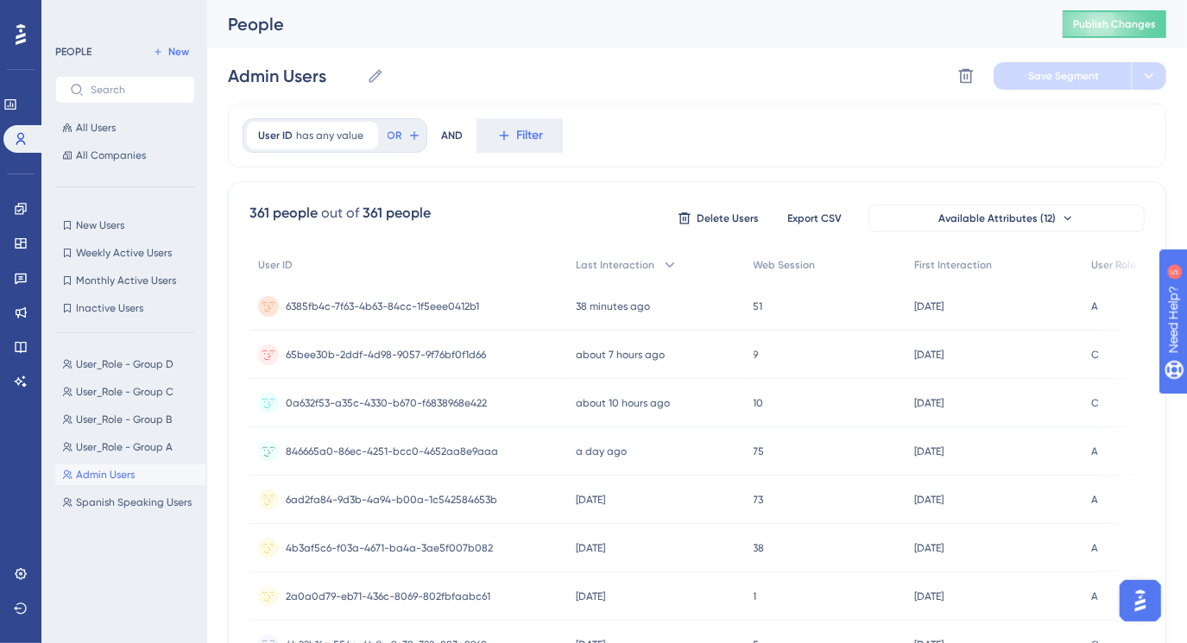
drag, startPoint x: 120, startPoint y: 477, endPoint x: 103, endPoint y: 471, distance: 18.3
click at [103, 471] on span "Admin Users" at bounding box center [105, 475] width 59 height 14
click at [136, 129] on button "All Users" at bounding box center [125, 127] width 140 height 21
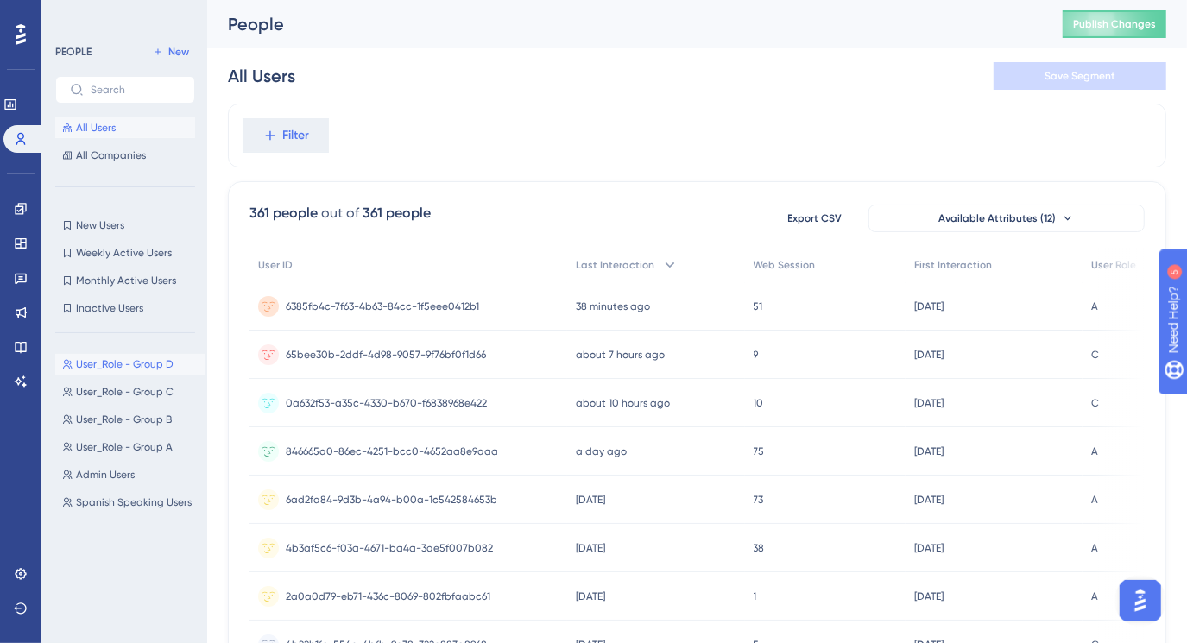
click at [91, 363] on span "User_Role - Group D" at bounding box center [125, 364] width 98 height 14
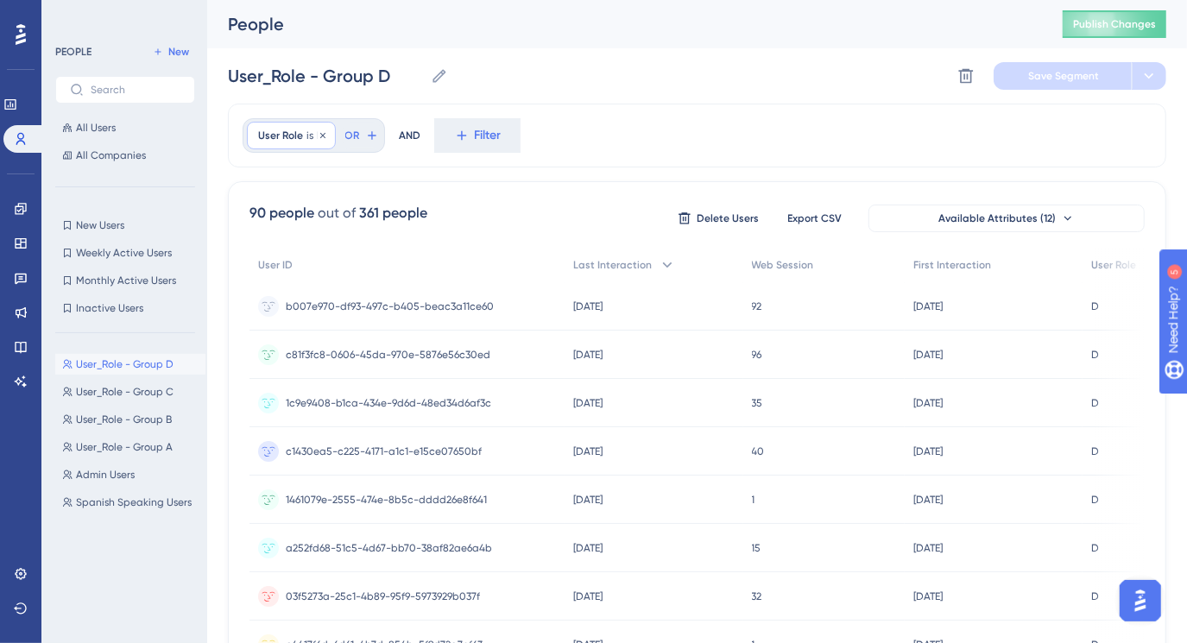
click at [293, 136] on span "User Role" at bounding box center [280, 136] width 45 height 14
click at [630, 110] on div "User Role is D D Remove is A is B is C is D Done OR AND Filter" at bounding box center [697, 136] width 938 height 64
click at [83, 152] on span "All Companies" at bounding box center [111, 155] width 70 height 14
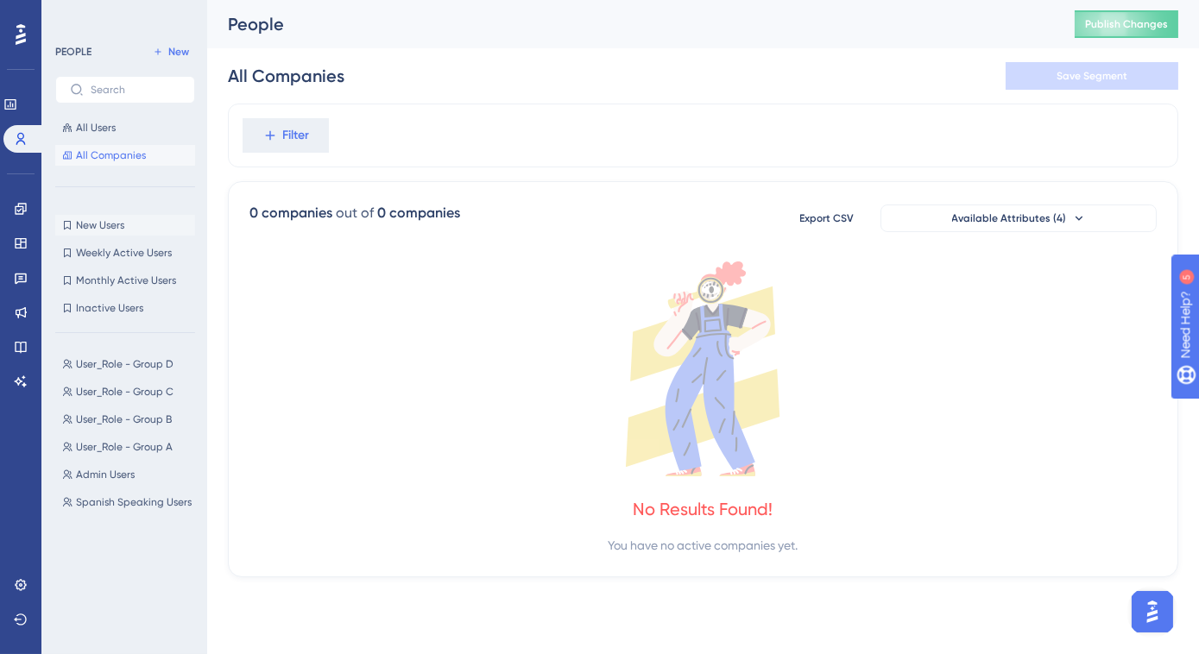
click at [76, 220] on span "New Users" at bounding box center [100, 225] width 48 height 14
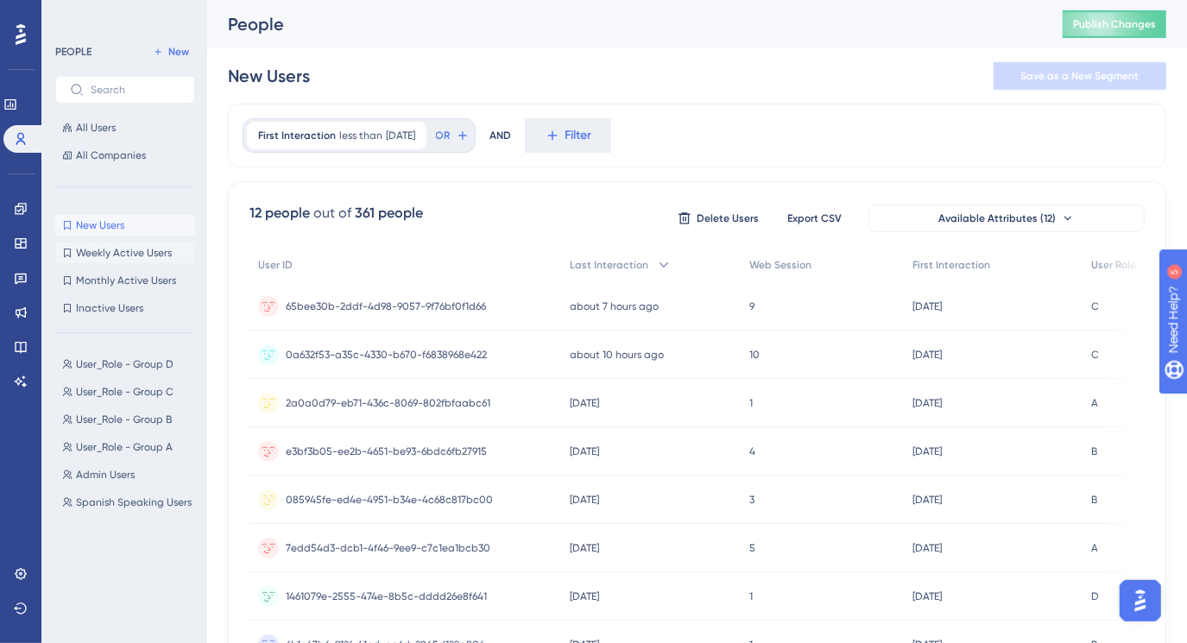
click at [87, 254] on span "Weekly Active Users" at bounding box center [124, 253] width 96 height 14
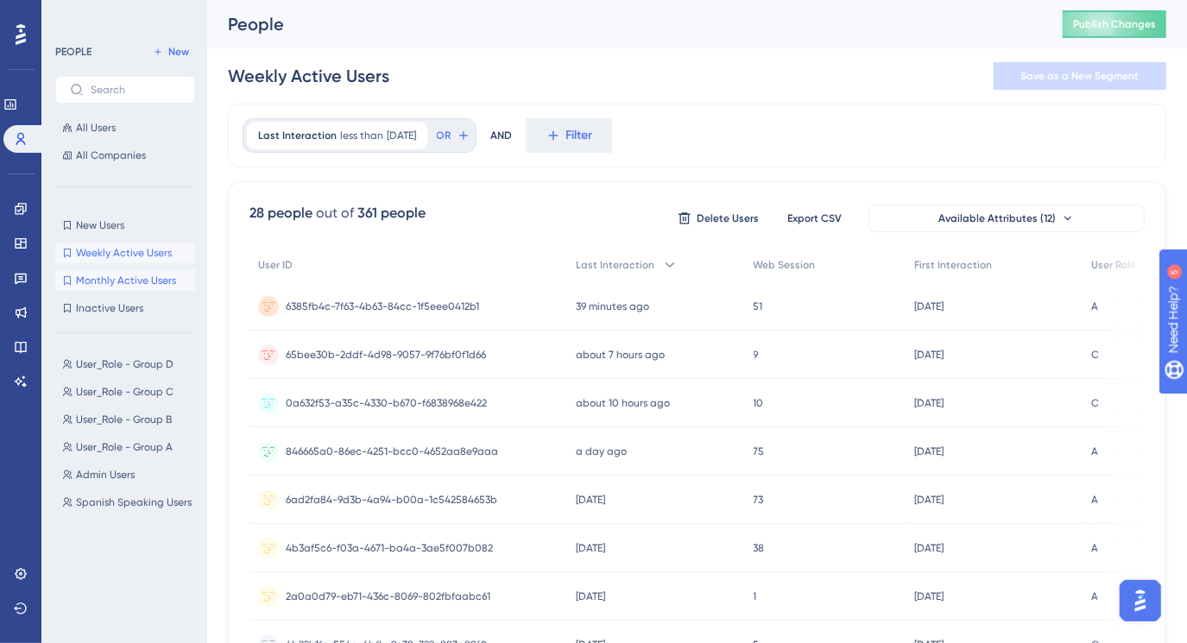
click at [85, 274] on span "Monthly Active Users" at bounding box center [126, 281] width 100 height 14
click at [85, 310] on span "Inactive Users" at bounding box center [109, 308] width 67 height 14
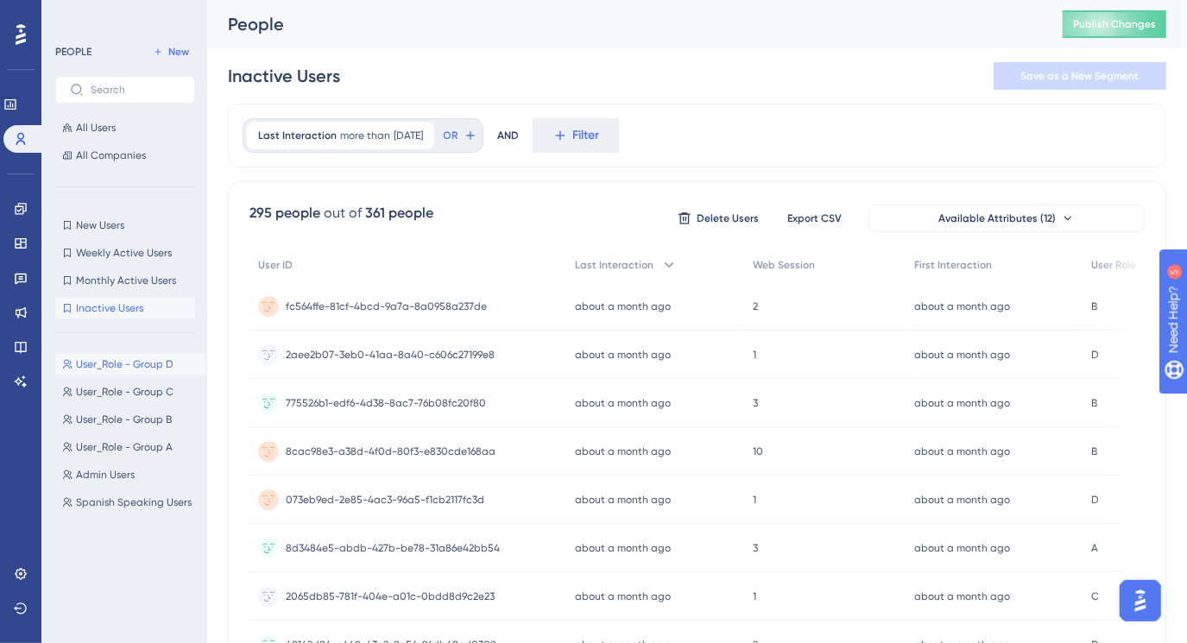
click at [85, 365] on span "User_Role - Group D" at bounding box center [125, 364] width 98 height 14
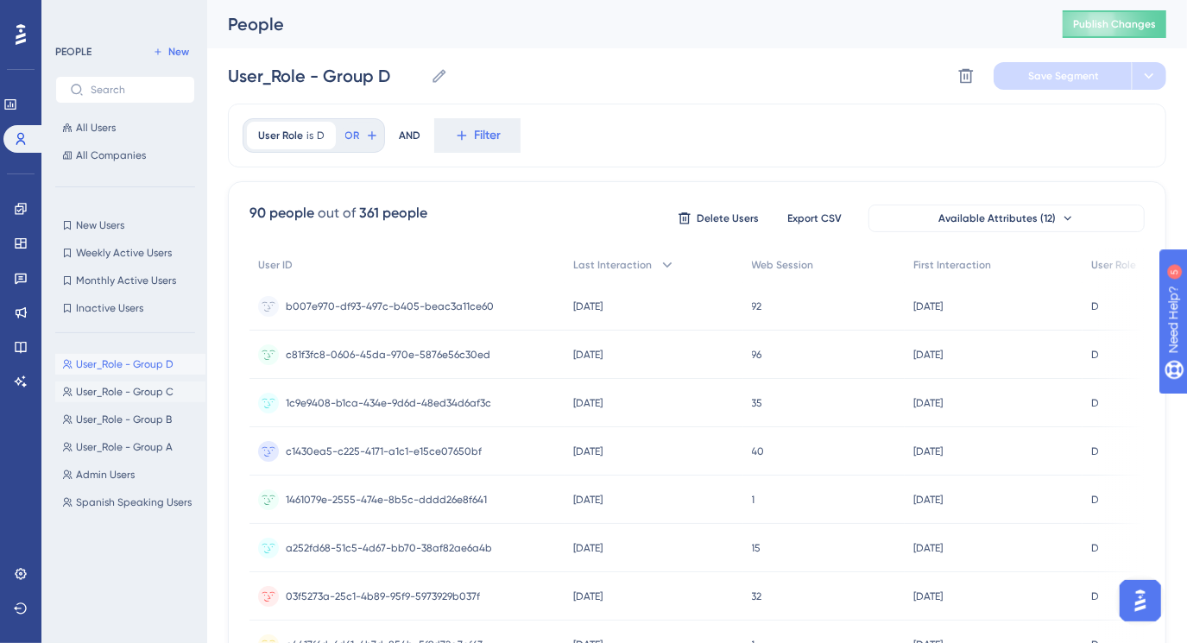
click at [83, 392] on span "User_Role - Group C" at bounding box center [125, 392] width 98 height 14
type input "User_Role - Group C"
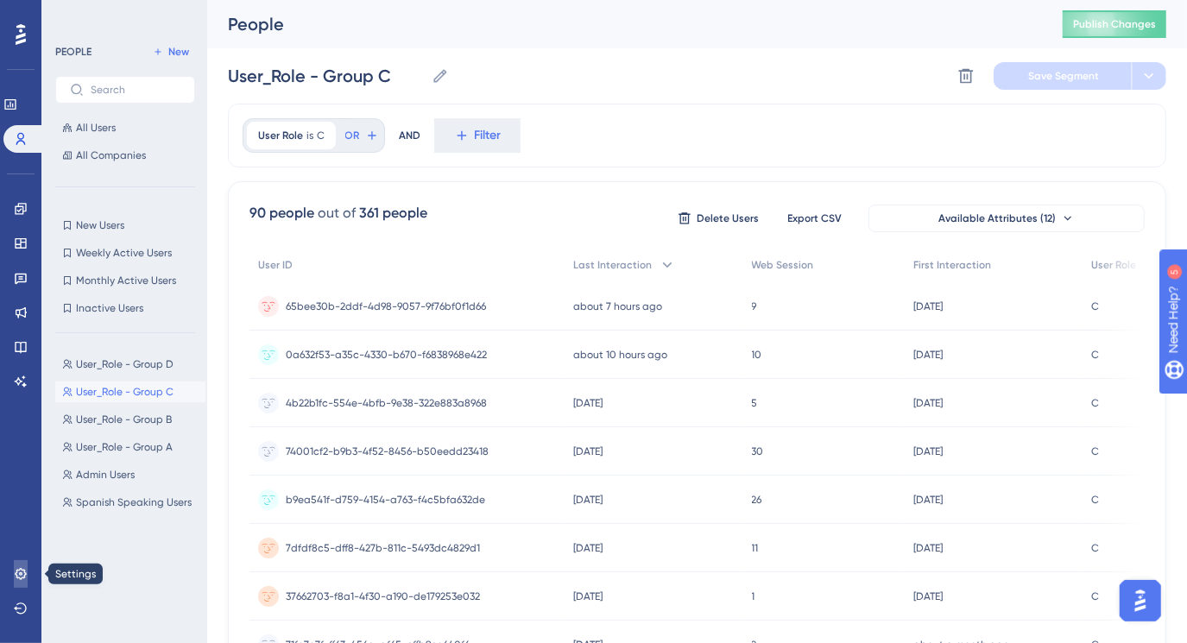
click at [22, 567] on icon at bounding box center [21, 574] width 14 height 14
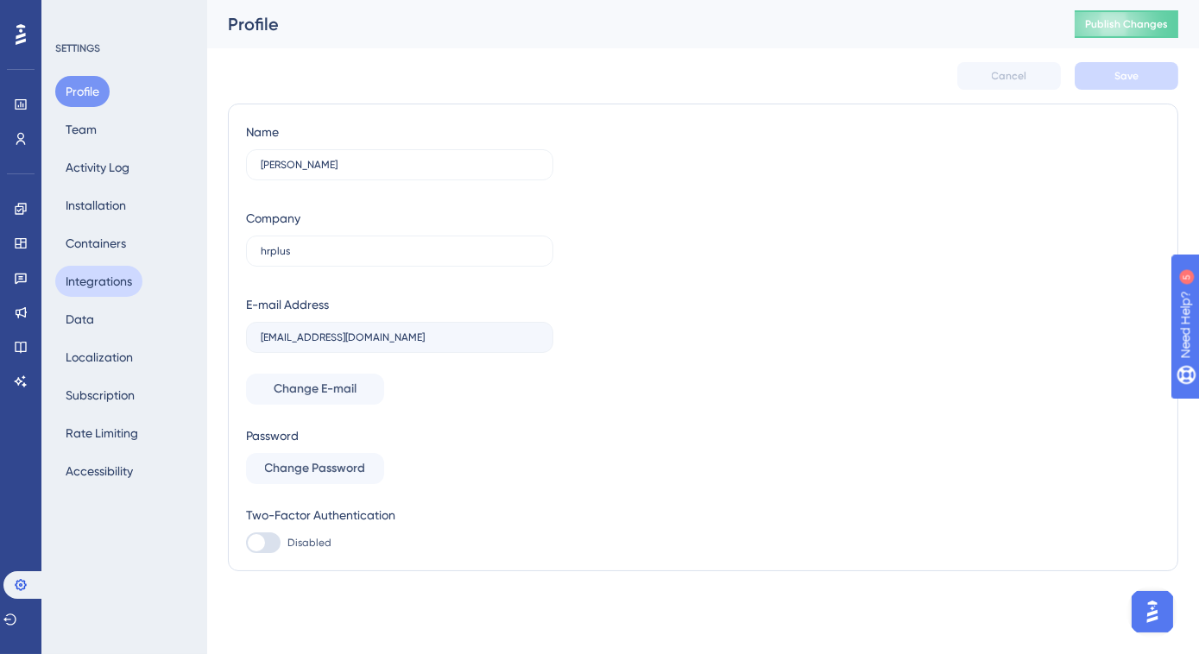
click at [88, 285] on button "Integrations" at bounding box center [98, 281] width 87 height 31
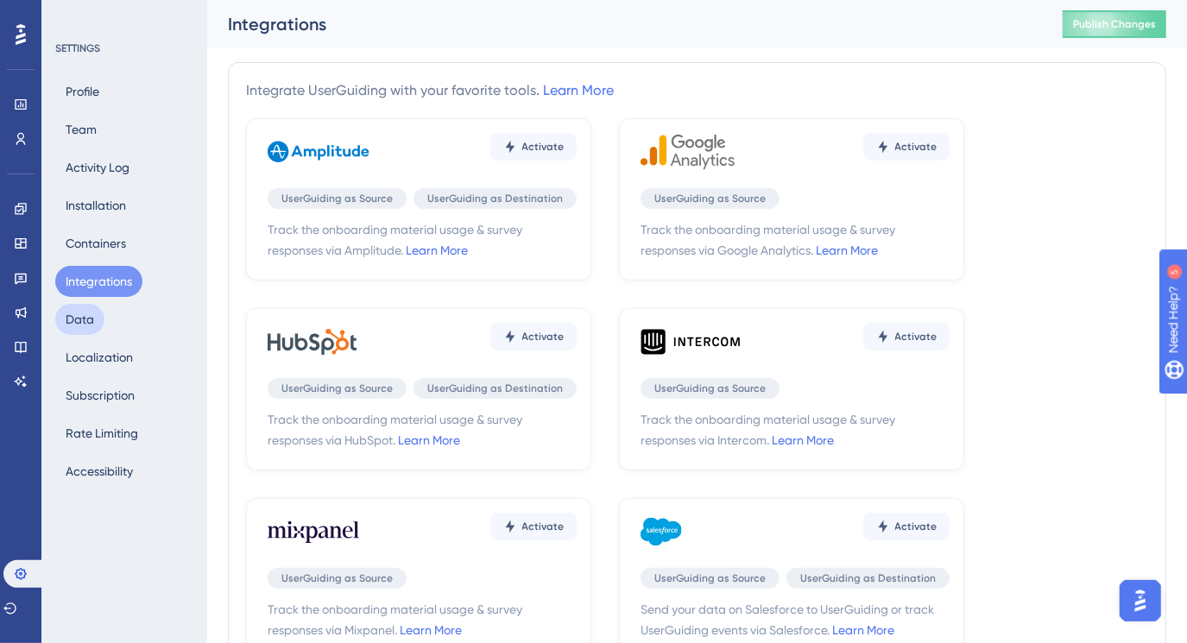
click at [82, 325] on button "Data" at bounding box center [79, 319] width 49 height 31
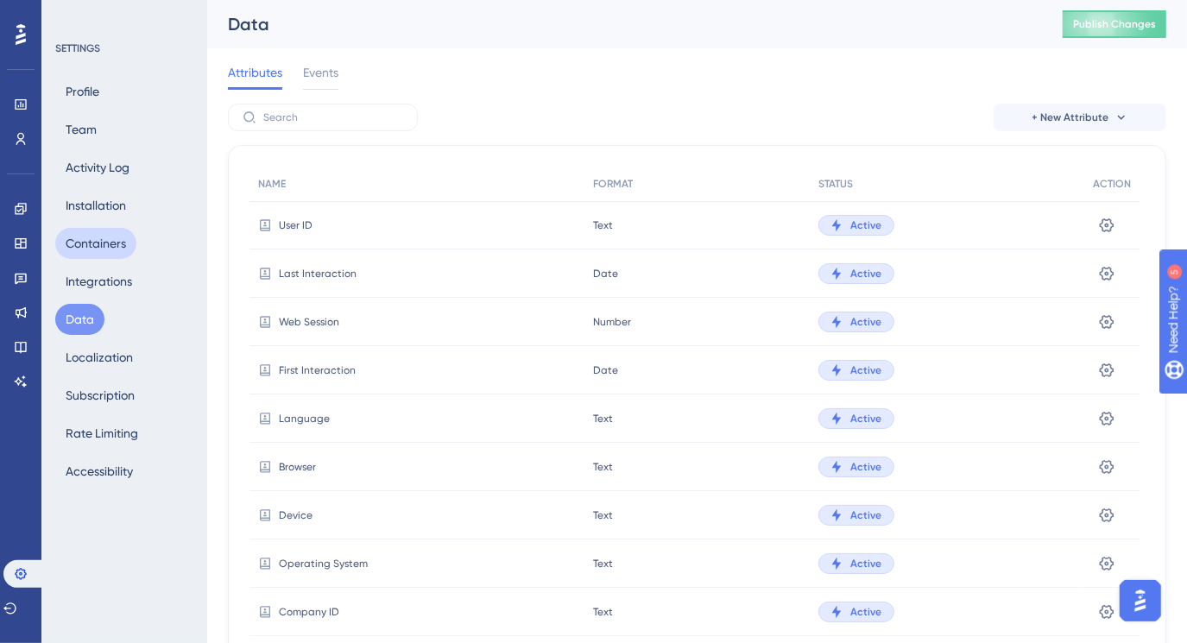
click at [91, 233] on button "Containers" at bounding box center [95, 243] width 81 height 31
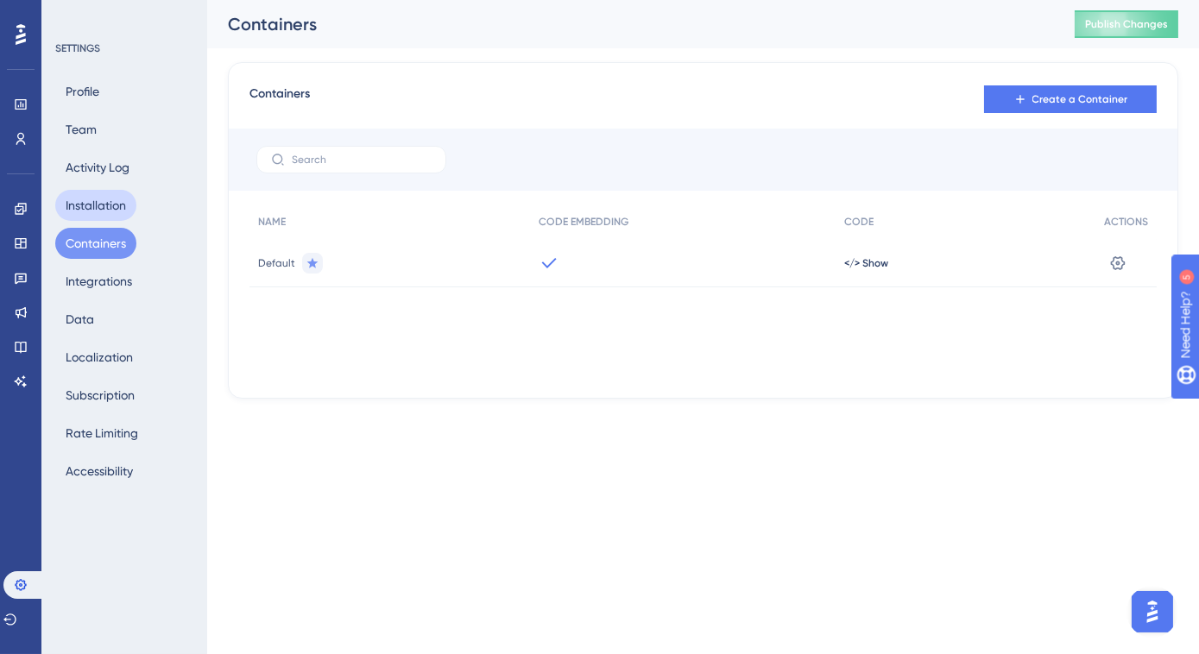
click at [104, 201] on button "Installation" at bounding box center [95, 205] width 81 height 31
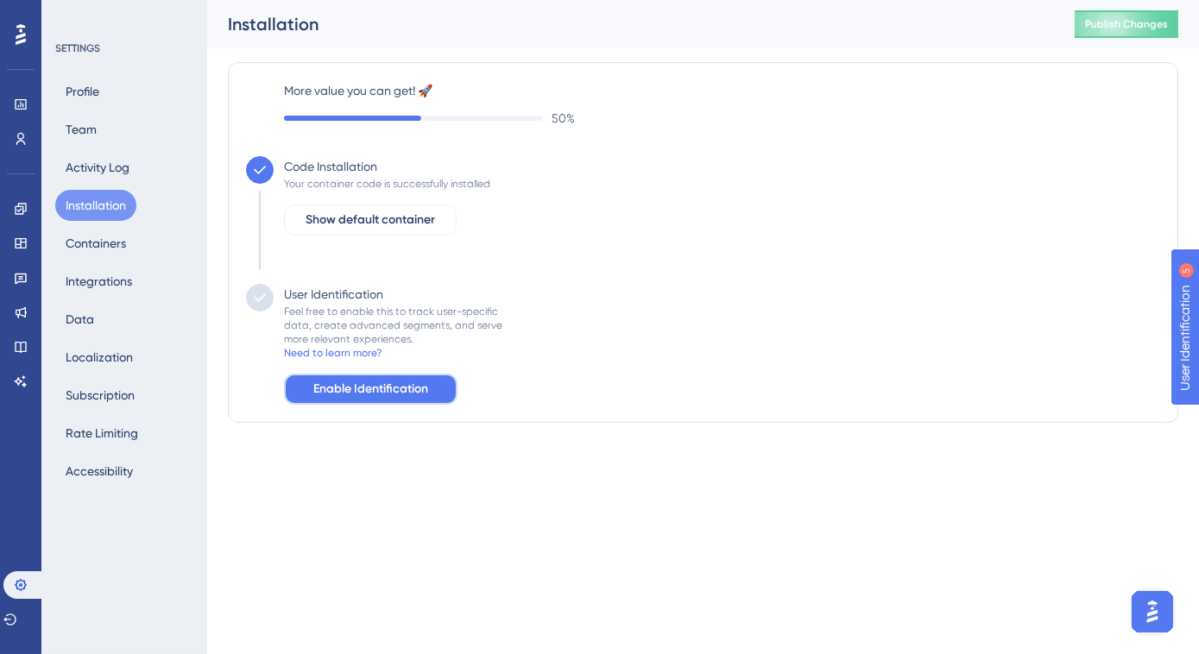
click at [304, 388] on button "Enable Identification" at bounding box center [370, 389] width 173 height 31
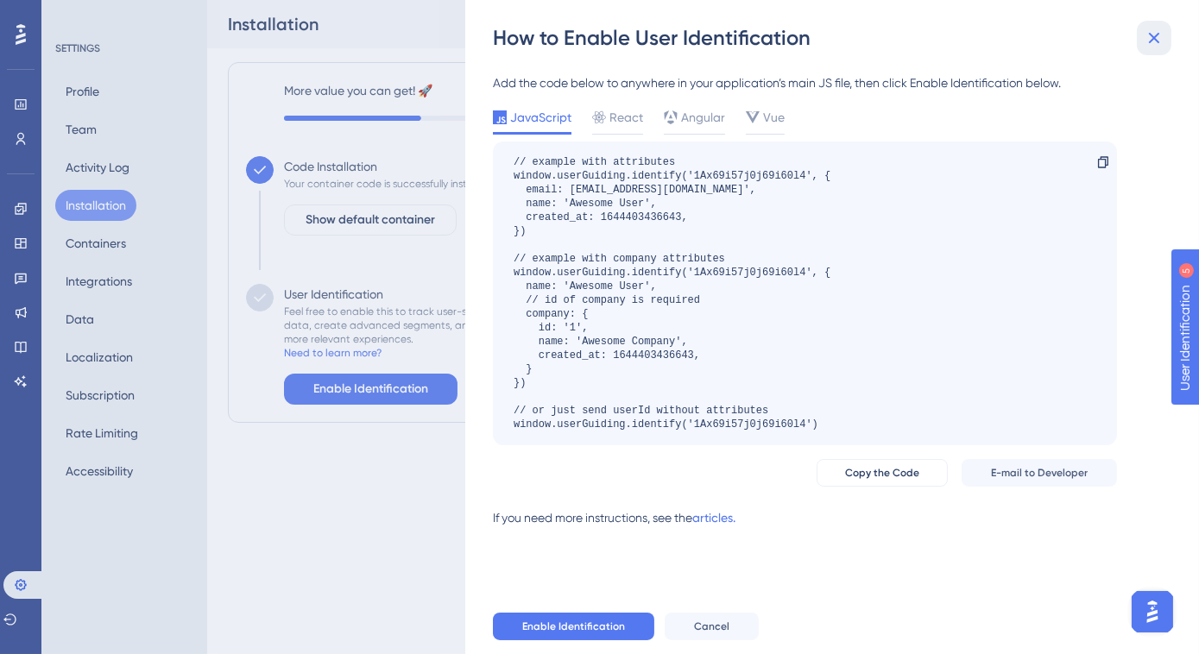
click at [1161, 28] on icon at bounding box center [1154, 38] width 21 height 21
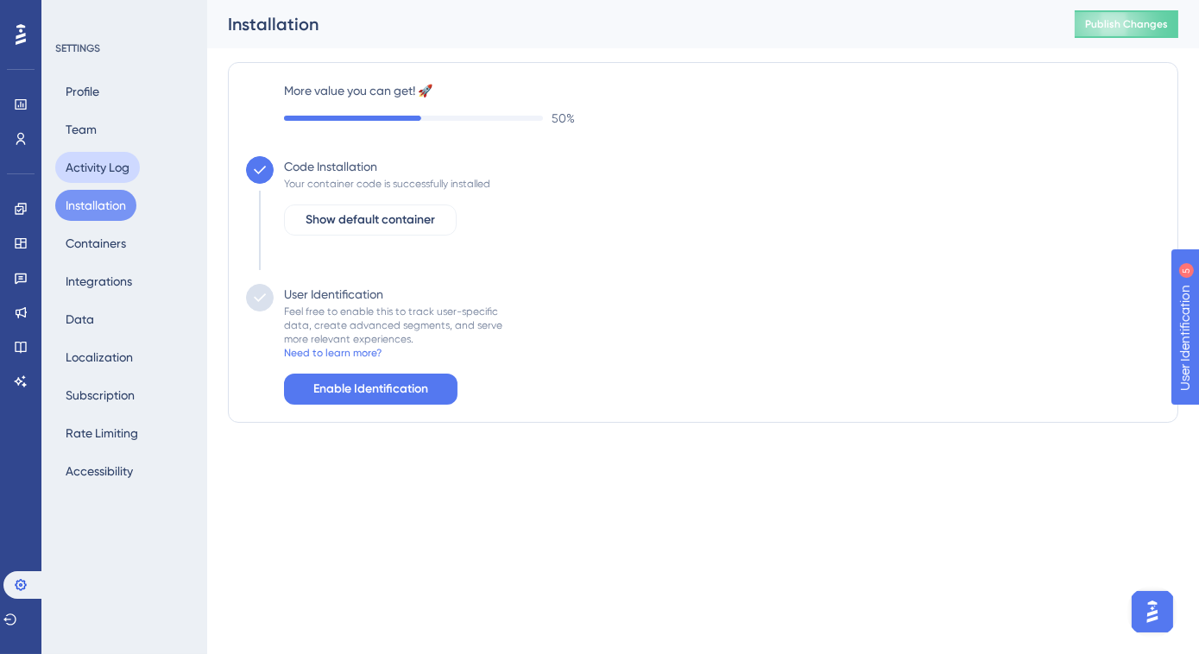
click at [97, 169] on button "Activity Log" at bounding box center [97, 167] width 85 height 31
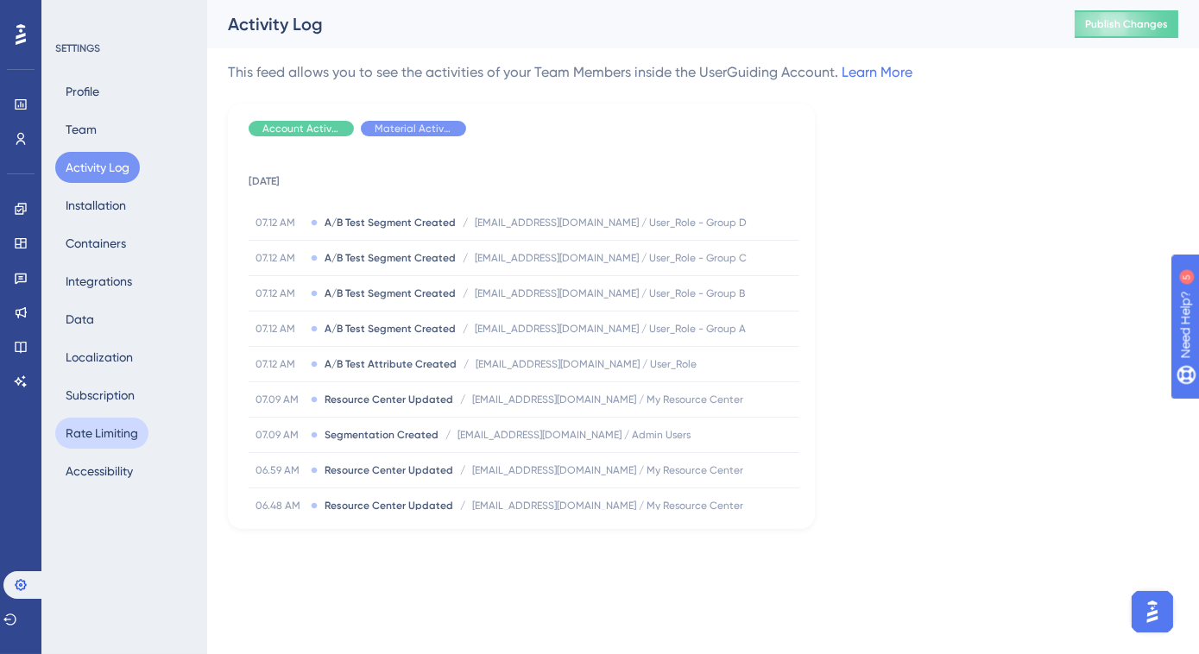
click at [97, 440] on button "Rate Limiting" at bounding box center [101, 433] width 93 height 31
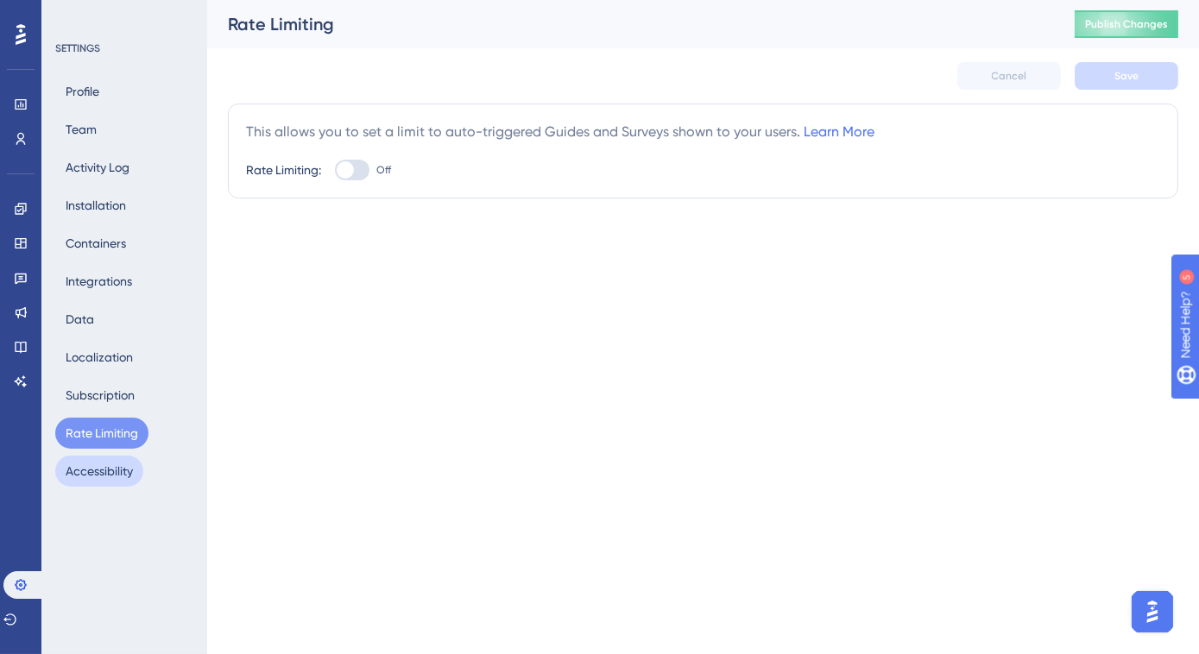
click at [94, 464] on button "Accessibility" at bounding box center [99, 471] width 88 height 31
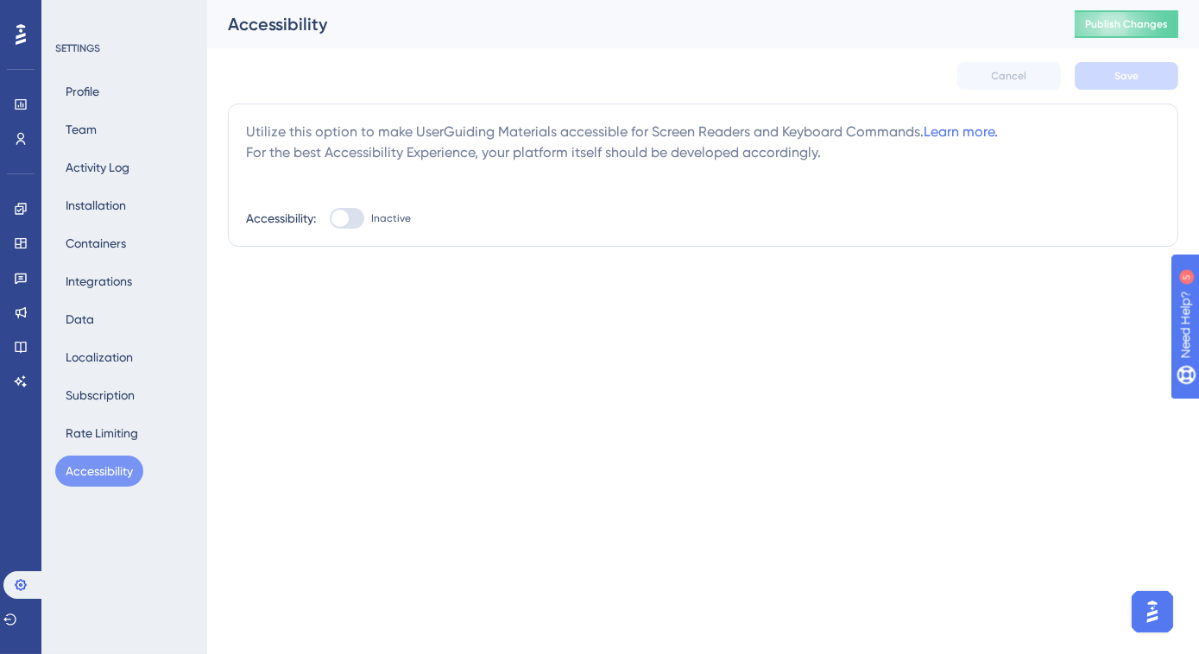
click at [344, 215] on div at bounding box center [339, 218] width 17 height 17
click at [330, 218] on input "Inactive" at bounding box center [329, 218] width 1 height 1
checkbox input "true"
click at [1087, 85] on button "Save" at bounding box center [1127, 76] width 104 height 28
click at [110, 431] on button "Rate Limiting" at bounding box center [101, 433] width 93 height 31
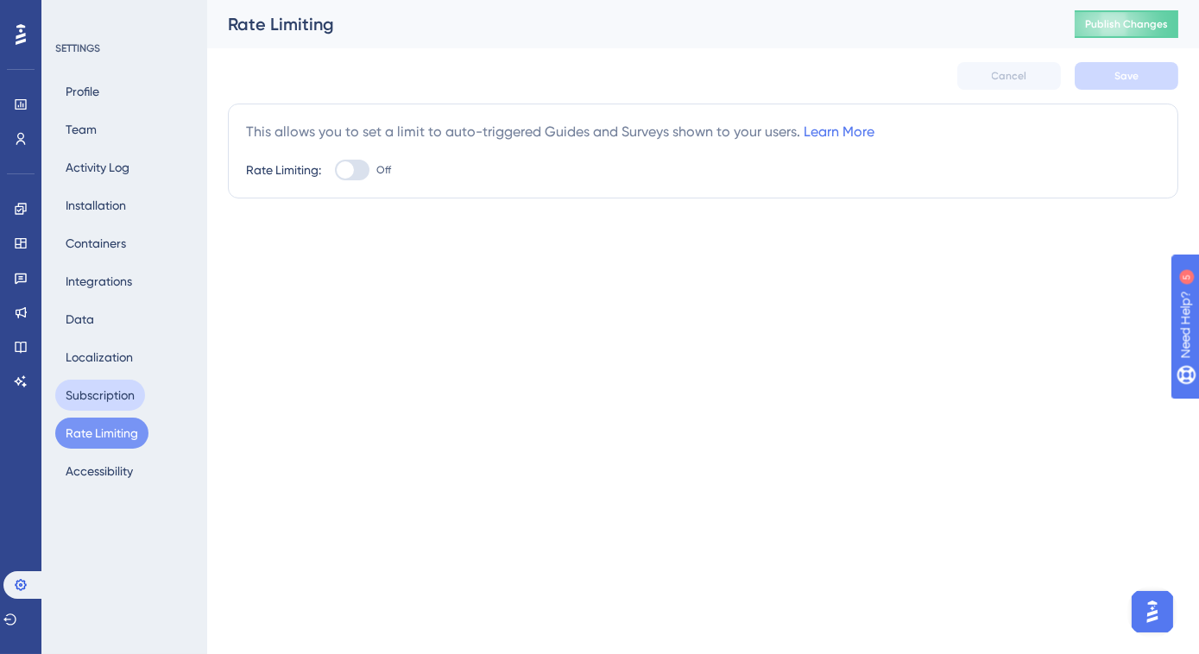
click at [110, 400] on button "Subscription" at bounding box center [100, 395] width 90 height 31
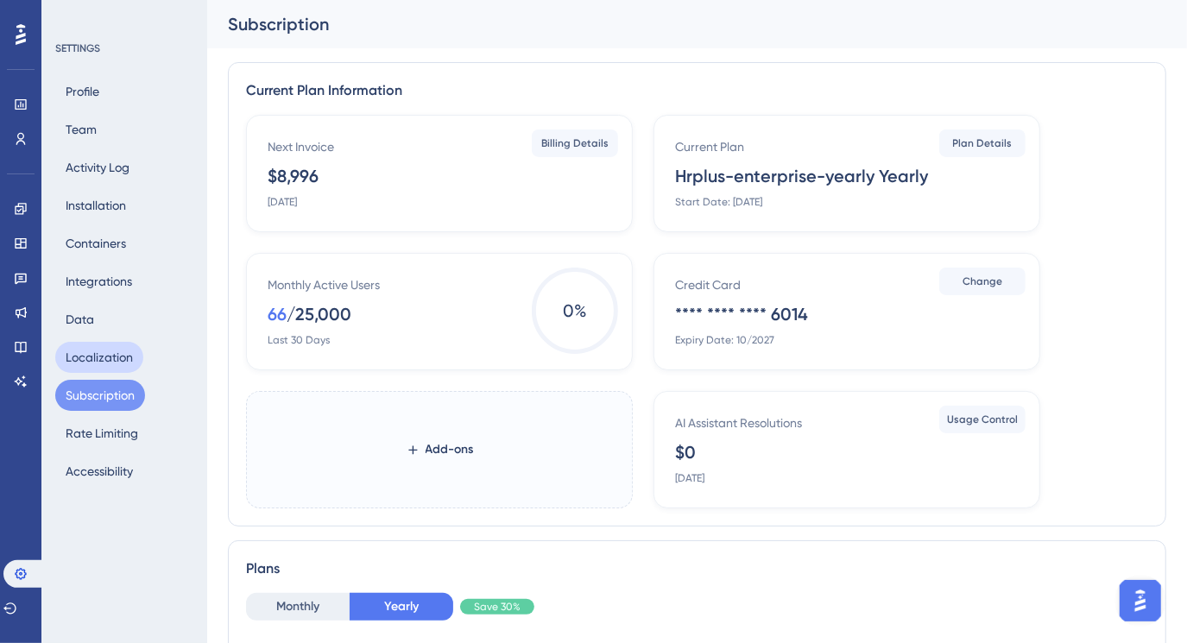
click at [104, 363] on button "Localization" at bounding box center [99, 357] width 88 height 31
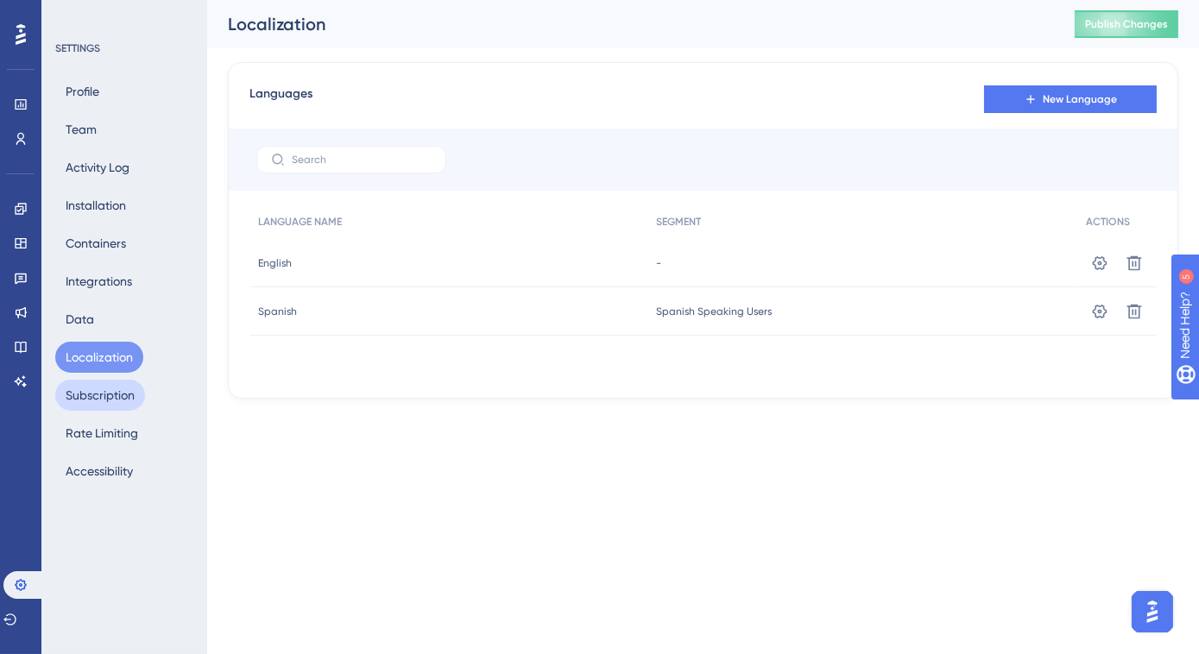
click at [99, 387] on button "Subscription" at bounding box center [100, 395] width 90 height 31
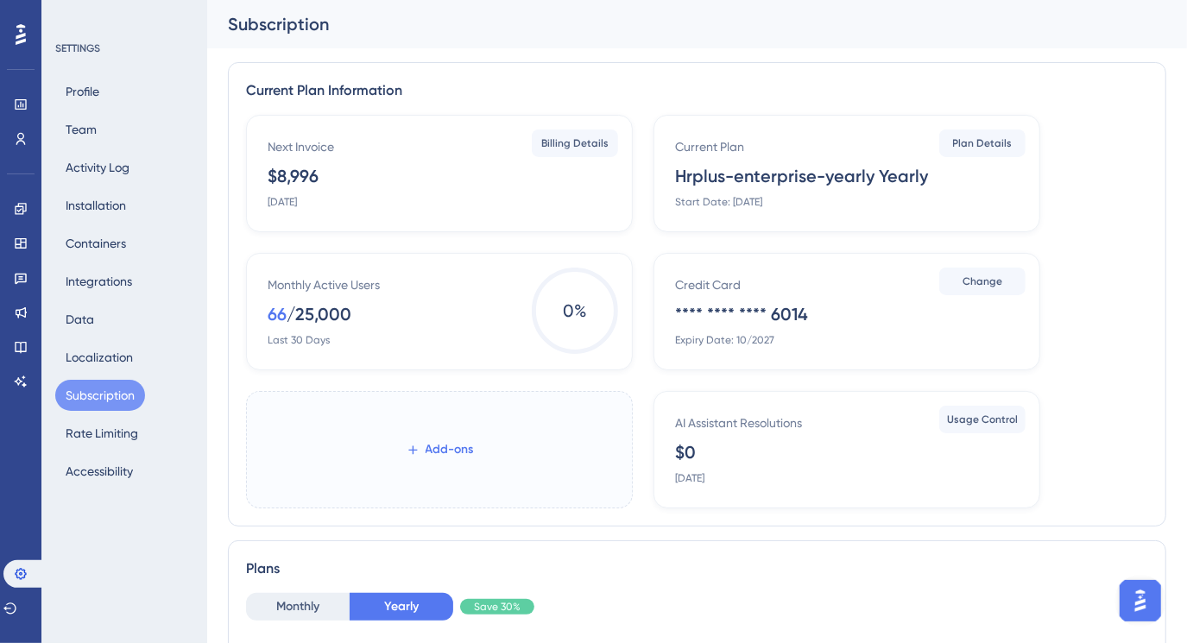
click at [417, 440] on button "Add-ons" at bounding box center [439, 449] width 123 height 31
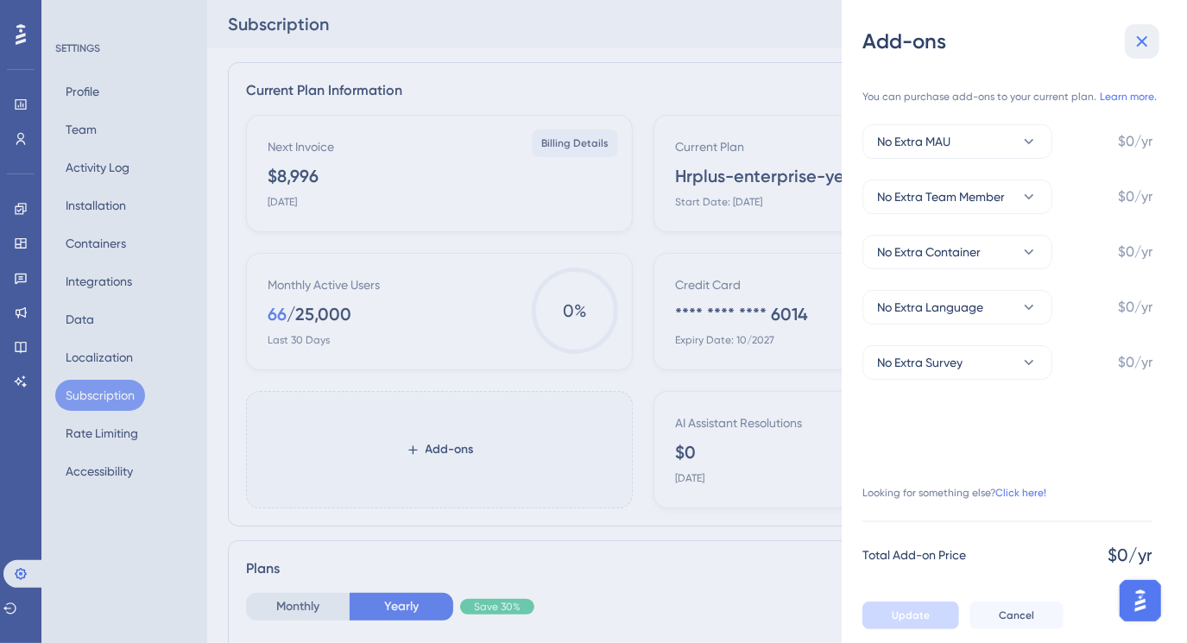
click at [1141, 47] on icon at bounding box center [1142, 41] width 21 height 21
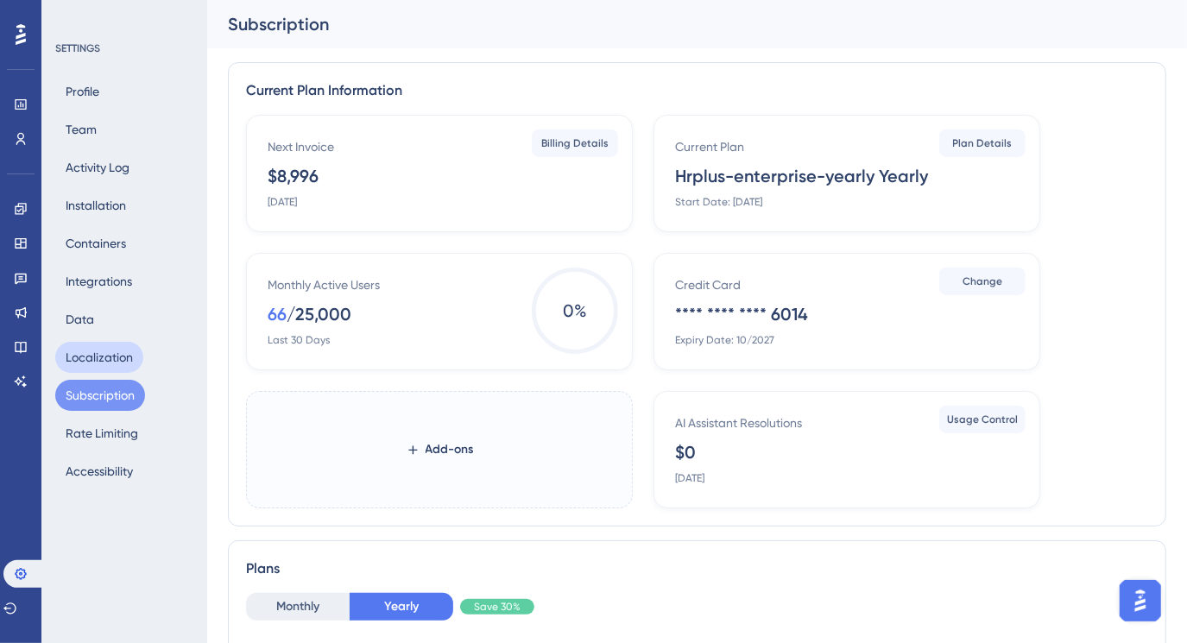
click at [108, 359] on button "Localization" at bounding box center [99, 357] width 88 height 31
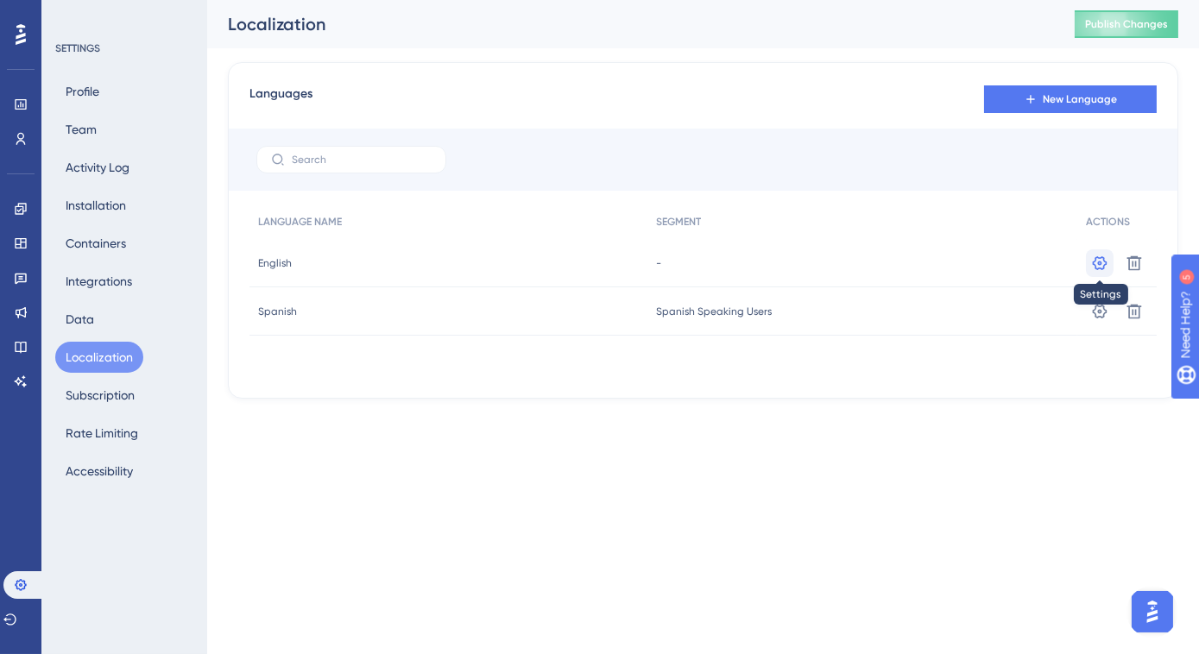
click at [1090, 263] on button at bounding box center [1100, 263] width 28 height 28
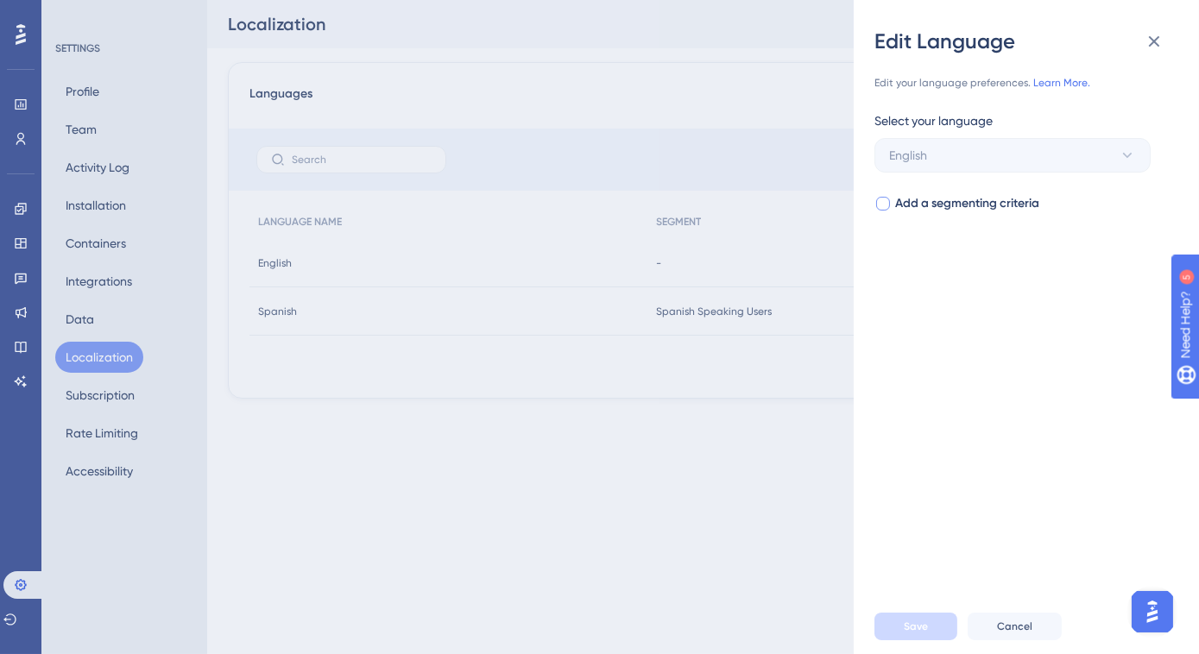
click at [889, 205] on div at bounding box center [883, 204] width 14 height 14
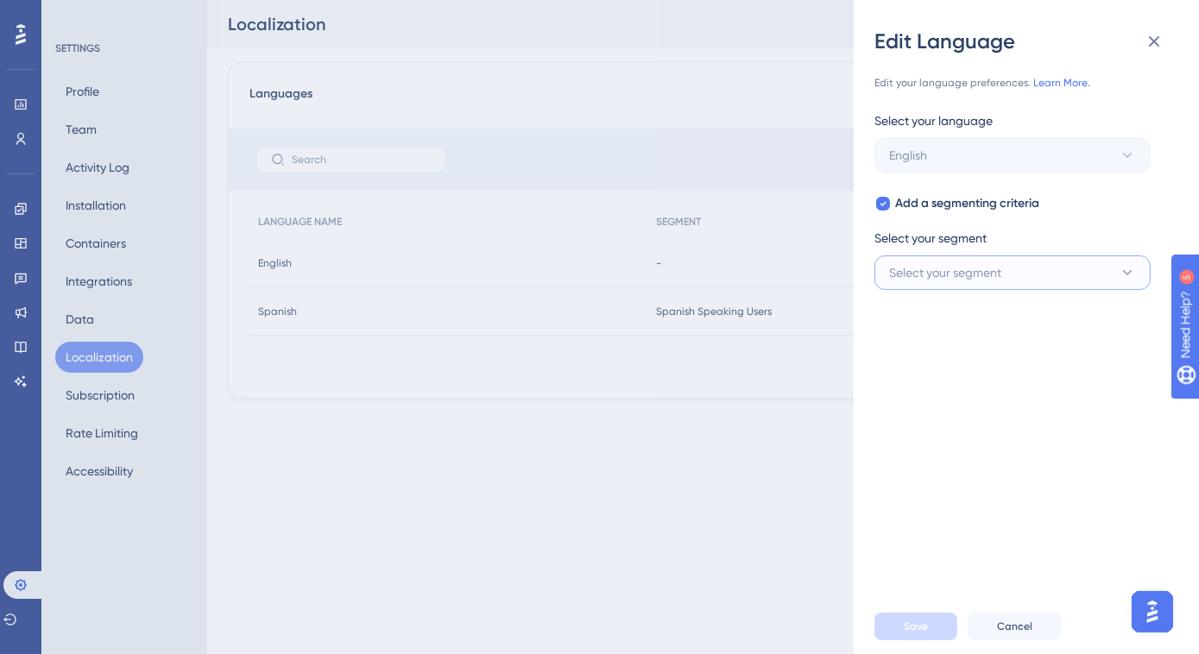
click at [893, 275] on span "Select your segment" at bounding box center [945, 272] width 112 height 21
click at [886, 202] on icon at bounding box center [883, 204] width 6 height 4
checkbox input "false"
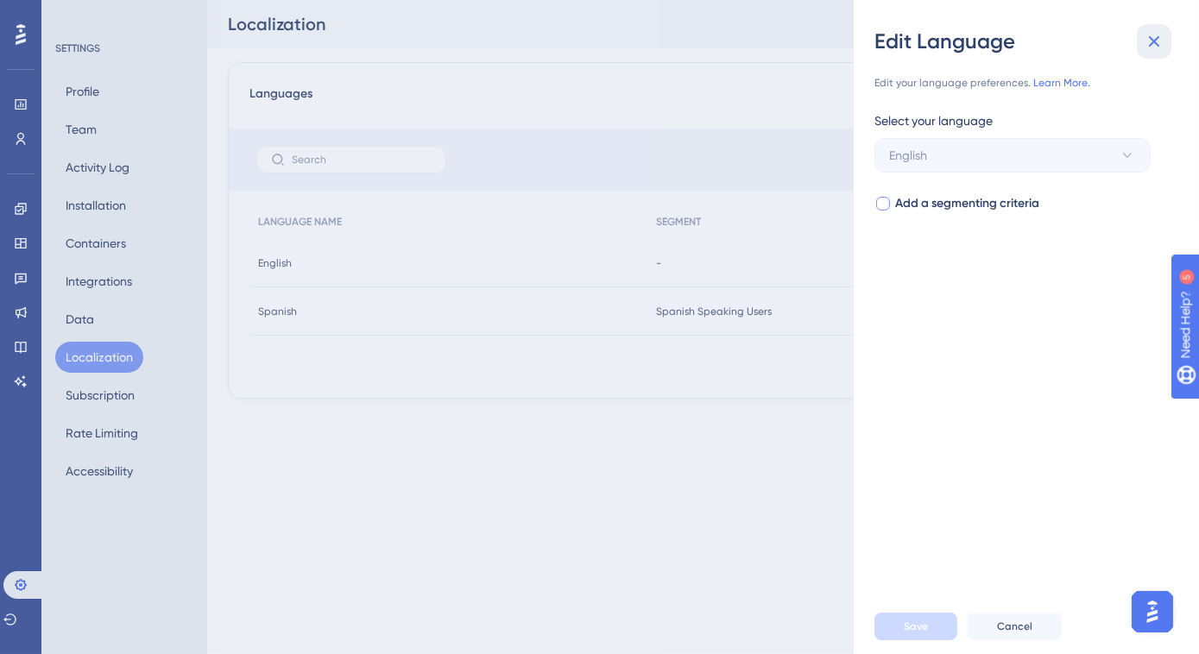
click at [1153, 40] on icon at bounding box center [1154, 41] width 11 height 11
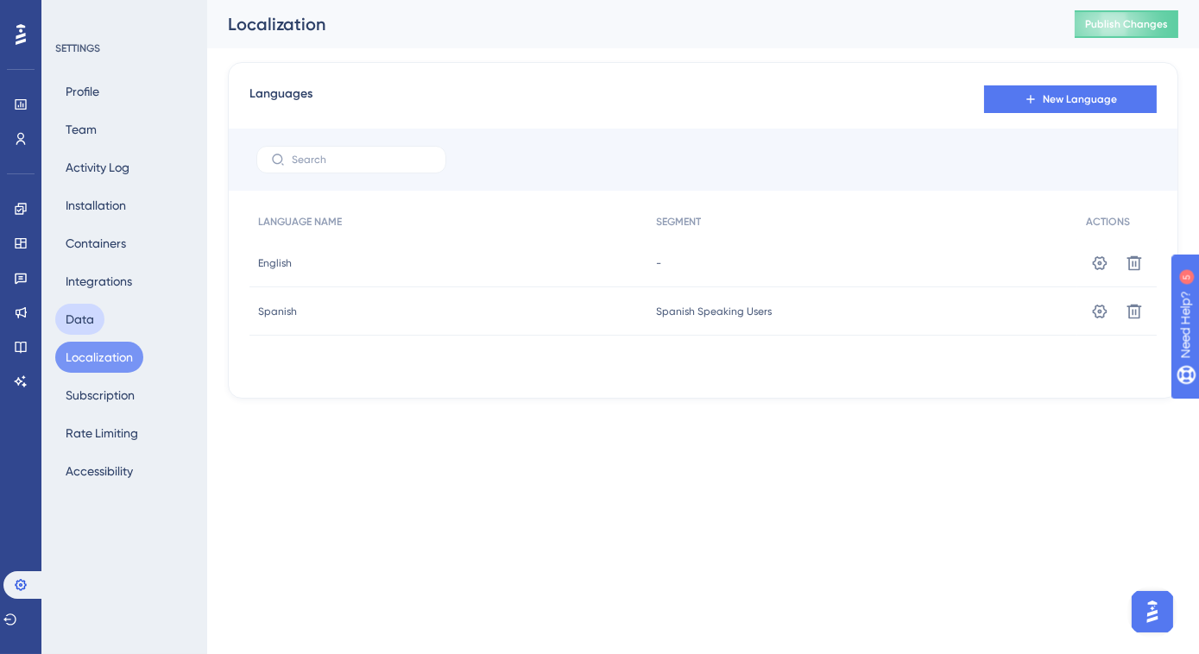
click at [87, 314] on button "Data" at bounding box center [79, 319] width 49 height 31
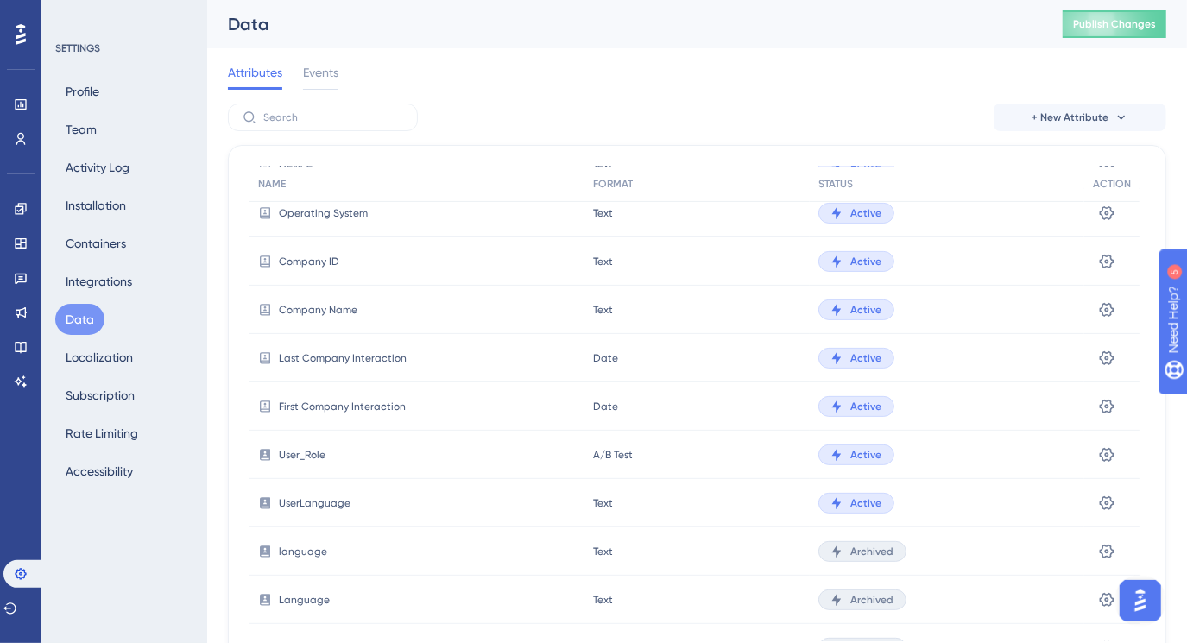
scroll to position [401, 0]
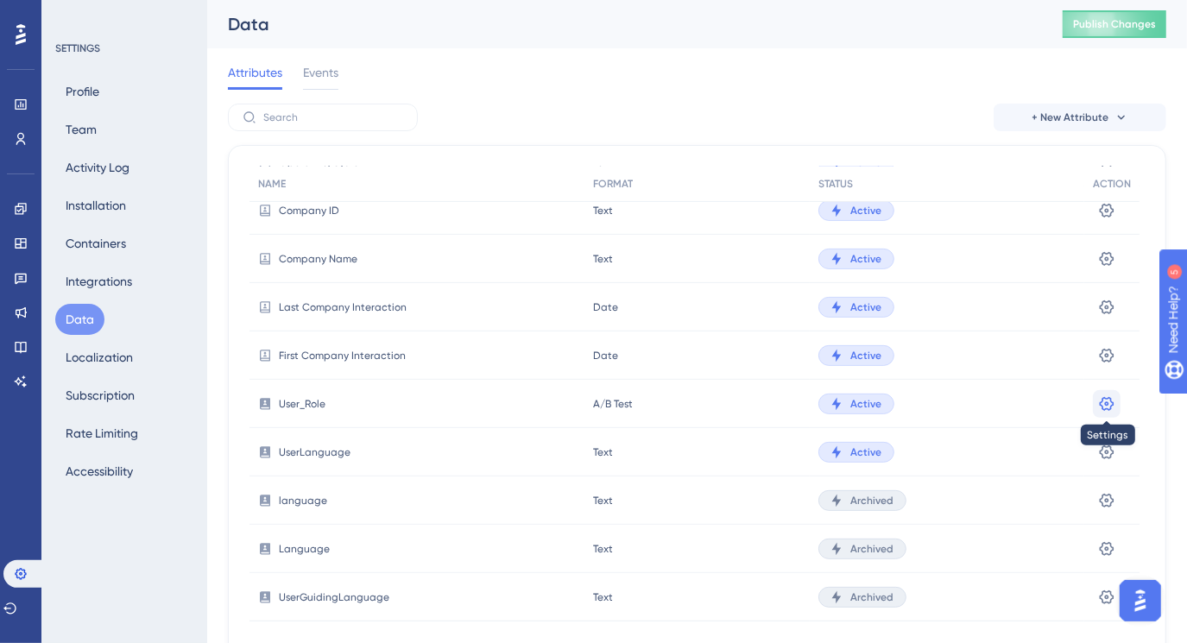
click at [1108, 399] on icon at bounding box center [1106, 403] width 17 height 17
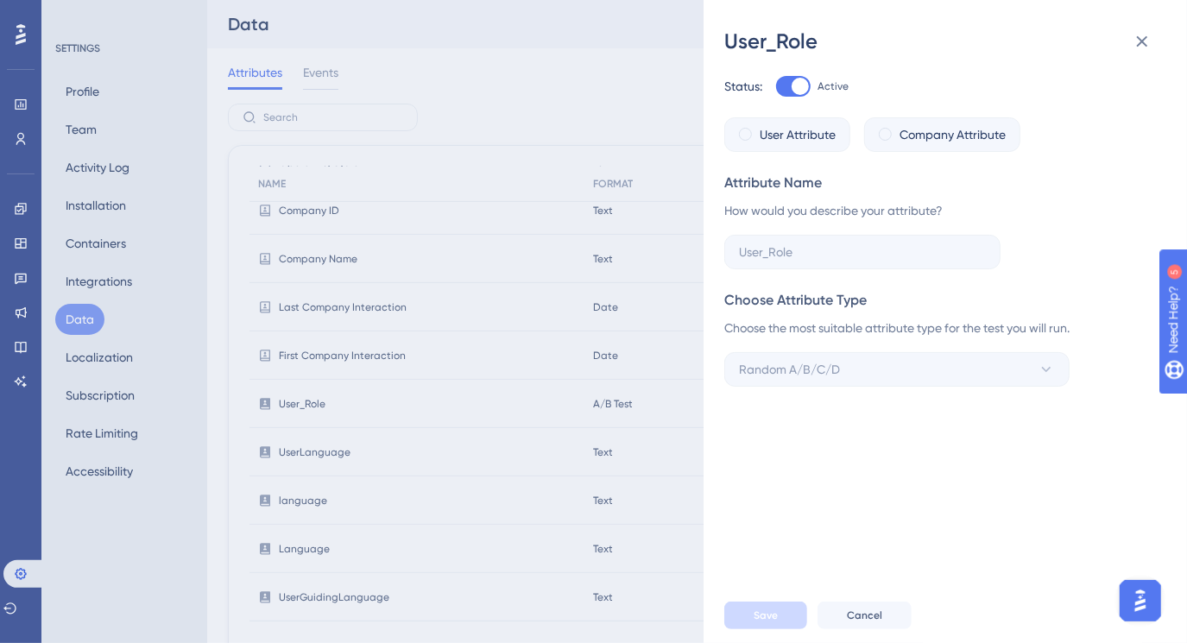
click at [748, 135] on span at bounding box center [745, 134] width 13 height 13
click at [789, 88] on div at bounding box center [793, 86] width 35 height 21
click at [776, 87] on input "Active" at bounding box center [775, 86] width 1 height 1
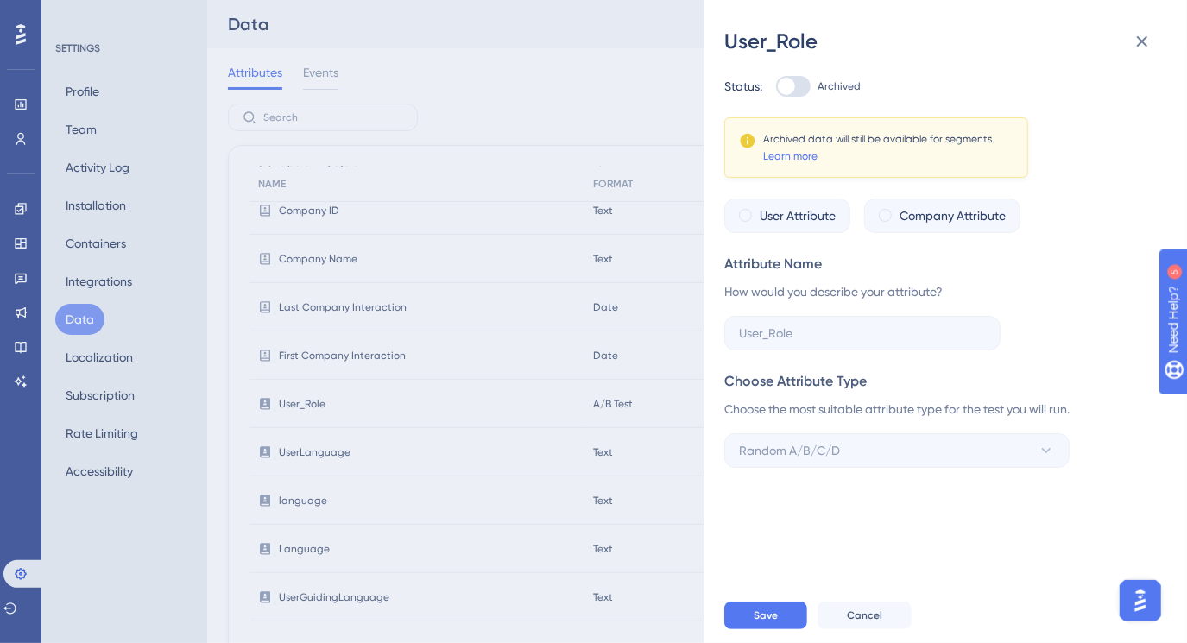
click at [808, 81] on div at bounding box center [793, 86] width 35 height 21
click at [776, 86] on input "Archived" at bounding box center [775, 86] width 1 height 1
checkbox input "true"
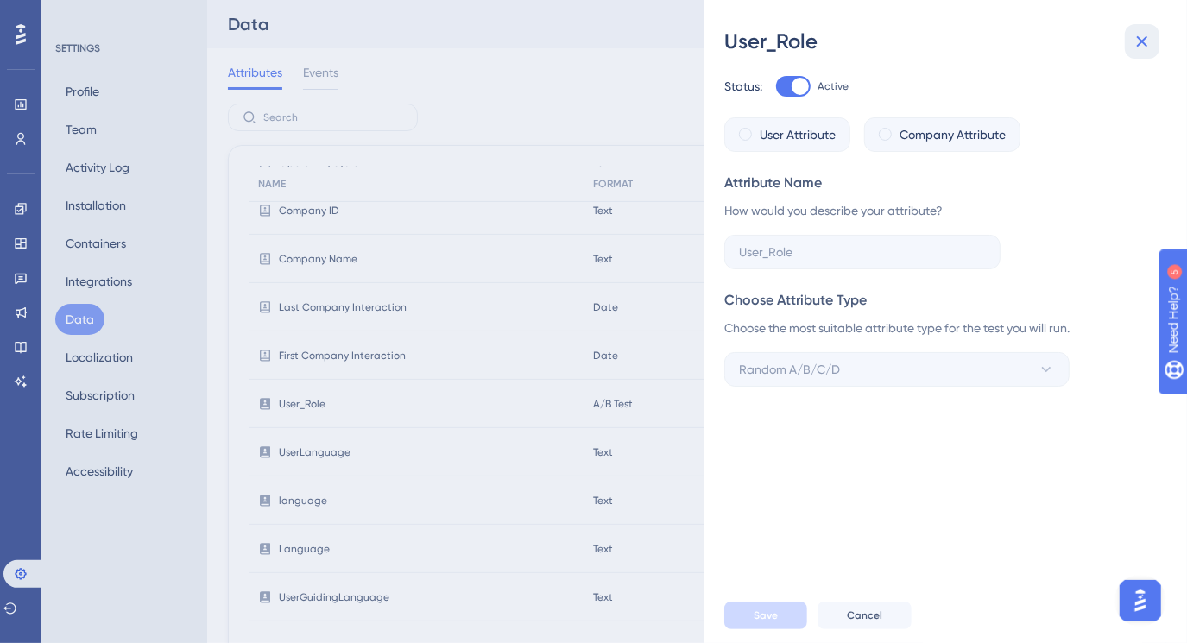
click at [1138, 44] on icon at bounding box center [1142, 41] width 11 height 11
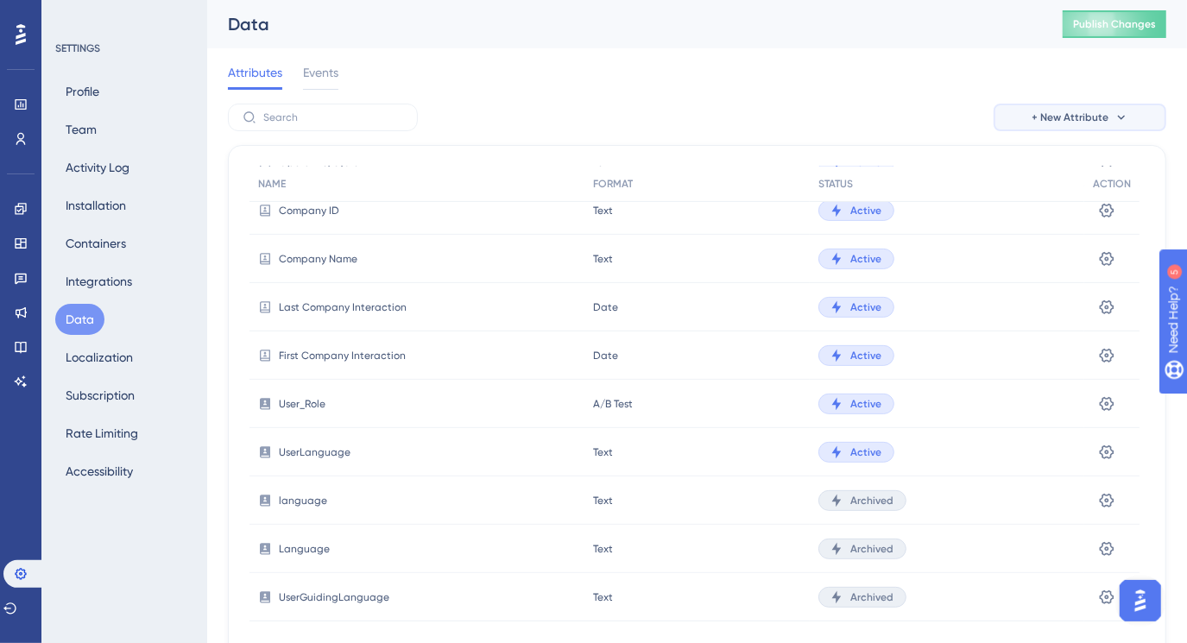
click at [1024, 118] on button "+ New Attribute" at bounding box center [1079, 118] width 173 height 28
click at [1026, 161] on span "Custom Attribute" at bounding box center [1066, 166] width 94 height 21
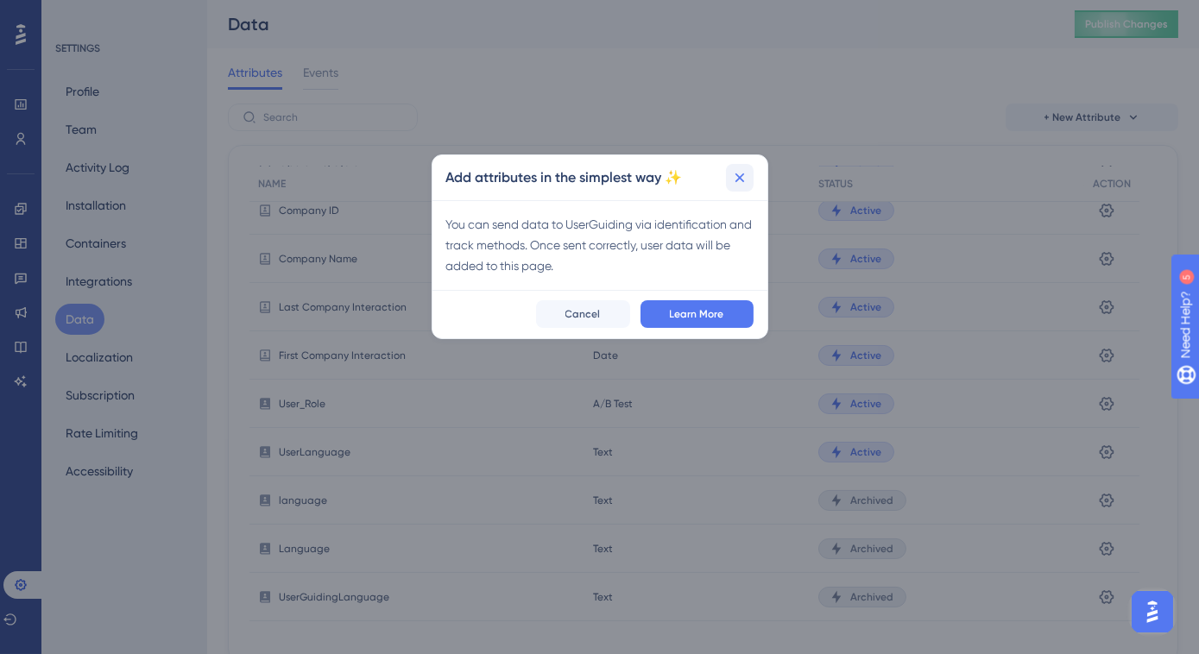
click at [736, 177] on icon at bounding box center [739, 177] width 17 height 17
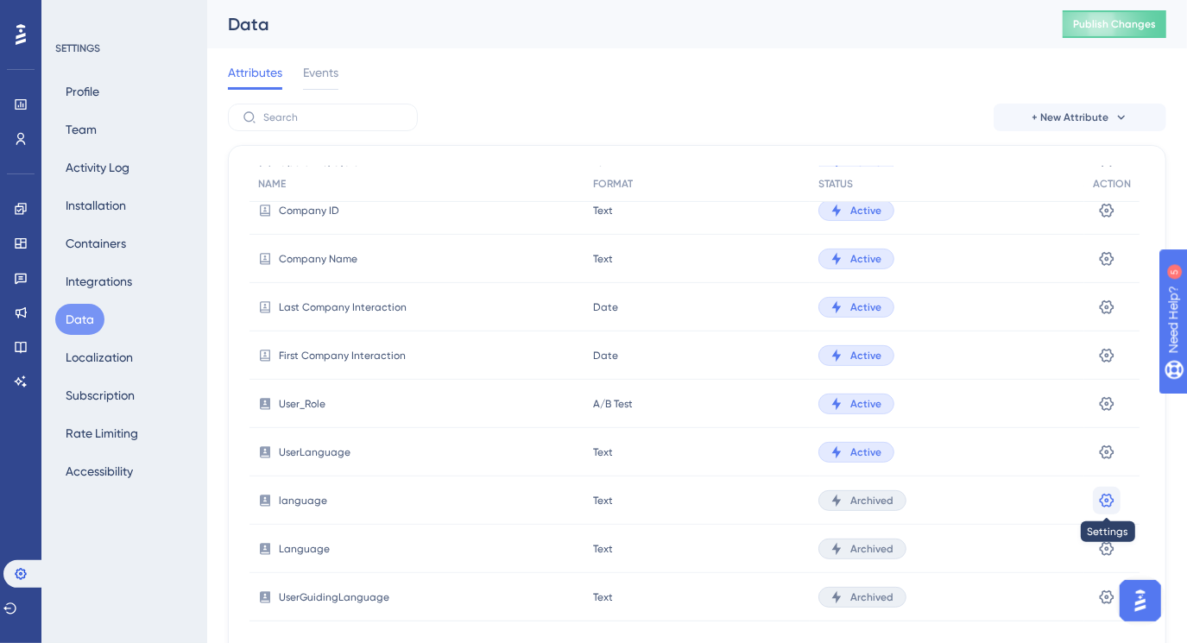
click at [1103, 496] on icon at bounding box center [1106, 500] width 17 height 17
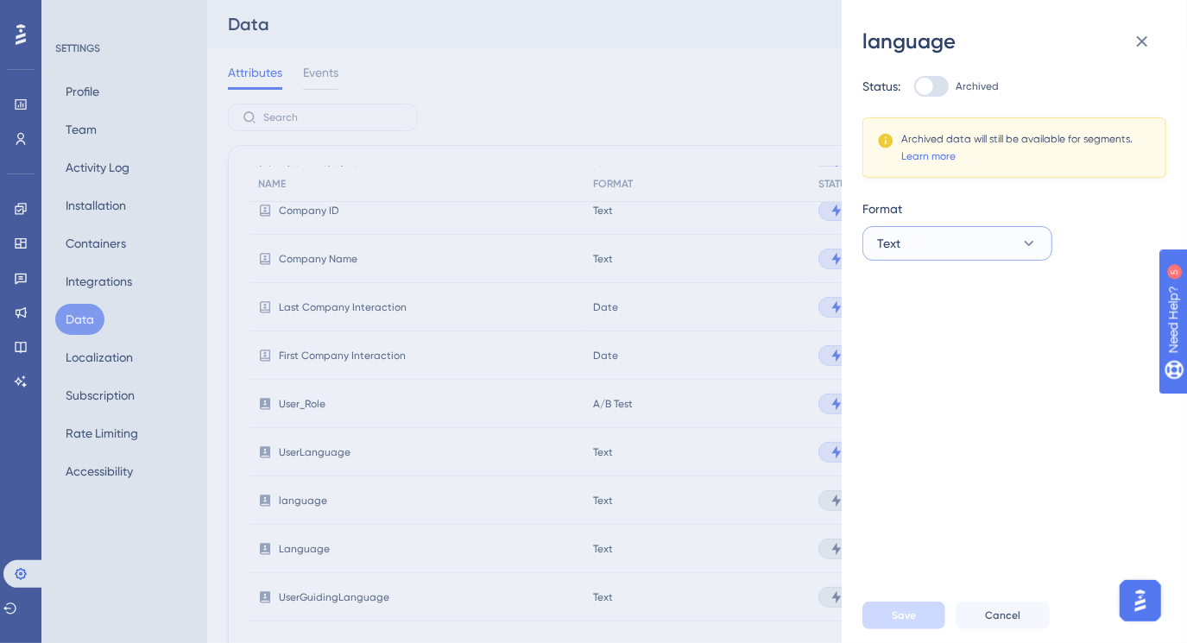
click at [1027, 237] on icon at bounding box center [1028, 243] width 17 height 17
click at [1129, 216] on div "Format" at bounding box center [1007, 209] width 290 height 21
click at [1134, 41] on icon at bounding box center [1142, 41] width 21 height 21
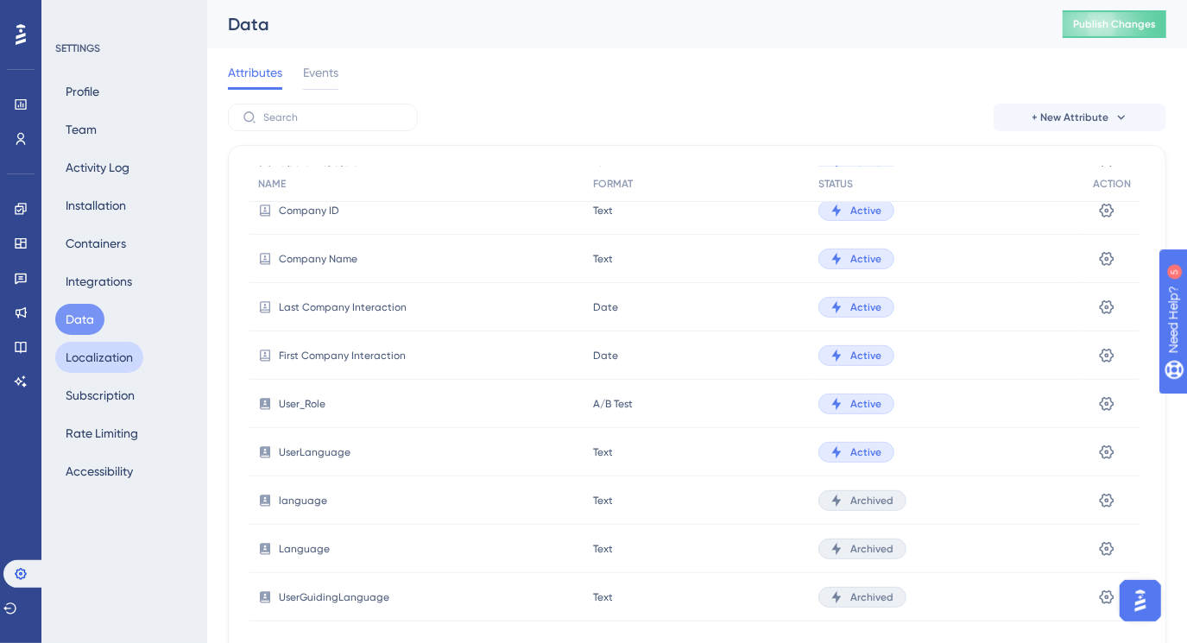
click at [96, 356] on button "Localization" at bounding box center [99, 357] width 88 height 31
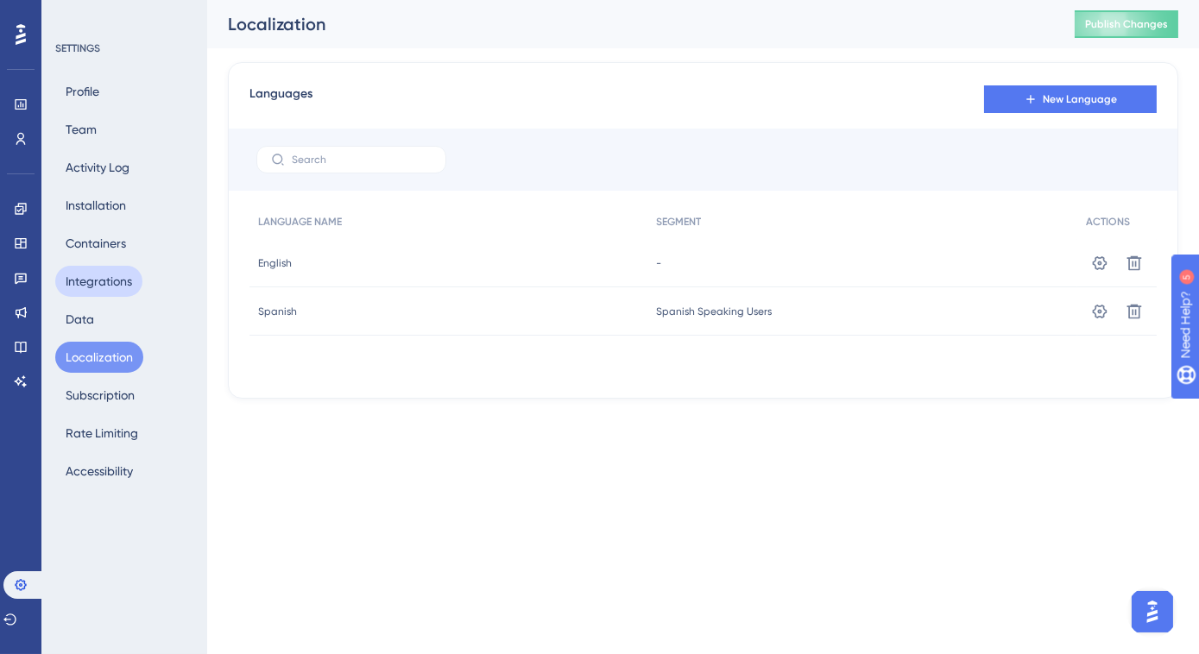
click at [105, 287] on button "Integrations" at bounding box center [98, 281] width 87 height 31
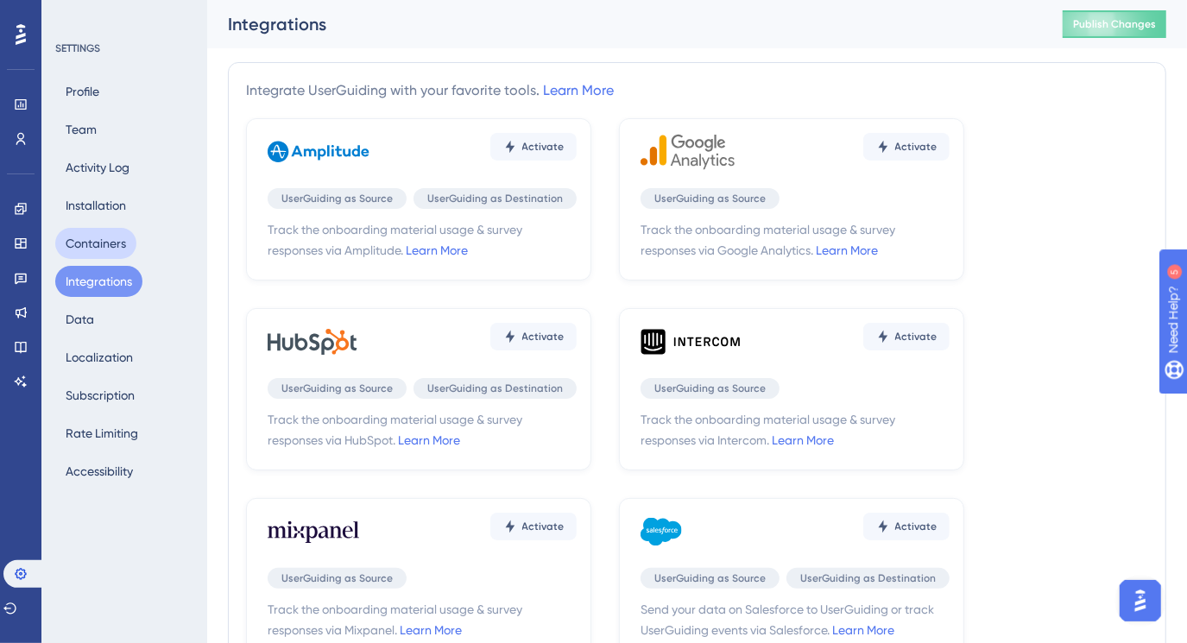
click at [104, 249] on button "Containers" at bounding box center [95, 243] width 81 height 31
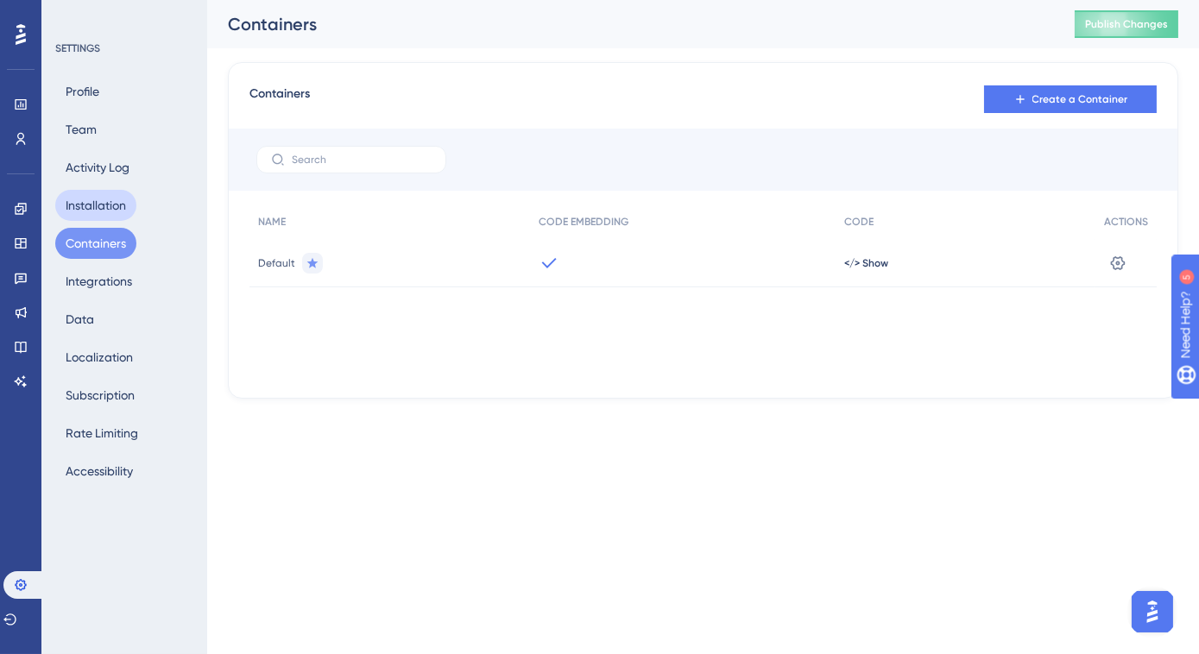
click at [103, 199] on button "Installation" at bounding box center [95, 205] width 81 height 31
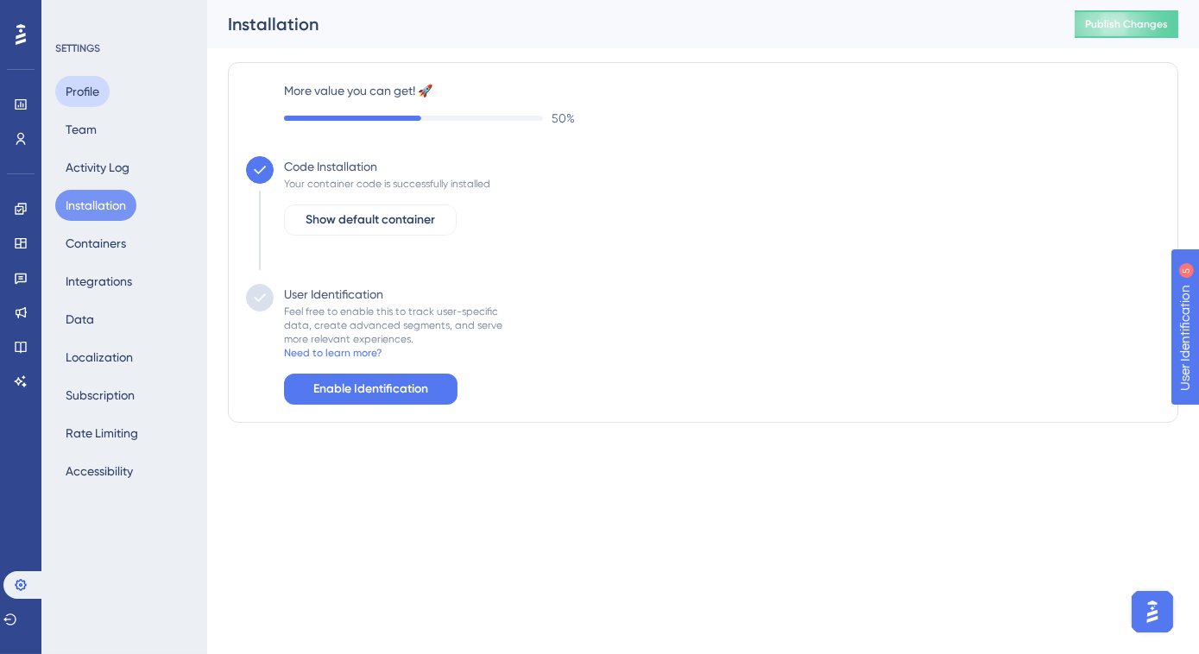
click at [91, 87] on button "Profile" at bounding box center [82, 91] width 54 height 31
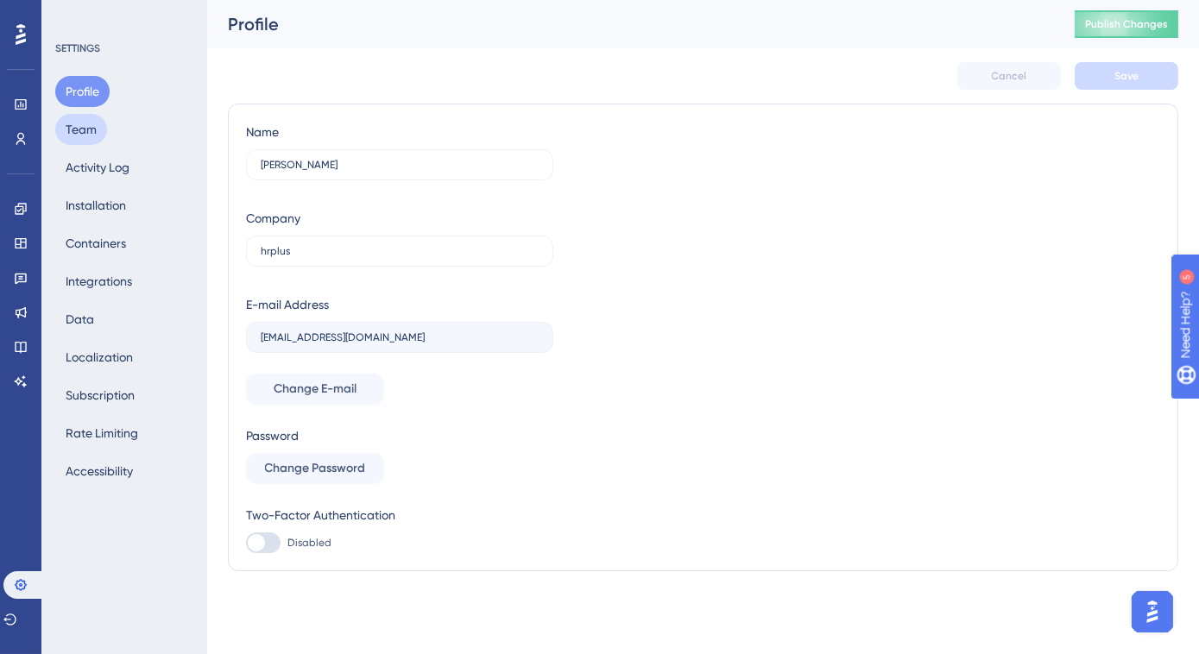
click at [90, 133] on button "Team" at bounding box center [81, 129] width 52 height 31
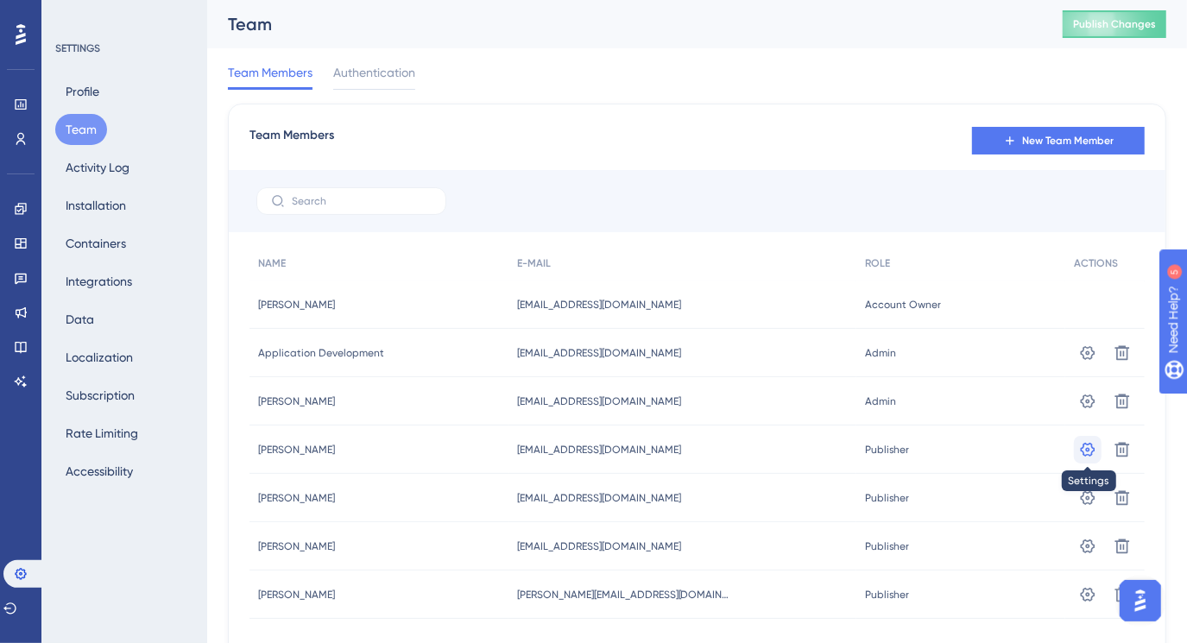
click at [1084, 449] on icon at bounding box center [1087, 449] width 17 height 17
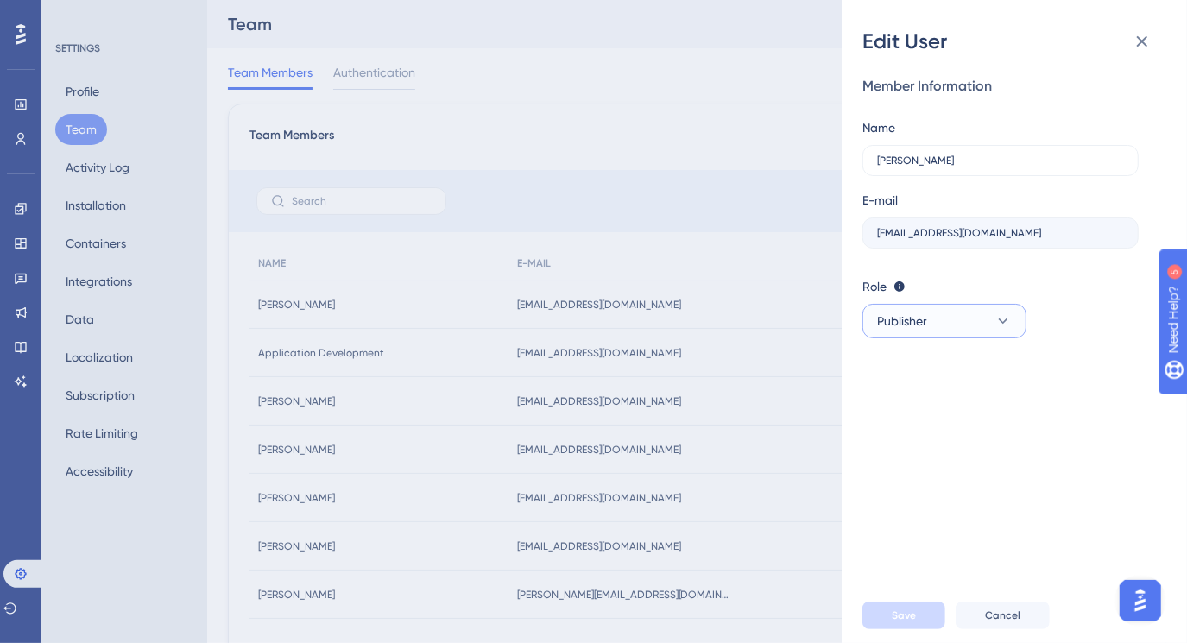
click at [995, 325] on icon at bounding box center [1002, 320] width 17 height 17
click at [990, 430] on div "Editor Editor" at bounding box center [944, 443] width 114 height 35
click at [893, 622] on span "Save" at bounding box center [904, 616] width 24 height 14
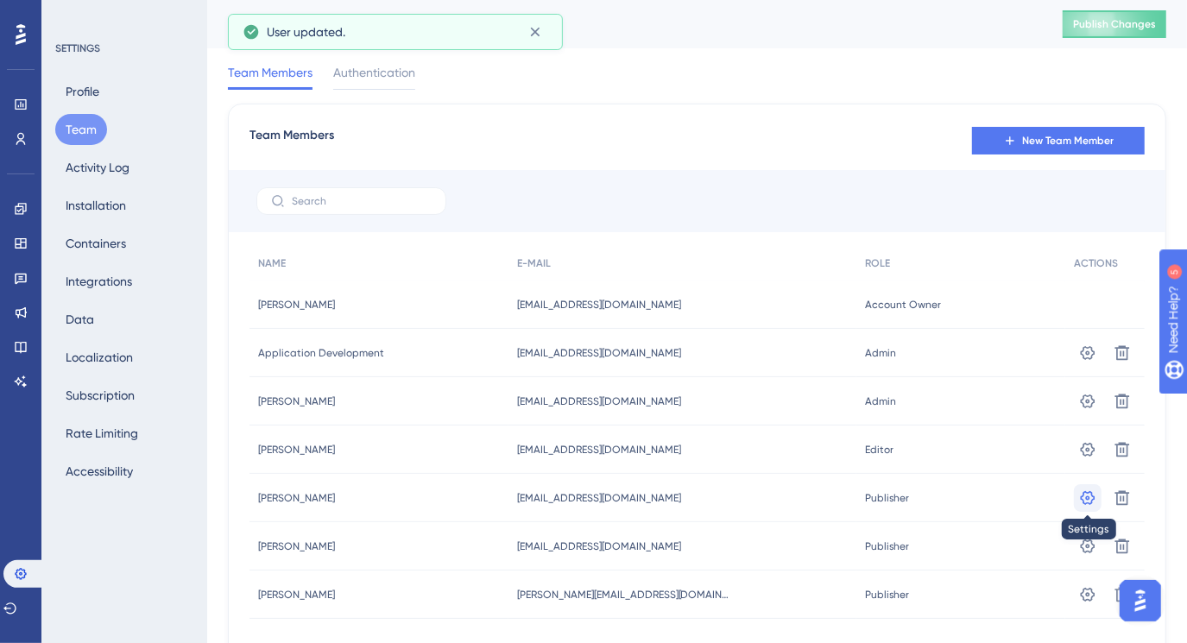
click at [1087, 495] on icon at bounding box center [1088, 497] width 15 height 14
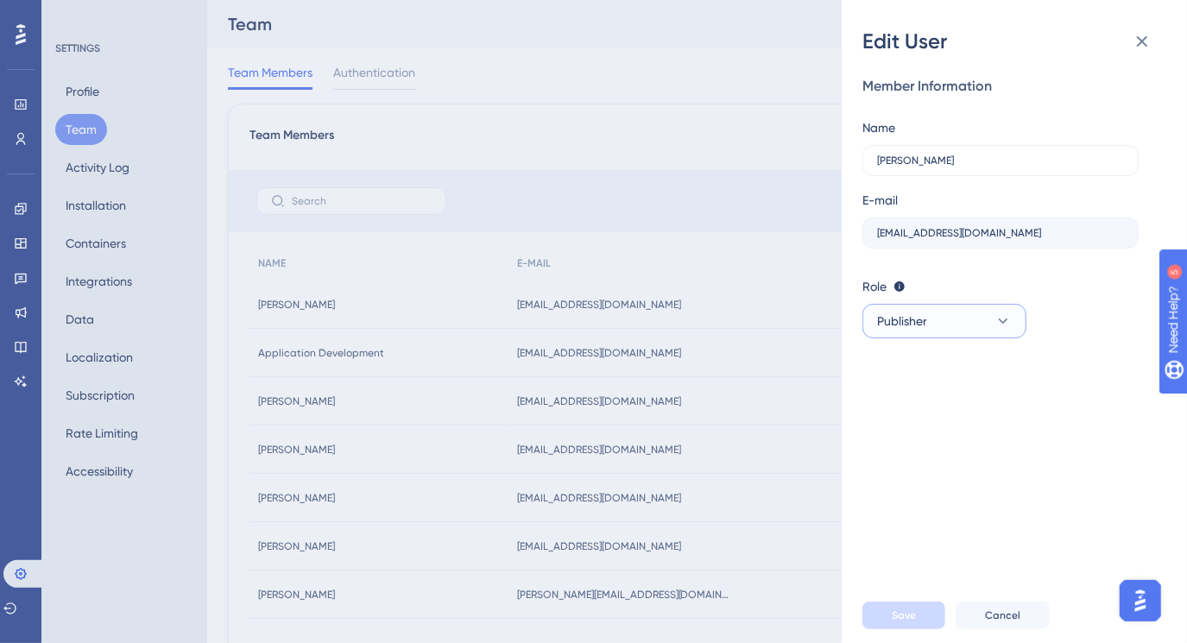
click at [1002, 323] on icon at bounding box center [1002, 320] width 17 height 17
click at [951, 448] on div "Editor Editor" at bounding box center [944, 443] width 114 height 35
click at [907, 621] on span "Save" at bounding box center [904, 616] width 24 height 14
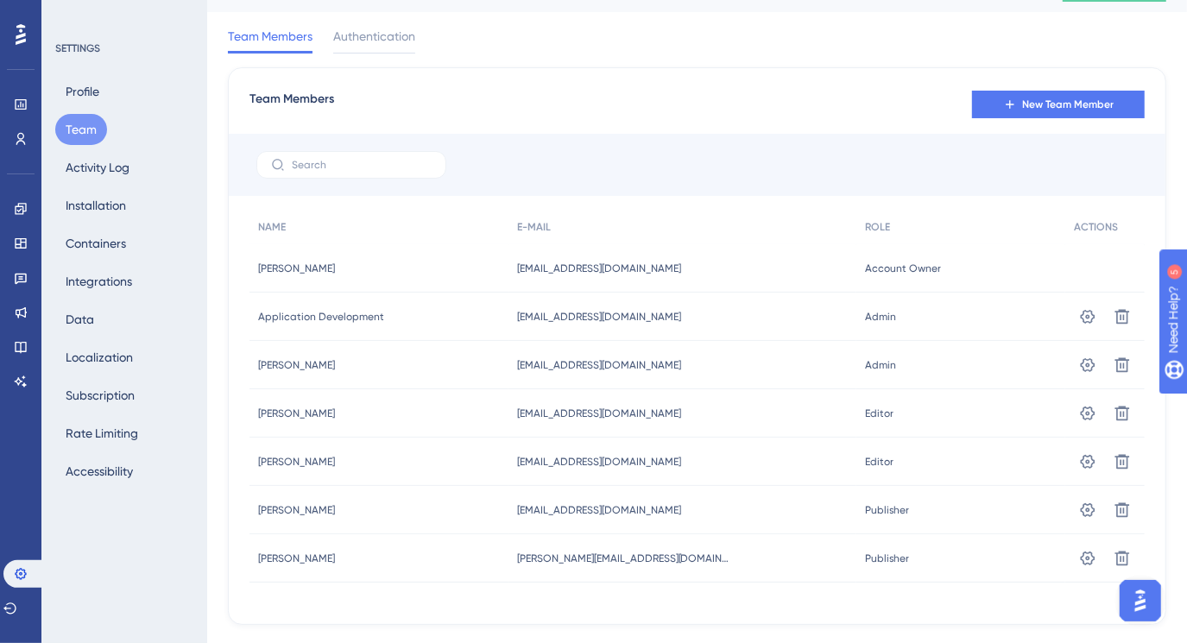
scroll to position [73, 0]
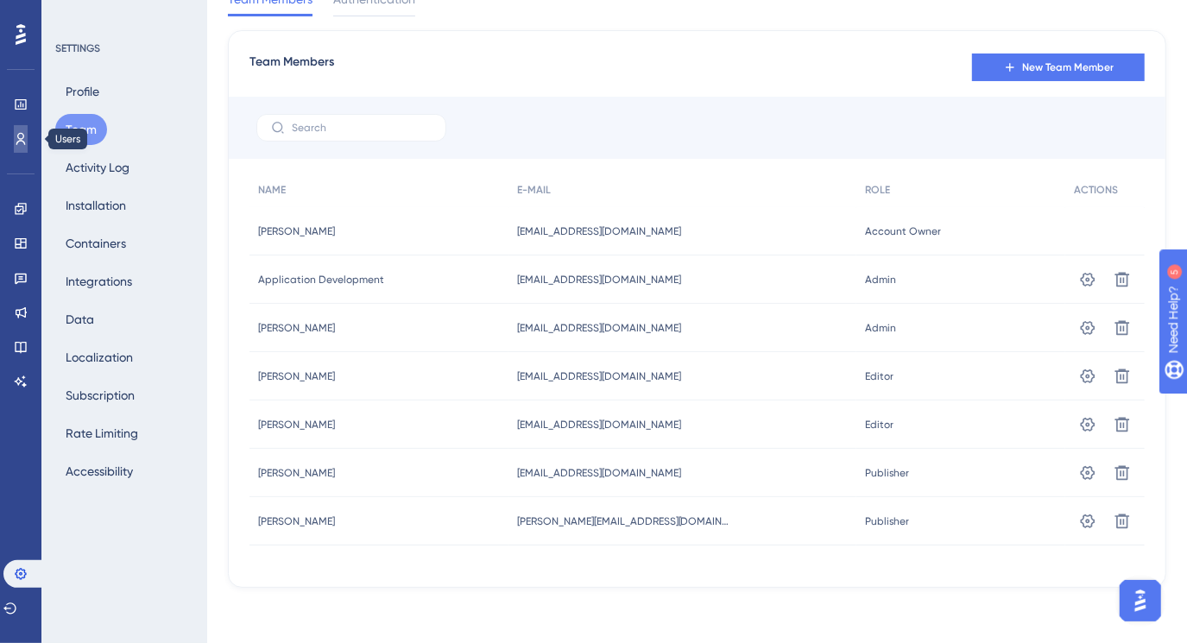
click at [28, 138] on link at bounding box center [21, 139] width 14 height 28
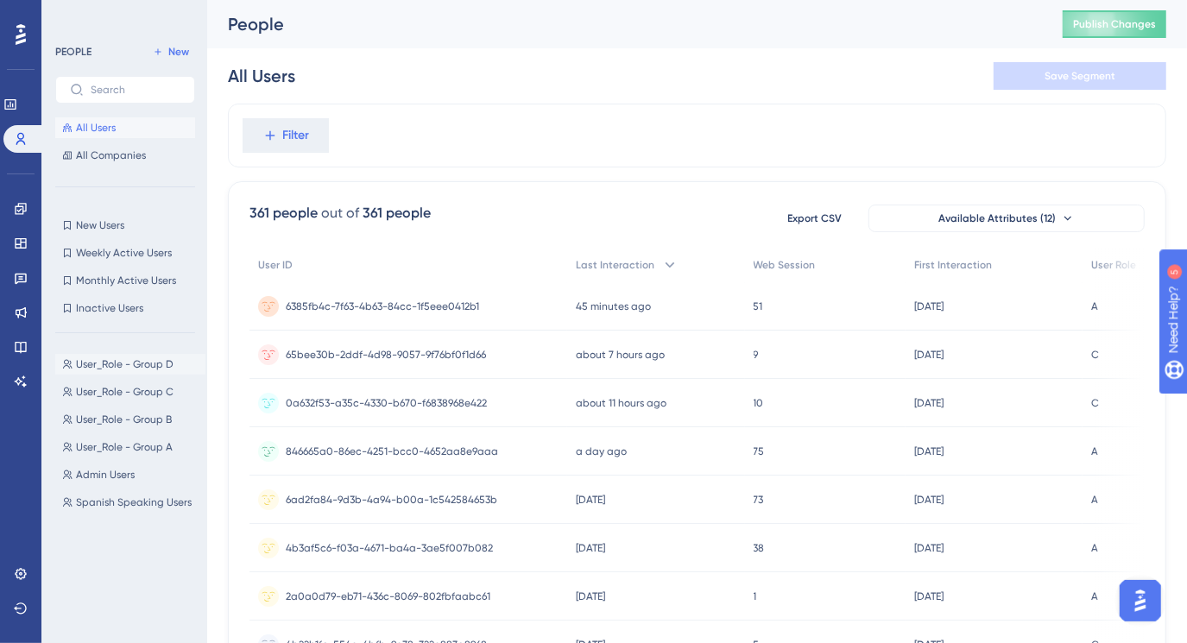
click at [129, 361] on span "User_Role - Group D" at bounding box center [125, 364] width 98 height 14
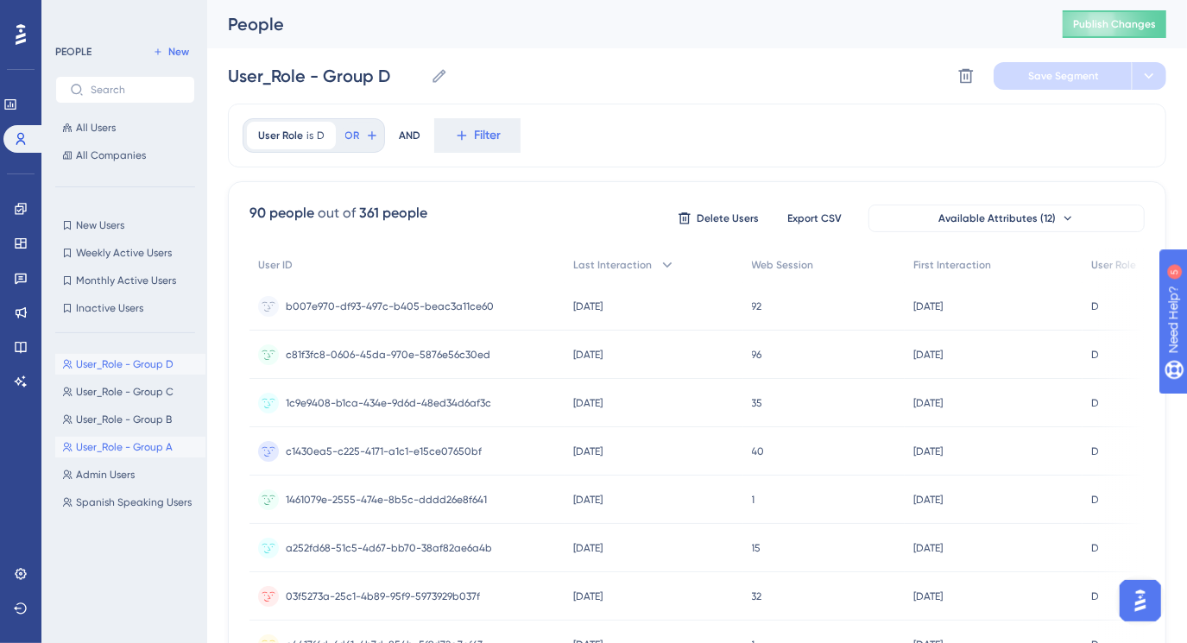
click at [147, 446] on span "User_Role - Group A" at bounding box center [124, 447] width 97 height 14
click at [435, 77] on icon at bounding box center [438, 75] width 13 height 13
click at [423, 77] on input "User_Role - Group A" at bounding box center [325, 76] width 195 height 24
click at [434, 77] on icon at bounding box center [438, 75] width 13 height 13
click at [423, 77] on input "User_Role - Group A" at bounding box center [325, 76] width 195 height 24
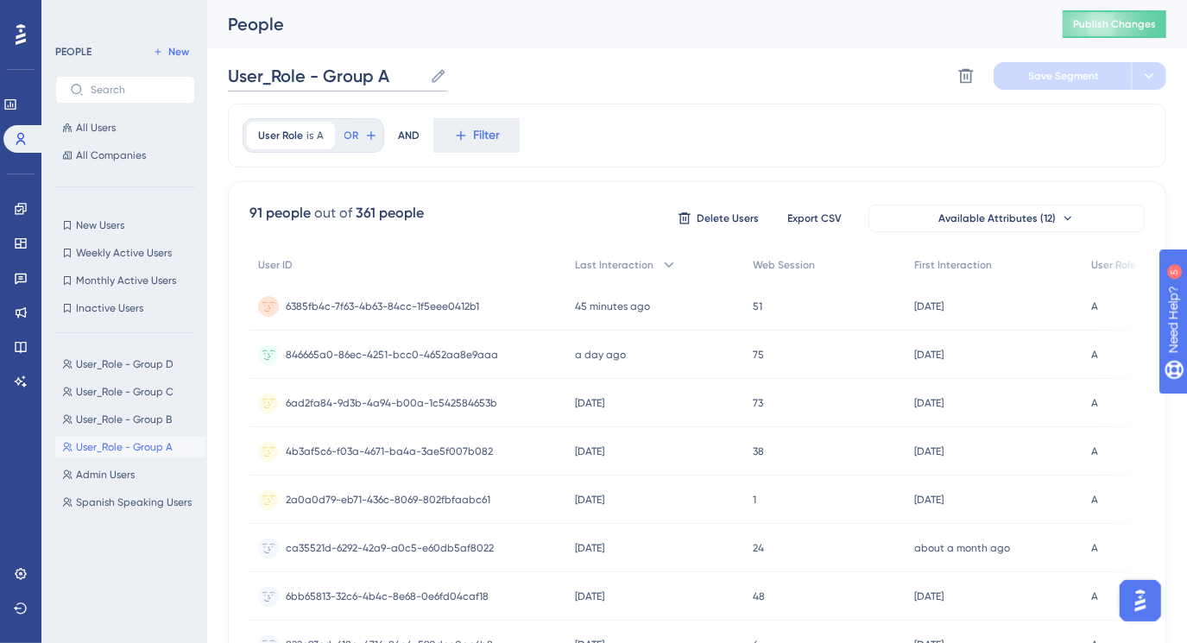
drag, startPoint x: 322, startPoint y: 75, endPoint x: 407, endPoint y: 67, distance: 84.9
click at [407, 67] on input "User_Role - Group A" at bounding box center [325, 76] width 195 height 24
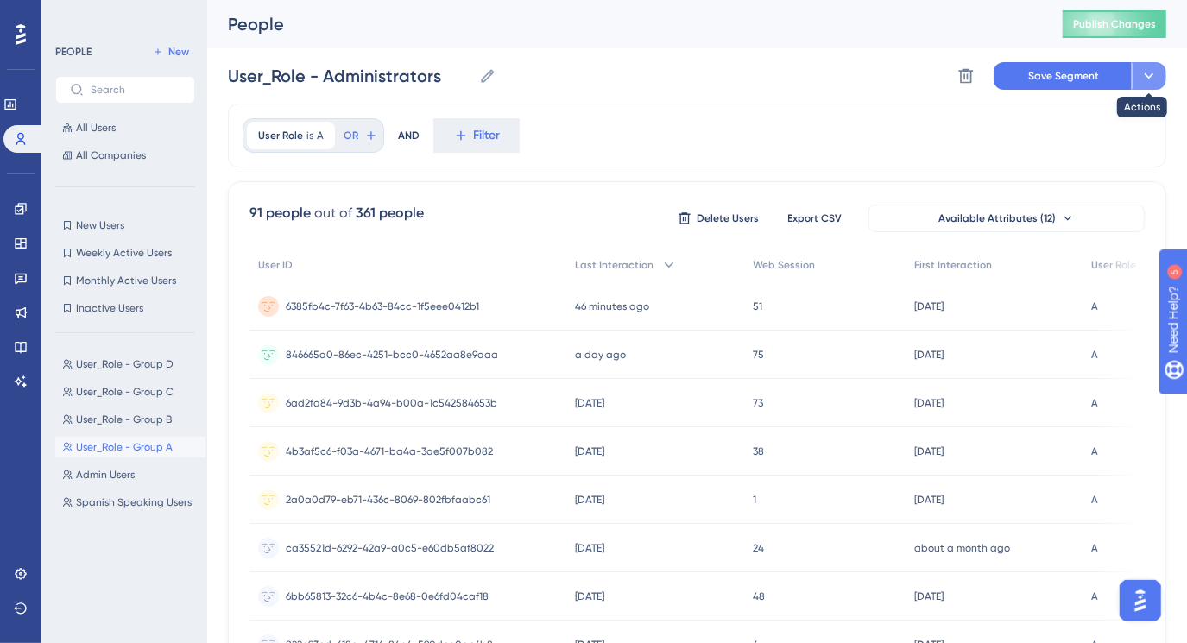
click at [1148, 73] on icon at bounding box center [1148, 75] width 17 height 17
click at [1084, 79] on span "Save Segment" at bounding box center [1063, 76] width 71 height 14
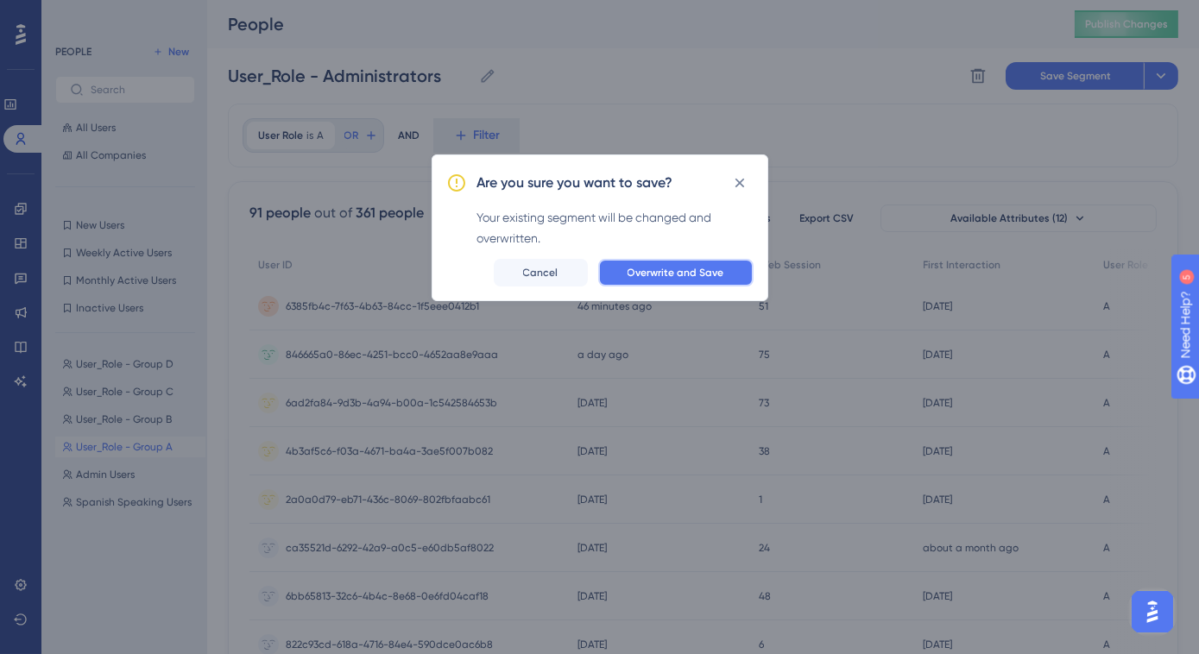
click at [691, 270] on span "Overwrite and Save" at bounding box center [676, 273] width 97 height 14
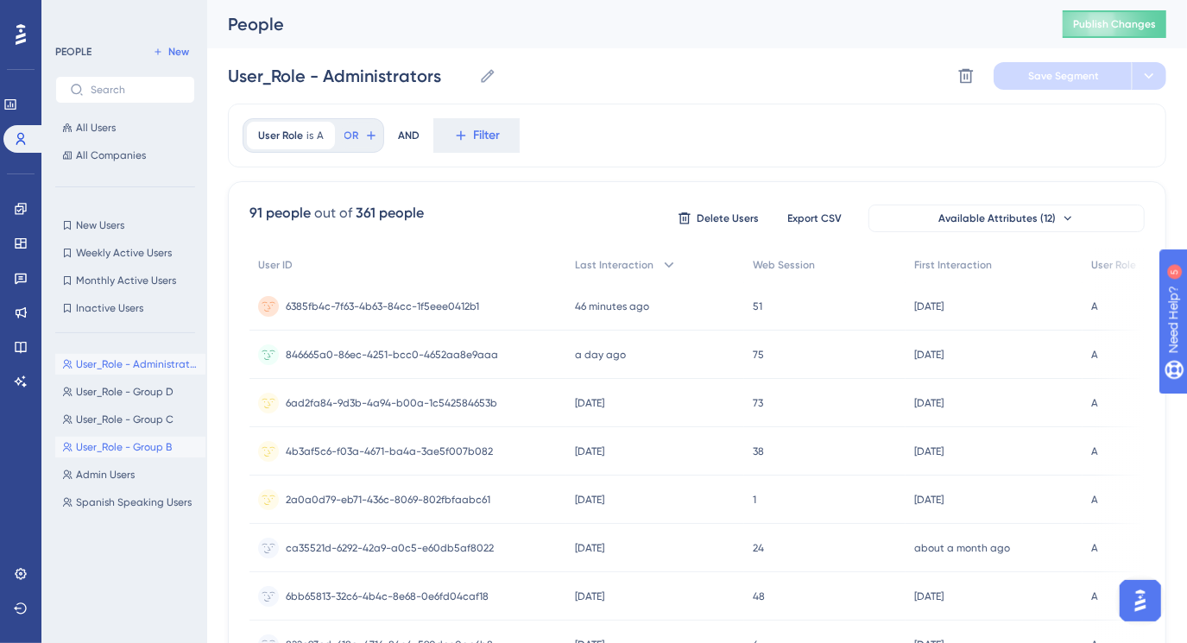
click at [126, 444] on span "User_Role - Group B" at bounding box center [124, 447] width 96 height 14
drag, startPoint x: 323, startPoint y: 79, endPoint x: 384, endPoint y: 70, distance: 61.9
click at [384, 70] on input "User_Role - Group B" at bounding box center [325, 76] width 194 height 24
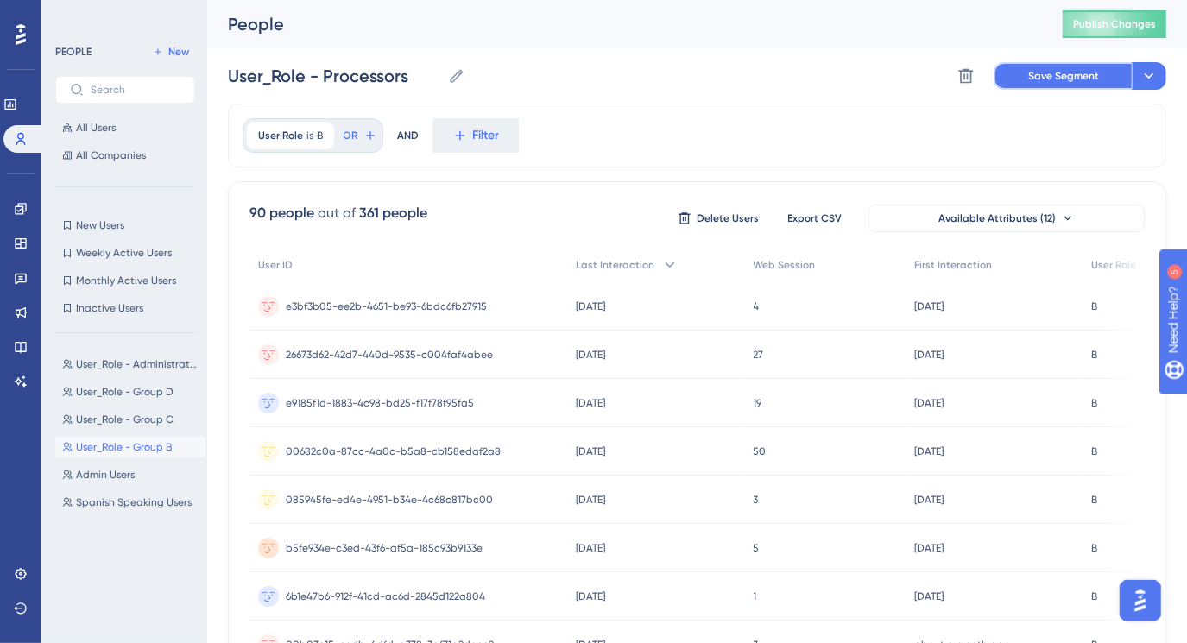
click at [1024, 80] on button "Save Segment" at bounding box center [1062, 76] width 138 height 28
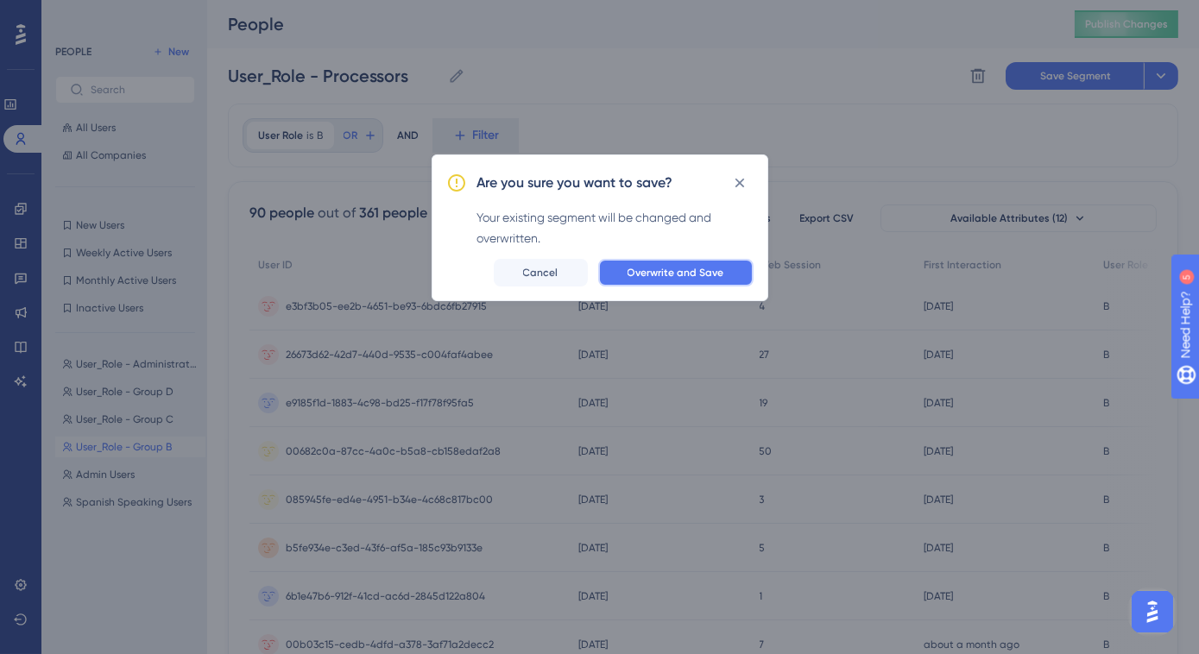
click at [692, 280] on button "Overwrite and Save" at bounding box center [675, 273] width 155 height 28
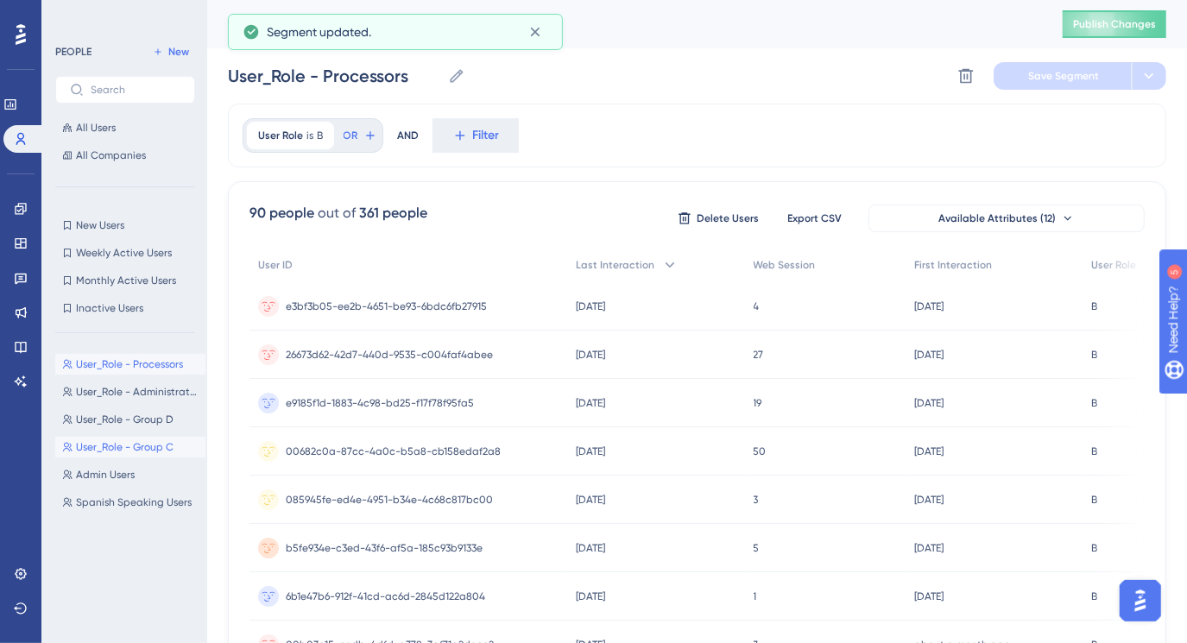
click at [140, 441] on span "User_Role - Group C" at bounding box center [125, 447] width 98 height 14
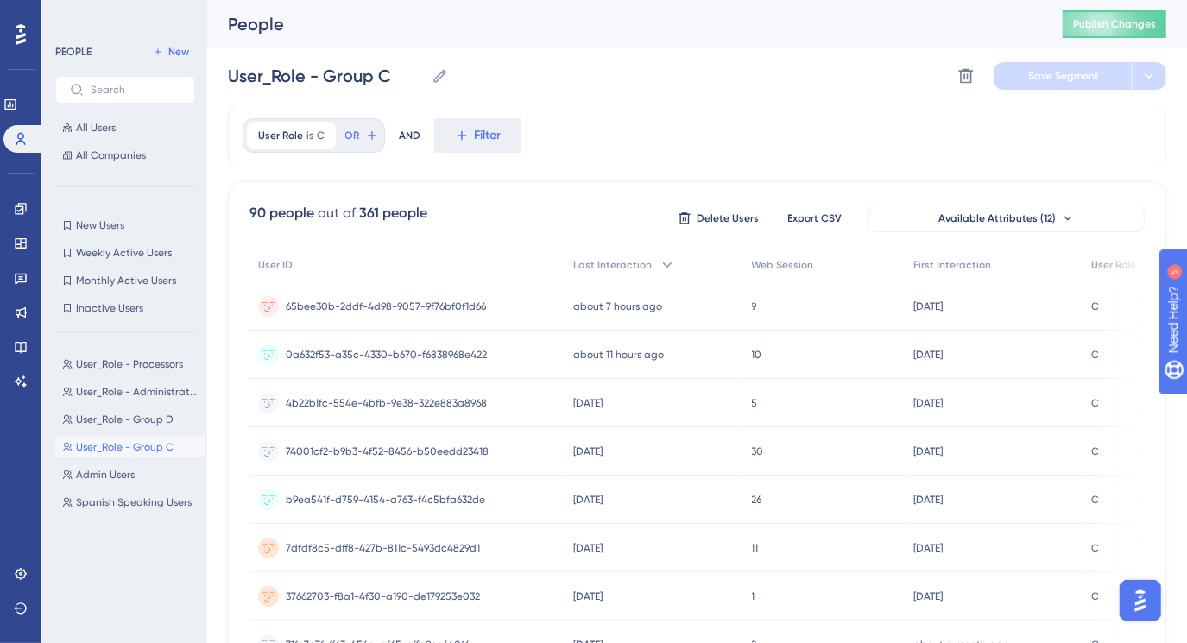
drag, startPoint x: 326, startPoint y: 70, endPoint x: 394, endPoint y: 73, distance: 67.4
click at [394, 71] on input "User_Role - Group C" at bounding box center [326, 76] width 197 height 24
click at [1067, 80] on span "Save Segment" at bounding box center [1063, 76] width 71 height 14
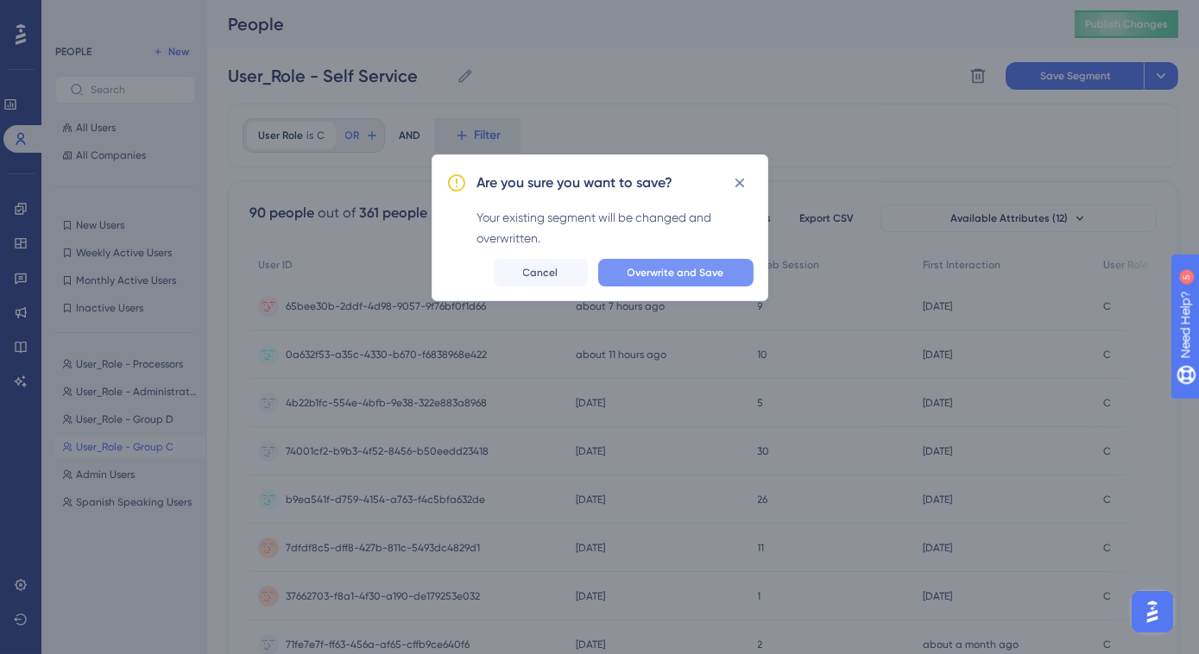
click at [730, 274] on button "Overwrite and Save" at bounding box center [675, 273] width 155 height 28
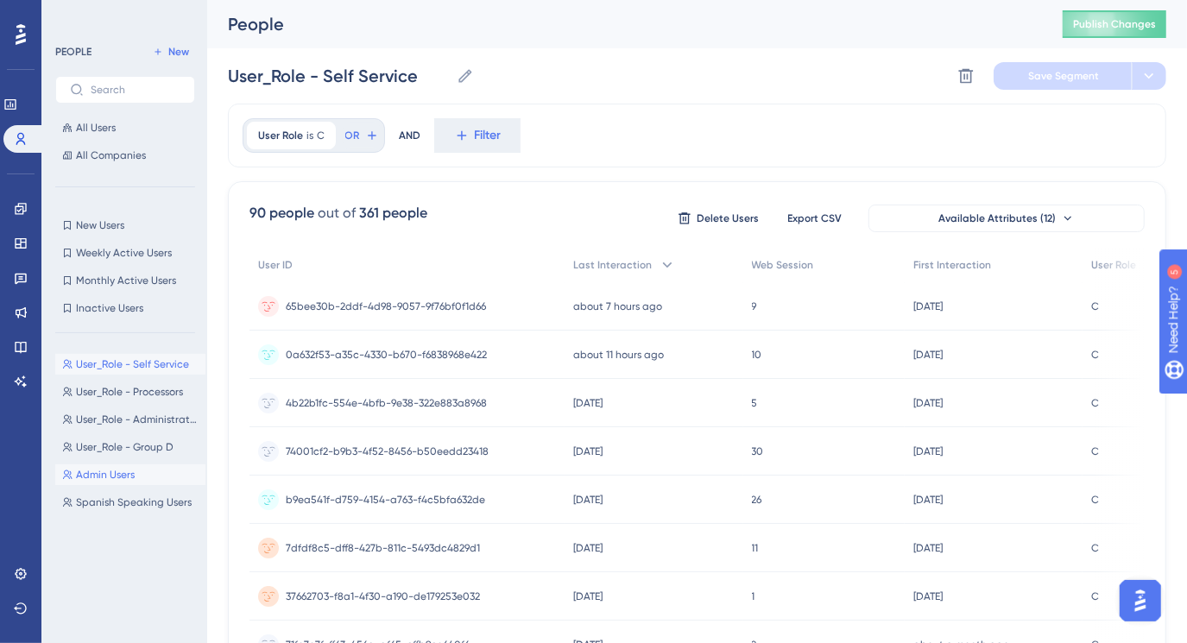
click at [174, 480] on button "Admin Users Admin Users" at bounding box center [130, 474] width 150 height 21
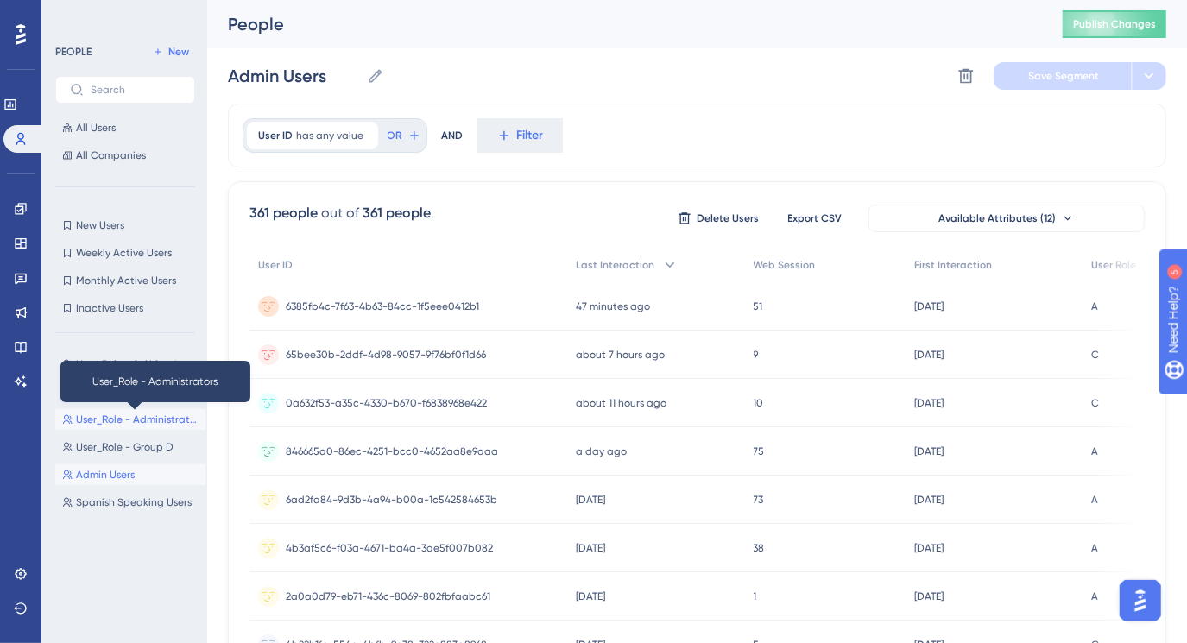
click at [151, 423] on span "User_Role - Administrators" at bounding box center [137, 420] width 123 height 14
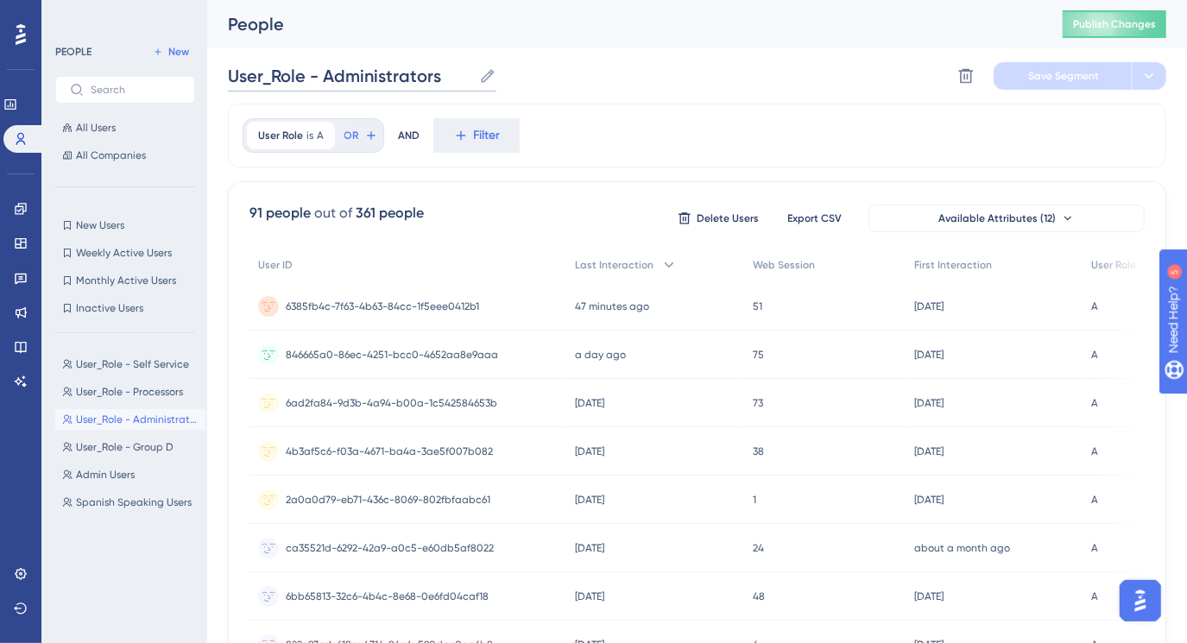
click at [369, 77] on input "User_Role - Administrators" at bounding box center [350, 76] width 244 height 24
drag, startPoint x: 369, startPoint y: 77, endPoint x: 444, endPoint y: 73, distance: 74.4
click at [444, 73] on input "User_Role - Administrators" at bounding box center [350, 76] width 244 height 24
click at [1042, 79] on span "Save Segment" at bounding box center [1063, 76] width 71 height 14
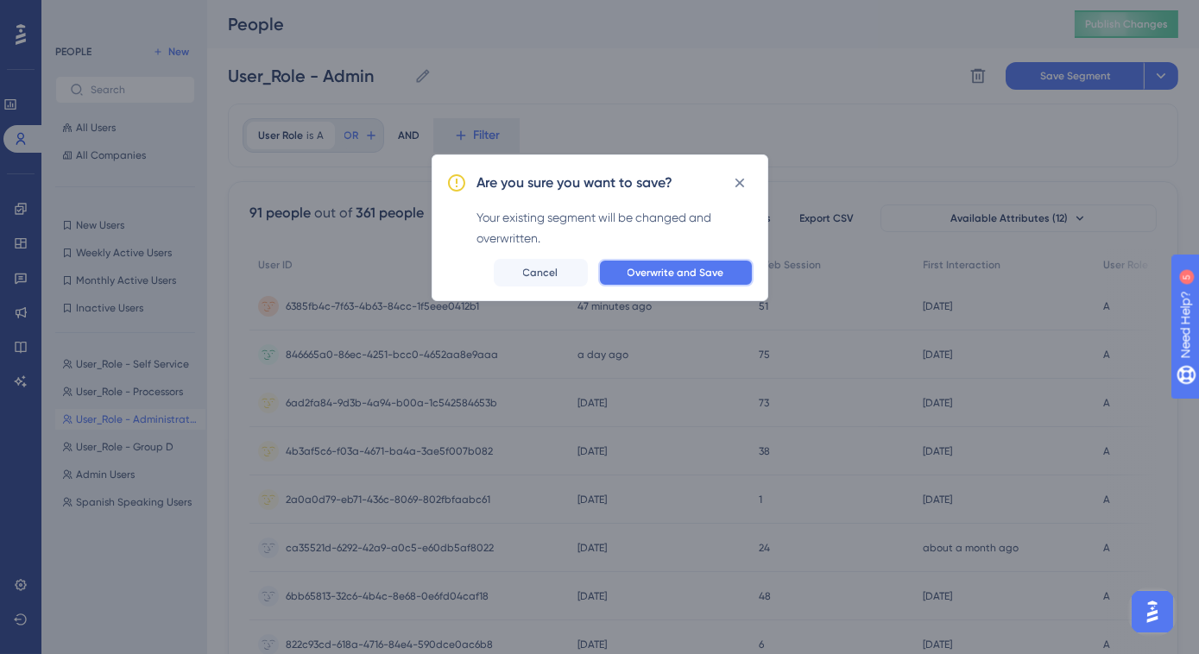
click at [670, 270] on span "Overwrite and Save" at bounding box center [676, 273] width 97 height 14
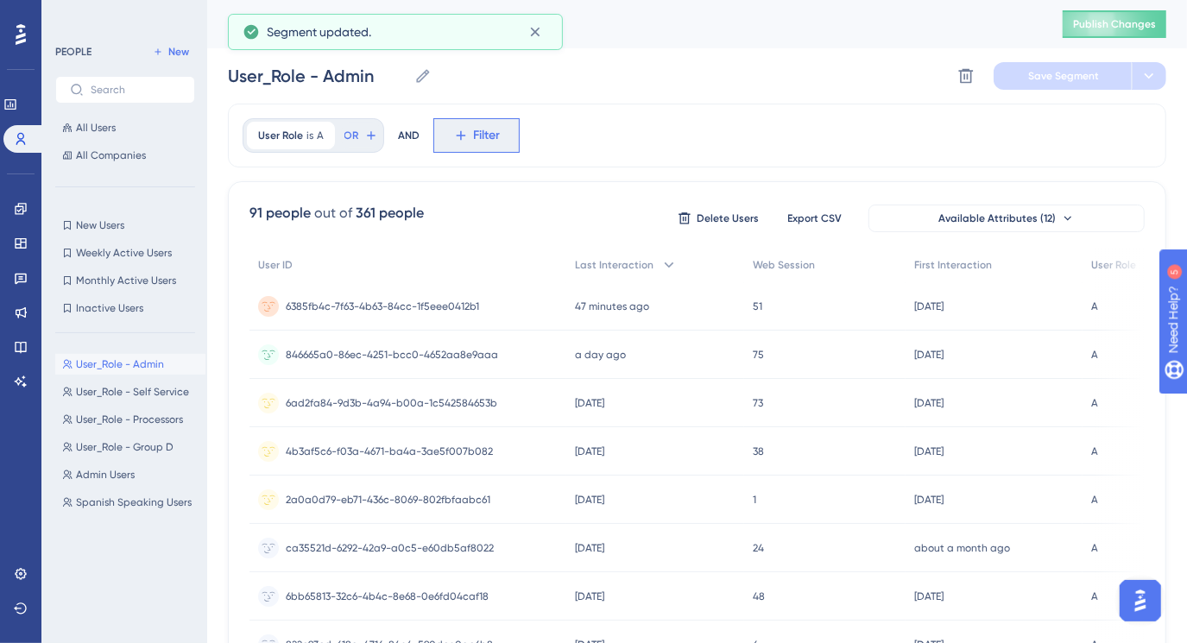
click at [456, 139] on icon at bounding box center [461, 136] width 16 height 16
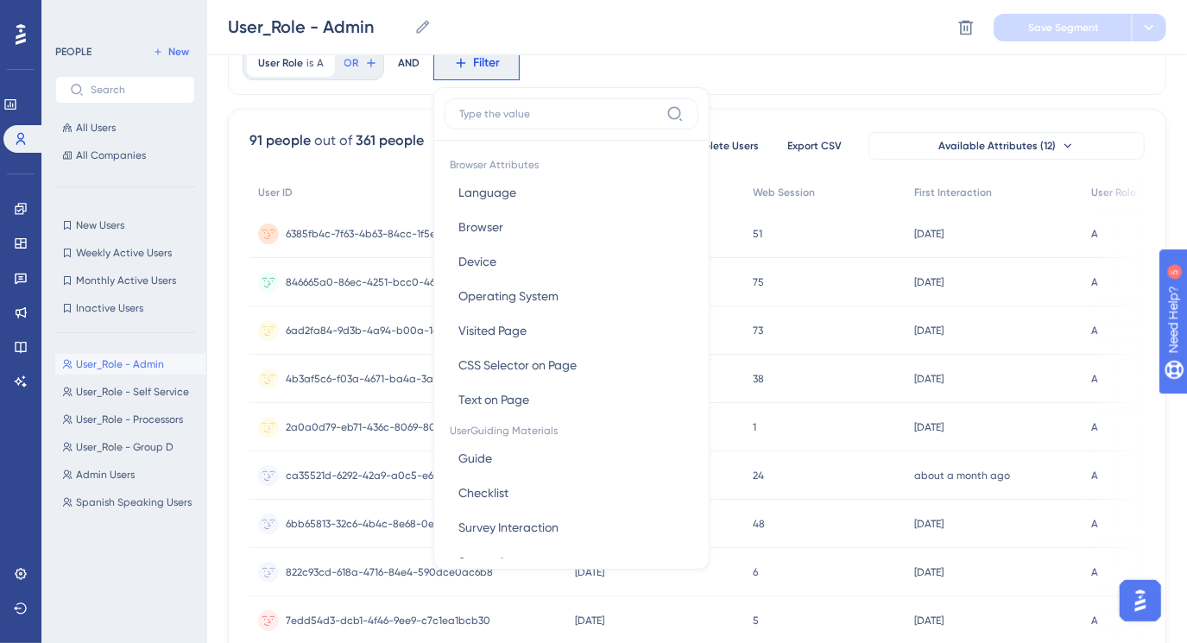
click at [759, 74] on div "User Role is A A Remove OR AND Filter Browser Attributes Language Language Brow…" at bounding box center [697, 63] width 938 height 64
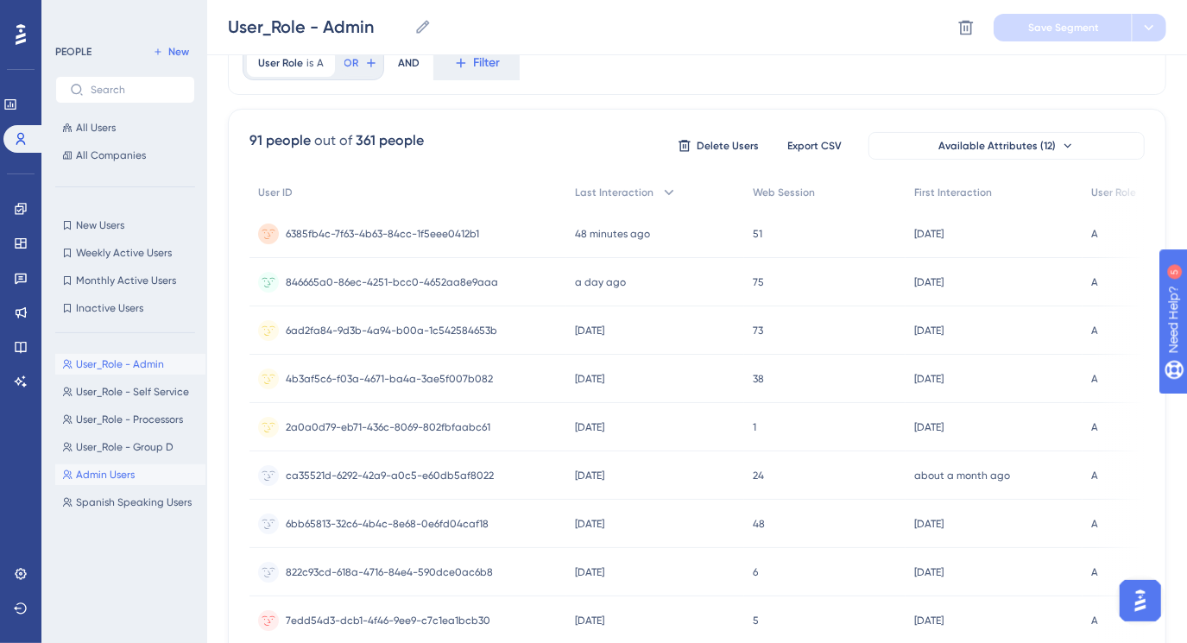
click at [122, 476] on span "Admin Users" at bounding box center [105, 475] width 59 height 14
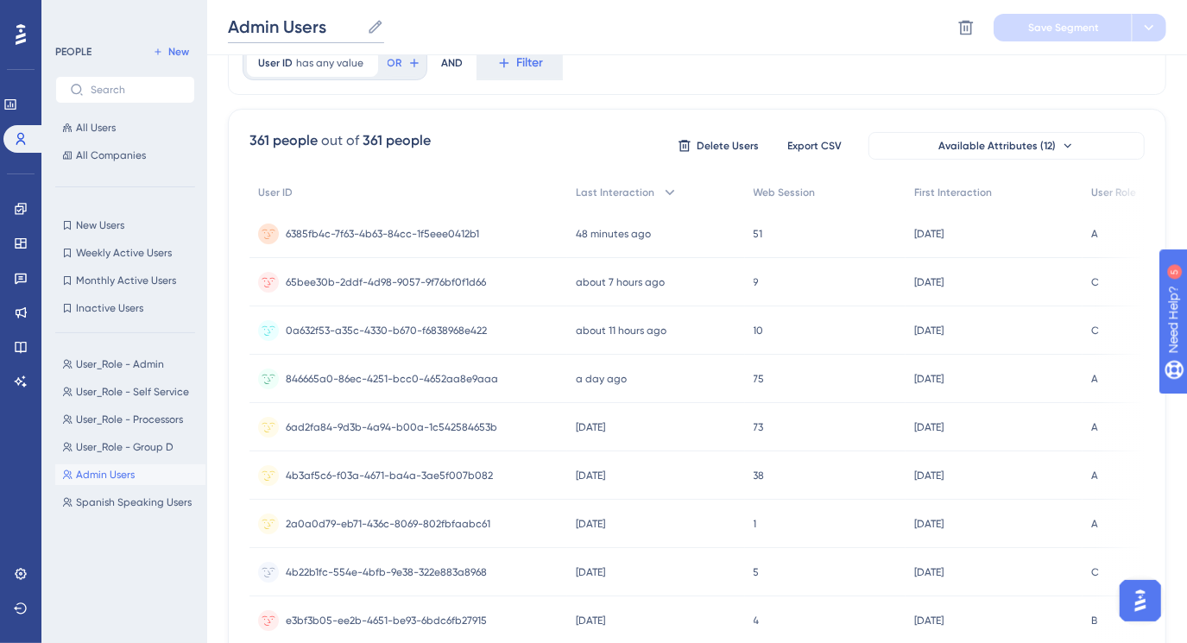
drag, startPoint x: 325, startPoint y: 24, endPoint x: 229, endPoint y: 21, distance: 95.9
click at [229, 21] on input "Admin Users" at bounding box center [294, 27] width 132 height 24
click at [618, 38] on div "Module Access Module Access Delete Segment Save Segment Actions" at bounding box center [697, 27] width 980 height 55
click at [640, 84] on div "User ID has any value Remove OR AND Filter" at bounding box center [697, 63] width 938 height 64
click at [1021, 38] on button "Save Segment" at bounding box center [1062, 28] width 138 height 28
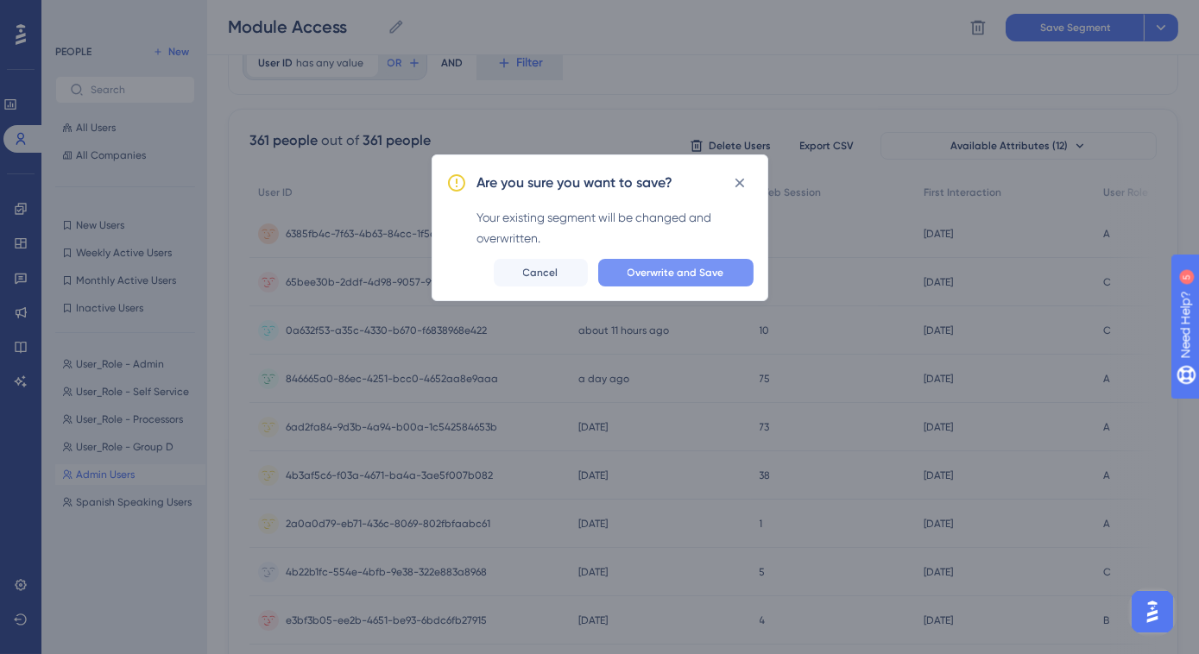
click at [684, 266] on span "Overwrite and Save" at bounding box center [676, 273] width 97 height 14
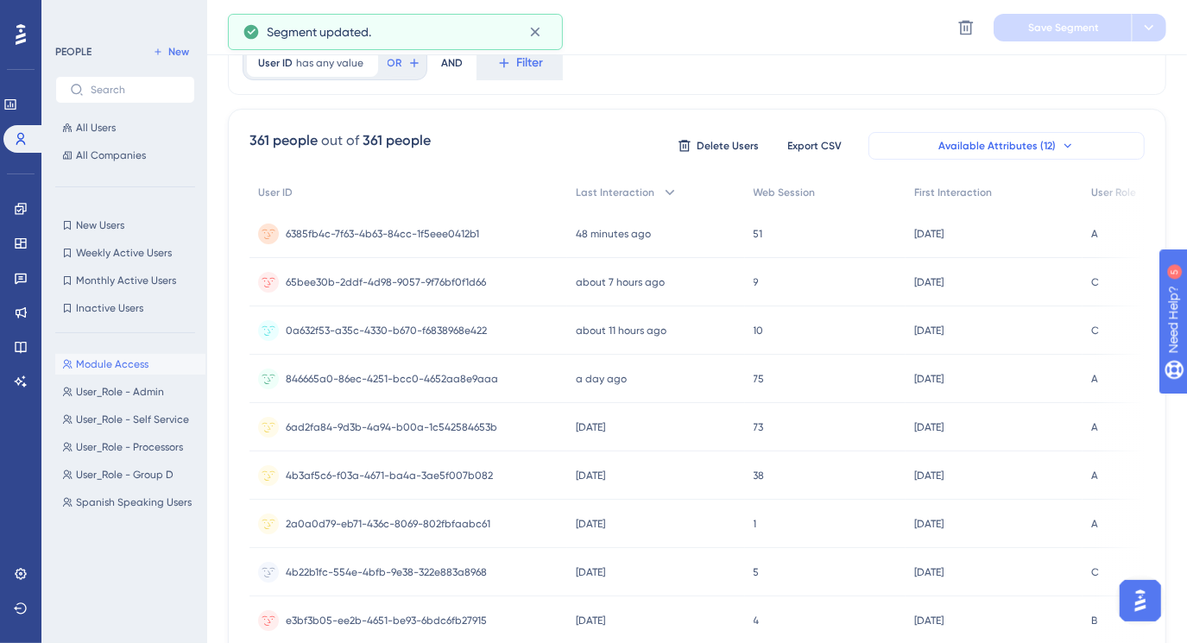
click at [1064, 148] on icon at bounding box center [1068, 146] width 14 height 14
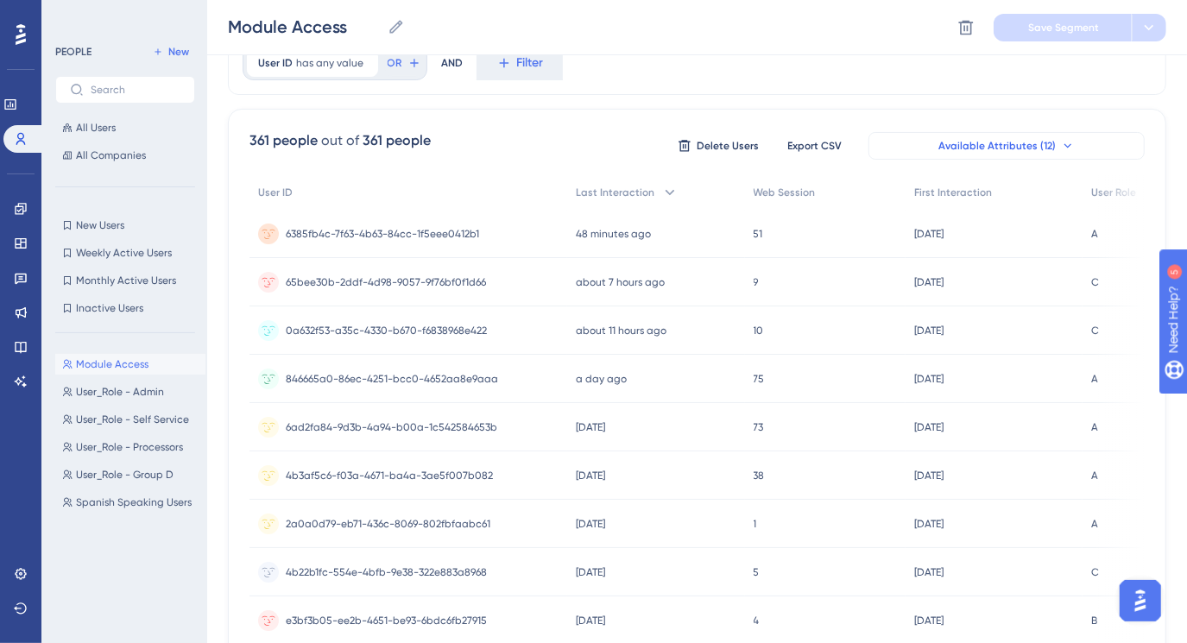
click at [725, 90] on div "User ID has any value Remove OR AND Filter" at bounding box center [697, 63] width 938 height 64
click at [162, 504] on span "Spanish Speaking Users" at bounding box center [134, 502] width 116 height 14
type input "Spanish Speaking Users"
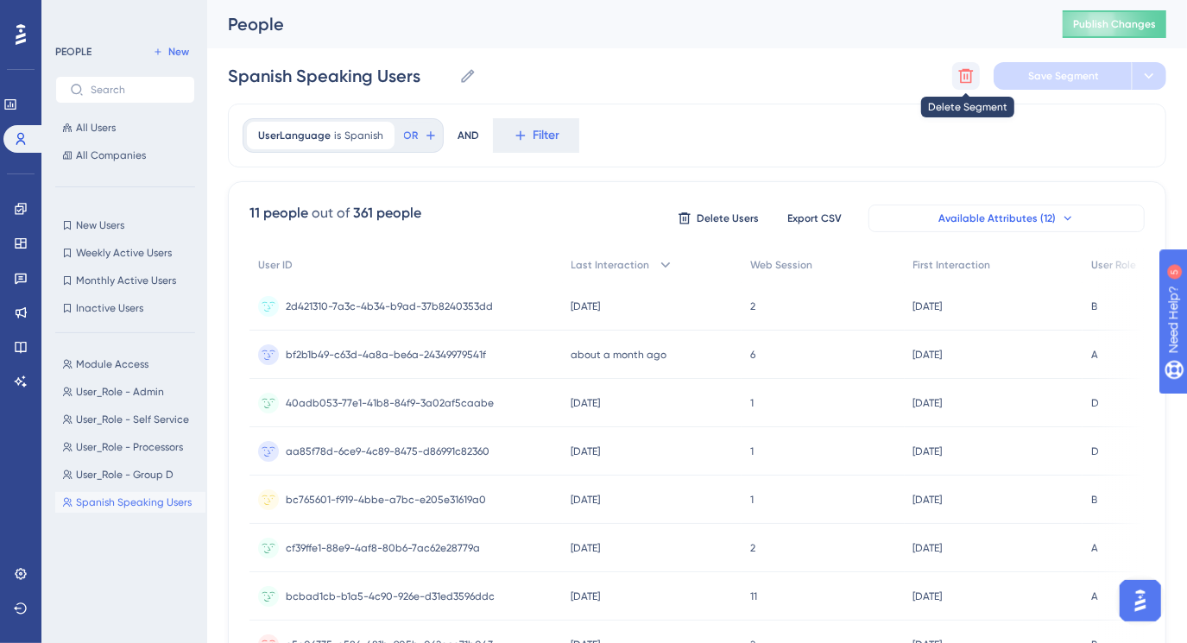
click at [956, 73] on button at bounding box center [966, 76] width 28 height 28
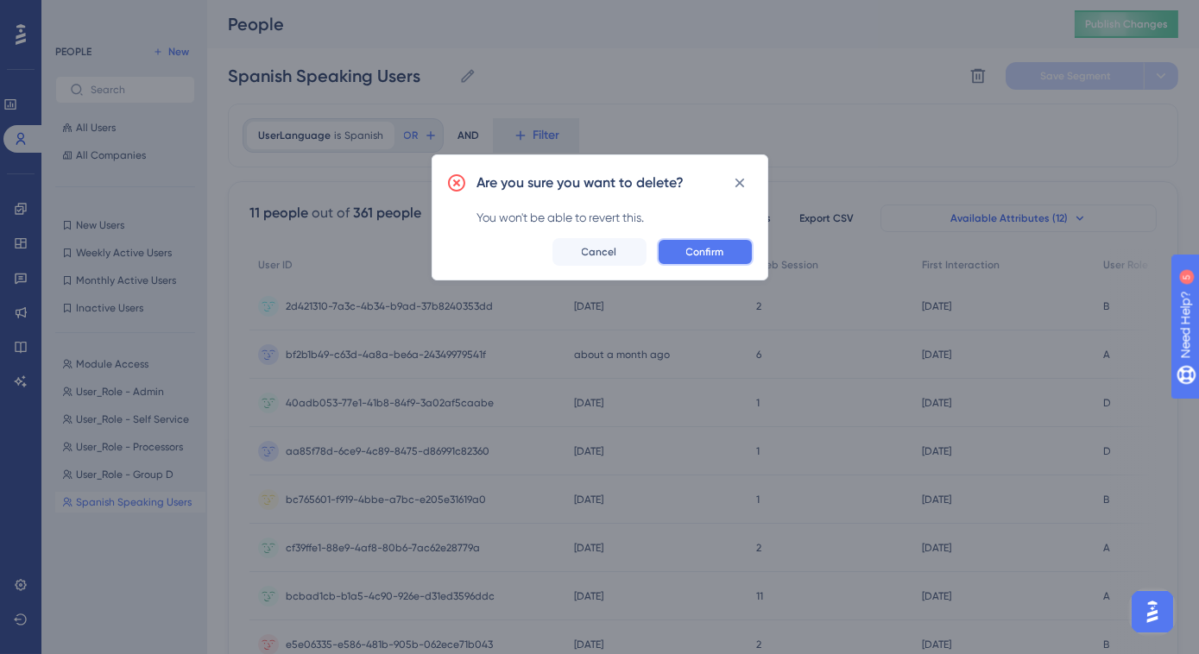
click at [723, 246] on span "Confirm" at bounding box center [705, 252] width 38 height 14
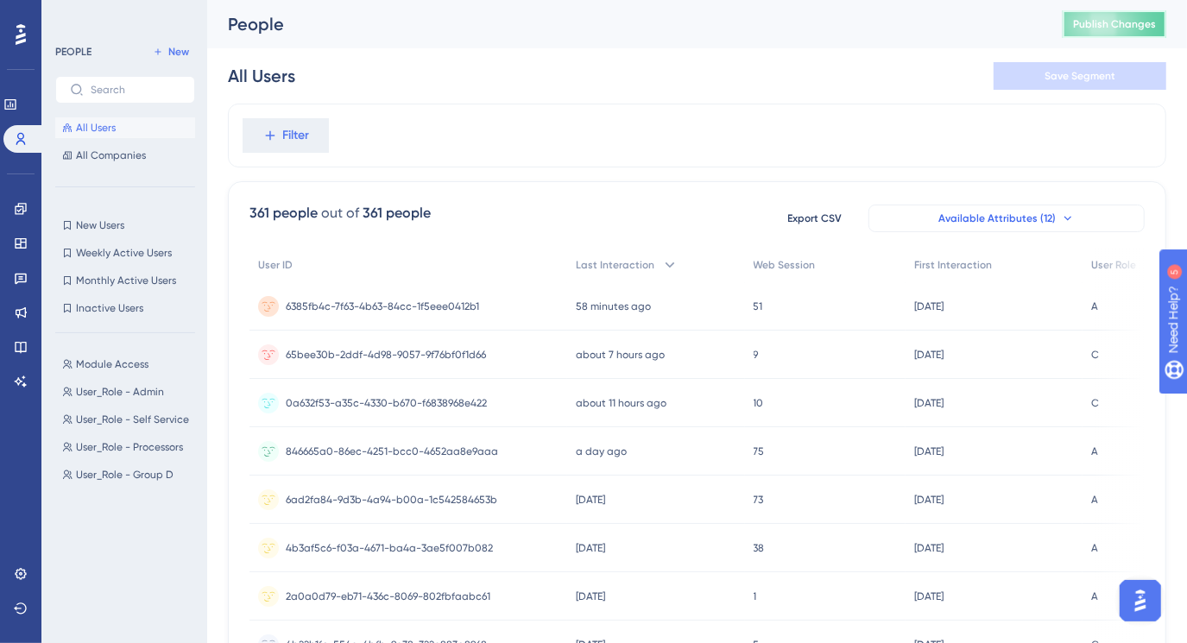
click at [1094, 28] on span "Publish Changes" at bounding box center [1114, 24] width 83 height 14
click at [22, 202] on icon at bounding box center [21, 209] width 14 height 14
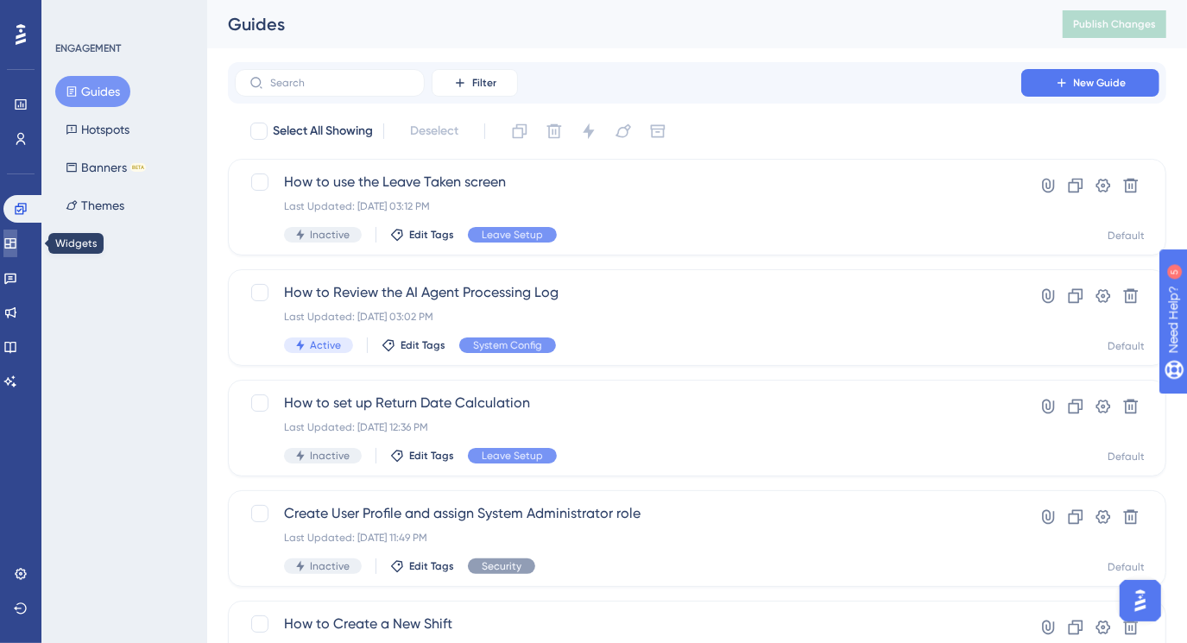
click at [16, 247] on icon at bounding box center [9, 243] width 11 height 10
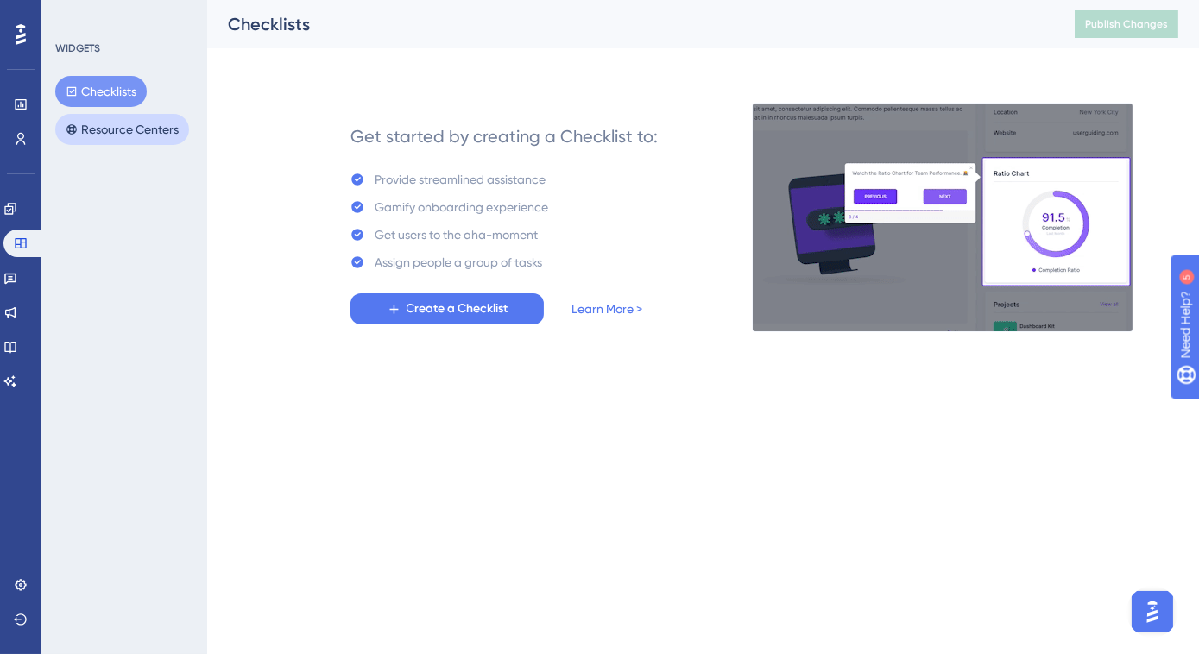
click at [119, 132] on button "Resource Centers" at bounding box center [122, 129] width 134 height 31
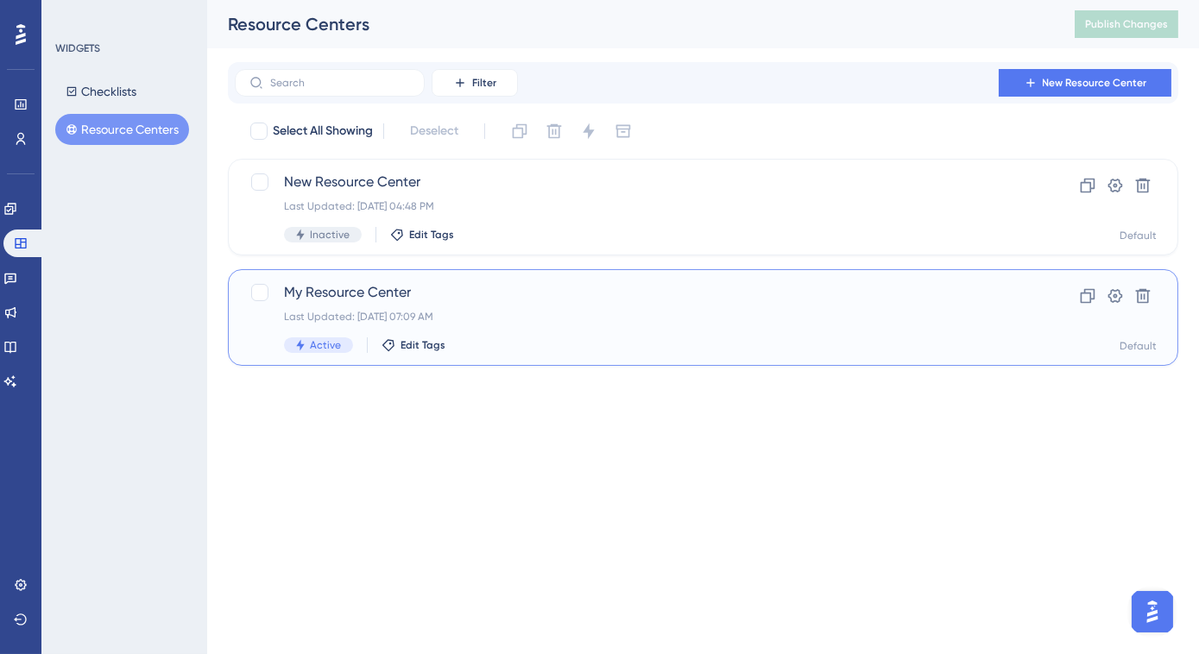
click at [347, 292] on span "My Resource Center" at bounding box center [634, 292] width 700 height 21
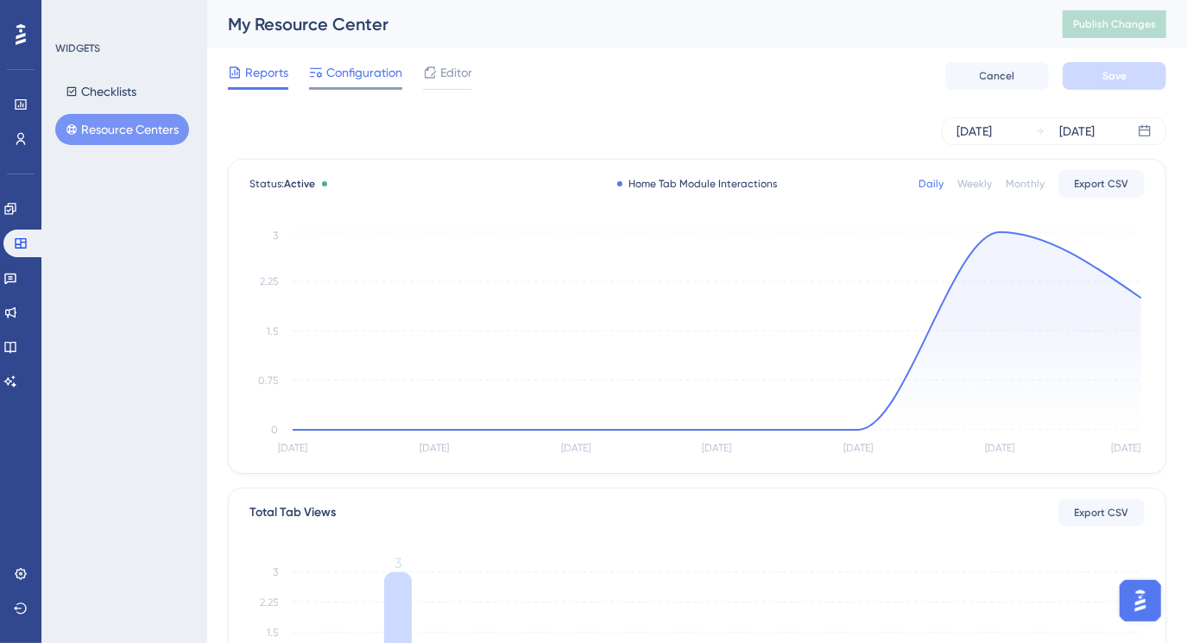
click at [363, 68] on span "Configuration" at bounding box center [364, 72] width 76 height 21
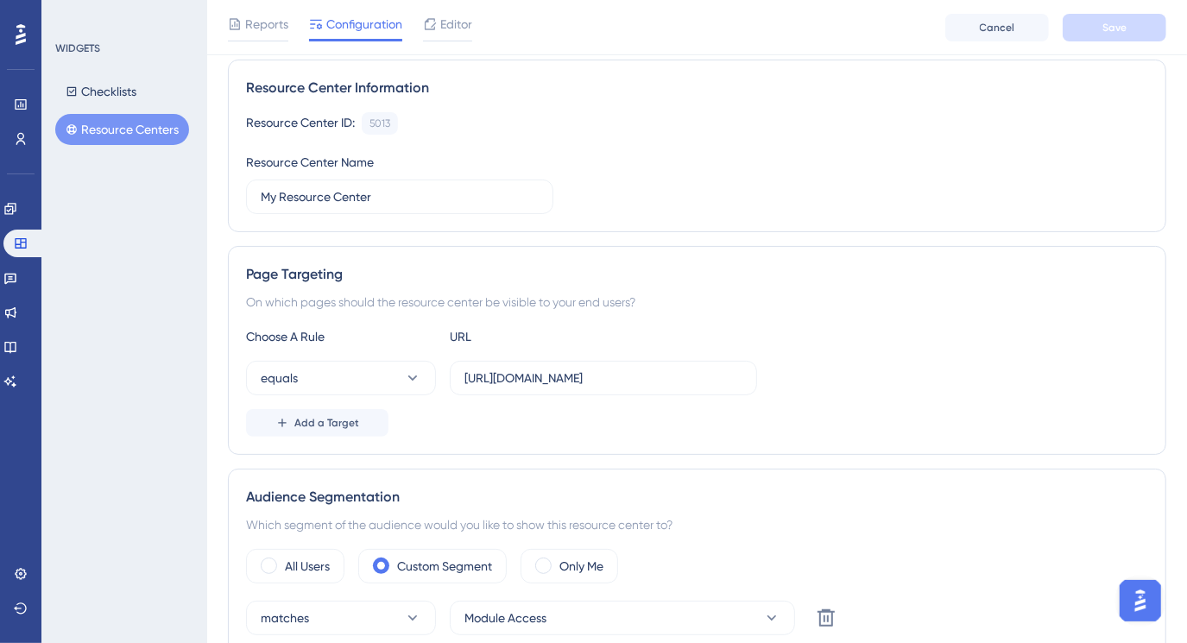
scroll to position [156, 0]
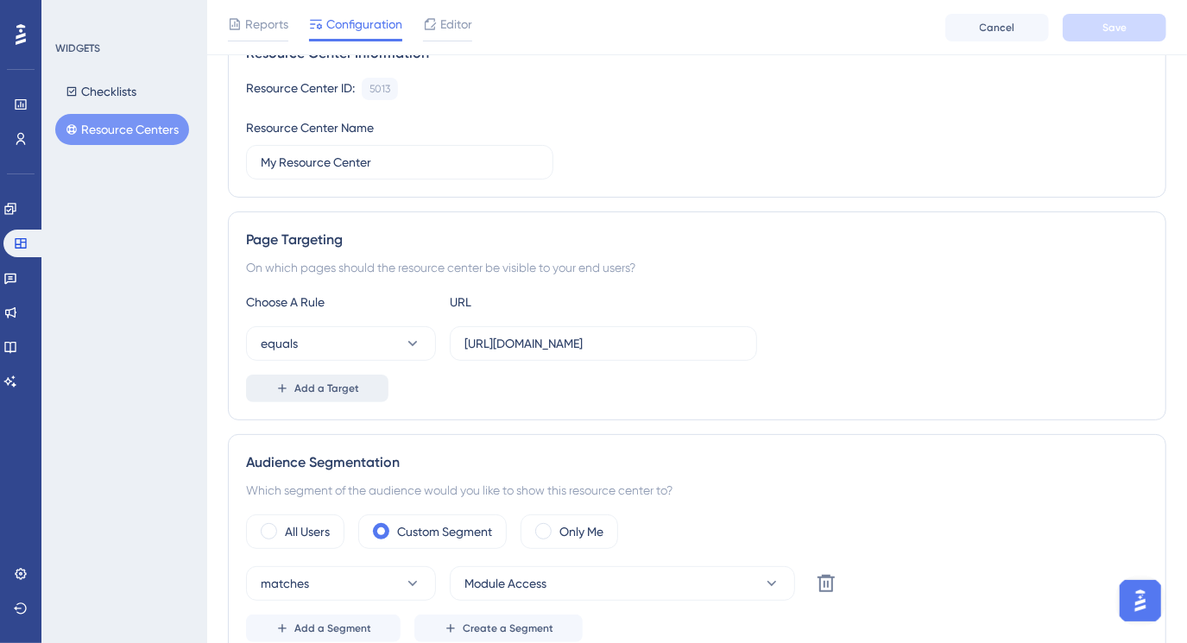
click at [281, 382] on icon at bounding box center [282, 389] width 14 height 14
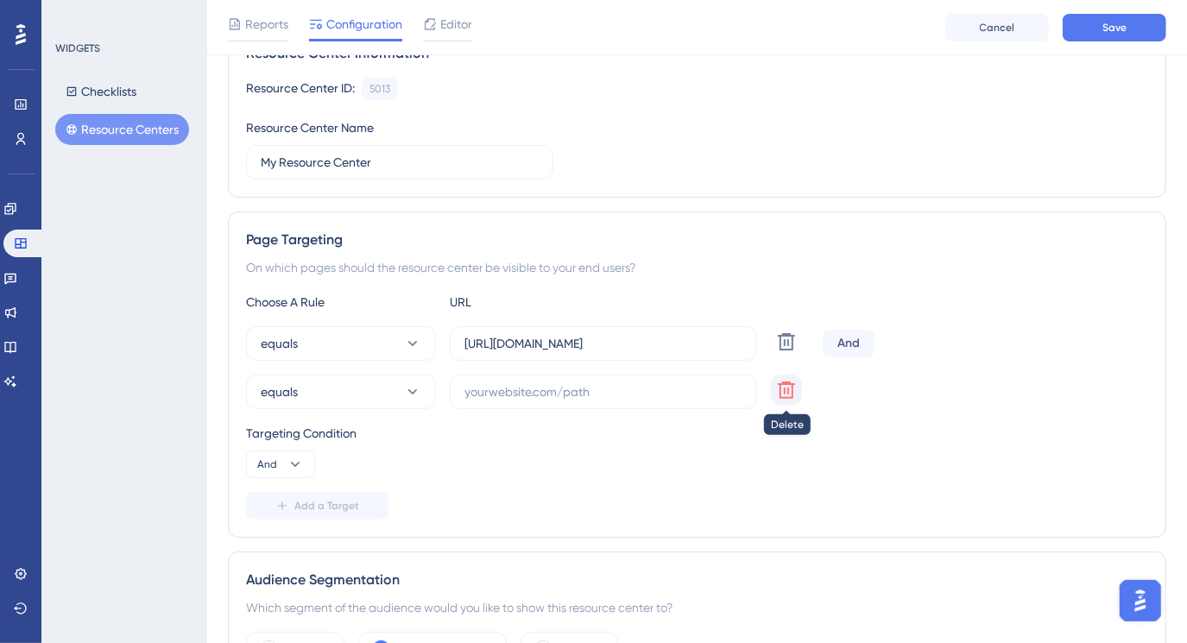
click at [785, 388] on icon at bounding box center [786, 390] width 17 height 17
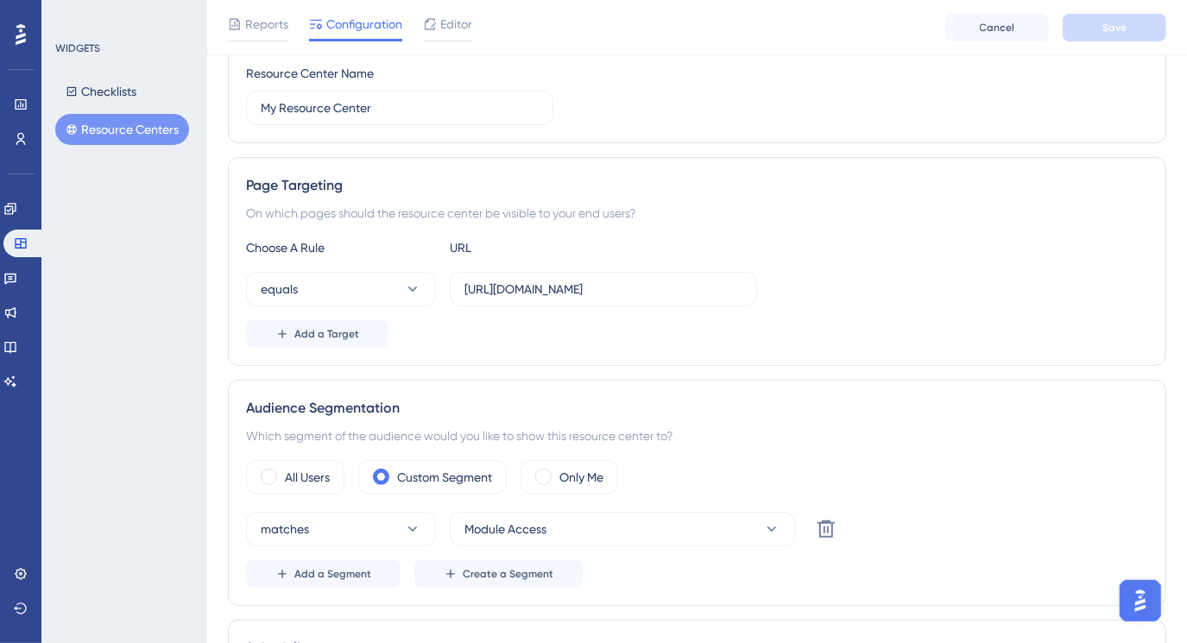
scroll to position [235, 0]
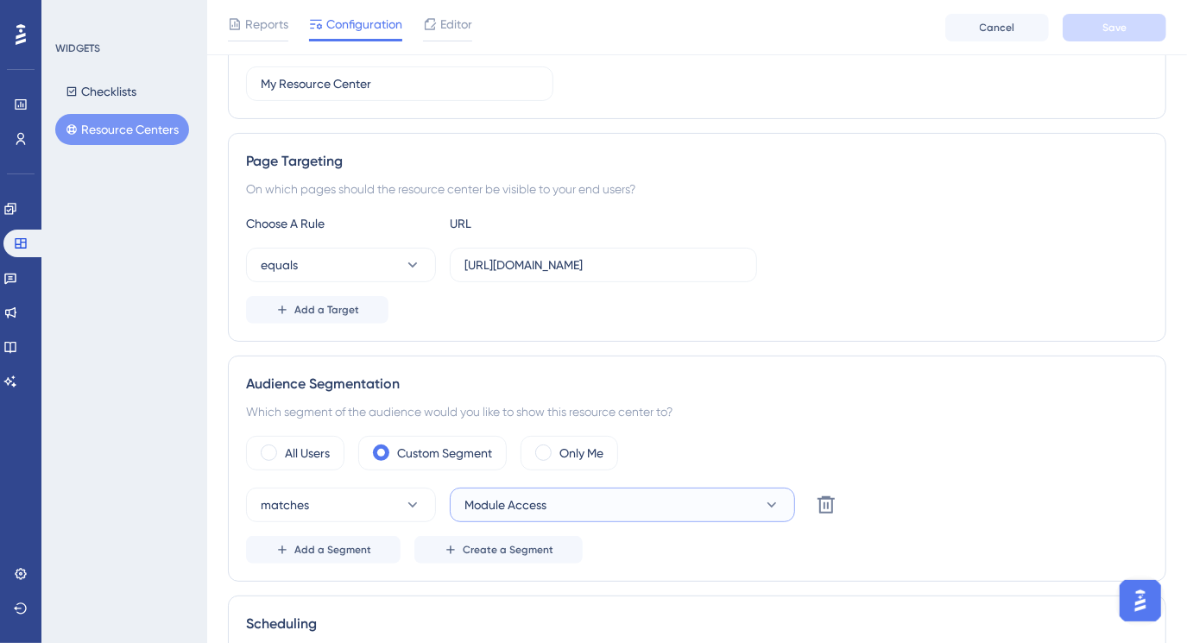
click at [577, 498] on button "Module Access" at bounding box center [622, 505] width 345 height 35
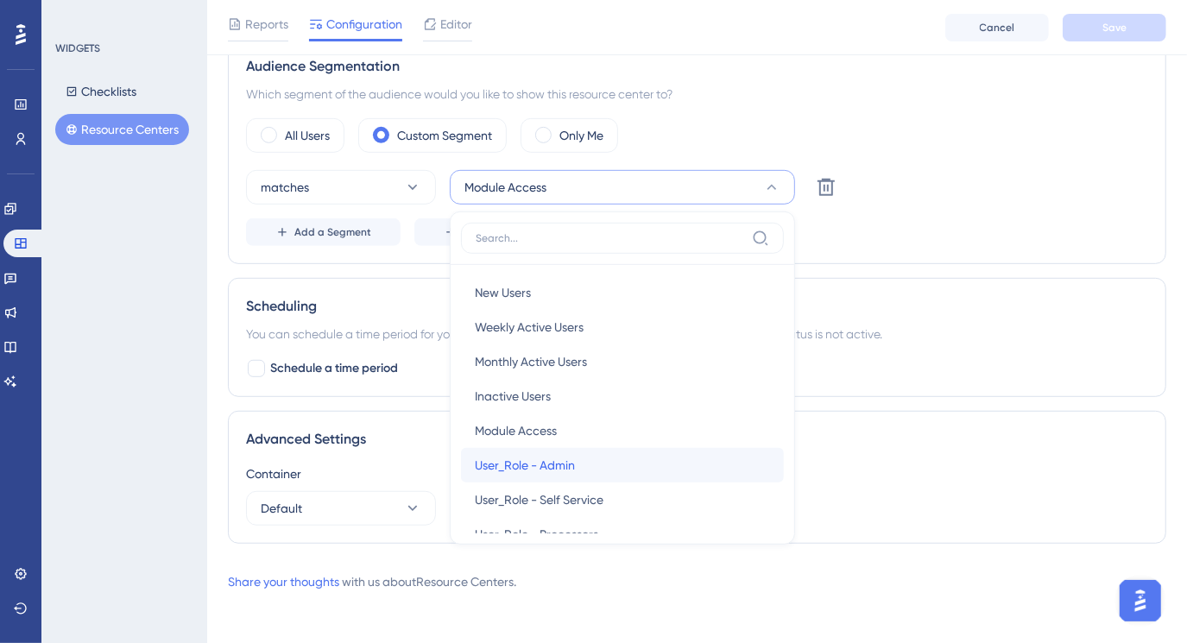
click at [574, 459] on span "User_Role - Admin" at bounding box center [525, 465] width 100 height 21
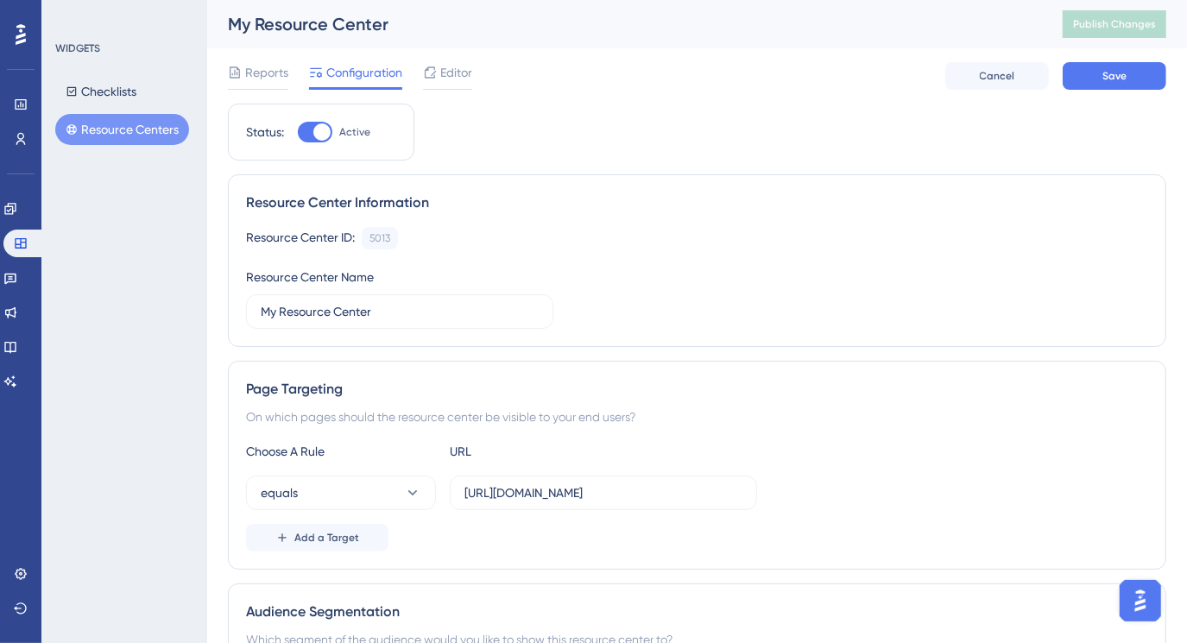
scroll to position [0, 0]
click at [1098, 78] on button "Save" at bounding box center [1115, 76] width 104 height 28
